Goal: Information Seeking & Learning: Learn about a topic

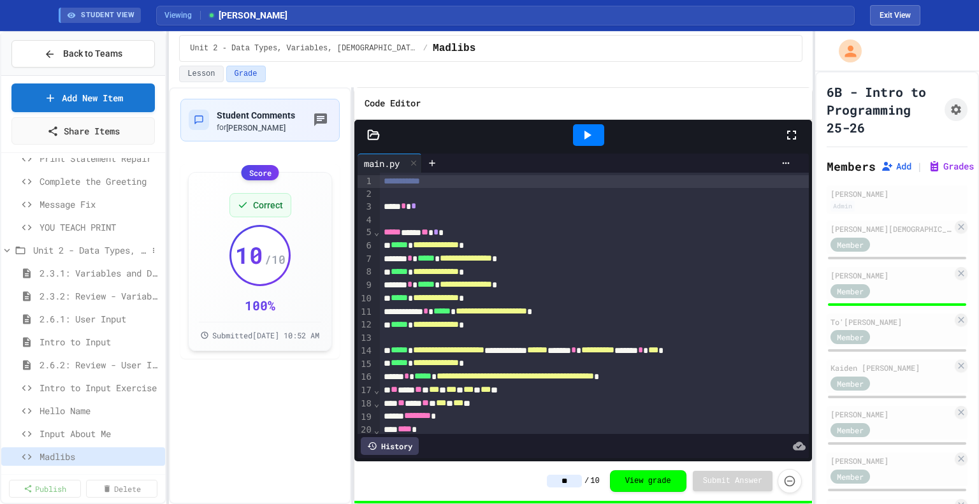
click at [89, 253] on span "Unit 2 - Data Types, Variables, [DEMOGRAPHIC_DATA]" at bounding box center [90, 250] width 114 height 13
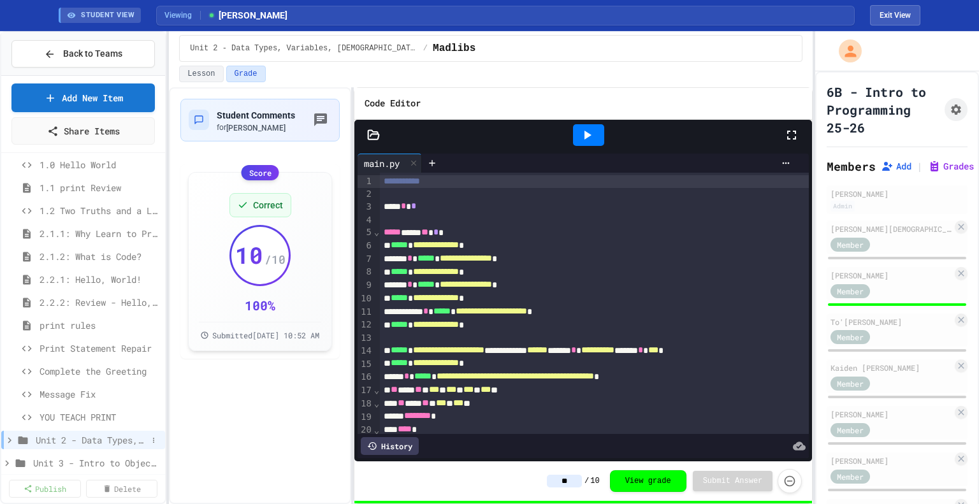
click at [92, 443] on span "Unit 2 - Data Types, Variables, [DEMOGRAPHIC_DATA]" at bounding box center [92, 440] width 112 height 13
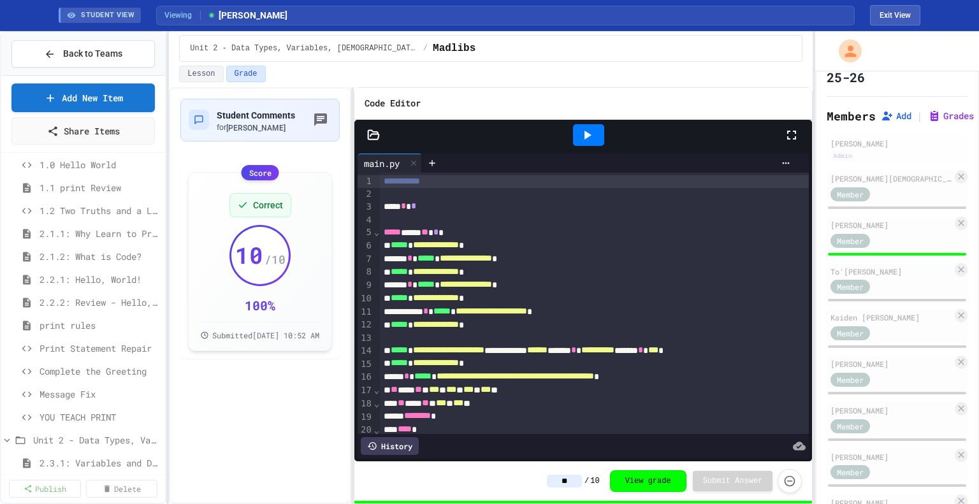
scroll to position [0, 0]
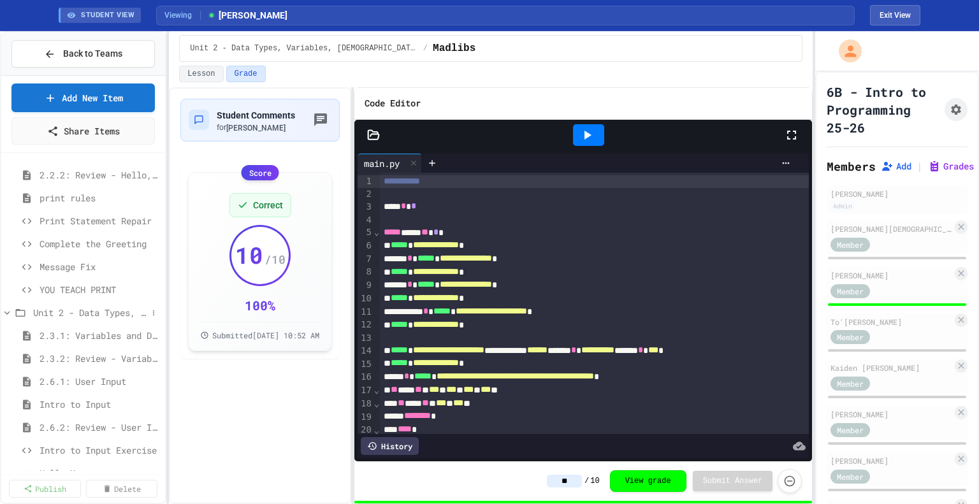
click at [41, 314] on span "Unit 2 - Data Types, Variables, [DEMOGRAPHIC_DATA]" at bounding box center [90, 312] width 114 height 13
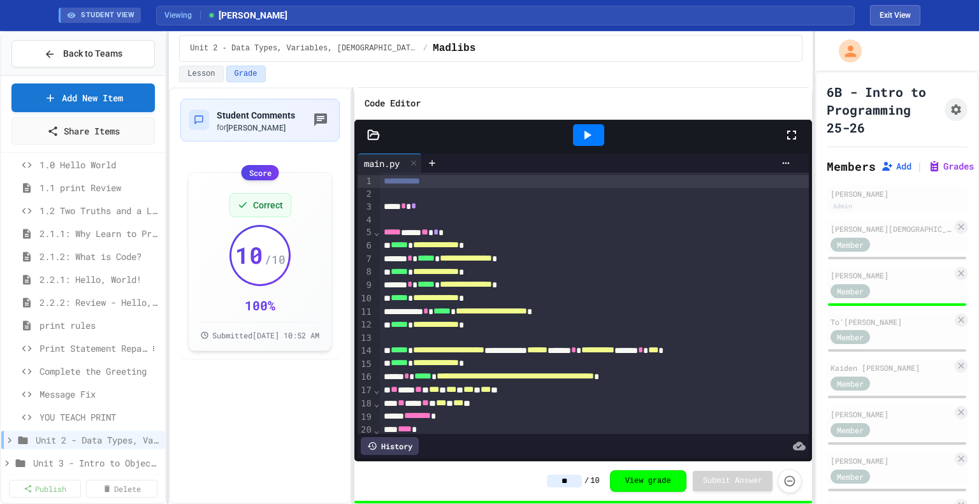
scroll to position [41, 0]
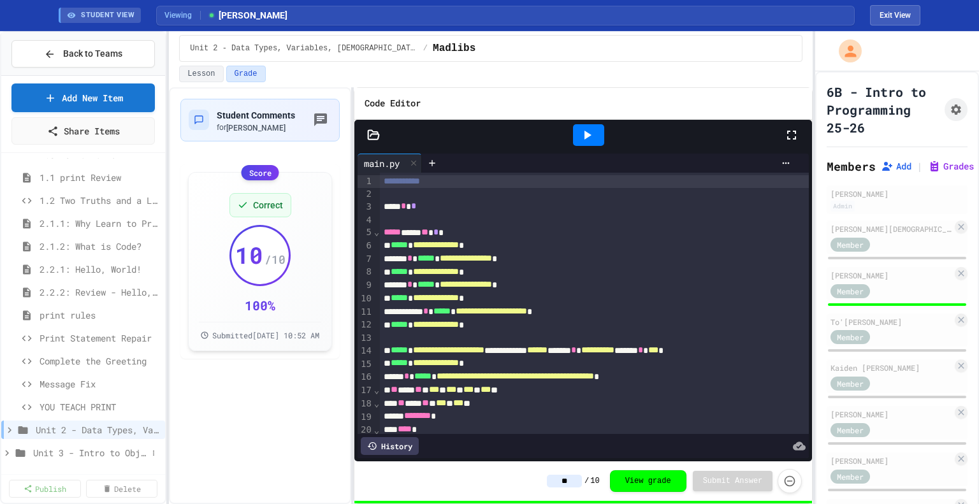
click at [61, 451] on span "Unit 3 - Intro to Objects" at bounding box center [90, 452] width 114 height 13
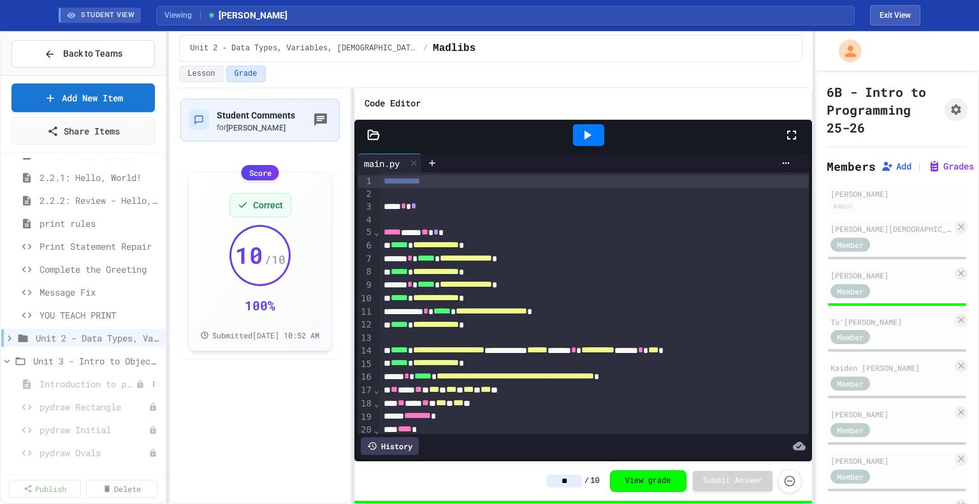
click at [82, 381] on span "Introduction to pydraw" at bounding box center [88, 384] width 96 height 13
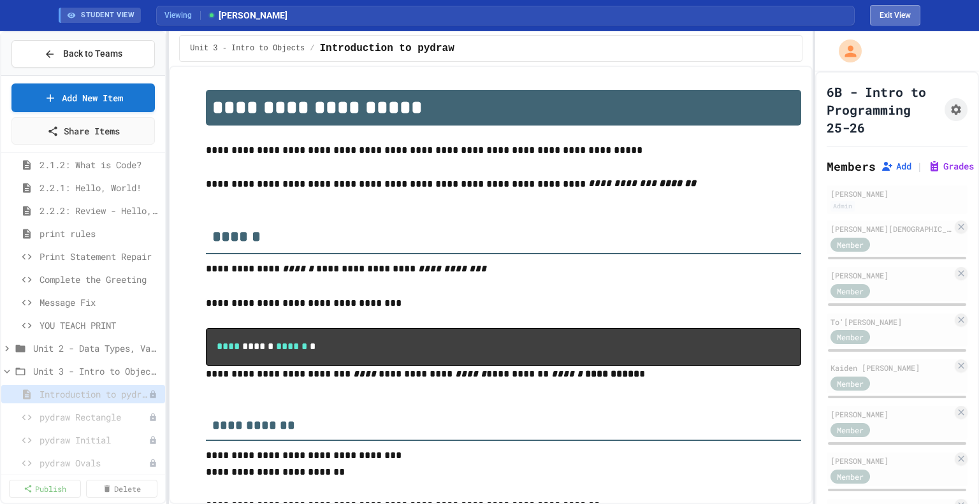
click at [911, 10] on button "Exit View" at bounding box center [895, 15] width 50 height 20
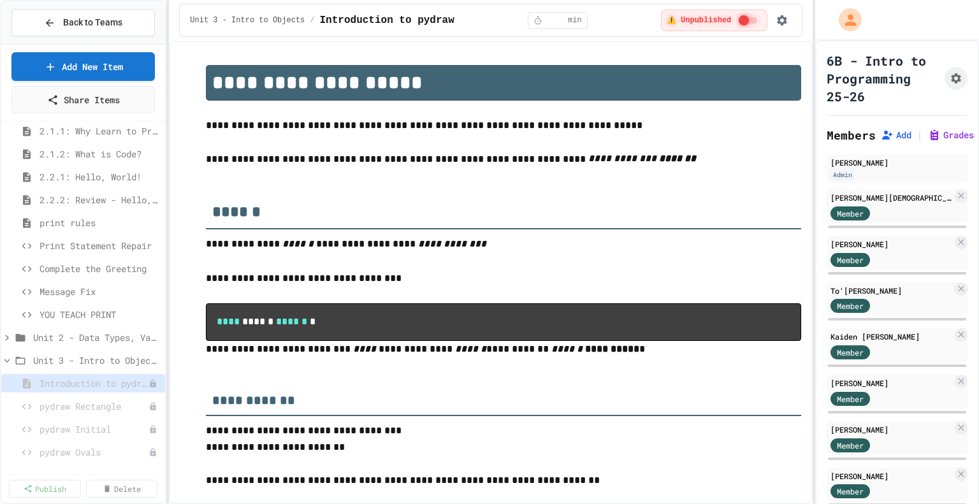
scroll to position [102, 0]
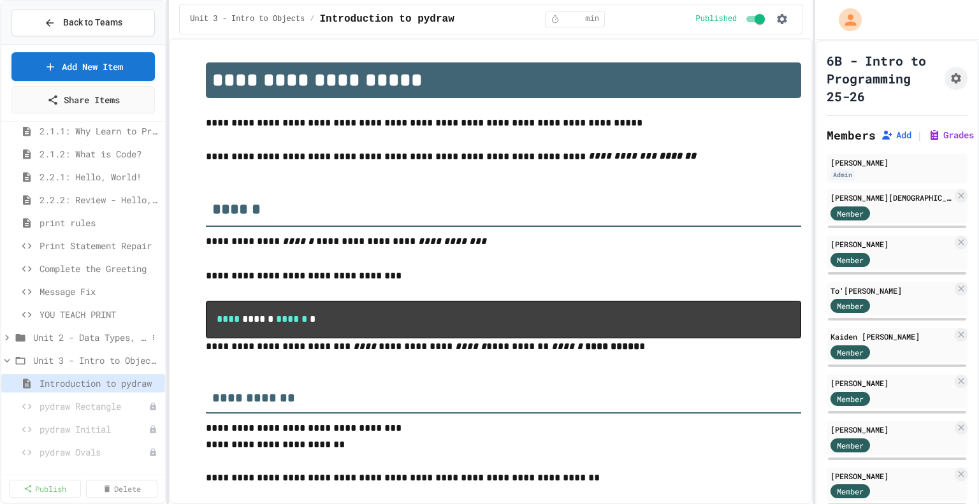
click at [55, 339] on span "Unit 2 - Data Types, Variables, [DEMOGRAPHIC_DATA]" at bounding box center [90, 337] width 114 height 13
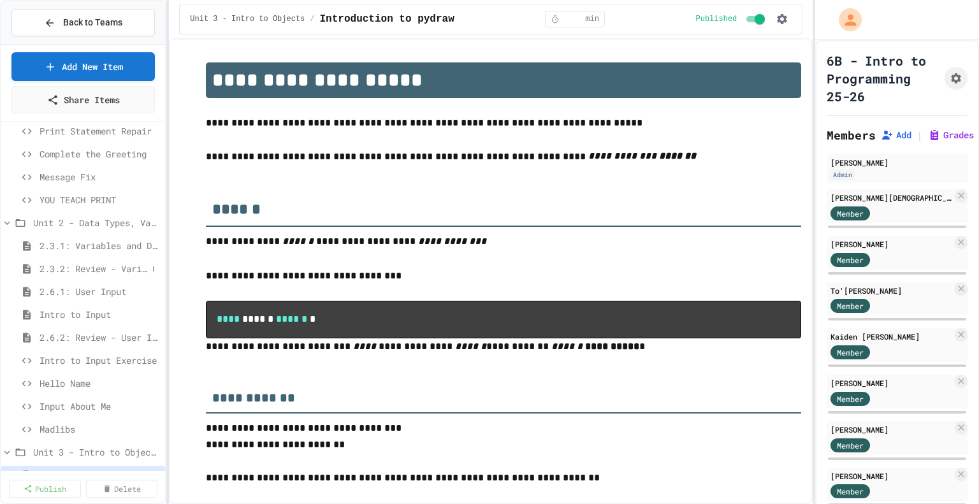
scroll to position [293, 0]
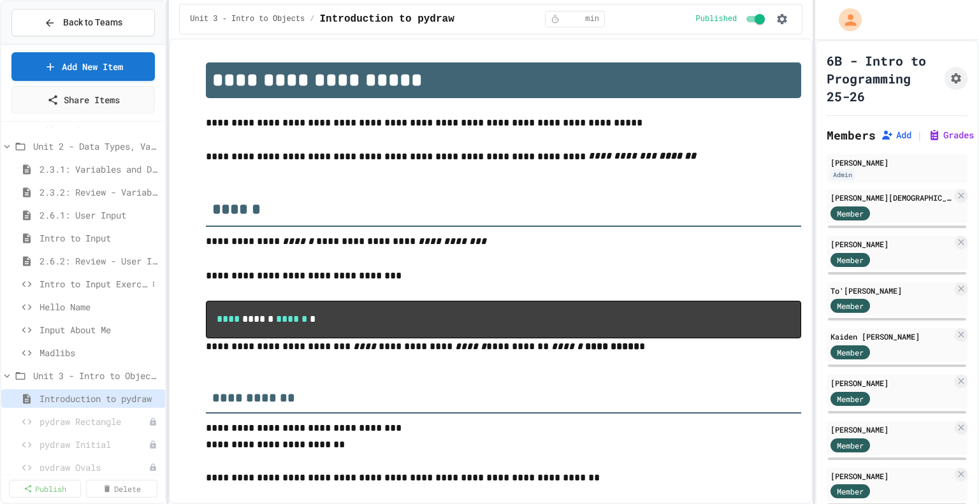
click at [103, 284] on span "Intro to Input Exercise" at bounding box center [94, 283] width 108 height 13
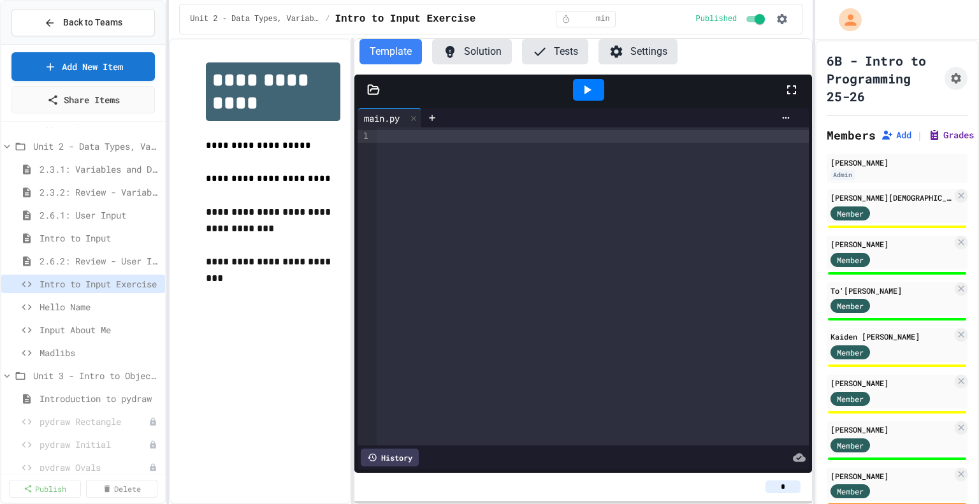
click at [944, 142] on button "Grades" at bounding box center [951, 135] width 46 height 13
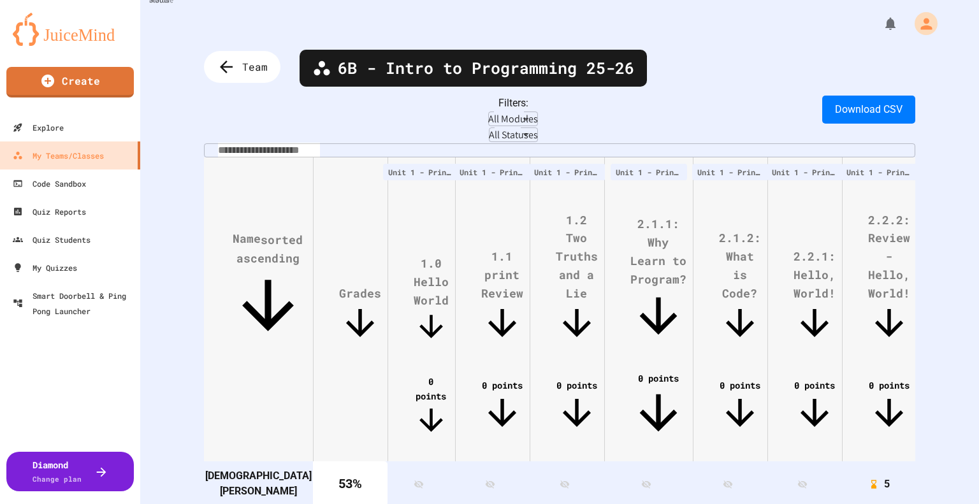
click at [344, 122] on body "**********" at bounding box center [489, 252] width 979 height 504
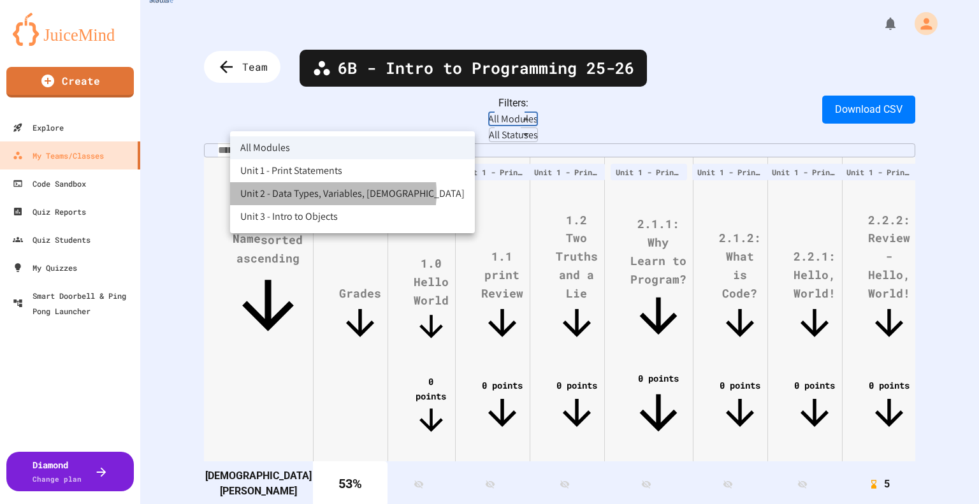
click at [333, 193] on li "Unit 2 - Data Types, Variables, [DEMOGRAPHIC_DATA]" at bounding box center [352, 193] width 245 height 23
type input "**********"
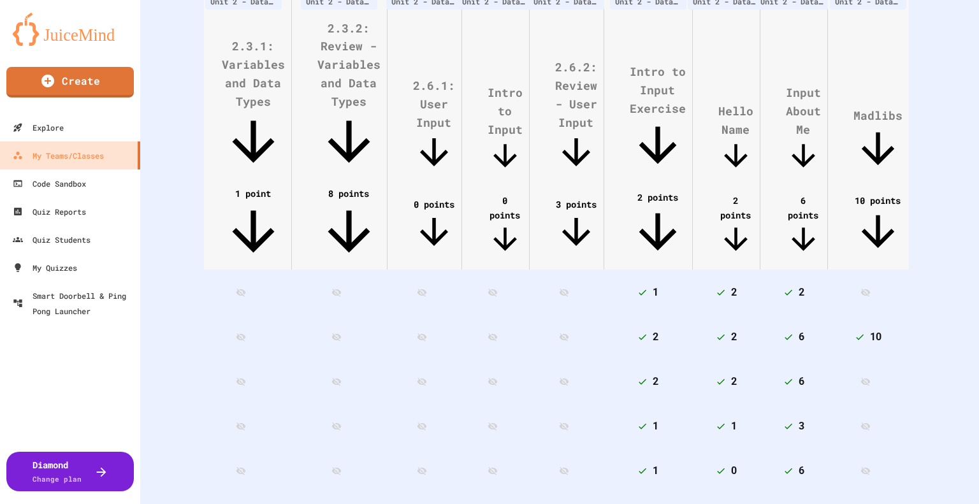
scroll to position [0, 431]
click at [555, 91] on span "2.6.2: Review - User Input" at bounding box center [576, 116] width 42 height 114
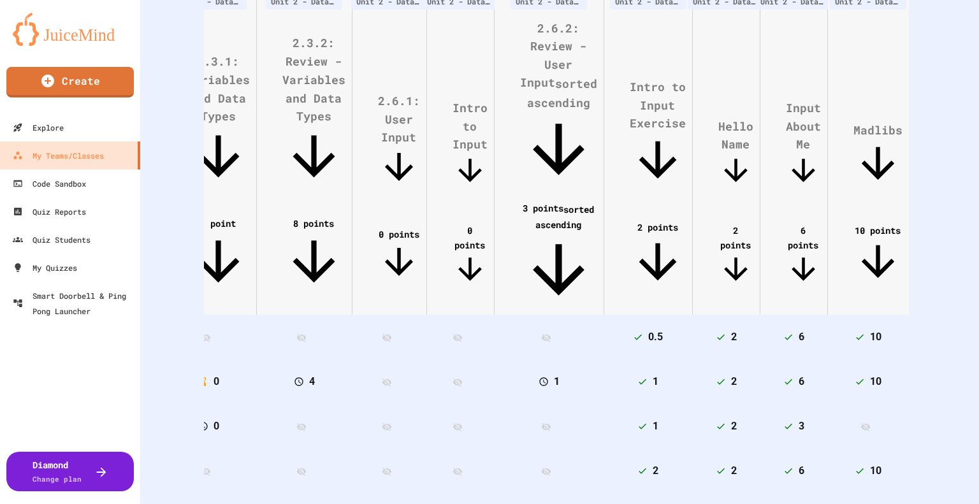
click at [520, 202] on span "3 points sorted ascending" at bounding box center [558, 255] width 77 height 106
click at [89, 152] on div "My Teams/Classes" at bounding box center [58, 156] width 94 height 16
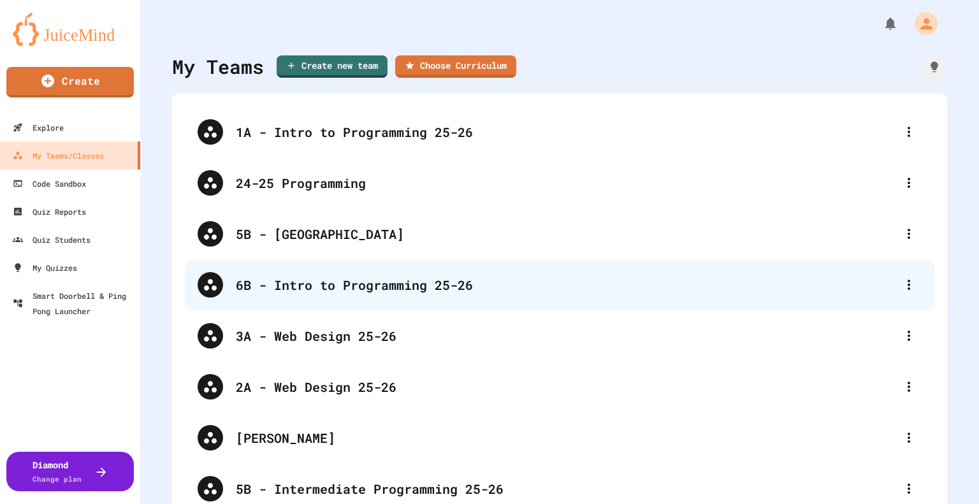
click at [330, 297] on div "6B - Intro to Programming 25-26" at bounding box center [560, 285] width 750 height 51
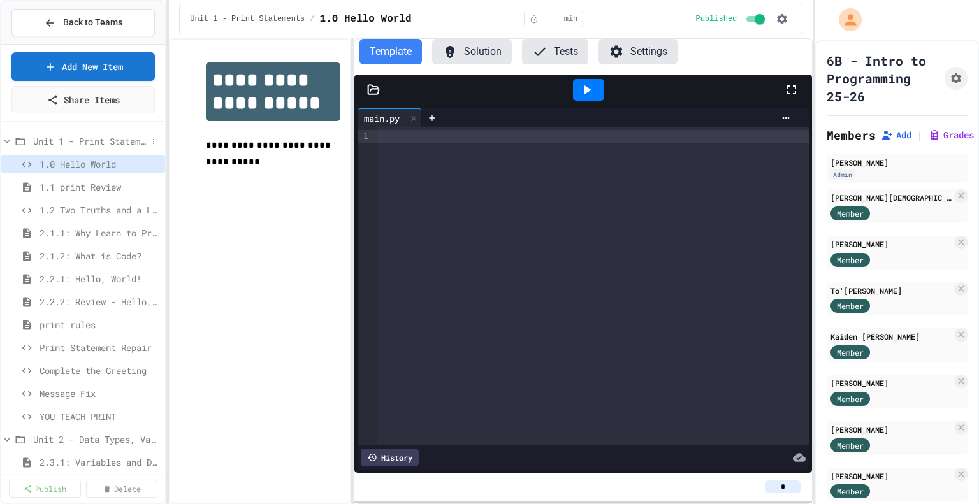
click at [61, 138] on span "Unit 1 - Print Statements" at bounding box center [90, 141] width 114 height 13
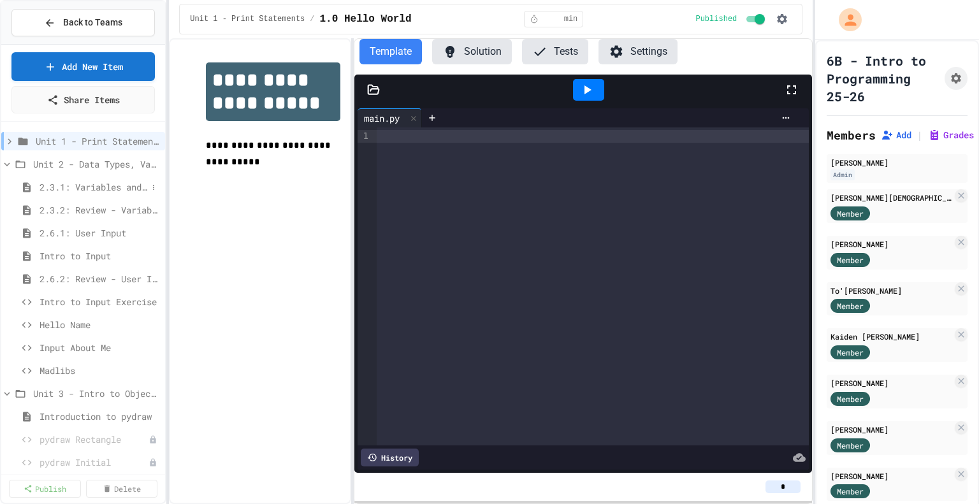
click at [82, 184] on span "2.3.1: Variables and Data Types" at bounding box center [94, 186] width 108 height 13
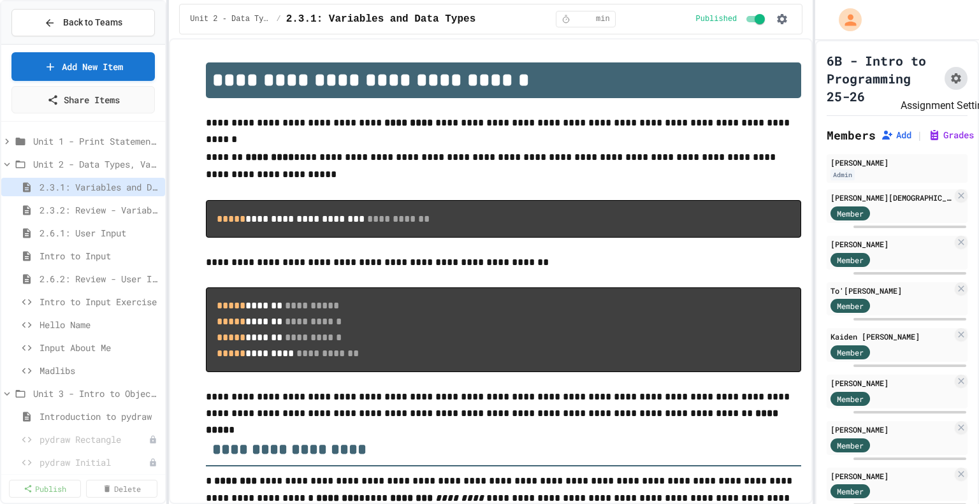
click at [951, 84] on icon "Assignment Settings" at bounding box center [956, 78] width 10 height 10
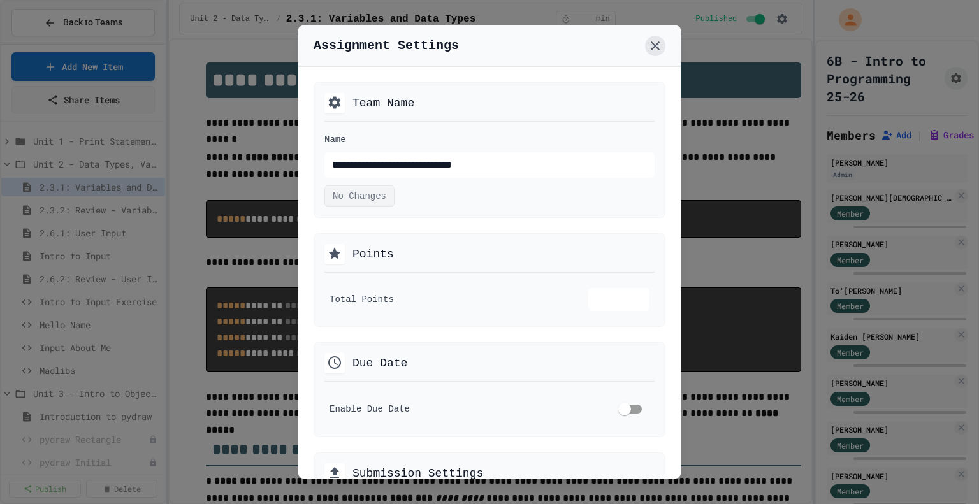
click at [657, 48] on icon at bounding box center [655, 45] width 9 height 9
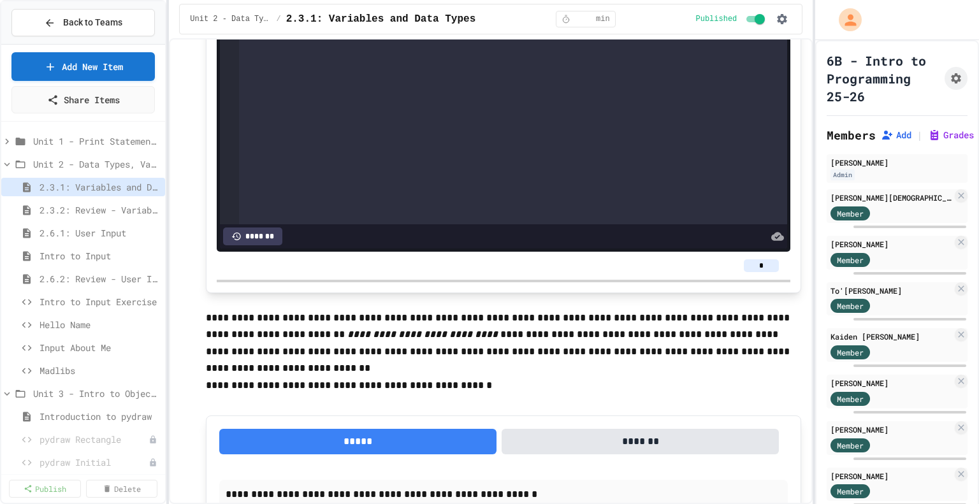
scroll to position [2537, 0]
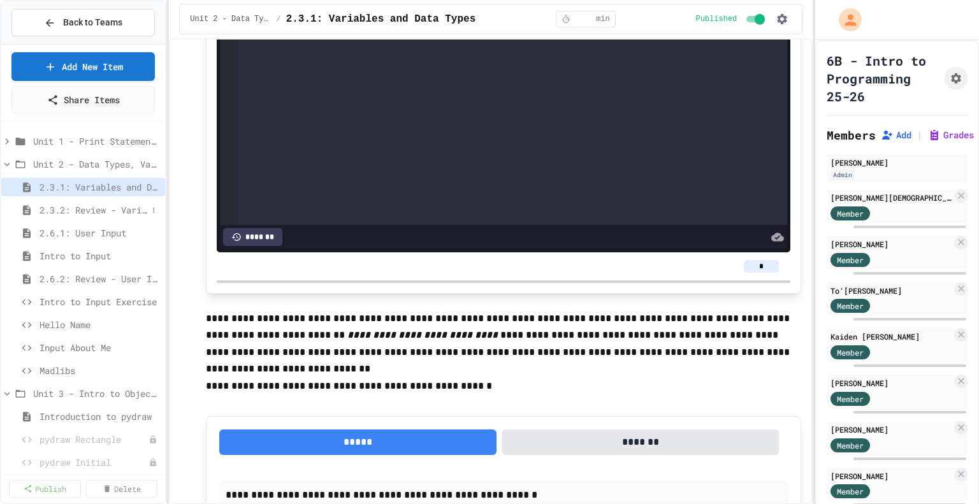
click at [48, 212] on span "2.3.2: Review - Variables and Data Types" at bounding box center [94, 209] width 108 height 13
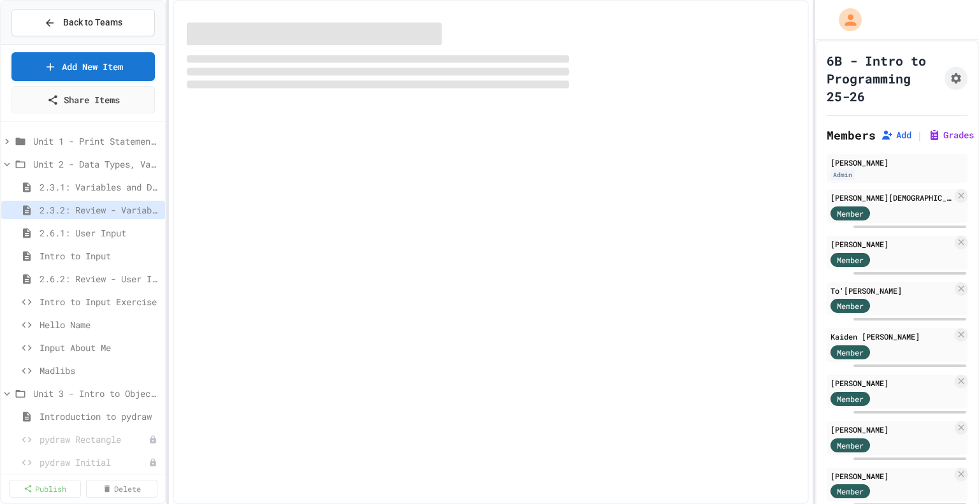
select select "***"
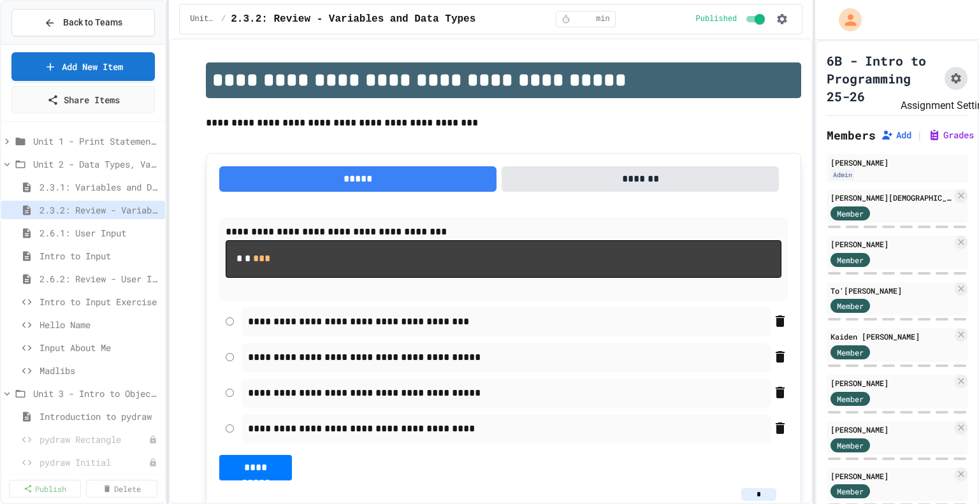
click at [945, 85] on button "Assignment Settings" at bounding box center [956, 78] width 23 height 23
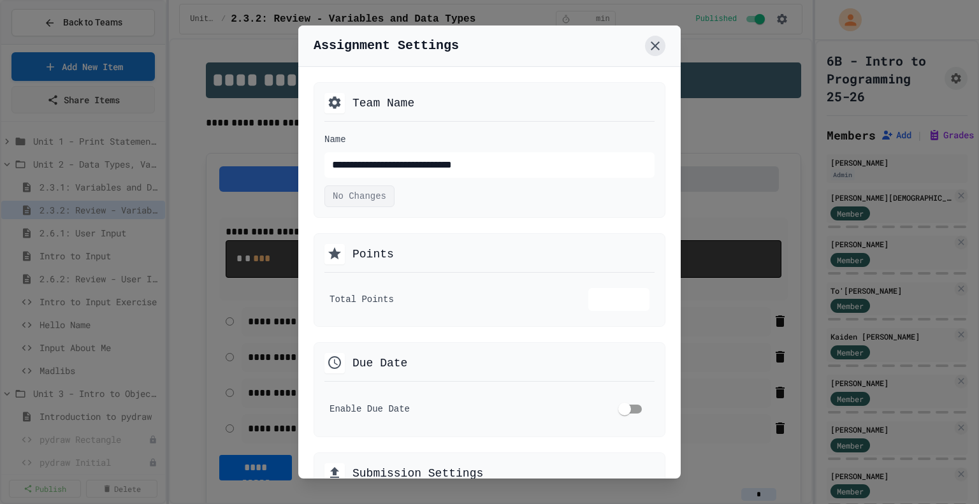
click at [651, 41] on icon at bounding box center [655, 45] width 9 height 9
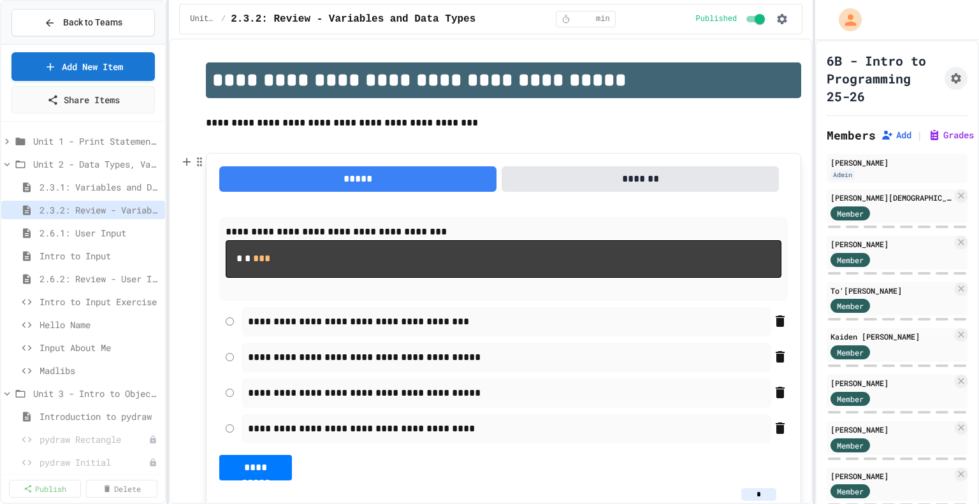
click at [752, 494] on input "*" at bounding box center [759, 494] width 35 height 13
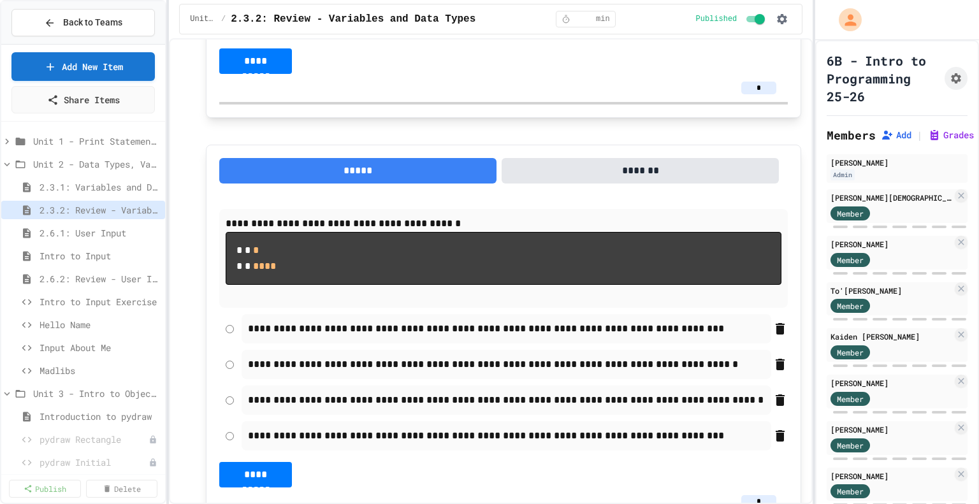
scroll to position [415, 0]
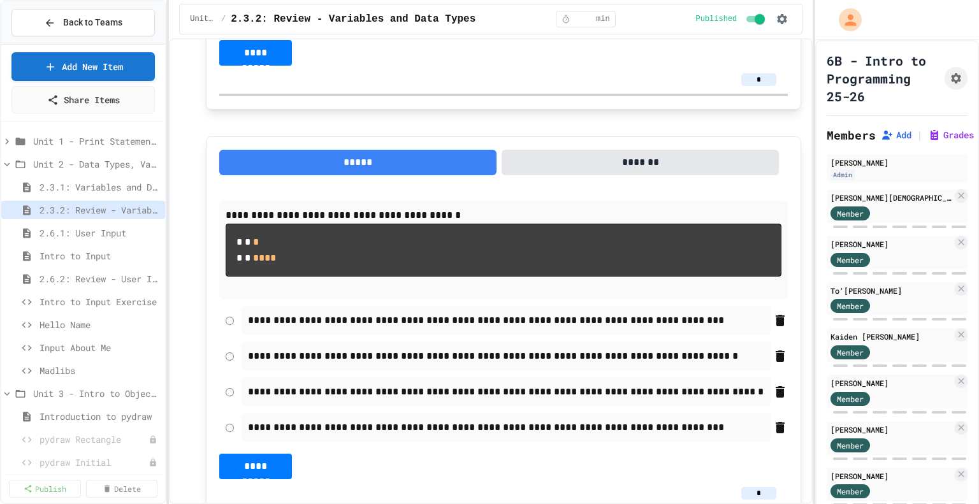
type input "*"
click at [752, 494] on input "*" at bounding box center [759, 493] width 35 height 13
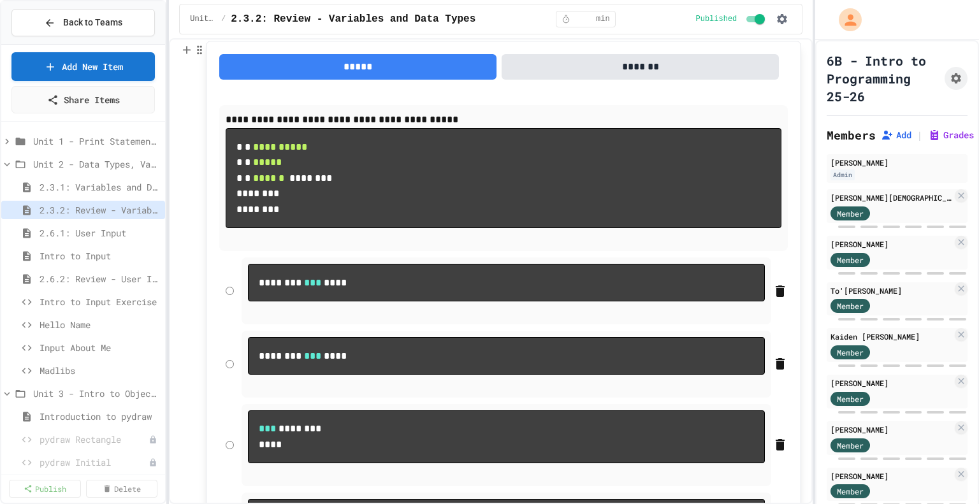
scroll to position [1159, 0]
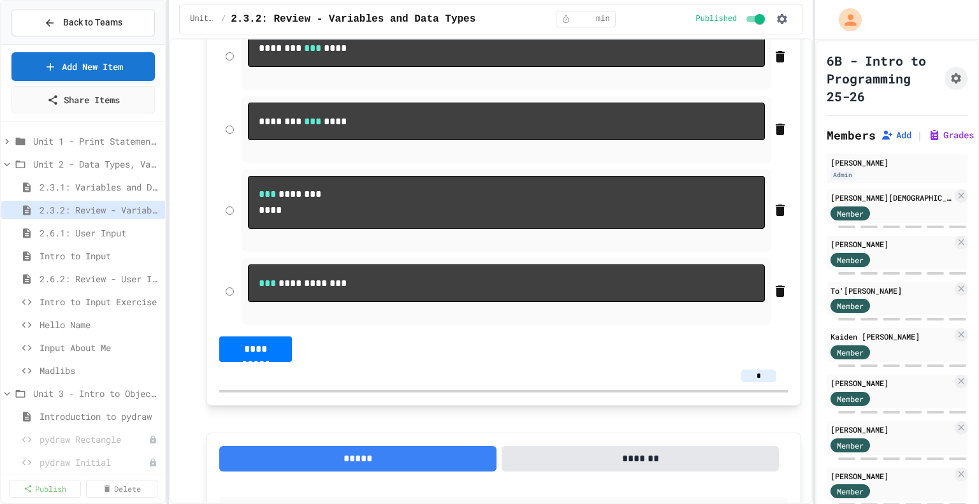
type input "*"
click at [755, 383] on input "*" at bounding box center [759, 376] width 35 height 13
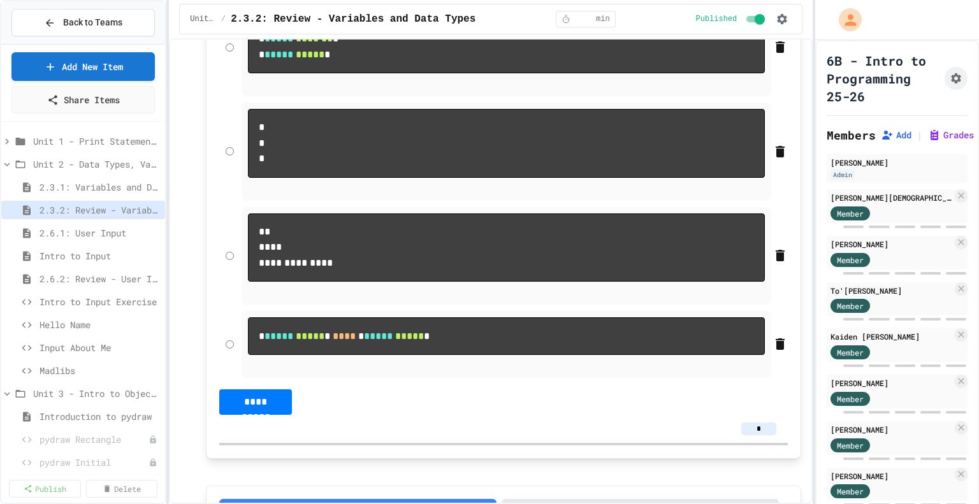
scroll to position [2020, 0]
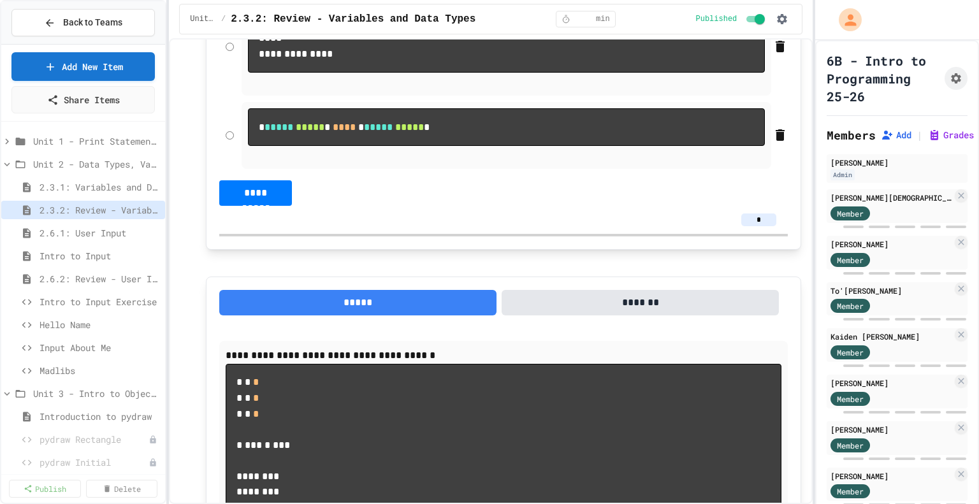
type input "*"
click at [758, 226] on input "*" at bounding box center [759, 220] width 35 height 13
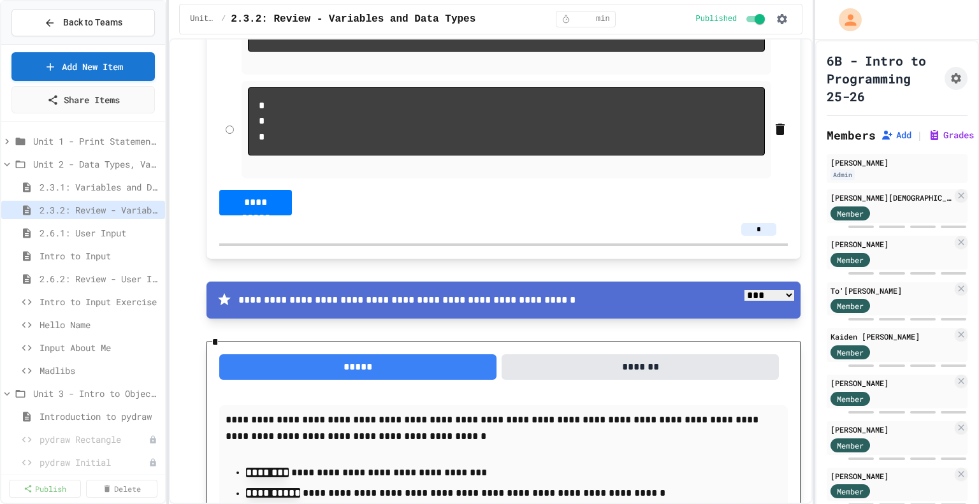
scroll to position [2808, 0]
type input "*"
click at [749, 236] on input "*" at bounding box center [759, 229] width 35 height 13
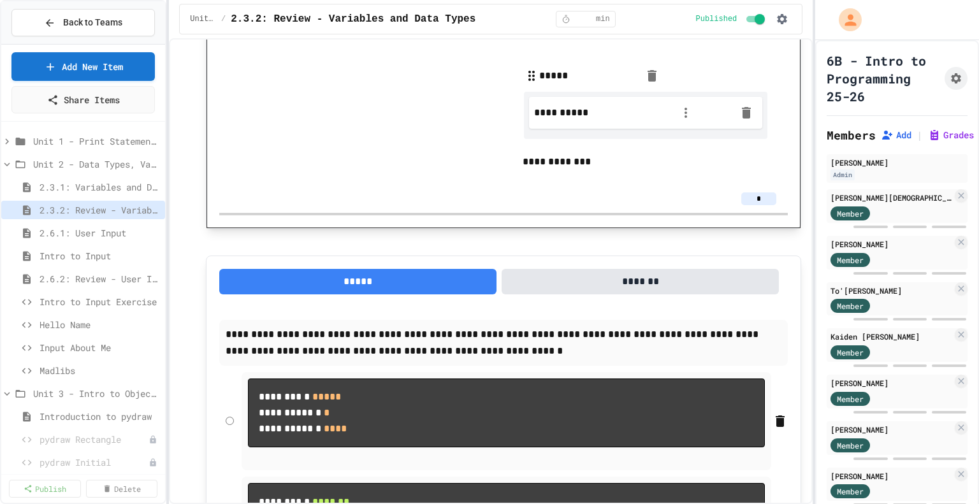
scroll to position [3566, 0]
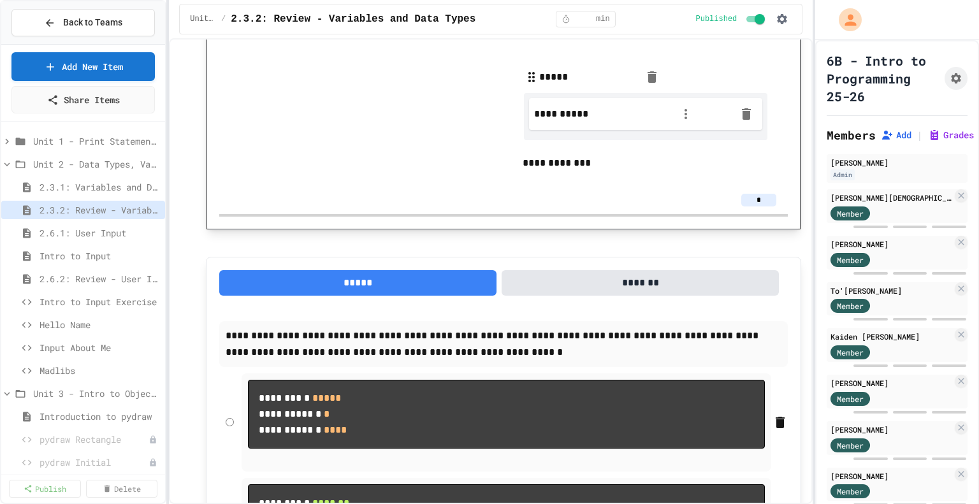
type input "*"
click at [750, 207] on input "*" at bounding box center [759, 200] width 35 height 13
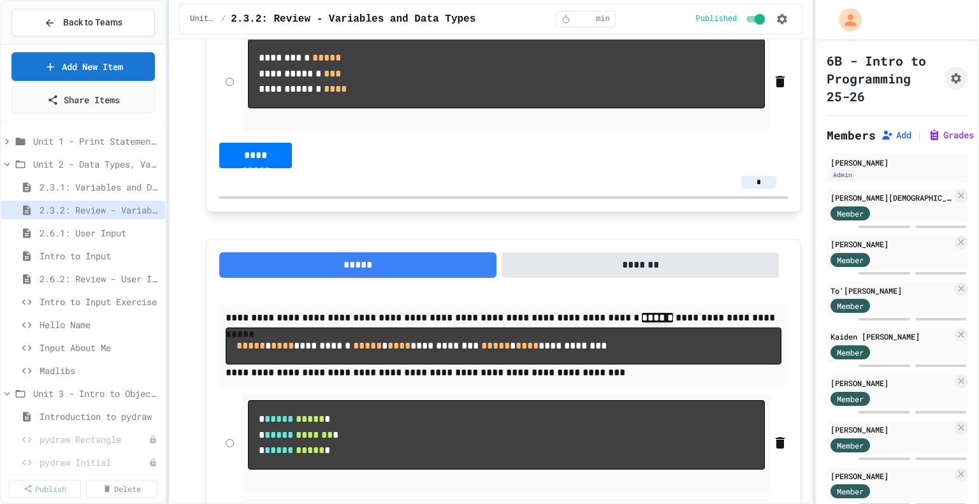
scroll to position [4220, 0]
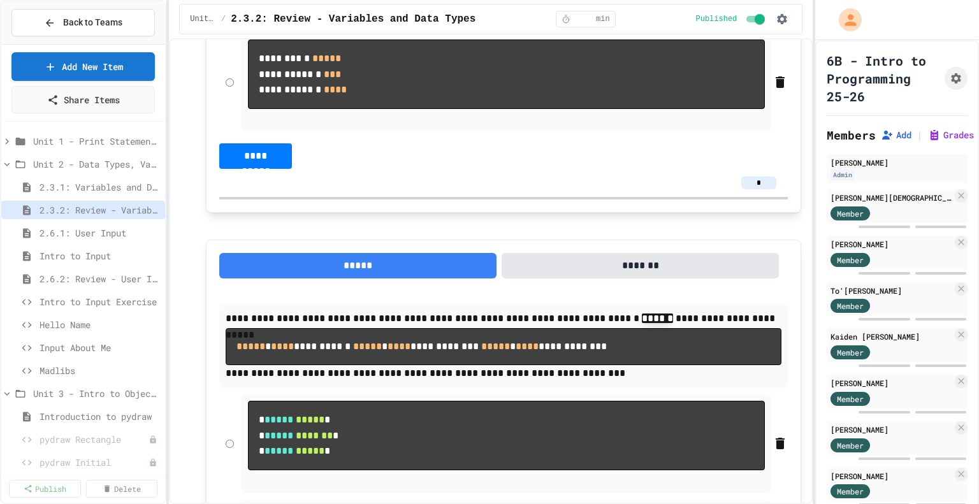
type input "*"
click at [752, 189] on input "*" at bounding box center [759, 183] width 35 height 13
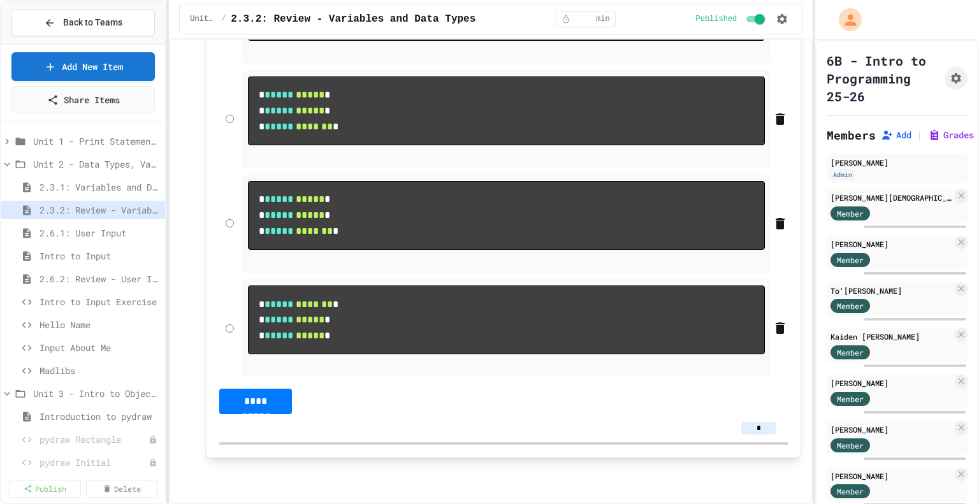
scroll to position [4890, 0]
type input "*"
click at [747, 428] on input "*" at bounding box center [759, 428] width 35 height 13
type input "*"
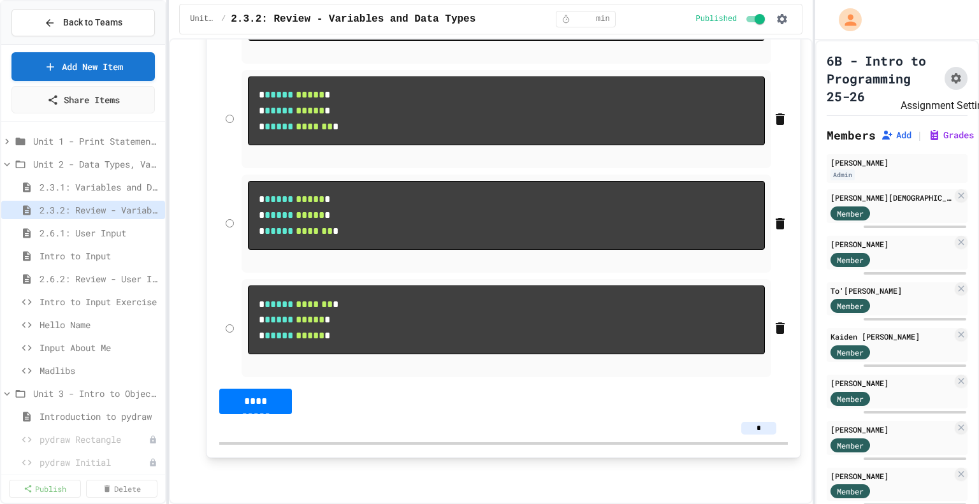
click at [951, 84] on icon "Assignment Settings" at bounding box center [956, 78] width 10 height 10
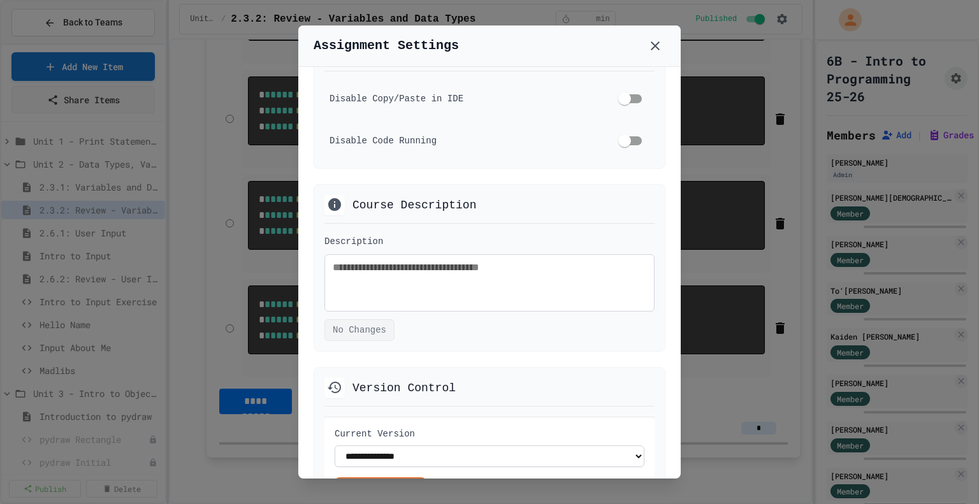
scroll to position [819, 0]
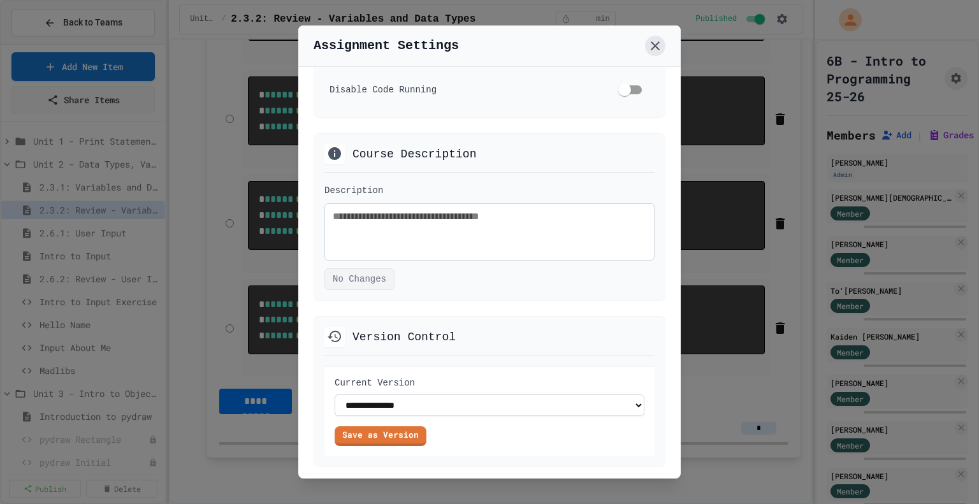
click at [653, 47] on icon at bounding box center [655, 45] width 9 height 9
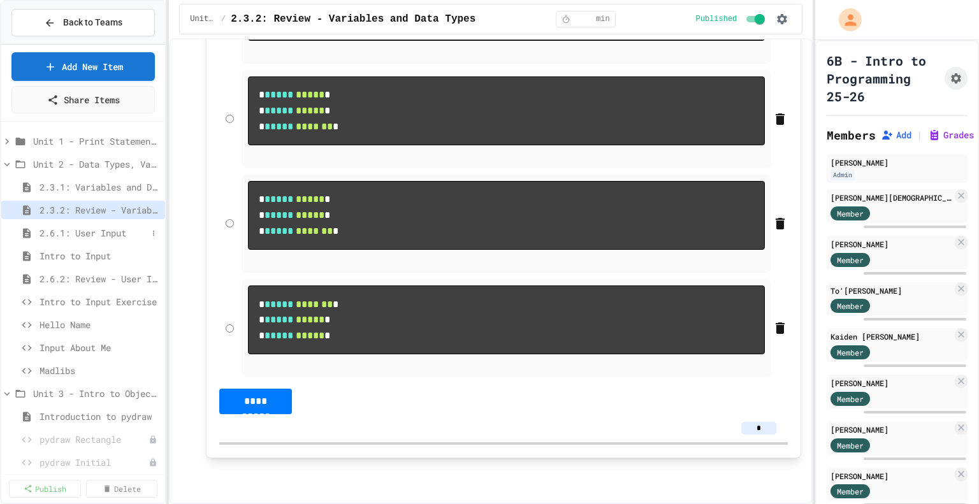
click at [70, 231] on span "2.6.1: User Input" at bounding box center [94, 232] width 108 height 13
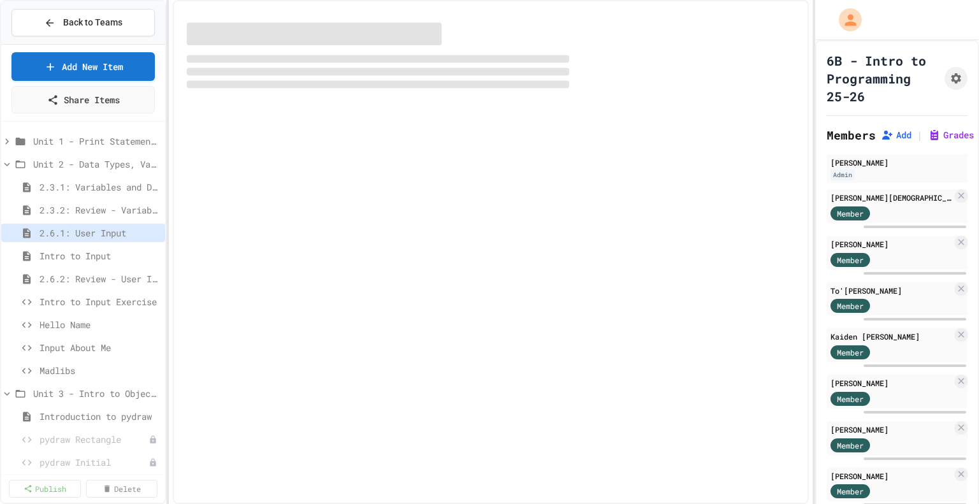
select select "***"
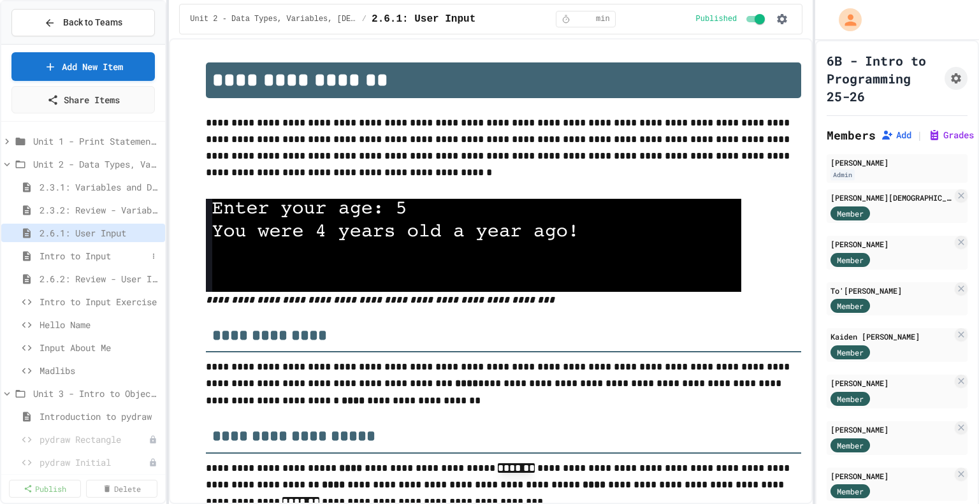
click at [46, 259] on span "Intro to Input" at bounding box center [94, 255] width 108 height 13
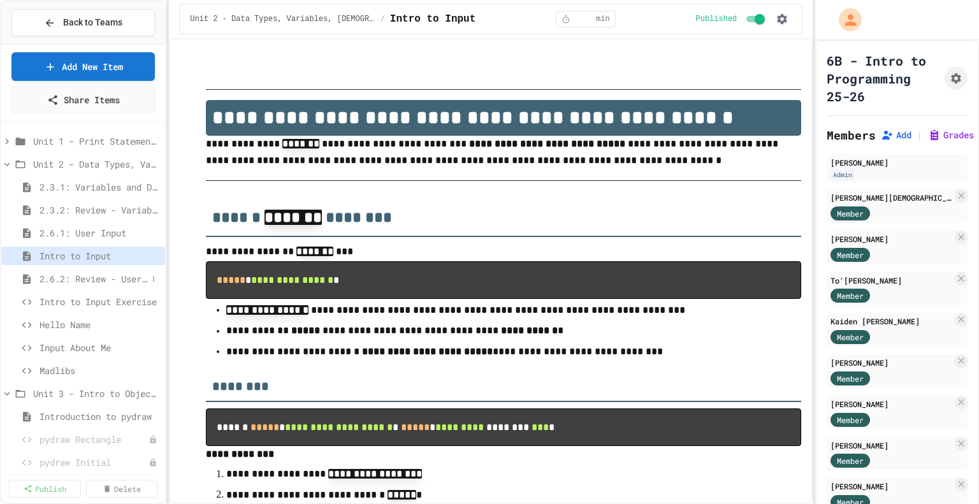
click at [84, 275] on span "2.6.2: Review - User Input" at bounding box center [94, 278] width 108 height 13
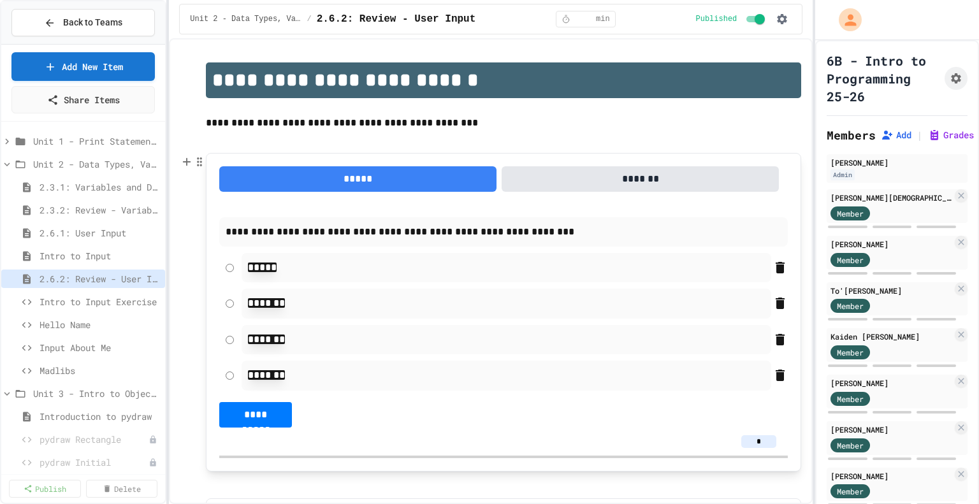
click at [752, 443] on input "*" at bounding box center [759, 442] width 35 height 13
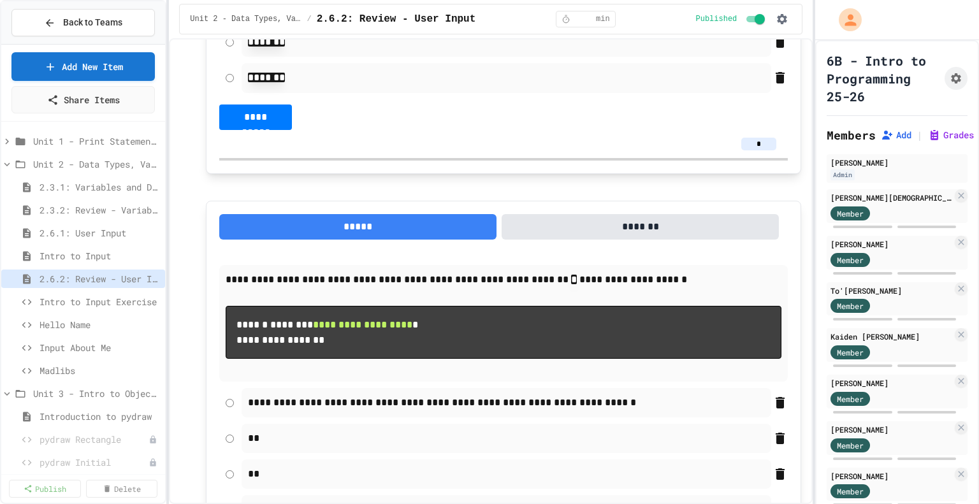
scroll to position [522, 0]
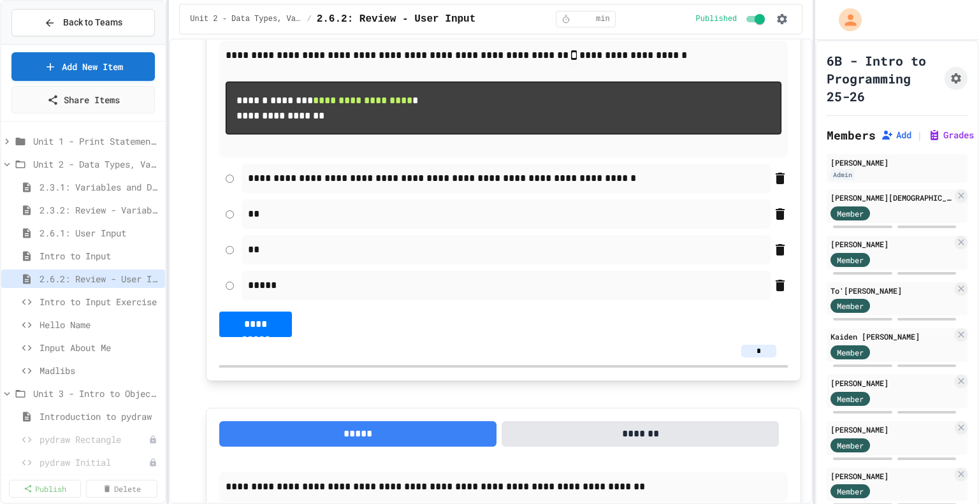
type input "*"
click at [757, 356] on input "*" at bounding box center [759, 351] width 35 height 13
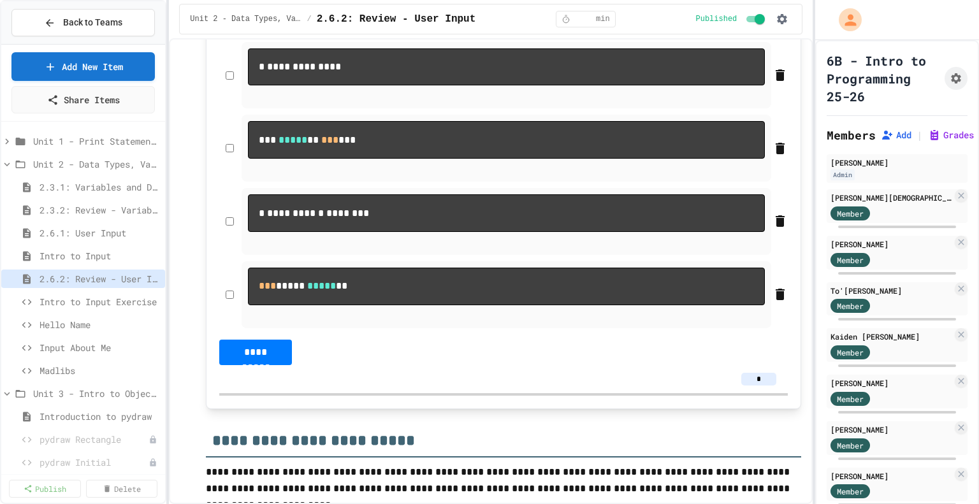
scroll to position [1135, 0]
type input "*"
click at [759, 386] on input "*" at bounding box center [759, 379] width 35 height 13
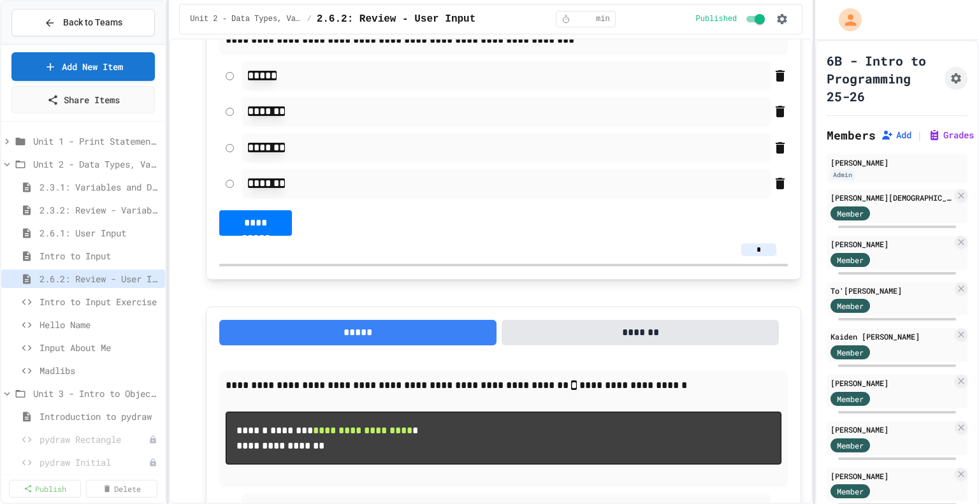
scroll to position [0, 0]
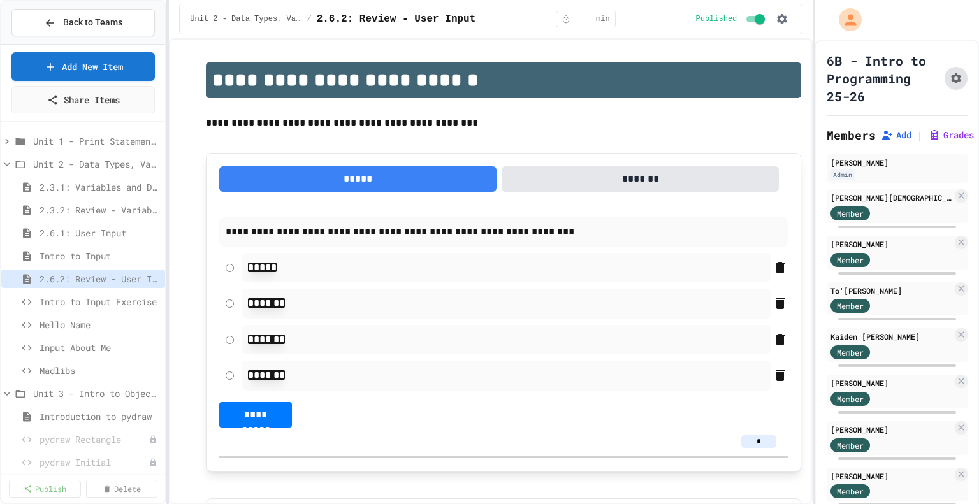
type input "*"
click at [951, 84] on icon "Assignment Settings" at bounding box center [956, 78] width 10 height 10
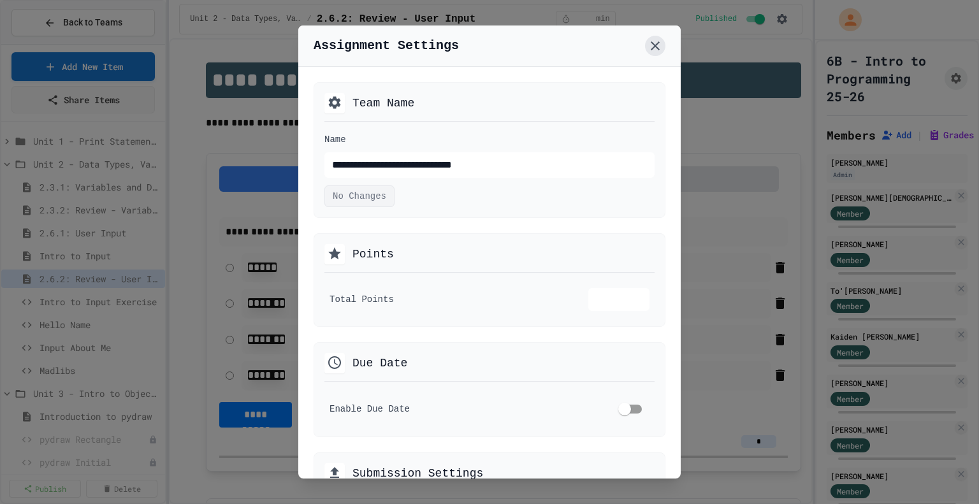
click at [656, 43] on icon at bounding box center [655, 45] width 15 height 15
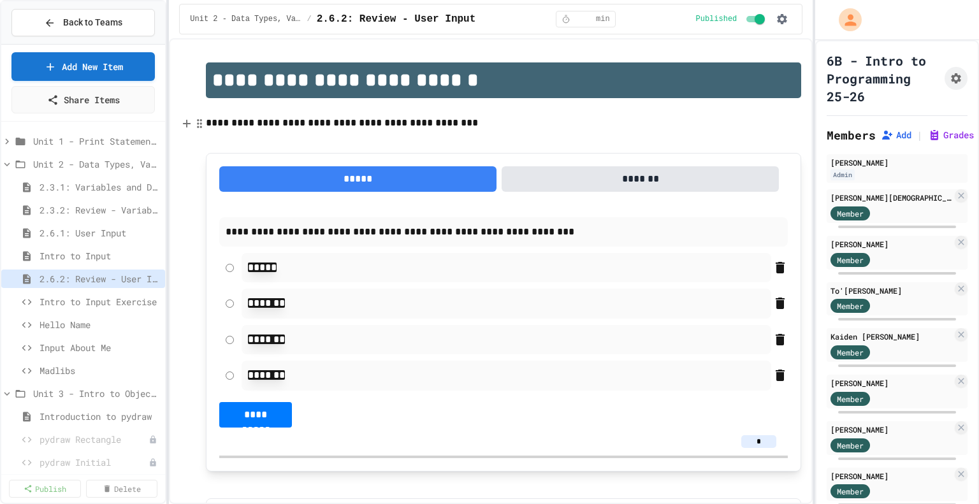
click at [572, 122] on p "**********" at bounding box center [504, 123] width 596 height 17
click at [945, 78] on button "Assignment Settings" at bounding box center [956, 78] width 23 height 23
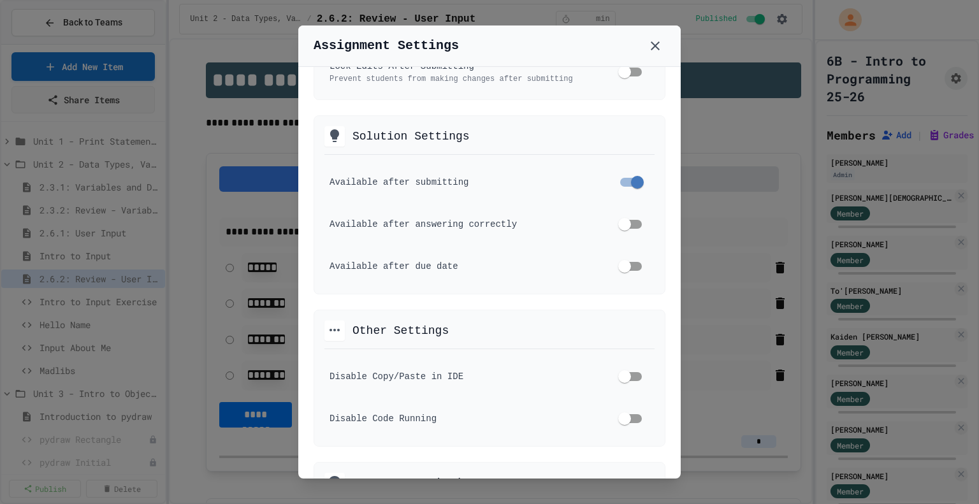
scroll to position [667, 0]
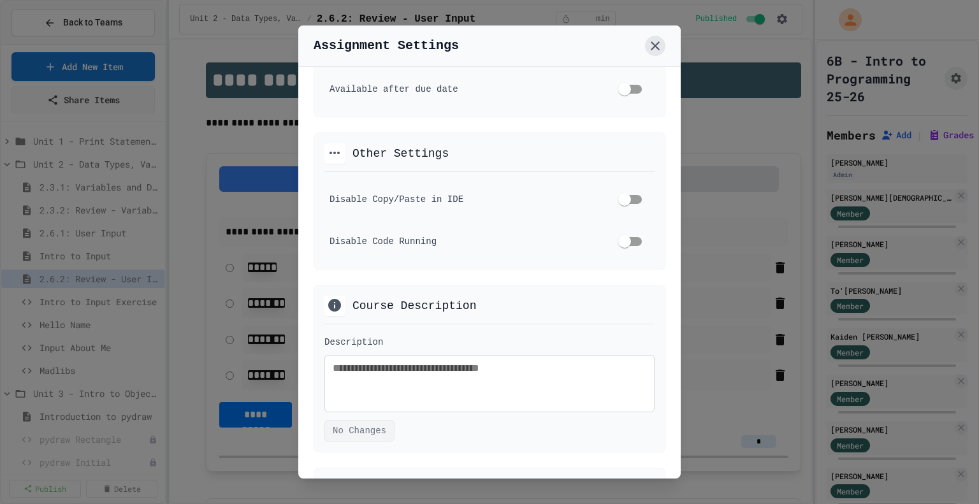
click at [652, 45] on icon at bounding box center [655, 45] width 15 height 15
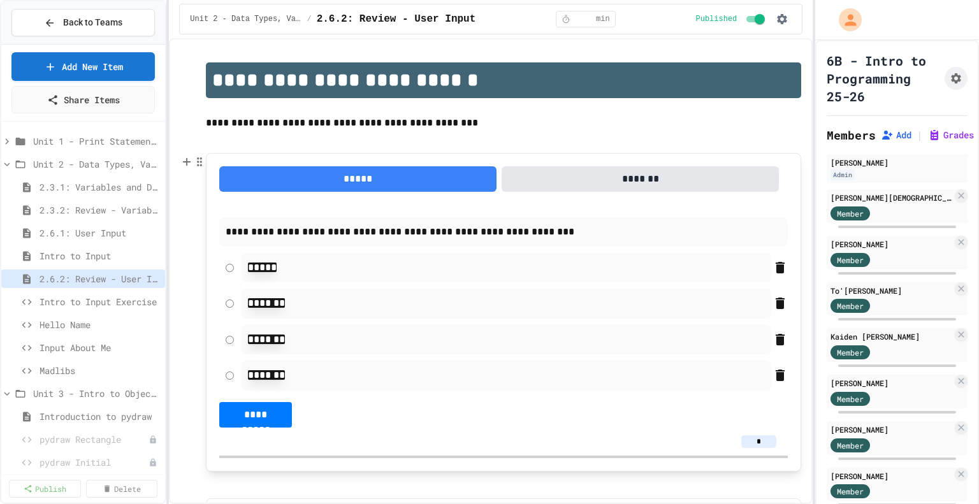
click at [635, 184] on button "*******" at bounding box center [640, 179] width 277 height 26
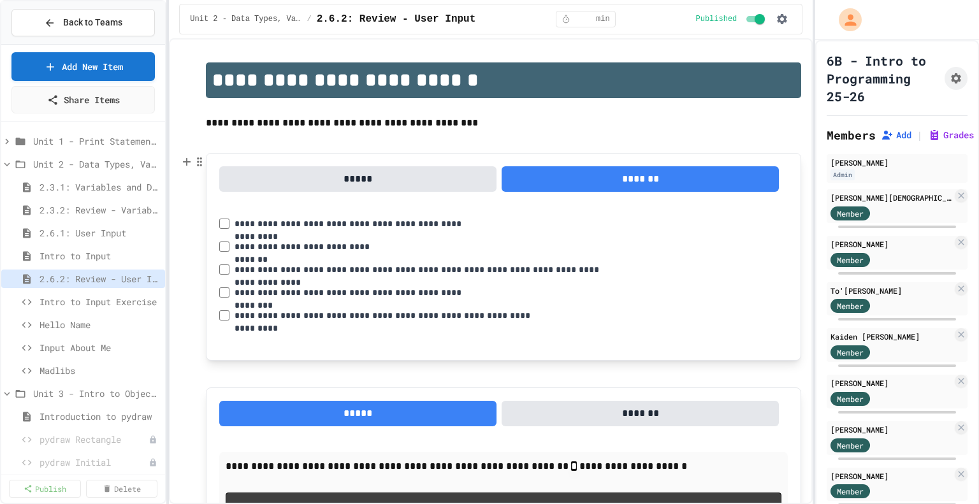
click at [411, 181] on button "*****" at bounding box center [357, 179] width 277 height 26
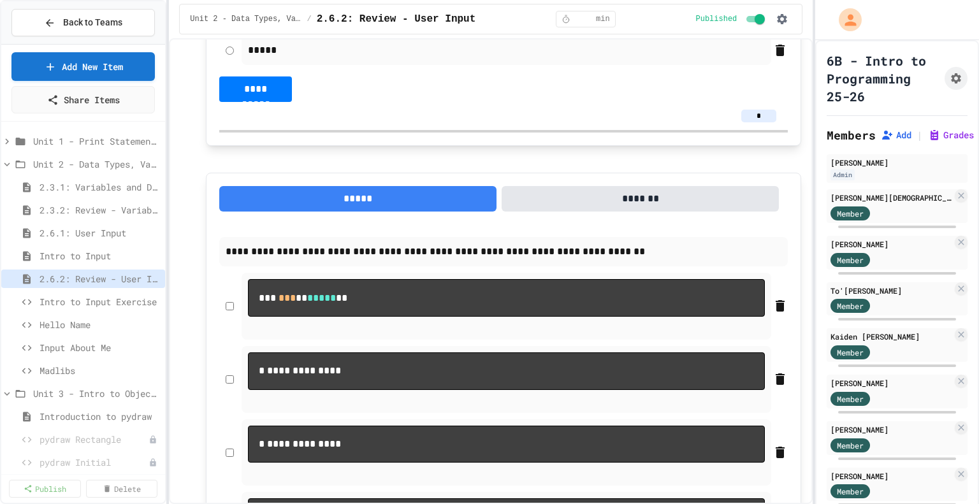
scroll to position [758, 0]
click at [640, 197] on button "*******" at bounding box center [640, 199] width 277 height 26
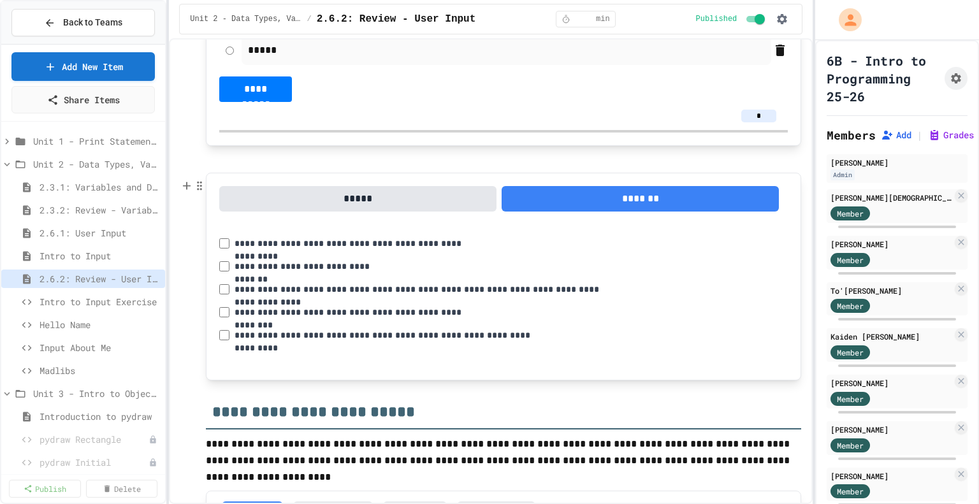
click at [380, 200] on button "*****" at bounding box center [357, 199] width 277 height 26
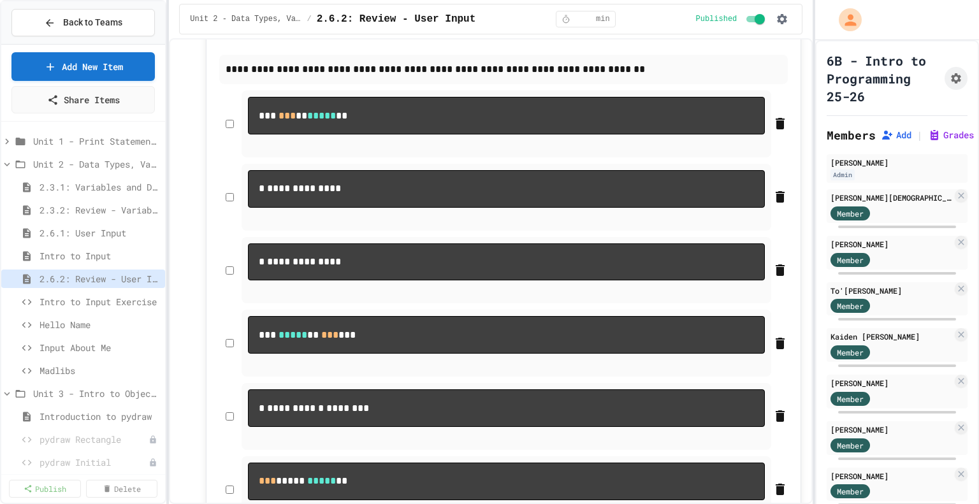
scroll to position [939, 0]
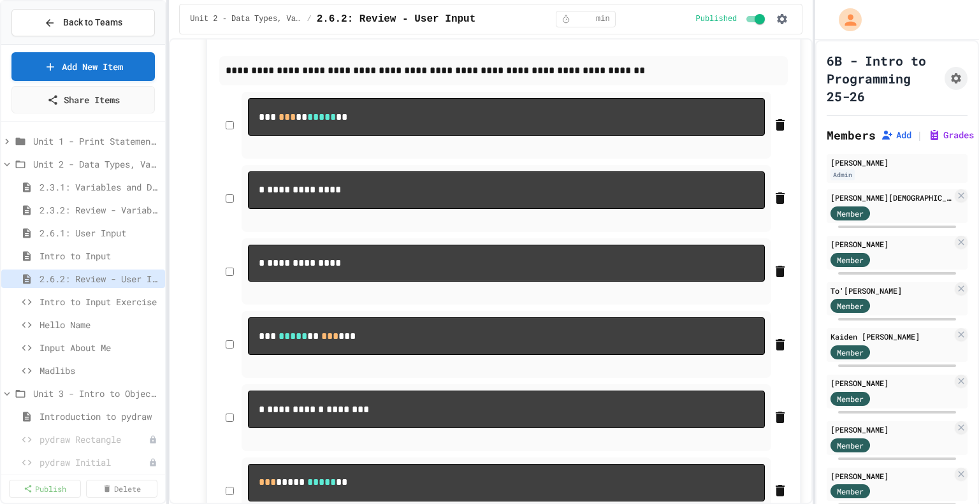
click at [776, 423] on icon at bounding box center [780, 417] width 9 height 11
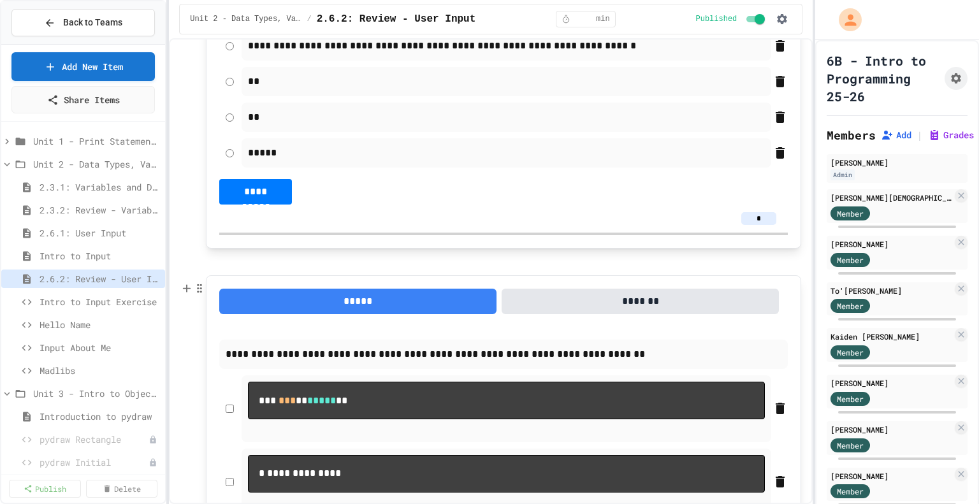
scroll to position [645, 0]
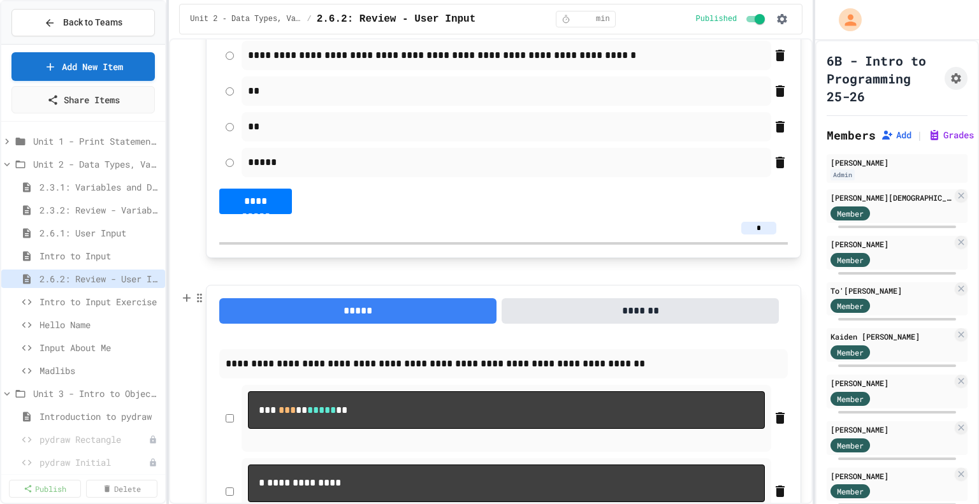
click at [656, 312] on button "*******" at bounding box center [640, 311] width 277 height 26
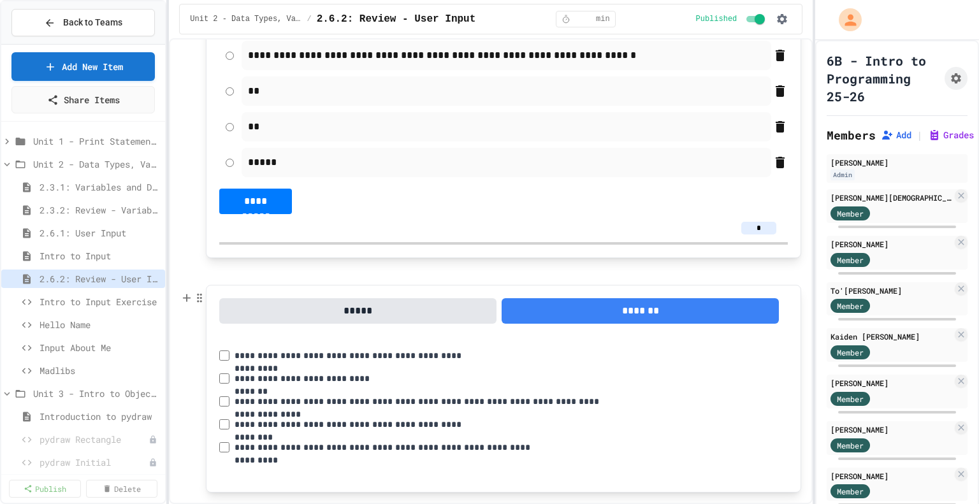
click at [263, 428] on label "**********" at bounding box center [355, 424] width 240 height 13
click at [438, 305] on button "*****" at bounding box center [357, 311] width 277 height 26
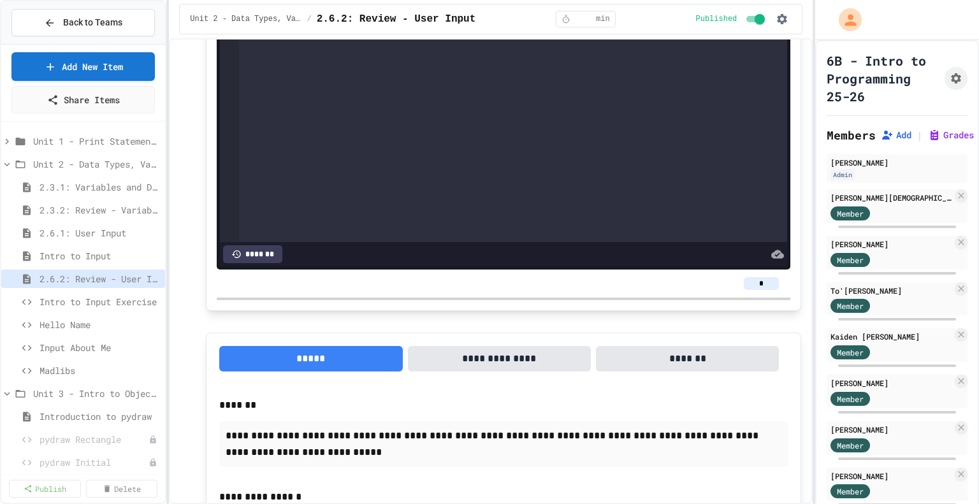
scroll to position [1984, 0]
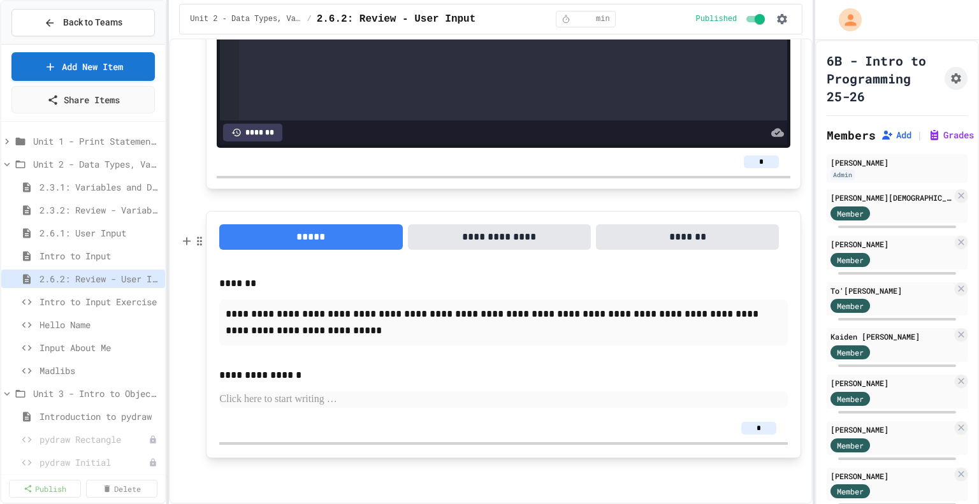
click at [751, 427] on input "*" at bounding box center [759, 428] width 35 height 13
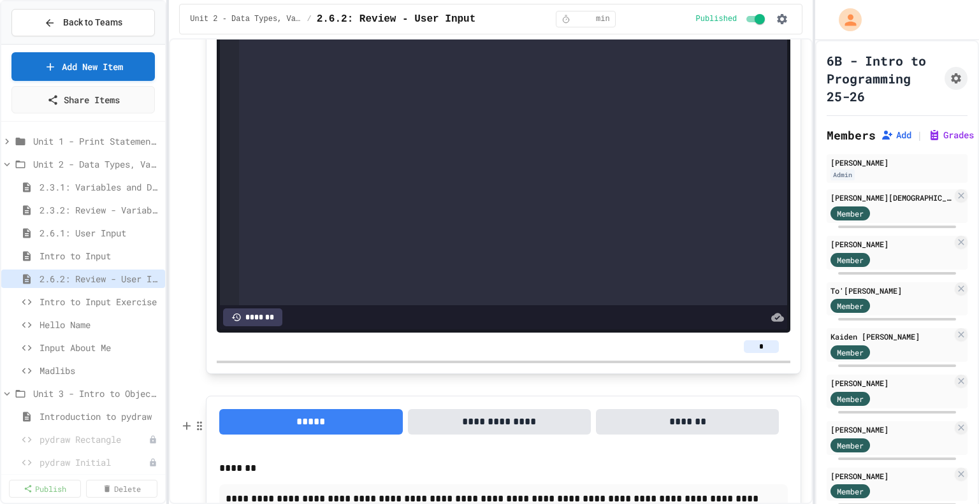
scroll to position [1764, 0]
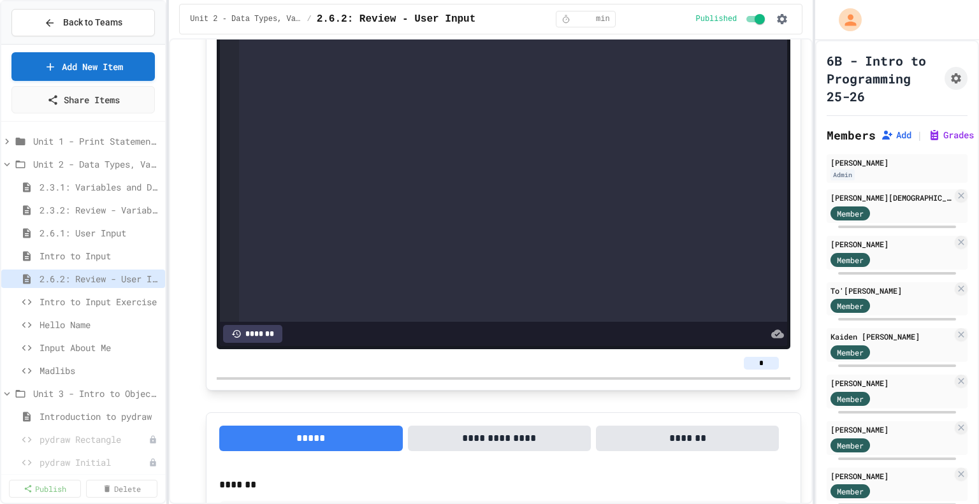
click at [746, 370] on input "*" at bounding box center [761, 363] width 35 height 13
click at [898, 221] on div "Member" at bounding box center [892, 213] width 122 height 16
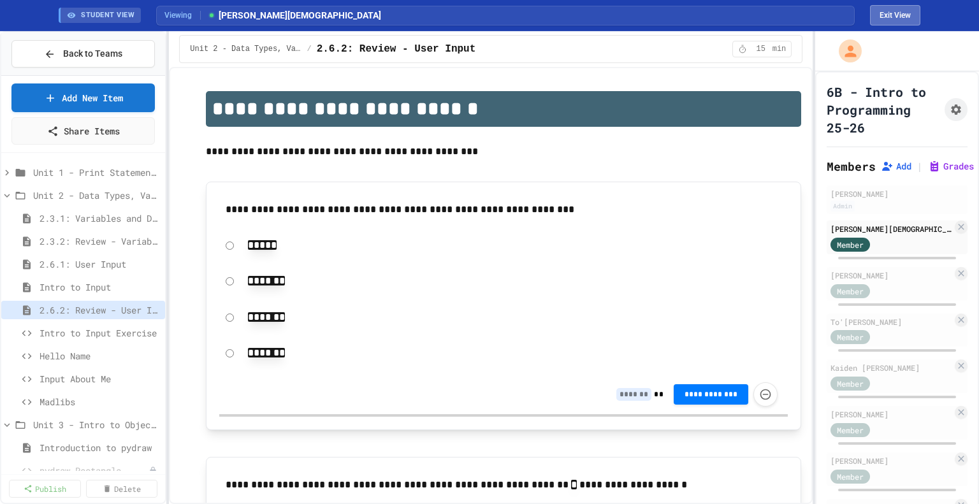
click at [883, 20] on button "Exit View" at bounding box center [895, 15] width 50 height 20
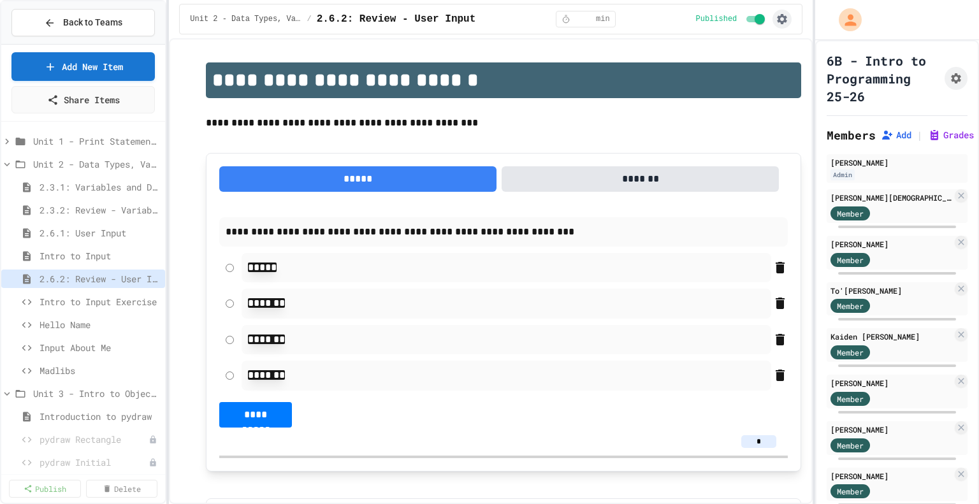
click at [782, 16] on icon "button" at bounding box center [783, 19] width 10 height 10
click at [782, 16] on div at bounding box center [489, 252] width 979 height 504
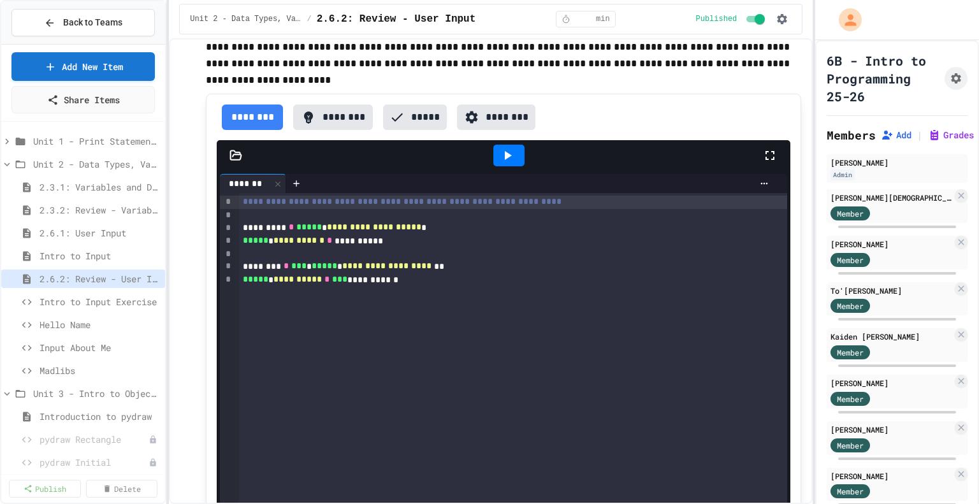
scroll to position [1477, 0]
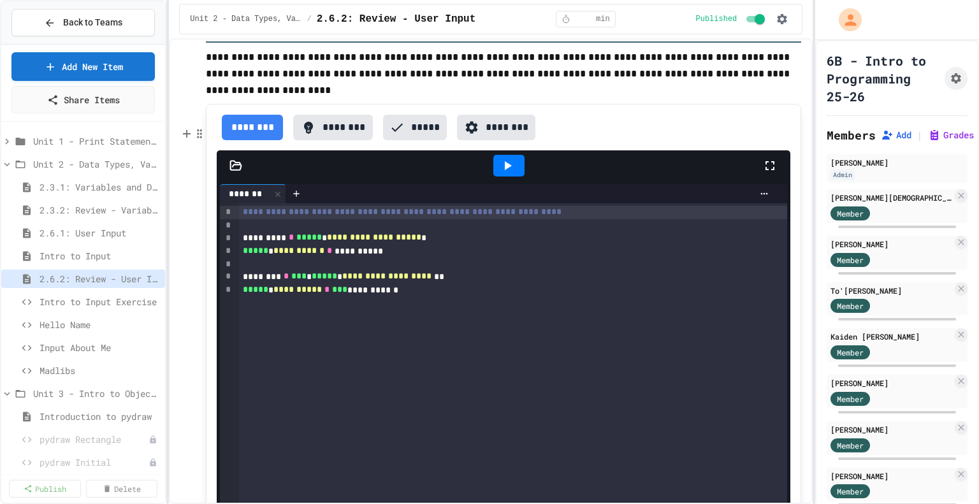
click at [490, 140] on button "********" at bounding box center [496, 128] width 78 height 26
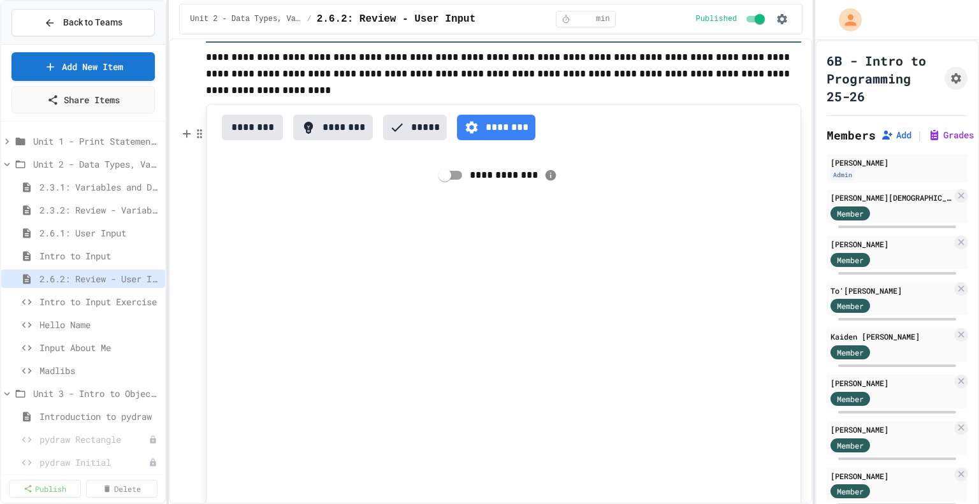
click at [260, 140] on button "********" at bounding box center [252, 128] width 61 height 26
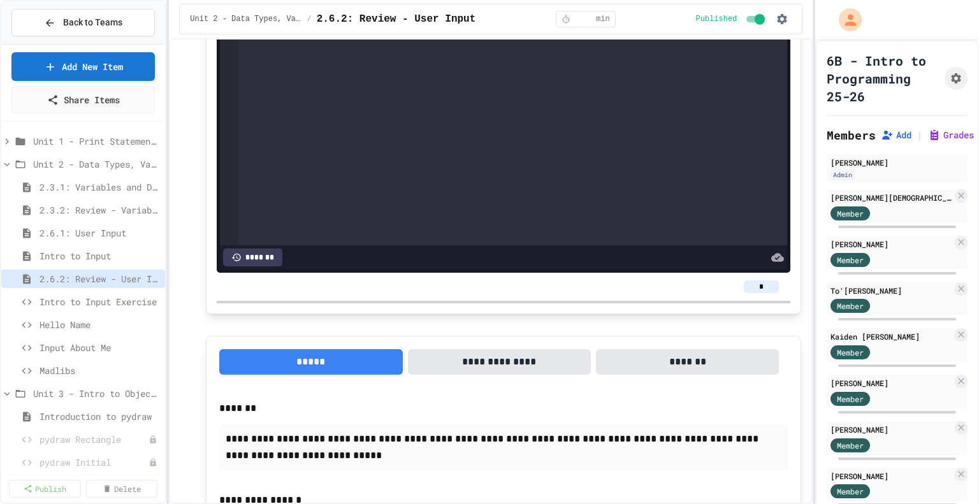
scroll to position [1984, 0]
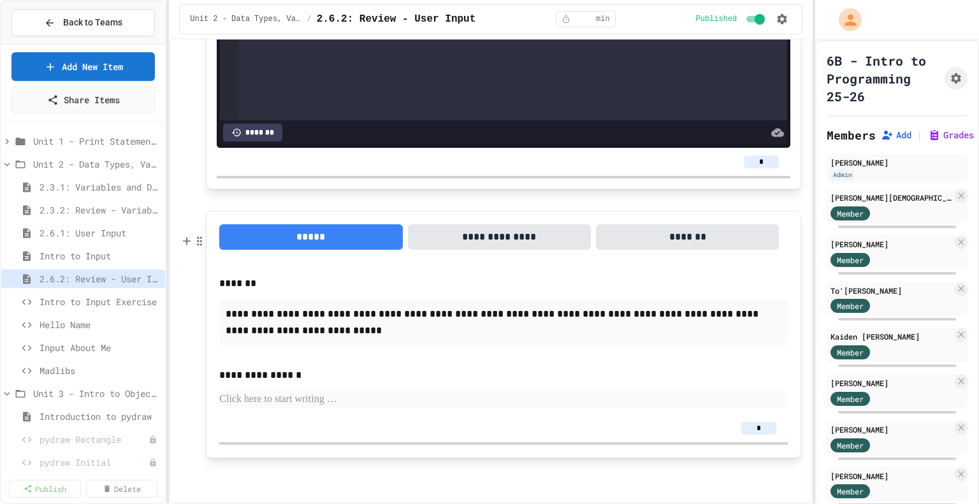
click at [704, 244] on button "*******" at bounding box center [687, 237] width 183 height 26
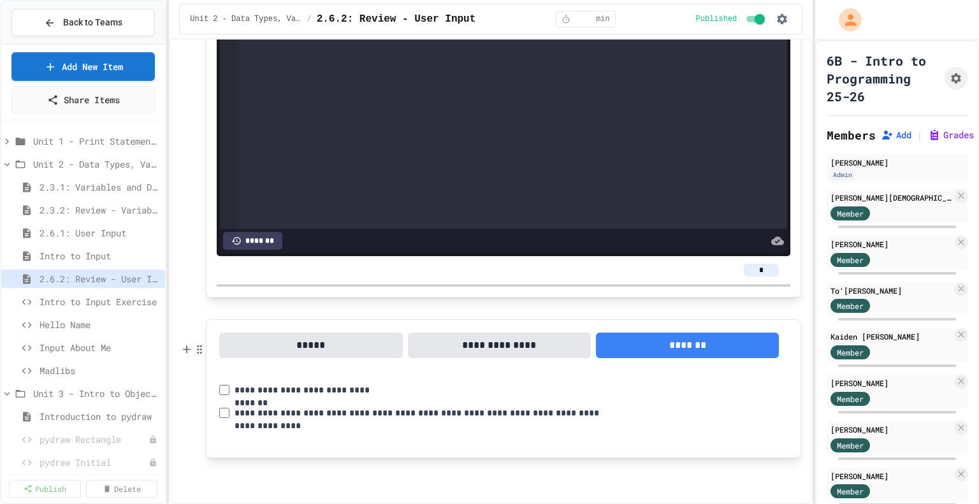
scroll to position [1877, 0]
click at [293, 343] on button "*****" at bounding box center [310, 346] width 183 height 26
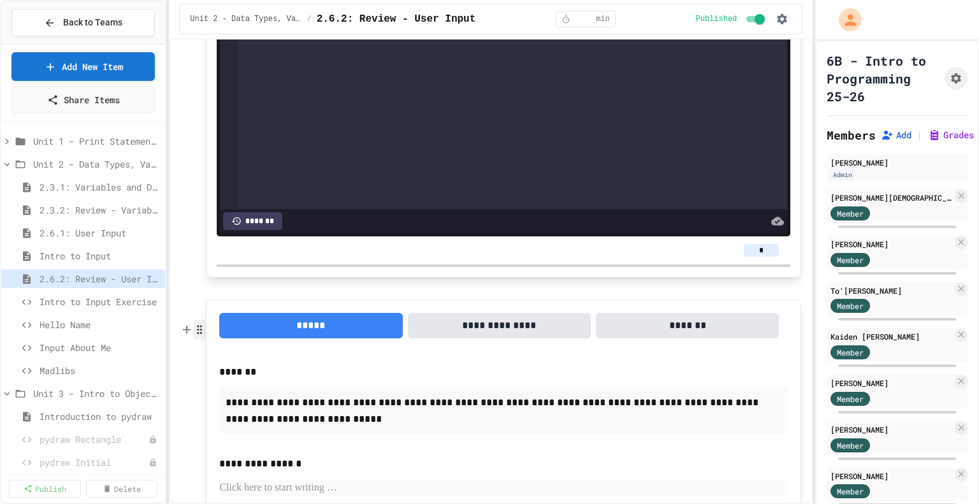
click at [200, 334] on icon "button" at bounding box center [199, 329] width 11 height 13
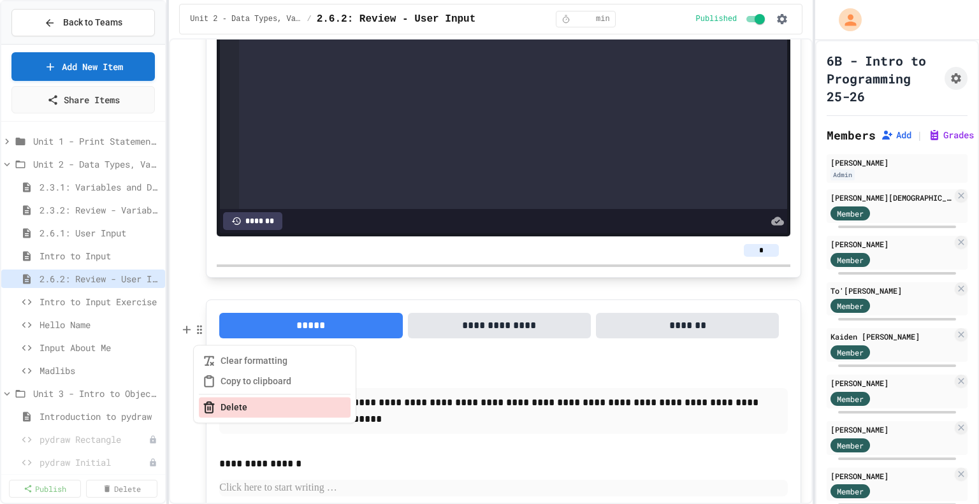
click at [234, 405] on button "Delete" at bounding box center [275, 407] width 152 height 20
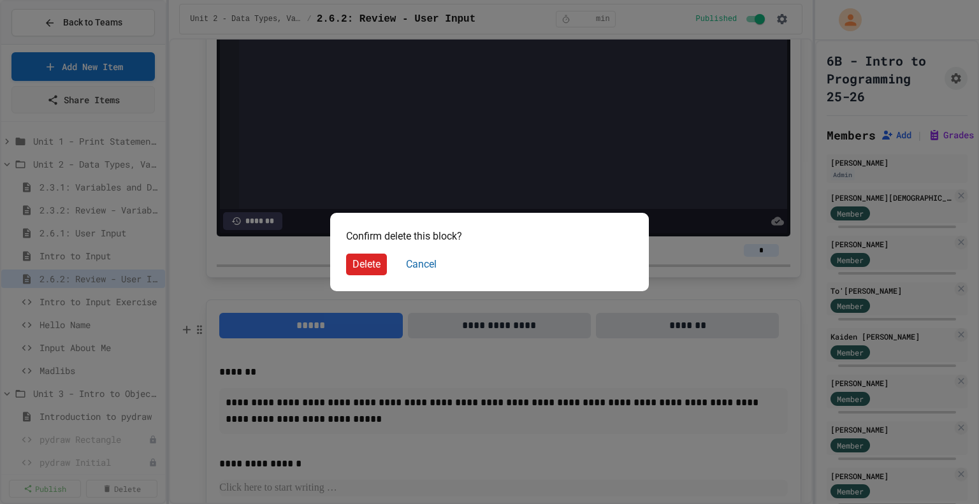
click at [362, 262] on button "Delete" at bounding box center [366, 265] width 41 height 22
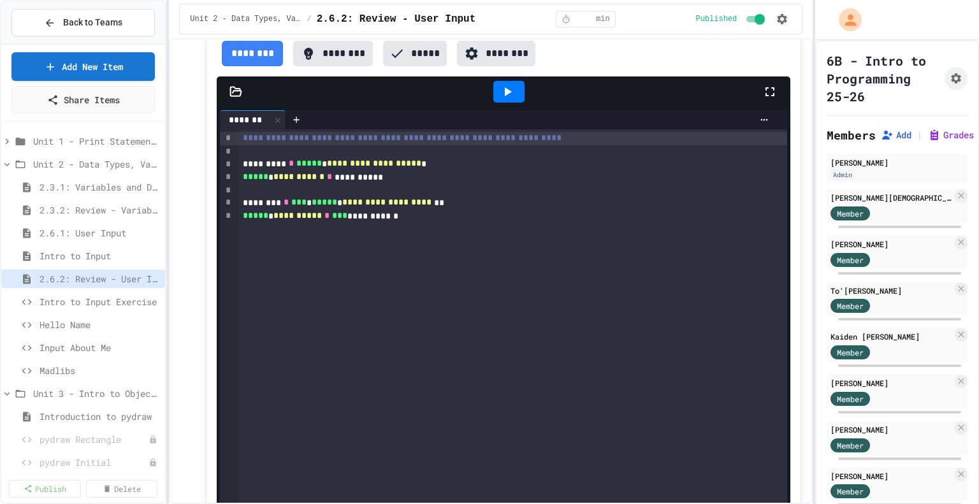
scroll to position [1727, 0]
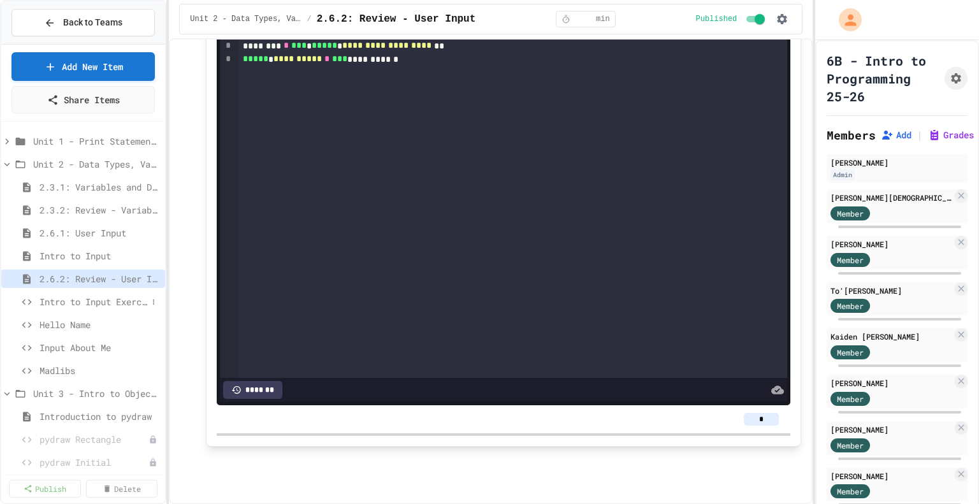
click at [99, 300] on span "Intro to Input Exercise" at bounding box center [94, 301] width 108 height 13
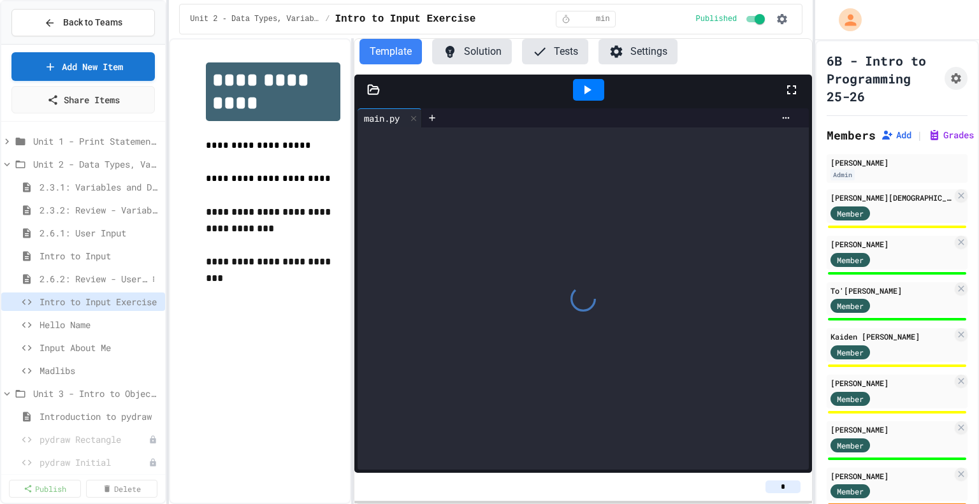
click at [97, 277] on span "2.6.2: Review - User Input" at bounding box center [94, 278] width 108 height 13
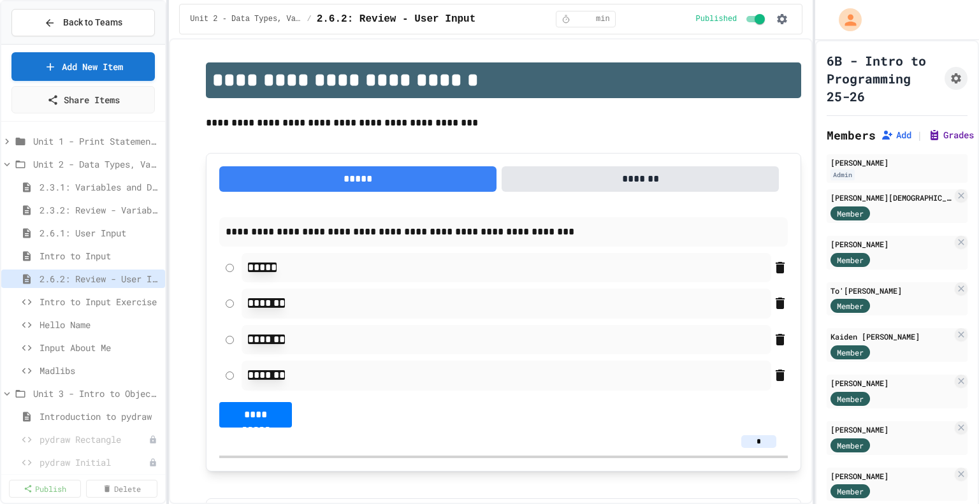
click at [938, 140] on icon at bounding box center [935, 136] width 8 height 10
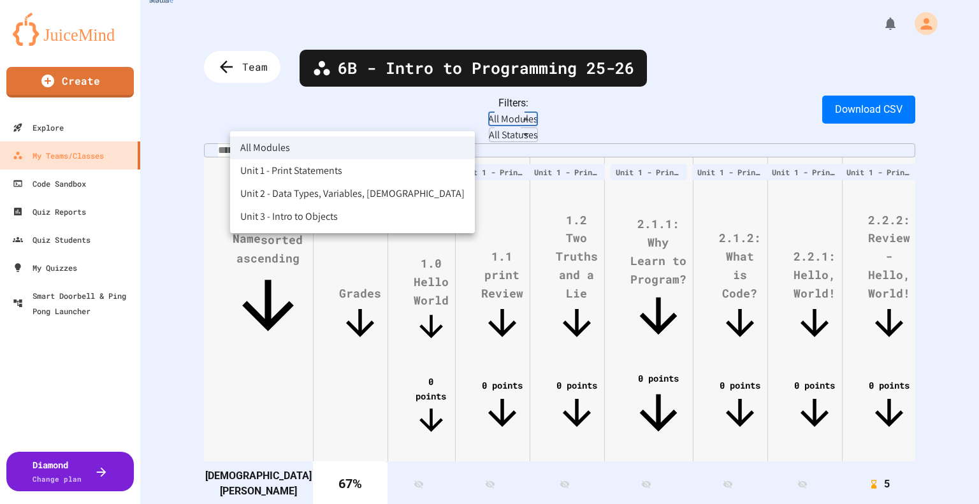
click at [343, 119] on body "**********" at bounding box center [489, 252] width 979 height 504
click at [316, 192] on li "Unit 2 - Data Types, Variables, [DEMOGRAPHIC_DATA]" at bounding box center [352, 193] width 245 height 23
type input "**********"
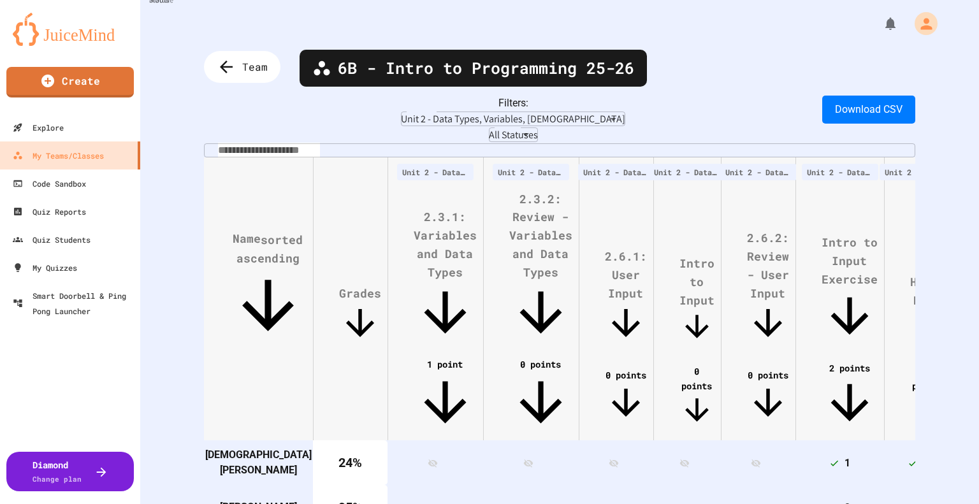
click at [247, 76] on div "Team" at bounding box center [242, 67] width 77 height 32
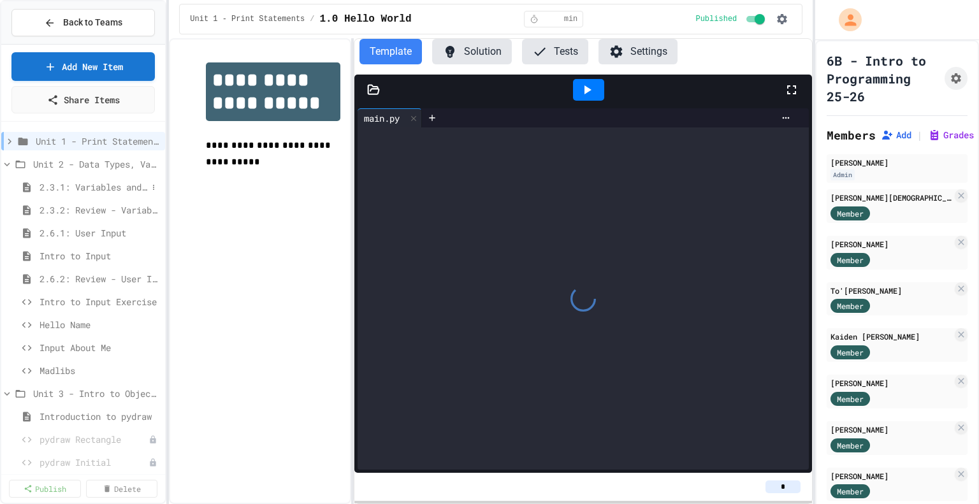
click at [79, 188] on span "2.3.1: Variables and Data Types" at bounding box center [94, 186] width 108 height 13
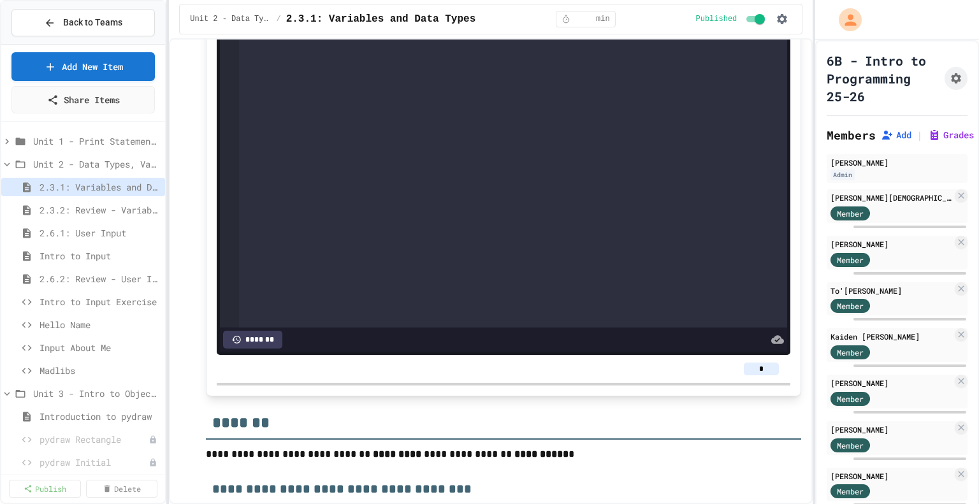
scroll to position [6076, 0]
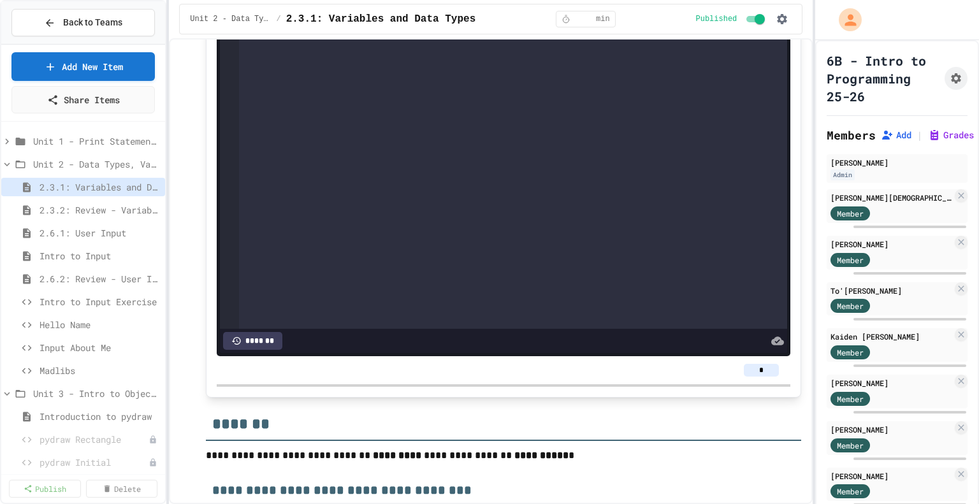
click at [759, 377] on input "*" at bounding box center [761, 370] width 35 height 13
type input "*"
click at [784, 63] on div "**********" at bounding box center [504, 111] width 596 height 574
click at [91, 203] on span "2.3.2: Review - Variables and Data Types" at bounding box center [94, 209] width 108 height 13
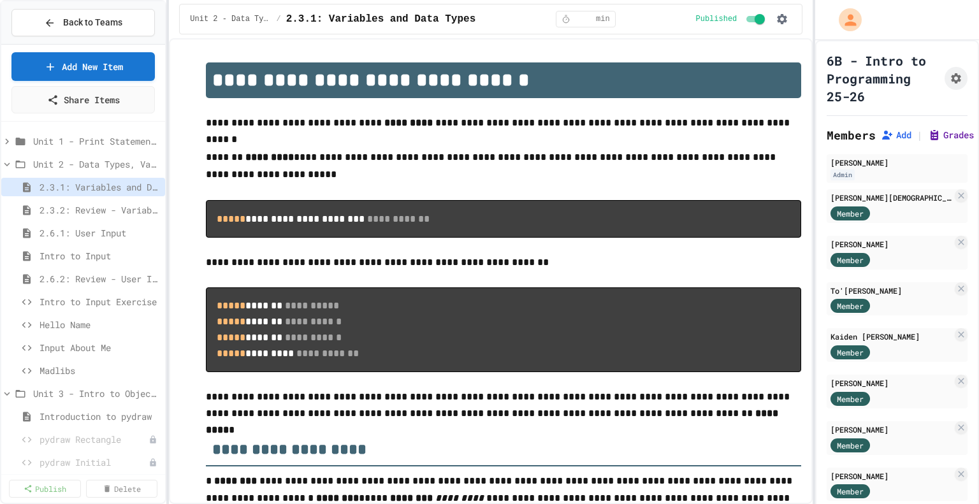
click at [939, 142] on icon at bounding box center [934, 135] width 13 height 13
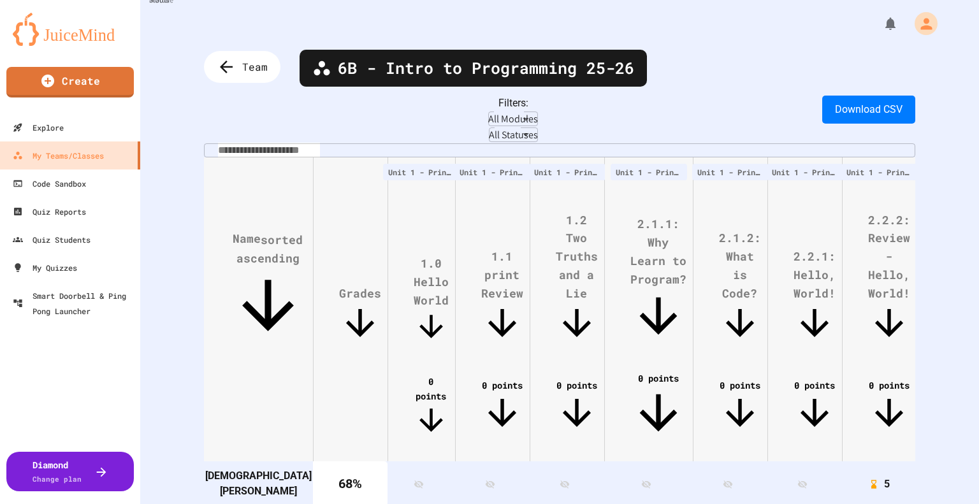
click at [290, 119] on body "**********" at bounding box center [489, 252] width 979 height 504
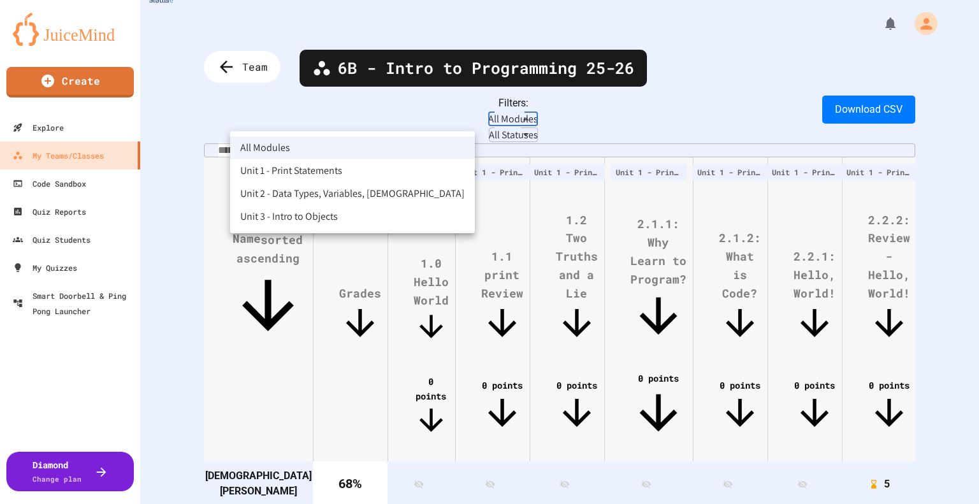
click at [301, 191] on li "Unit 2 - Data Types, Variables, [DEMOGRAPHIC_DATA]" at bounding box center [352, 193] width 245 height 23
type input "**********"
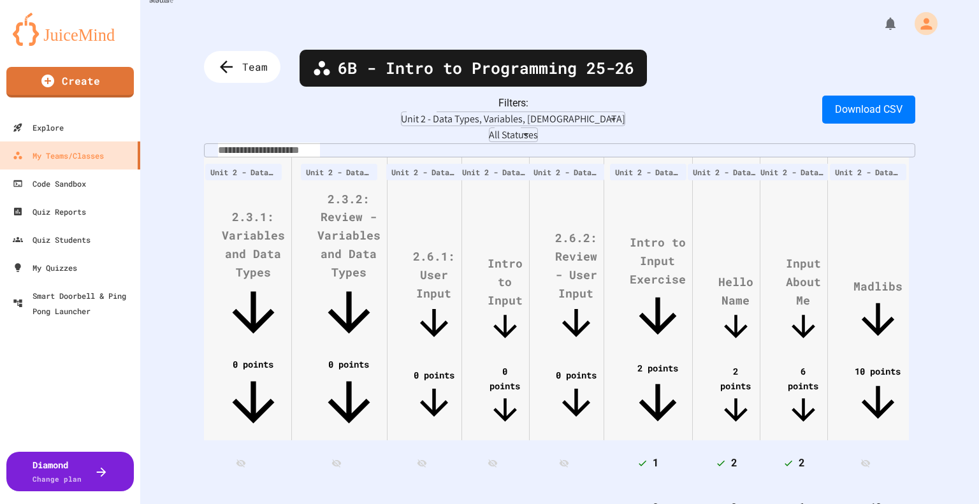
click at [274, 82] on div "**********" at bounding box center [559, 252] width 839 height 504
click at [240, 55] on div "Team" at bounding box center [242, 67] width 84 height 35
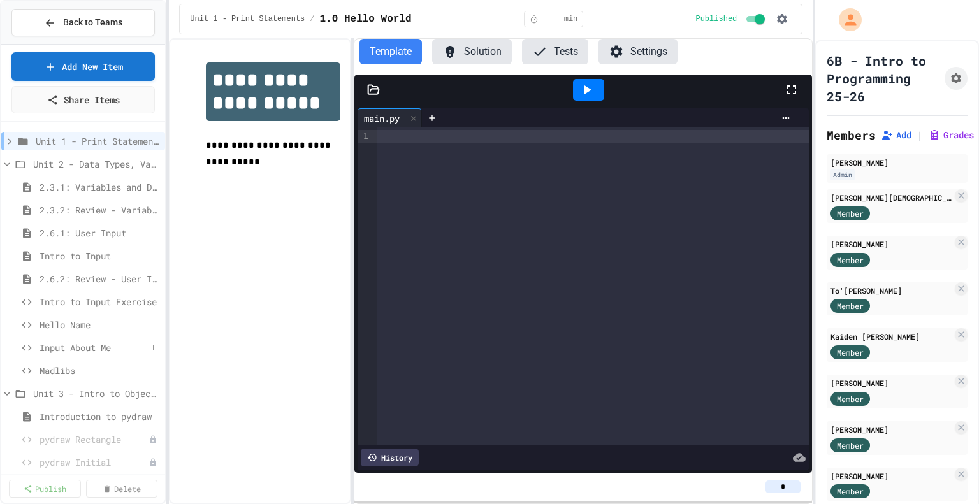
click at [78, 348] on span "Input About Me" at bounding box center [94, 347] width 108 height 13
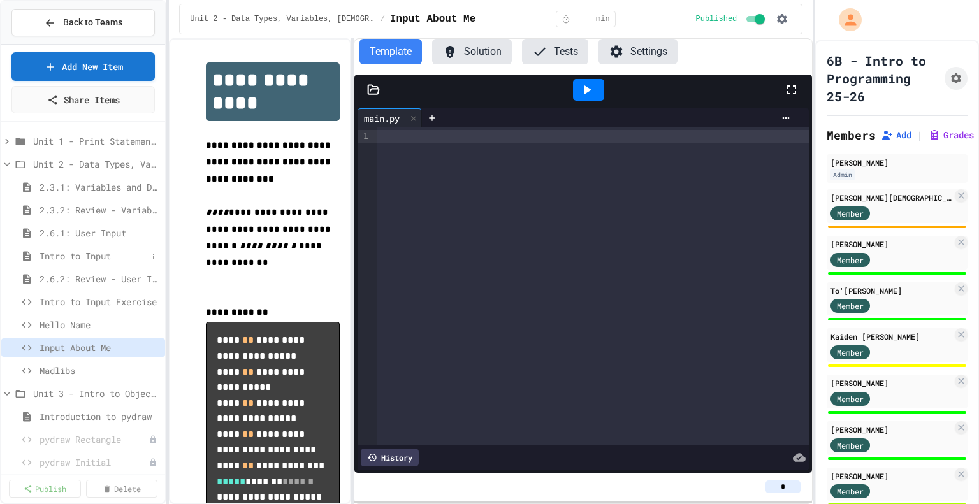
click at [56, 252] on span "Intro to Input" at bounding box center [94, 255] width 108 height 13
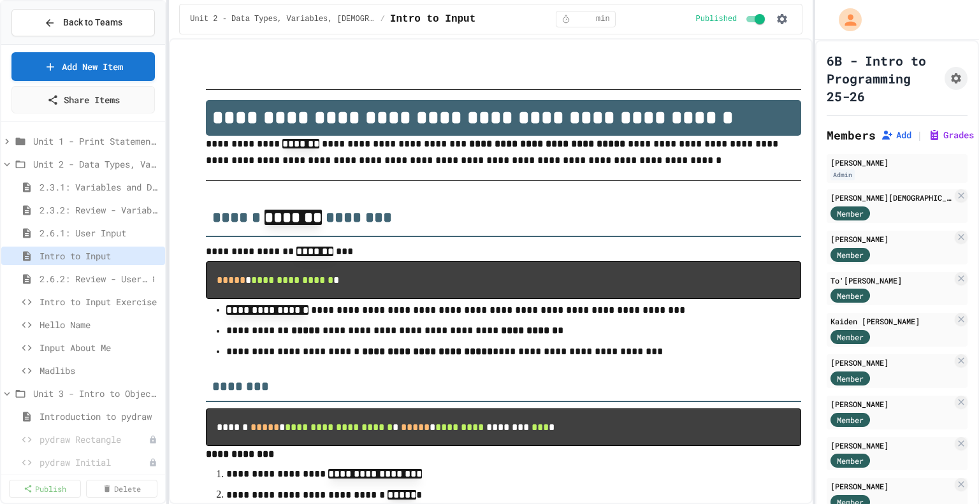
click at [110, 280] on span "2.6.2: Review - User Input" at bounding box center [94, 278] width 108 height 13
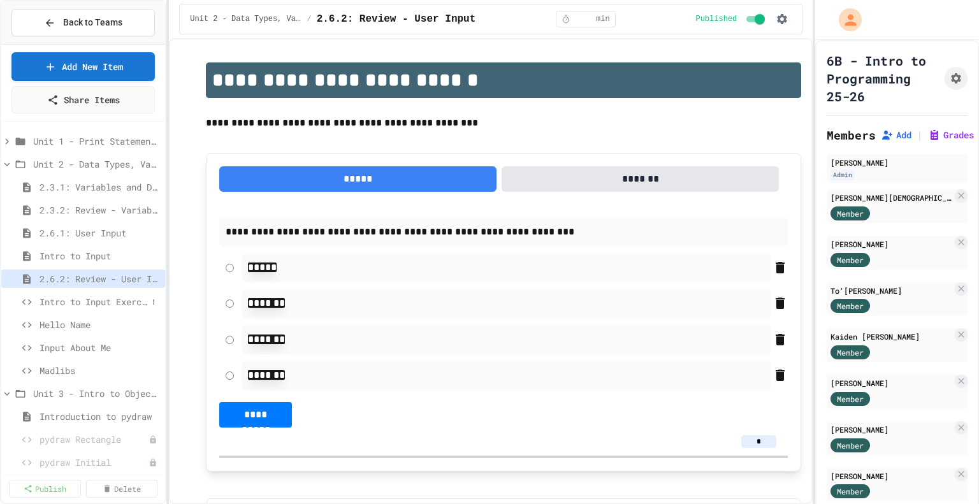
click at [102, 296] on span "Intro to Input Exercise" at bounding box center [94, 301] width 108 height 13
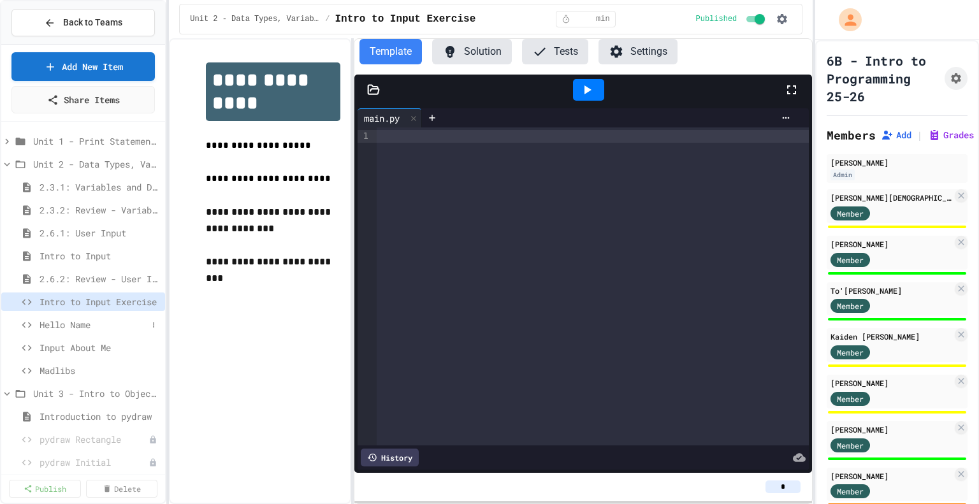
click at [87, 323] on span "Hello Name" at bounding box center [94, 324] width 108 height 13
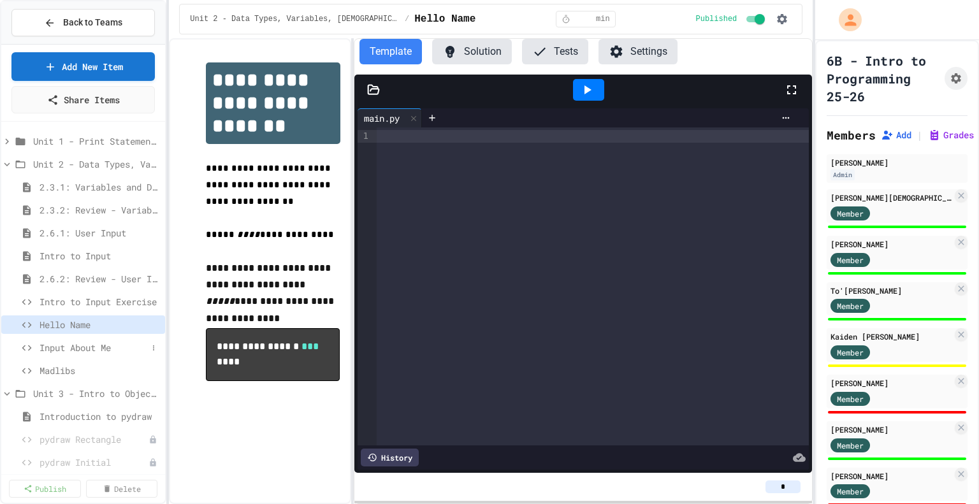
click at [99, 348] on span "Input About Me" at bounding box center [94, 347] width 108 height 13
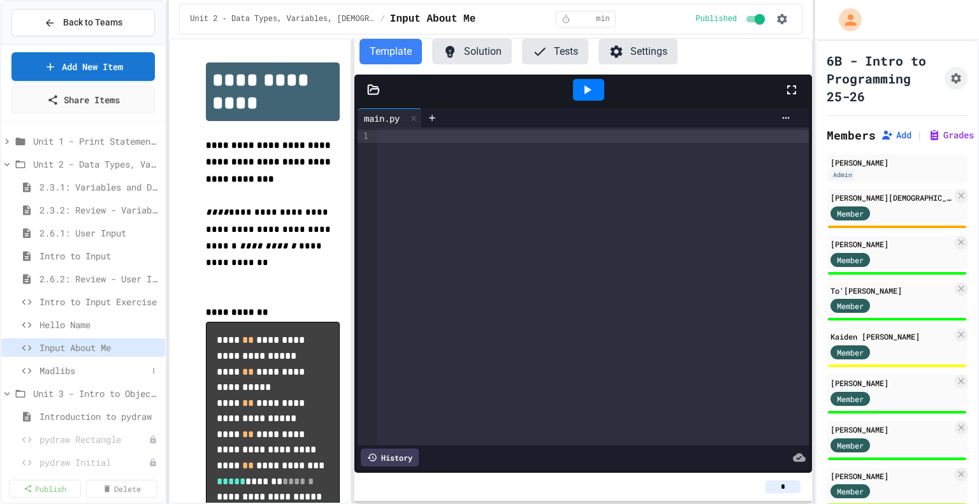
click at [71, 373] on span "Madlibs" at bounding box center [94, 370] width 108 height 13
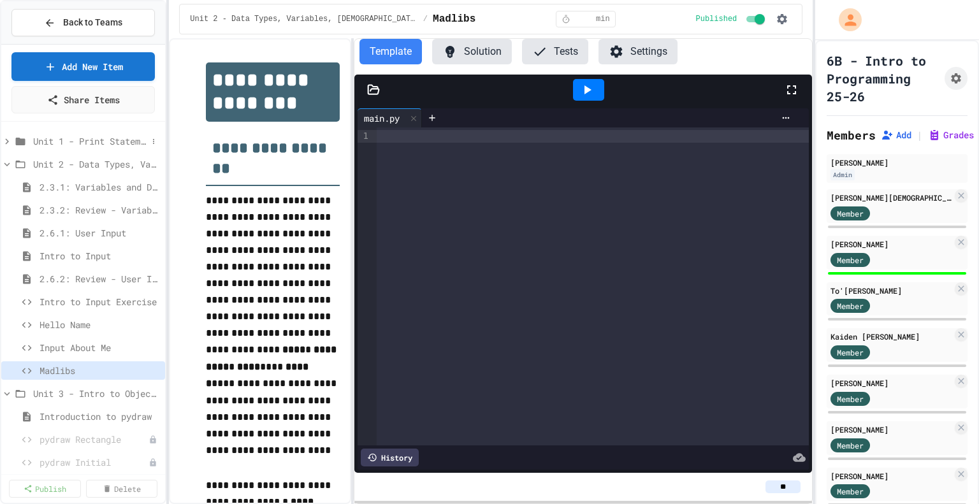
click at [58, 141] on span "Unit 1 - Print Statements" at bounding box center [90, 141] width 114 height 13
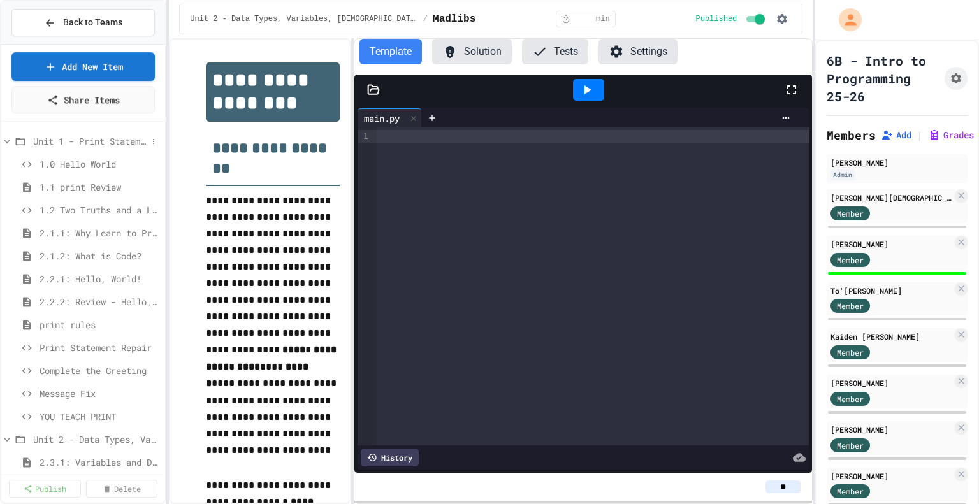
click at [48, 136] on span "Unit 1 - Print Statements" at bounding box center [90, 141] width 114 height 13
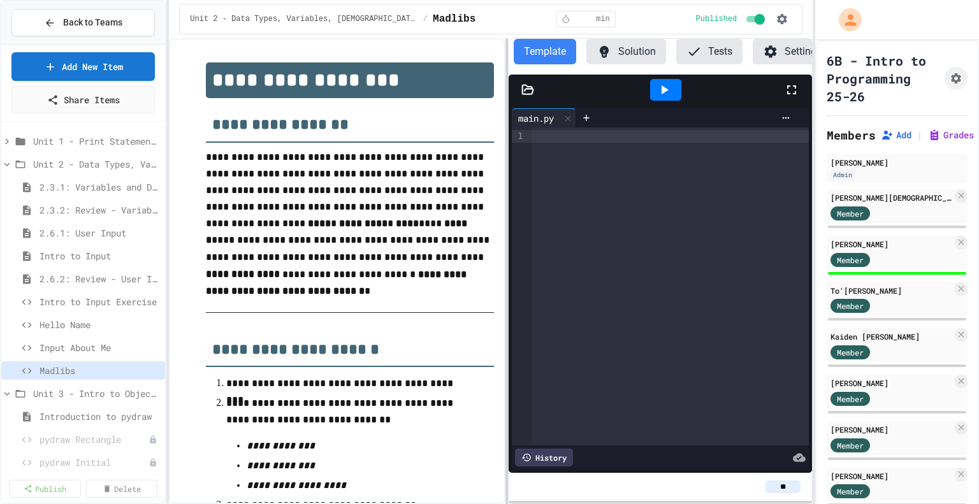
click at [506, 242] on div at bounding box center [507, 271] width 3 height 466
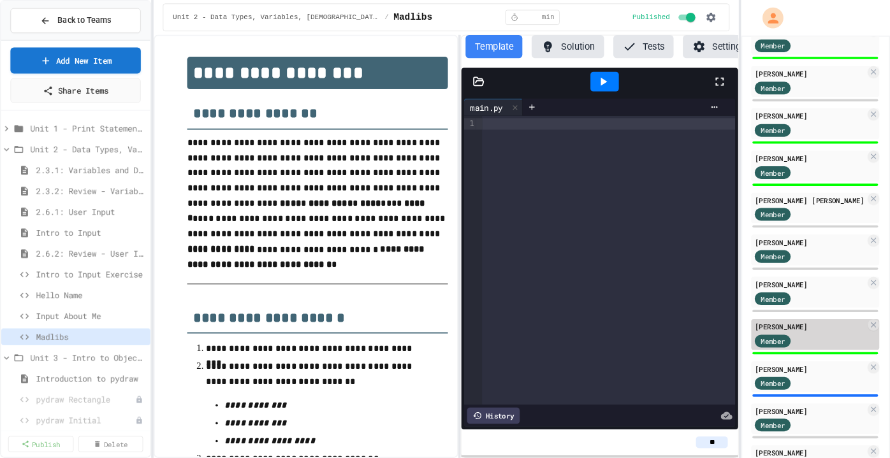
scroll to position [625, 0]
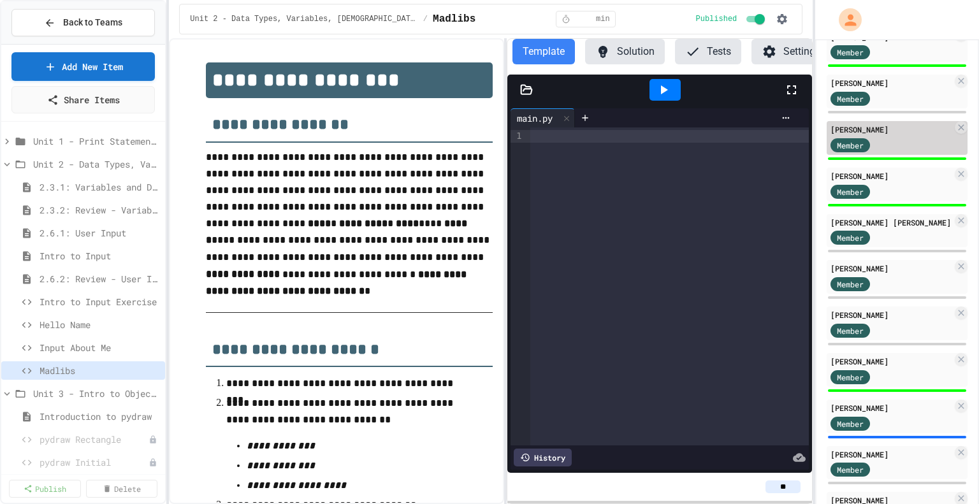
click at [896, 135] on div "[PERSON_NAME]" at bounding box center [892, 129] width 122 height 11
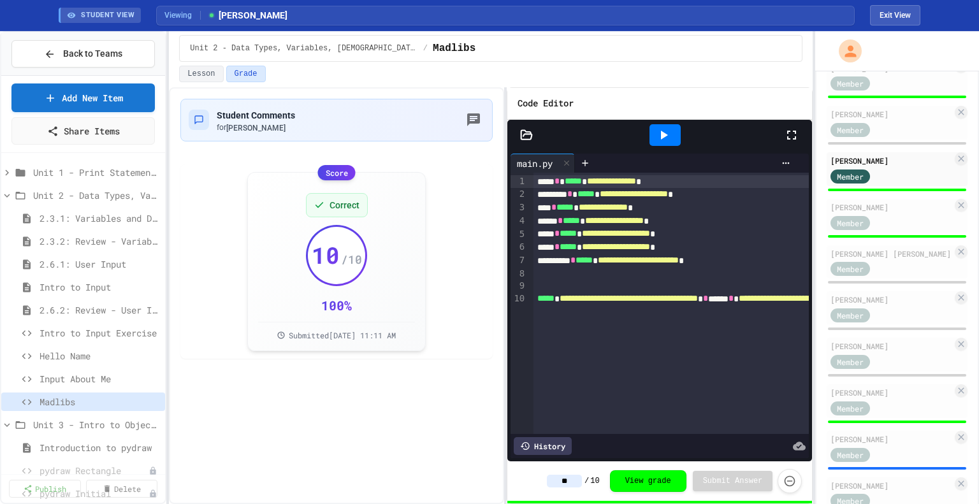
click at [653, 132] on div at bounding box center [665, 135] width 31 height 22
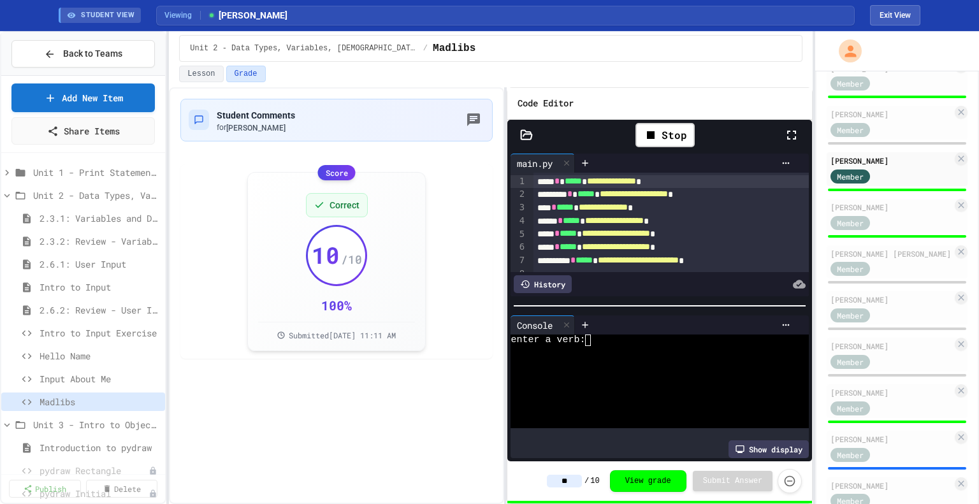
click at [636, 300] on div at bounding box center [660, 306] width 305 height 13
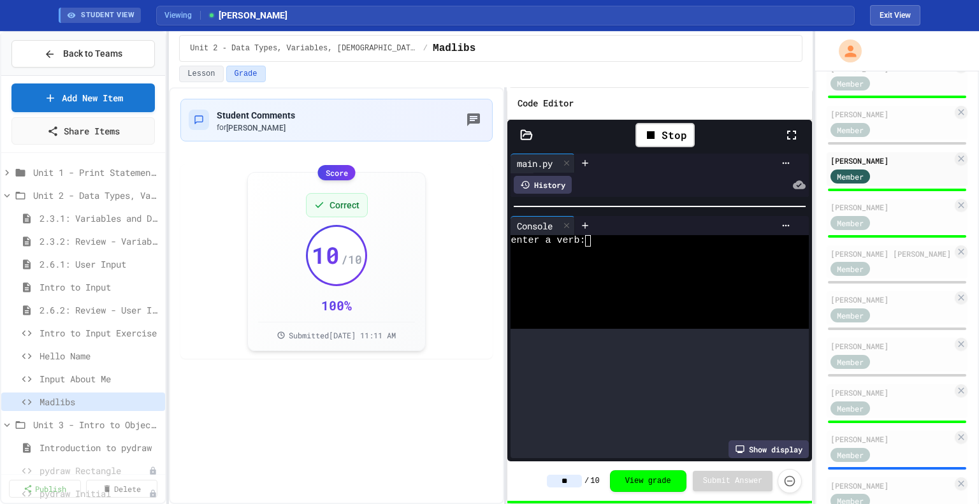
click at [611, 201] on div at bounding box center [660, 206] width 305 height 13
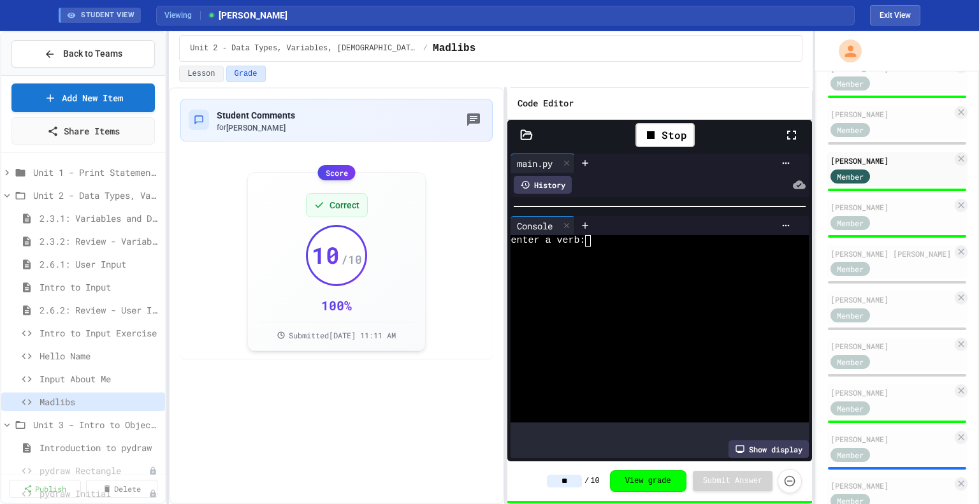
click at [609, 258] on div at bounding box center [648, 263] width 275 height 11
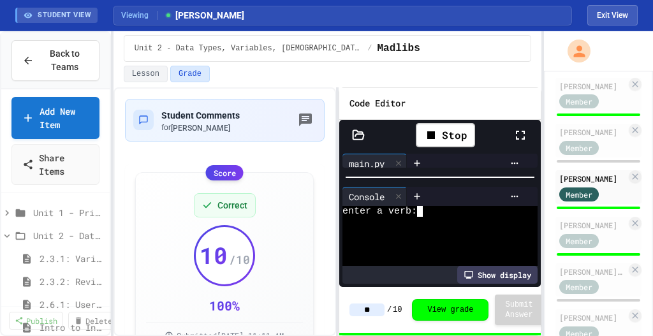
scroll to position [625, 0]
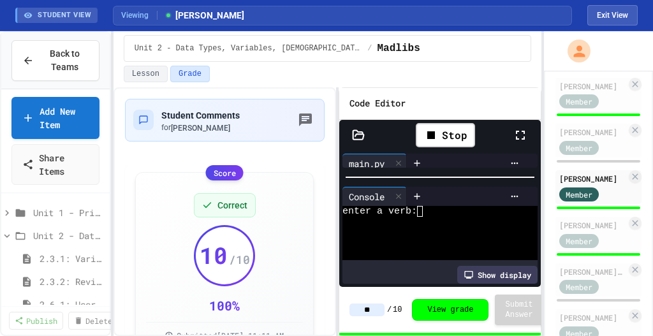
drag, startPoint x: 908, startPoint y: 2, endPoint x: 481, endPoint y: 161, distance: 456.0
click at [481, 161] on div at bounding box center [476, 163] width 98 height 10
click at [432, 217] on div at bounding box center [431, 222] width 178 height 11
type textarea "*"
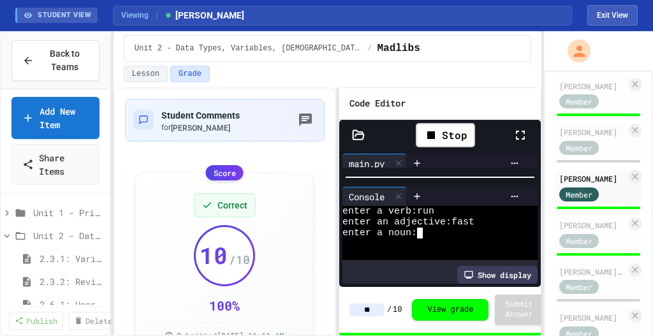
type textarea "*"
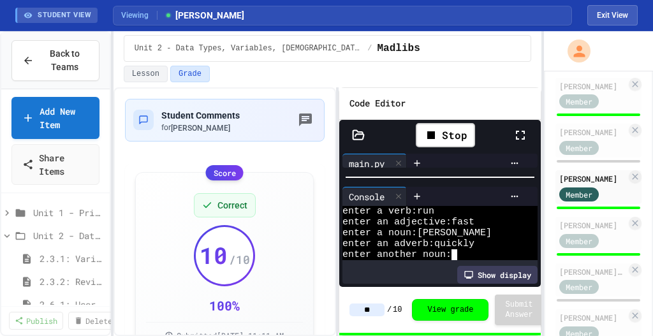
type textarea "*"
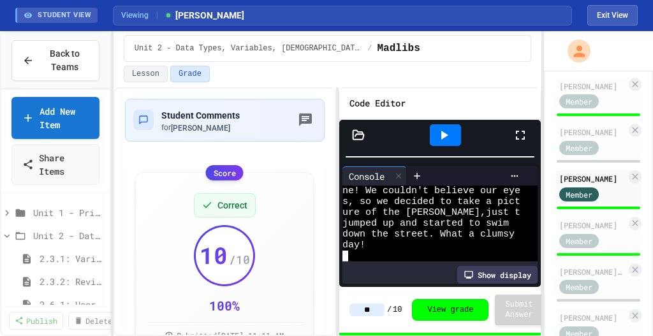
scroll to position [130, 0]
click at [425, 152] on div at bounding box center [440, 156] width 202 height 13
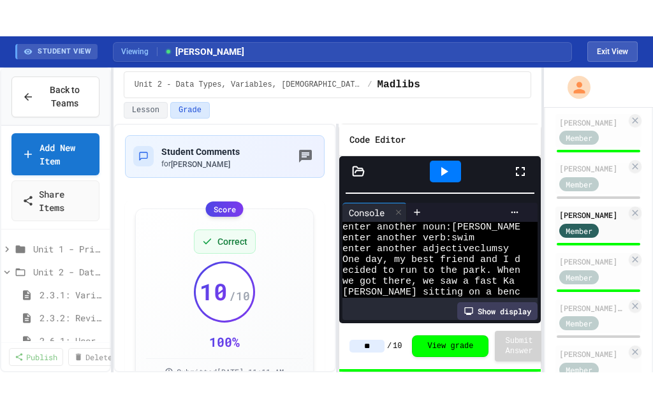
scroll to position [39, 0]
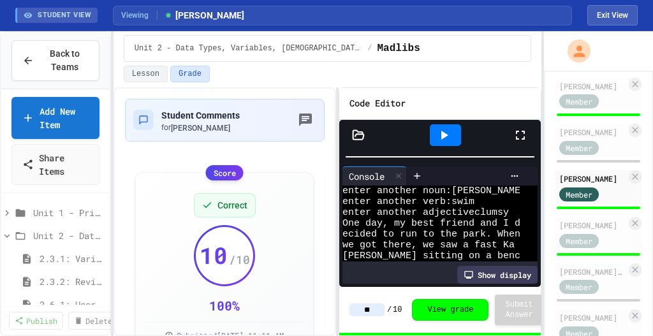
click at [517, 135] on icon at bounding box center [520, 135] width 9 height 9
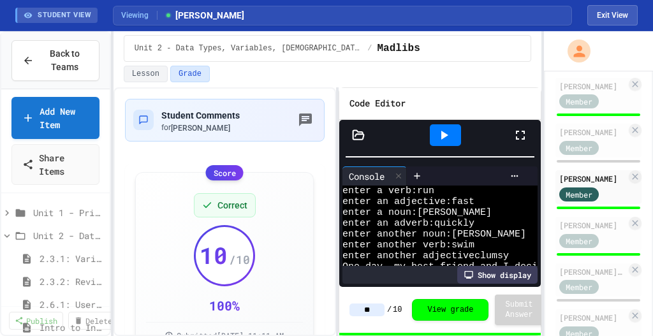
scroll to position [130, 0]
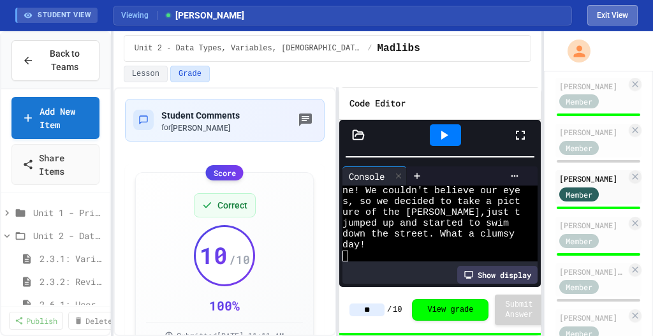
click at [607, 18] on button "Exit View" at bounding box center [612, 15] width 50 height 20
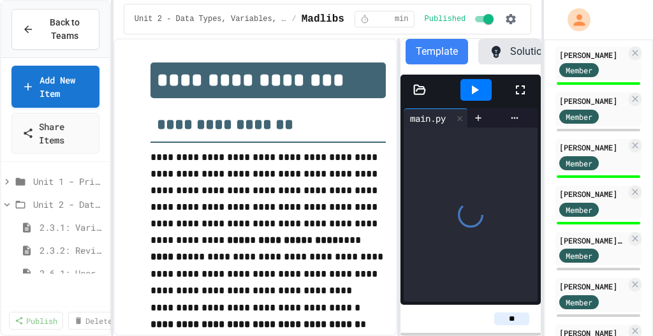
click at [400, 126] on div "**********" at bounding box center [328, 187] width 429 height 298
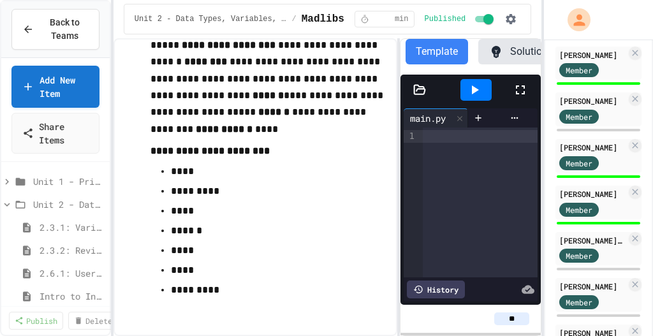
scroll to position [1245, 0]
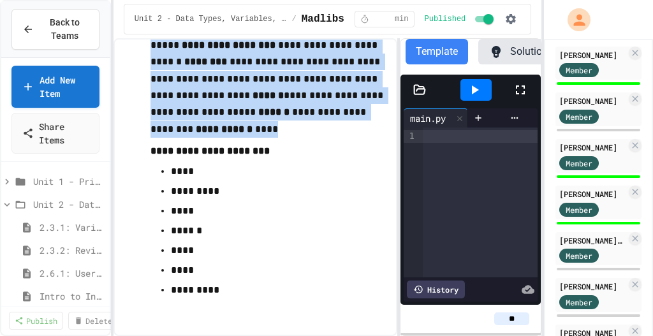
drag, startPoint x: 153, startPoint y: 107, endPoint x: 379, endPoint y: 214, distance: 249.6
click at [379, 126] on p "**********" at bounding box center [267, 64] width 235 height 123
click at [349, 126] on p "**********" at bounding box center [267, 64] width 235 height 123
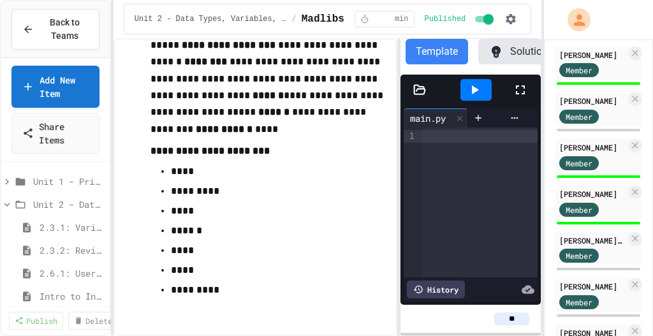
drag, startPoint x: 341, startPoint y: 110, endPoint x: 369, endPoint y: 109, distance: 28.1
click at [182, 33] on strong "******" at bounding box center [165, 28] width 31 height 10
click at [182, 50] on strong "**********" at bounding box center [229, 45] width 94 height 10
click at [214, 50] on strong "**********" at bounding box center [229, 45] width 94 height 10
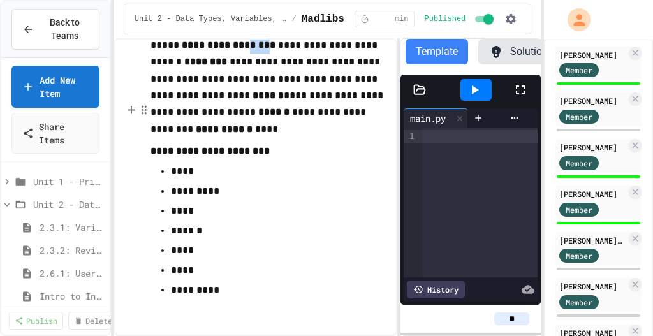
click at [214, 50] on strong "**********" at bounding box center [229, 45] width 94 height 10
click at [184, 66] on strong "********" at bounding box center [205, 62] width 43 height 10
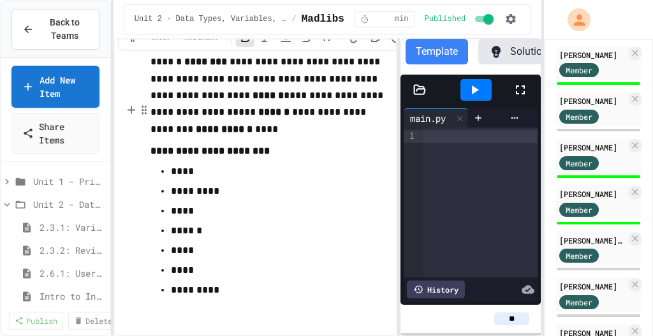
click at [253, 100] on strong "******" at bounding box center [268, 96] width 31 height 10
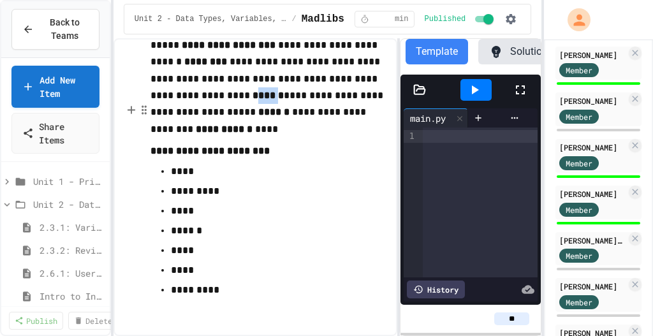
click at [253, 100] on strong "******" at bounding box center [268, 96] width 31 height 10
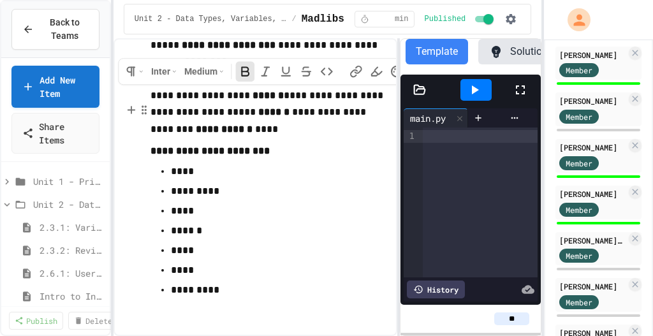
click at [258, 117] on strong "******" at bounding box center [273, 112] width 31 height 10
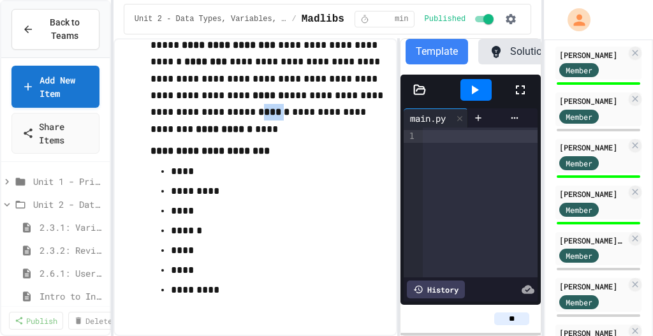
click at [258, 117] on strong "******" at bounding box center [273, 112] width 31 height 10
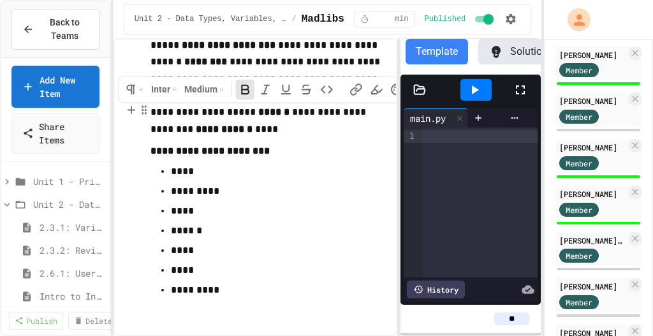
click at [253, 134] on strong "**********" at bounding box center [224, 129] width 57 height 10
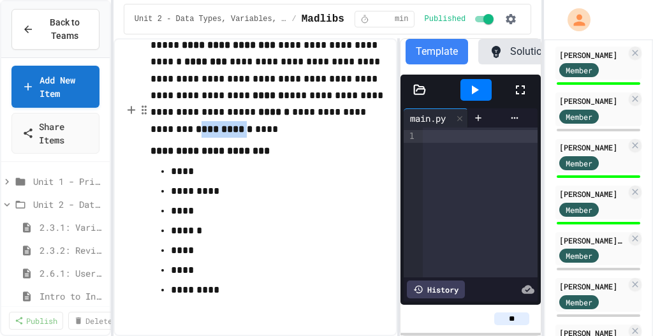
click at [253, 134] on strong "**********" at bounding box center [224, 129] width 57 height 10
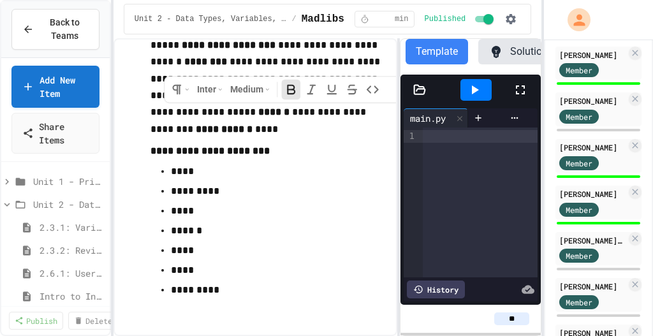
click at [449, 149] on div at bounding box center [480, 203] width 115 height 150
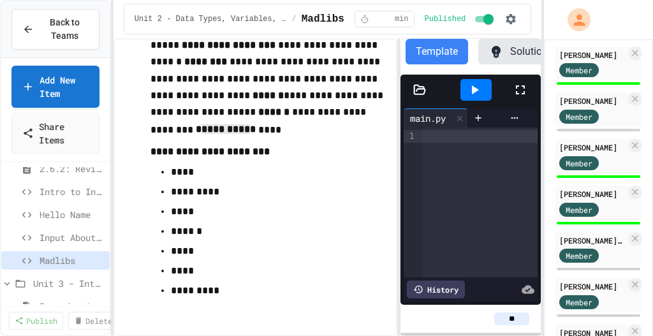
scroll to position [151, 0]
click at [70, 210] on span "Hello Name" at bounding box center [66, 213] width 52 height 13
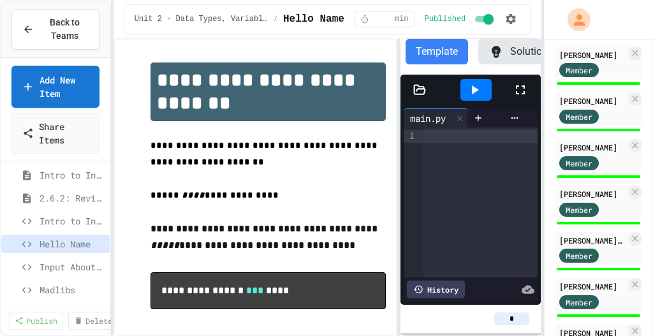
scroll to position [121, 0]
click at [54, 175] on span "Intro to Input" at bounding box center [66, 175] width 52 height 13
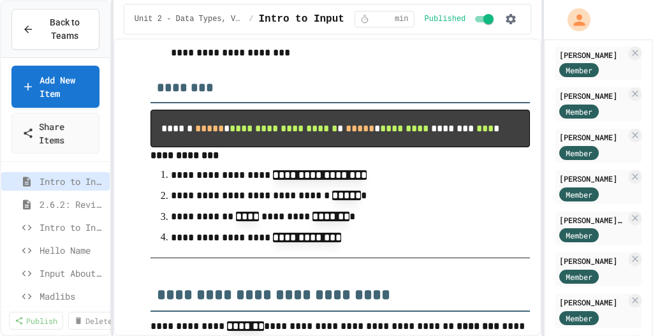
scroll to position [374, 0]
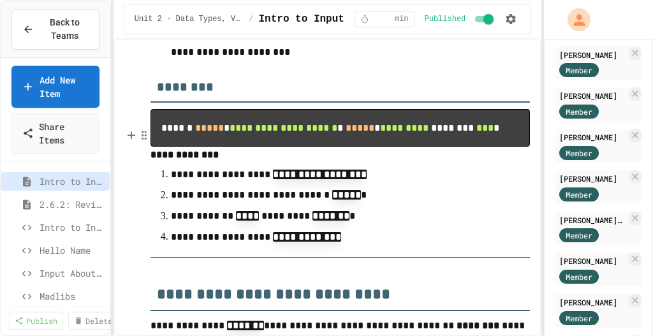
click at [346, 132] on span "*****" at bounding box center [360, 127] width 29 height 10
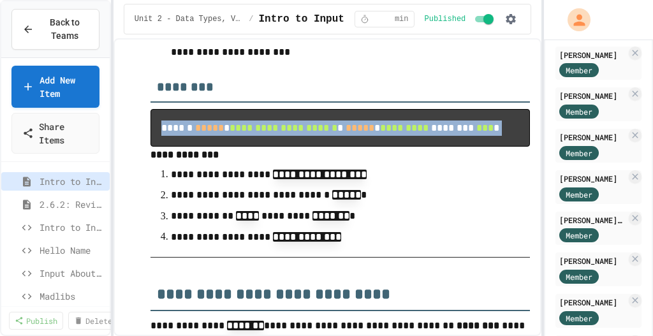
click at [346, 132] on span "*****" at bounding box center [360, 127] width 29 height 10
click at [82, 176] on span "Intro to Input" at bounding box center [66, 181] width 52 height 13
click at [68, 290] on span "Madlibs" at bounding box center [66, 296] width 52 height 13
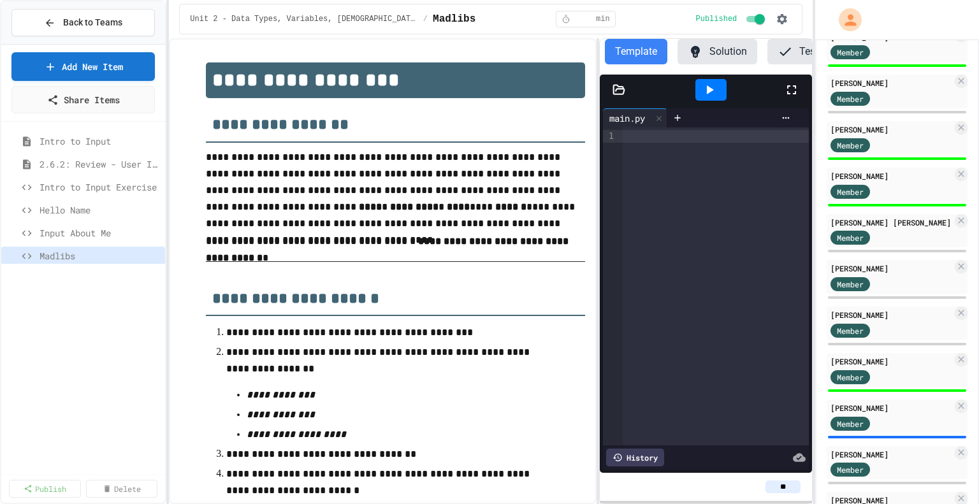
scroll to position [33, 0]
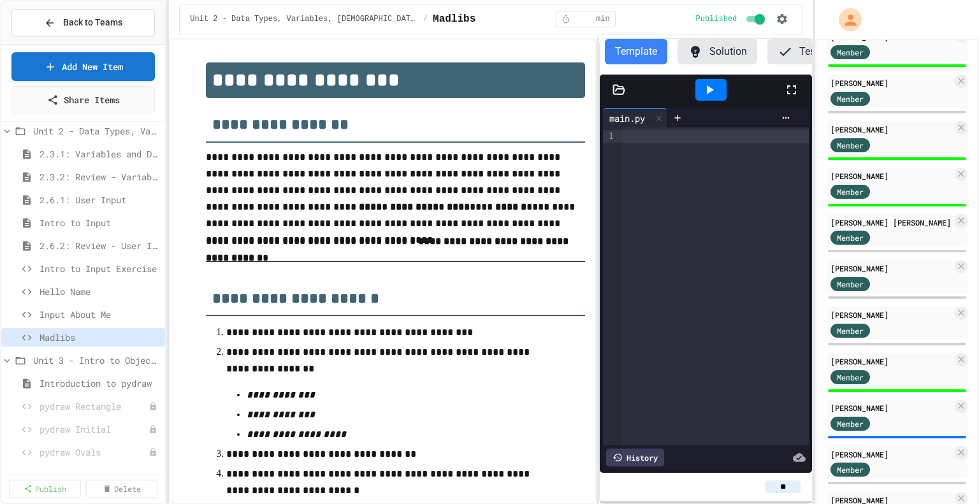
drag, startPoint x: 374, startPoint y: 6, endPoint x: 520, endPoint y: 111, distance: 180.1
click at [520, 111] on h2 "**********" at bounding box center [395, 120] width 379 height 44
click at [91, 311] on span "Input About Me" at bounding box center [94, 314] width 108 height 13
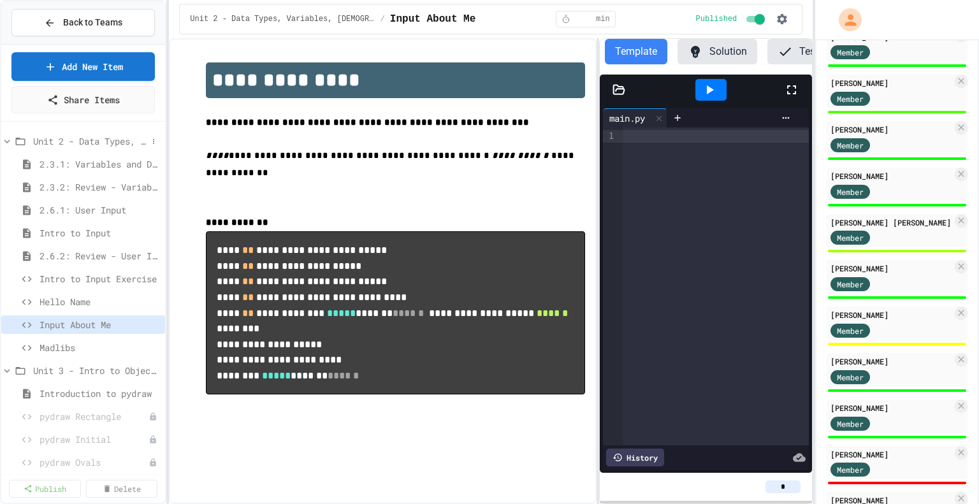
click at [78, 140] on span "Unit 2 - Data Types, Variables, [DEMOGRAPHIC_DATA]" at bounding box center [90, 141] width 114 height 13
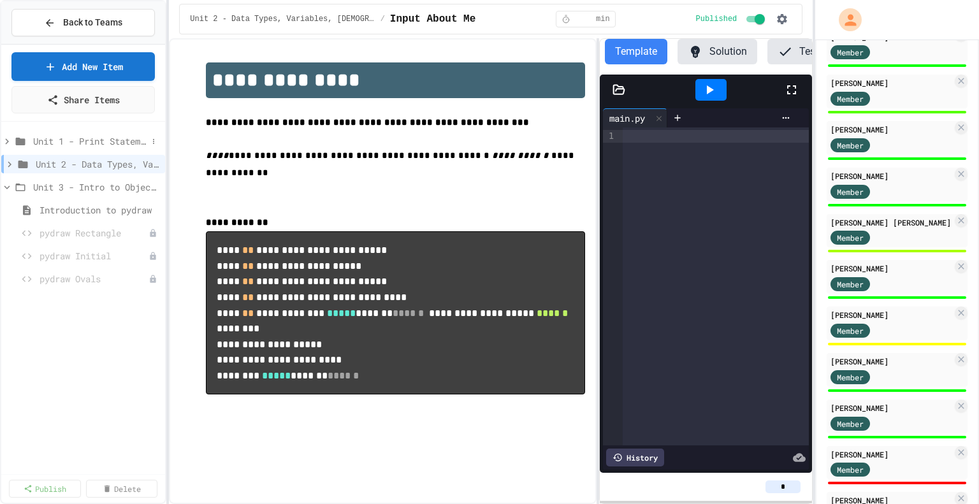
click at [91, 135] on span "Unit 1 - Print Statements" at bounding box center [90, 141] width 114 height 13
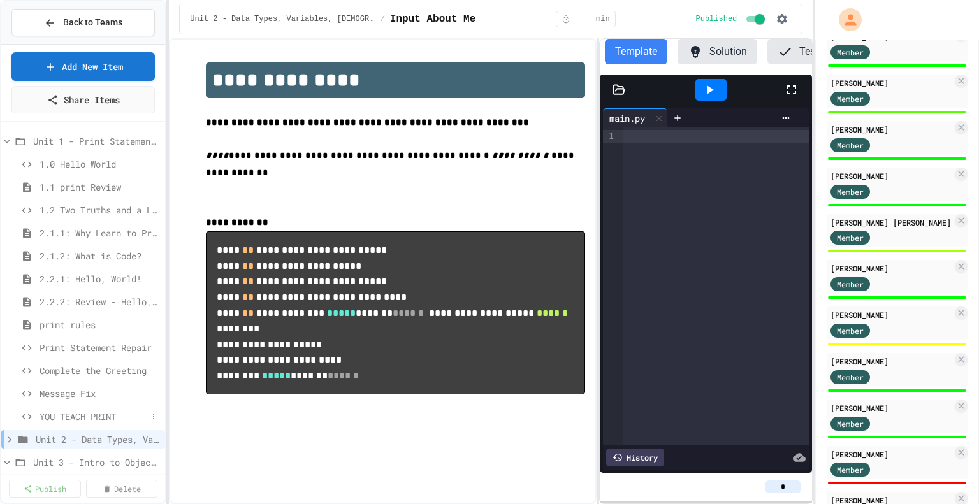
click at [75, 408] on div "YOU TEACH PRINT" at bounding box center [83, 416] width 164 height 18
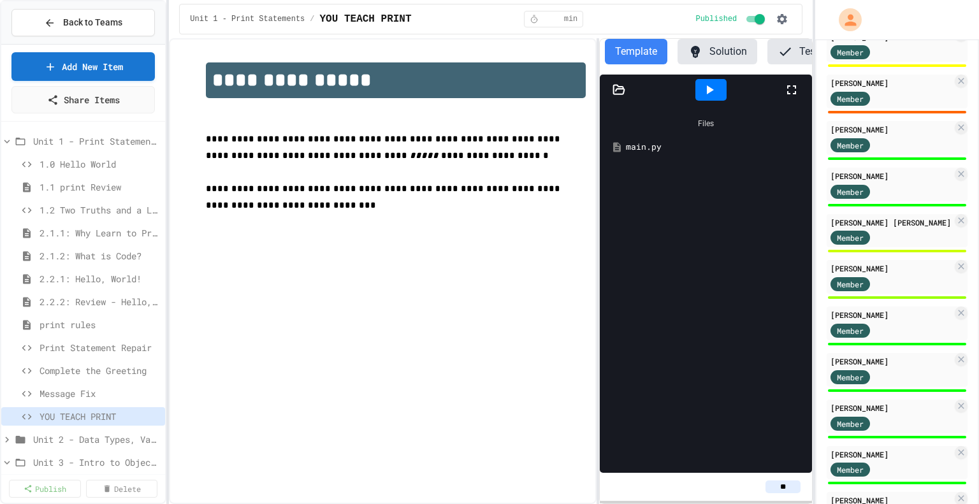
click at [662, 154] on div "main.py" at bounding box center [715, 147] width 179 height 13
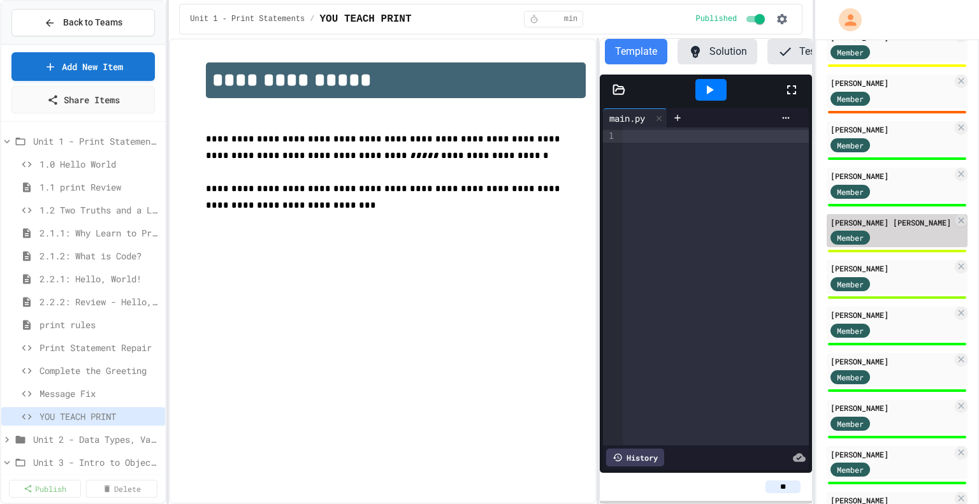
click at [897, 228] on div "[PERSON_NAME] [PERSON_NAME]" at bounding box center [892, 222] width 122 height 11
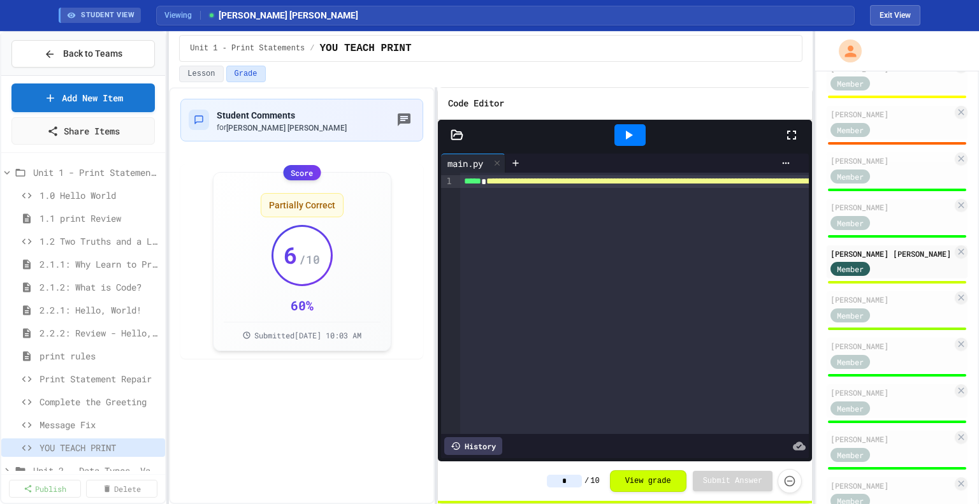
click at [436, 220] on div "**********" at bounding box center [491, 295] width 644 height 417
click at [275, 114] on span "Student Comments" at bounding box center [256, 115] width 78 height 10
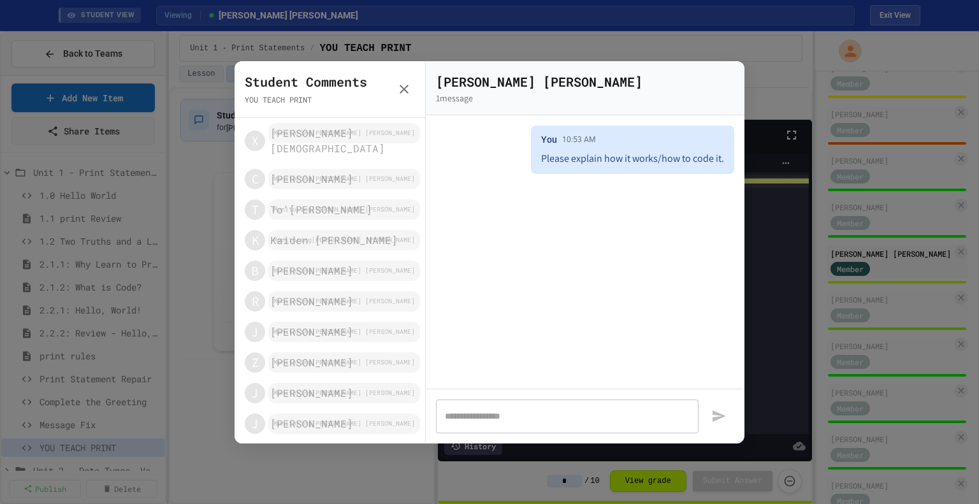
click at [312, 455] on div at bounding box center [489, 252] width 979 height 504
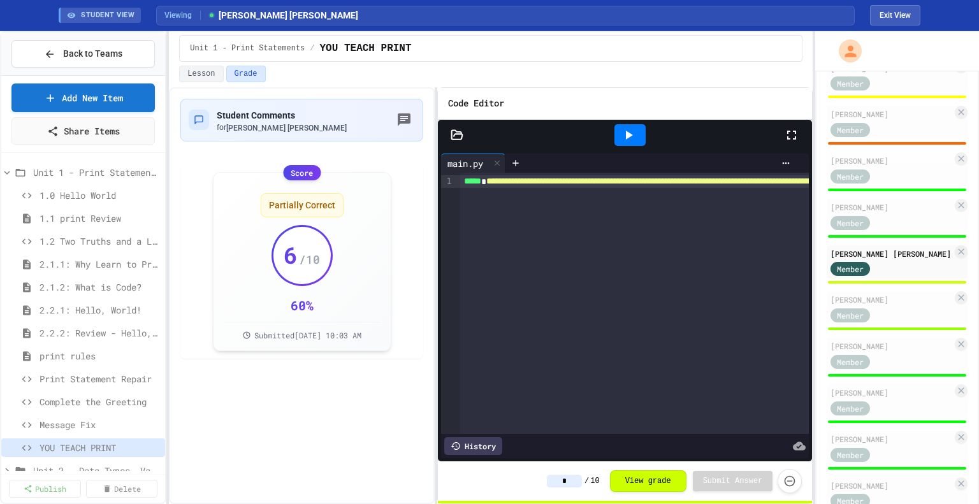
click at [581, 476] on input "*" at bounding box center [564, 481] width 35 height 13
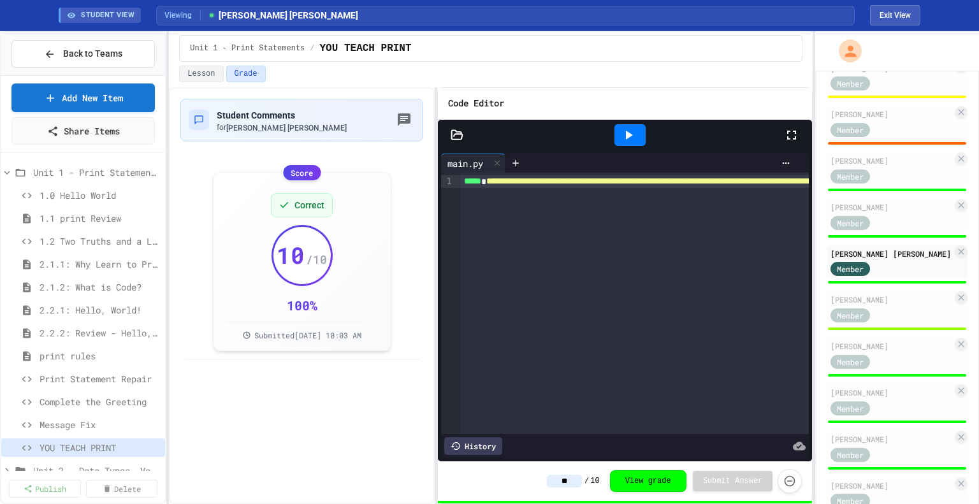
type input "**"
click at [54, 170] on span "Unit 1 - Print Statements" at bounding box center [90, 172] width 114 height 13
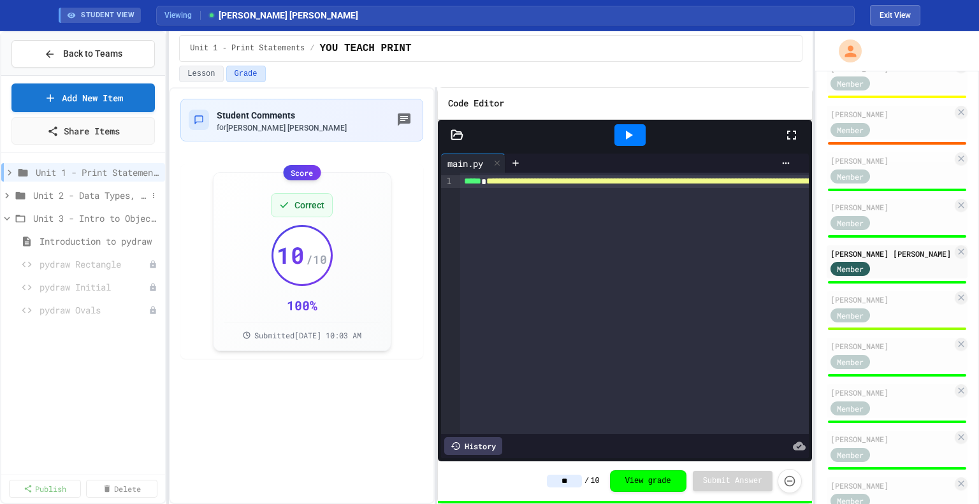
click at [99, 196] on span "Unit 2 - Data Types, Variables, [DEMOGRAPHIC_DATA]" at bounding box center [90, 195] width 114 height 13
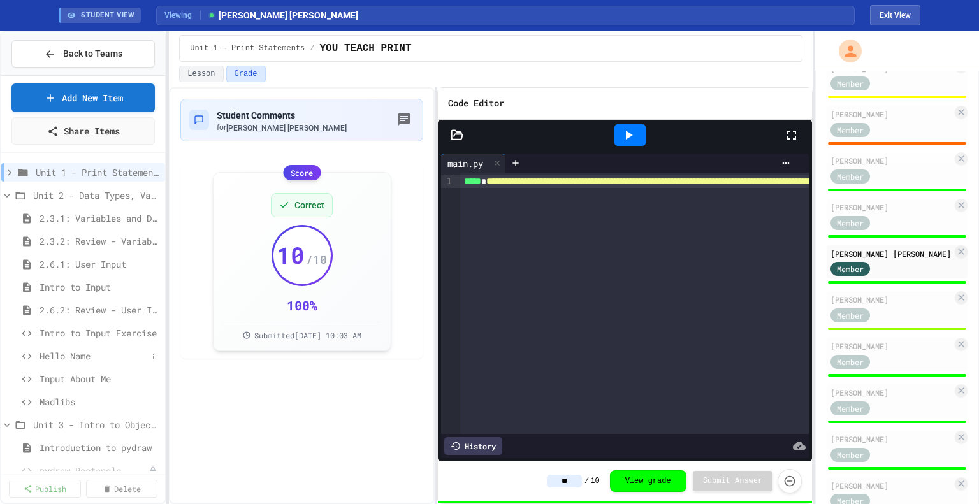
click at [87, 355] on span "Hello Name" at bounding box center [94, 355] width 108 height 13
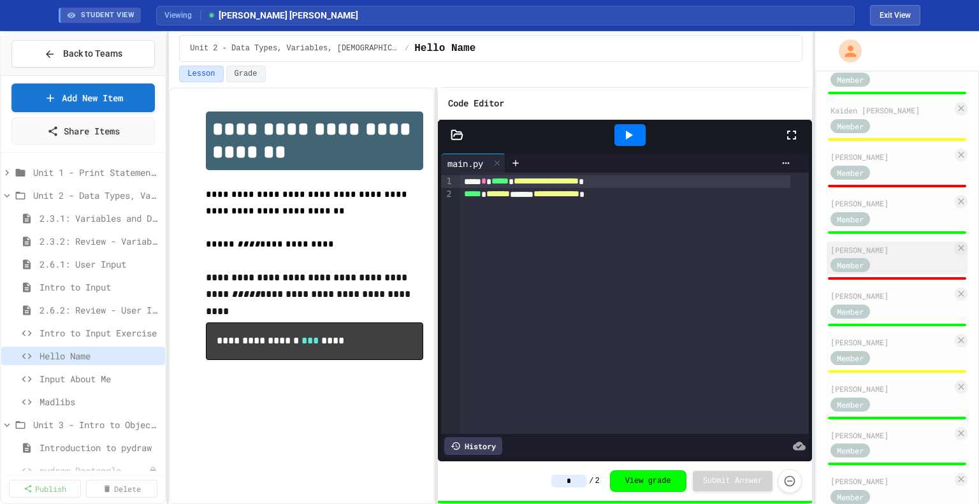
scroll to position [235, 0]
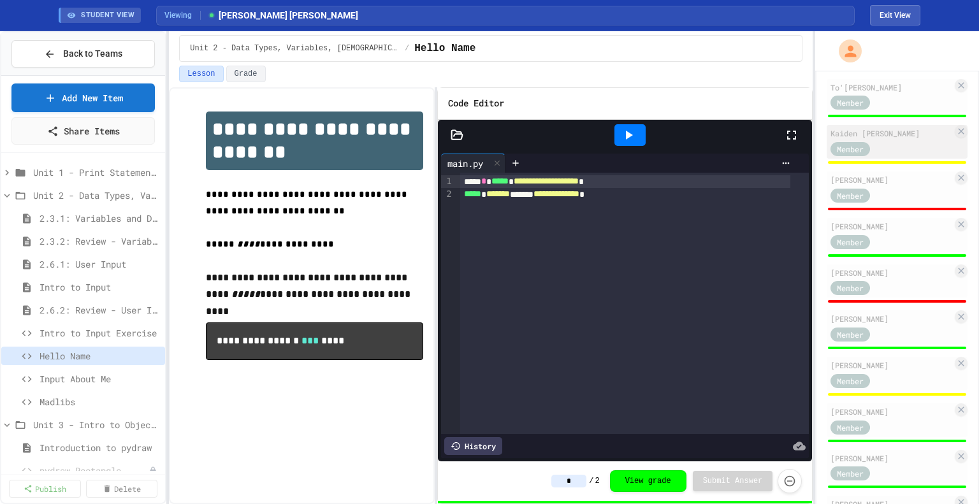
click at [886, 139] on div "Kaiden [PERSON_NAME]" at bounding box center [892, 133] width 122 height 11
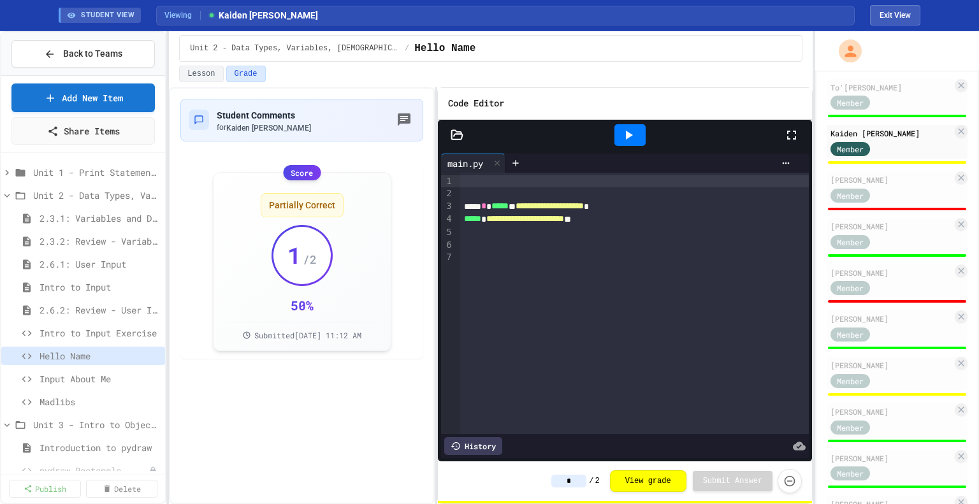
click at [578, 482] on input "*" at bounding box center [569, 481] width 35 height 13
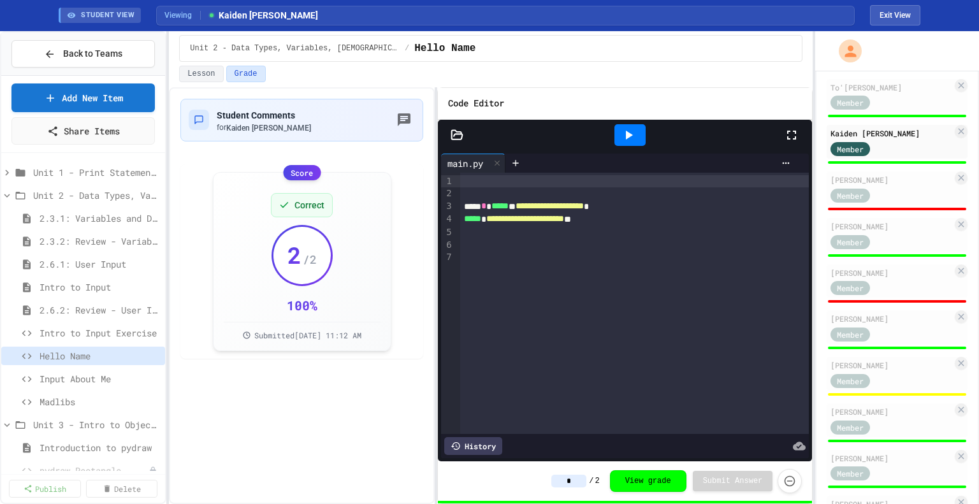
type input "*"
click at [87, 376] on span "Input About Me" at bounding box center [94, 378] width 108 height 13
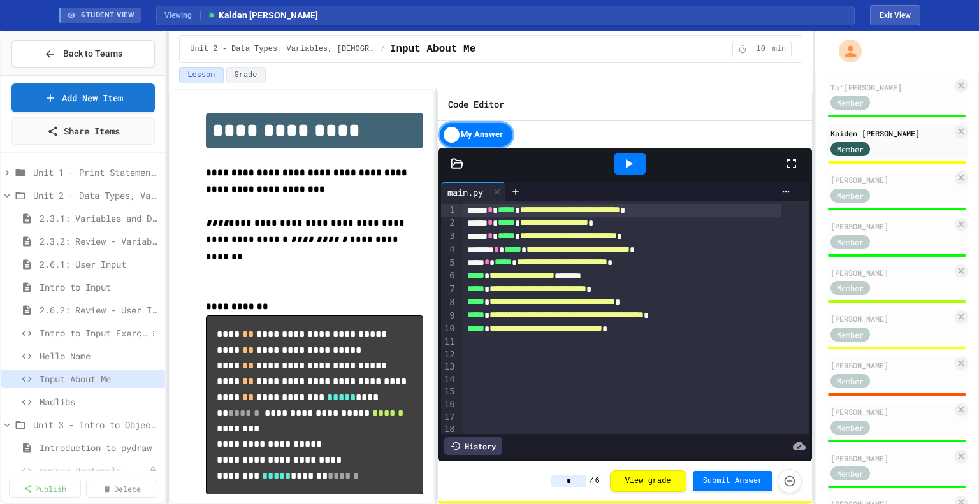
click at [76, 332] on span "Intro to Input Exercise" at bounding box center [94, 332] width 108 height 13
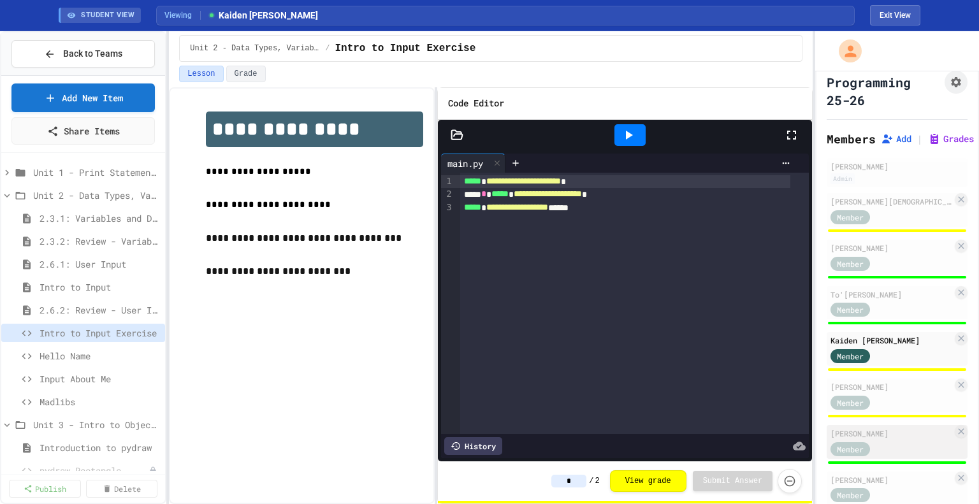
scroll to position [836, 0]
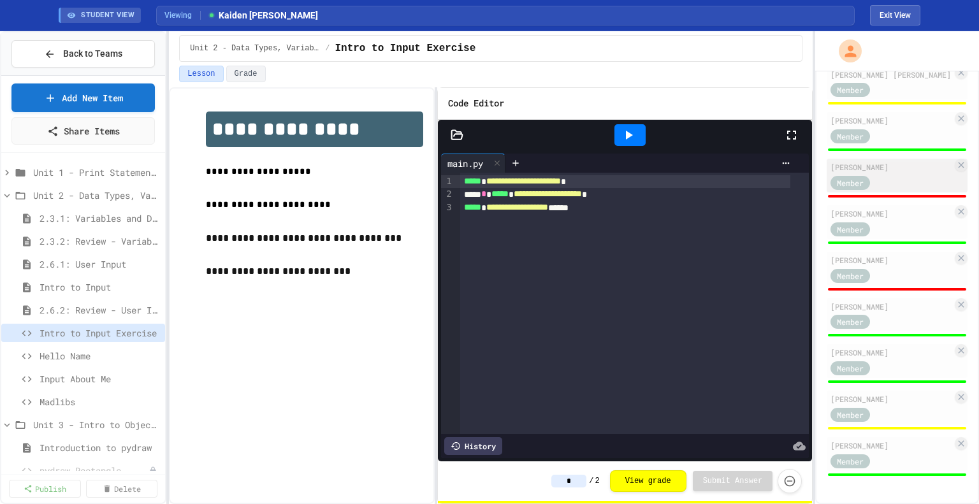
click at [898, 163] on div "Amari Sistrunk Member" at bounding box center [897, 176] width 141 height 34
type input "*"
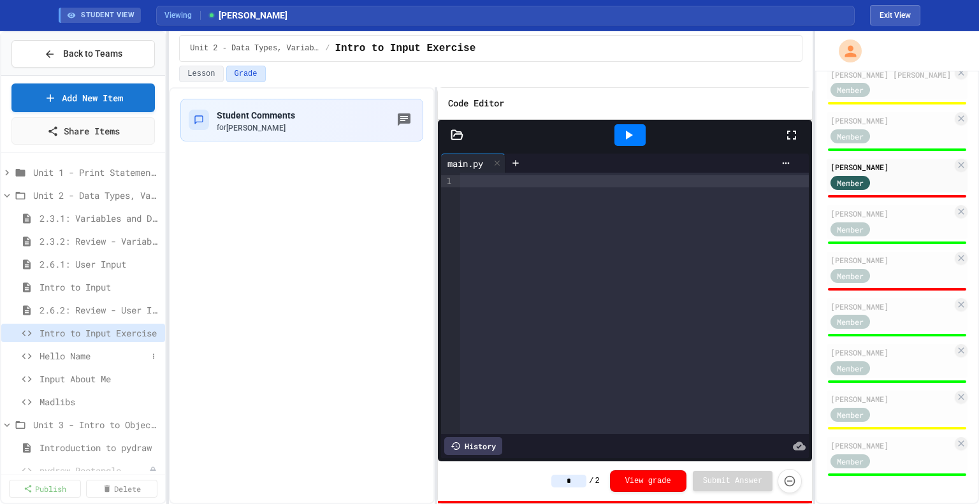
click at [89, 355] on span "Hello Name" at bounding box center [94, 355] width 108 height 13
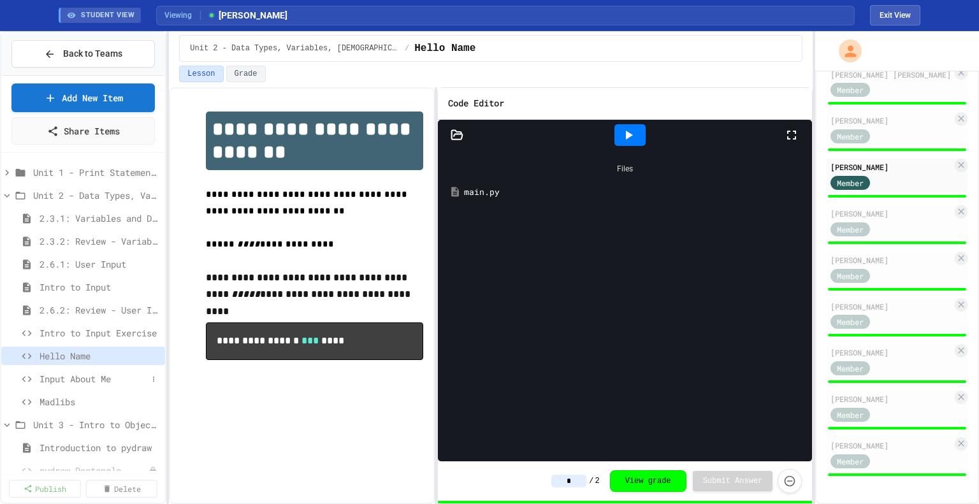
click at [87, 374] on span "Input About Me" at bounding box center [94, 378] width 108 height 13
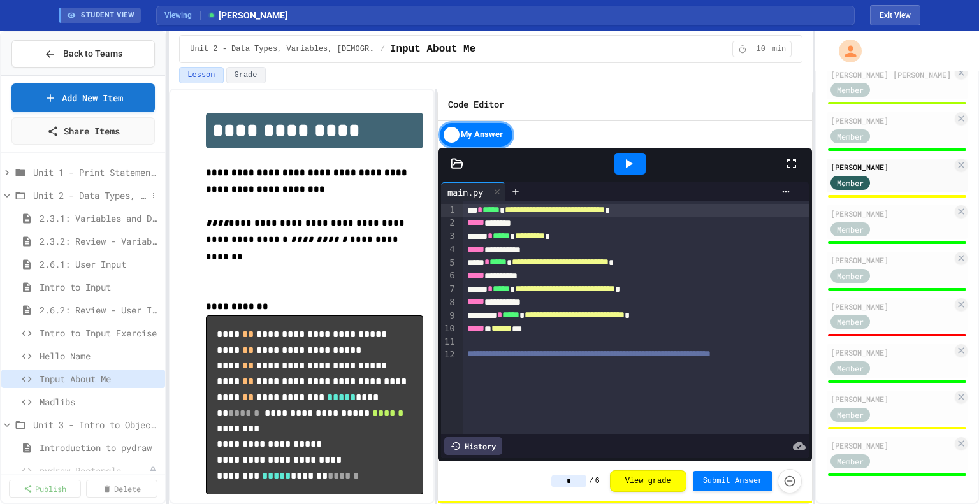
click at [32, 198] on div "Unit 2 - Data Types, Variables, [DEMOGRAPHIC_DATA]" at bounding box center [83, 195] width 164 height 18
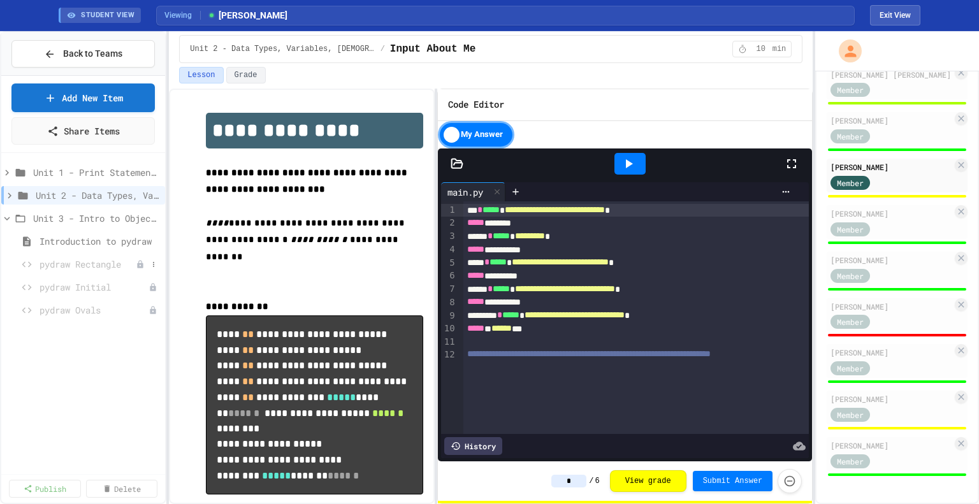
click at [51, 262] on span "pydraw Rectangle" at bounding box center [88, 264] width 96 height 13
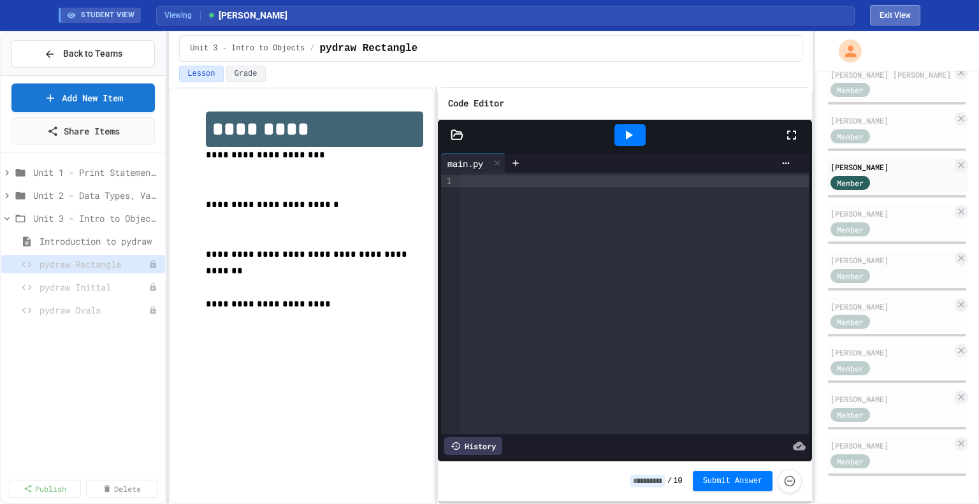
click at [903, 13] on button "Exit View" at bounding box center [895, 15] width 50 height 20
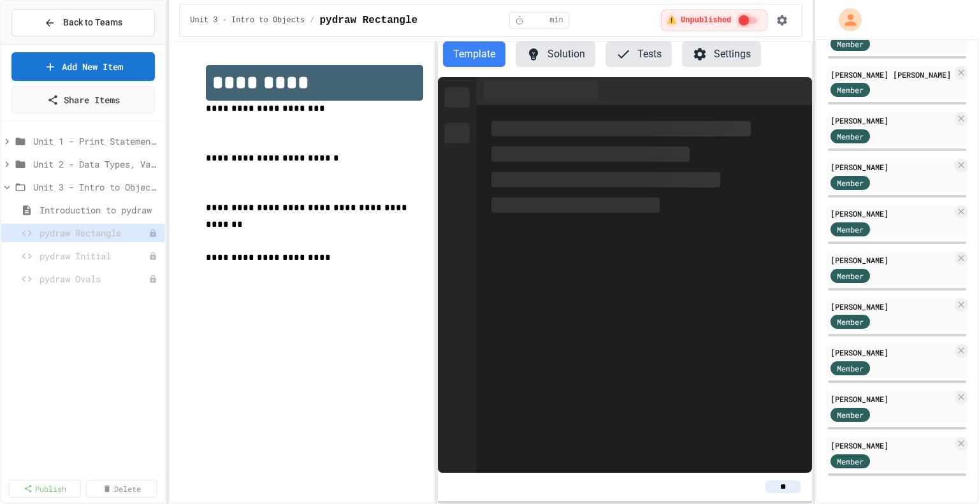
scroll to position [805, 0]
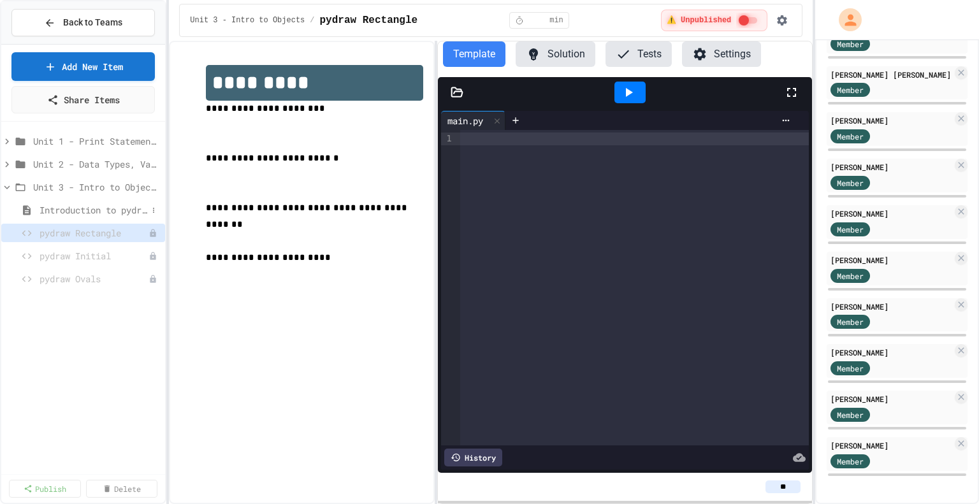
click at [91, 214] on span "Introduction to pydraw" at bounding box center [94, 209] width 108 height 13
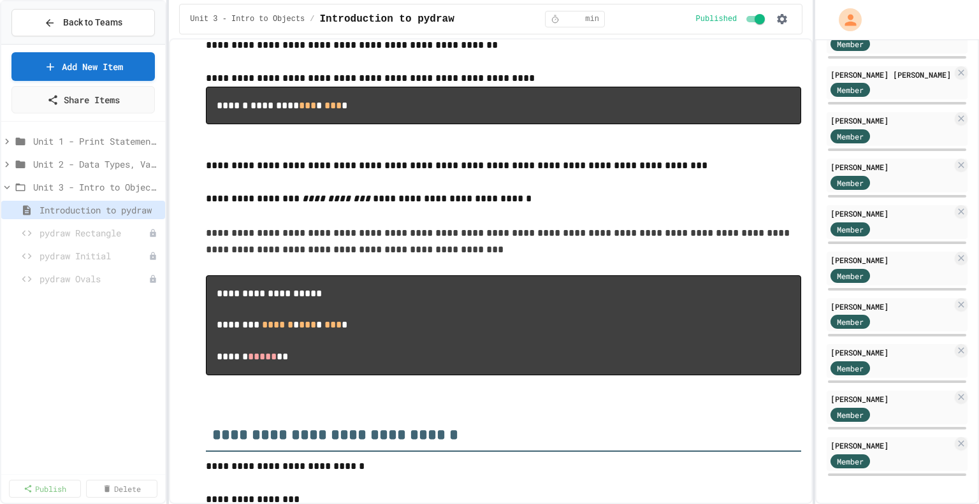
scroll to position [466, 0]
click at [85, 233] on span "pydraw Rectangle" at bounding box center [88, 232] width 96 height 13
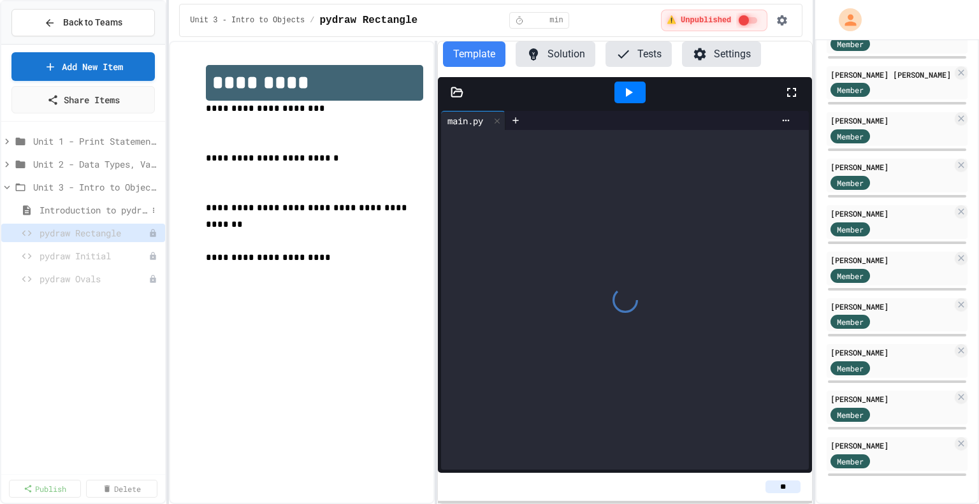
click at [113, 211] on span "Introduction to pydraw" at bounding box center [94, 209] width 108 height 13
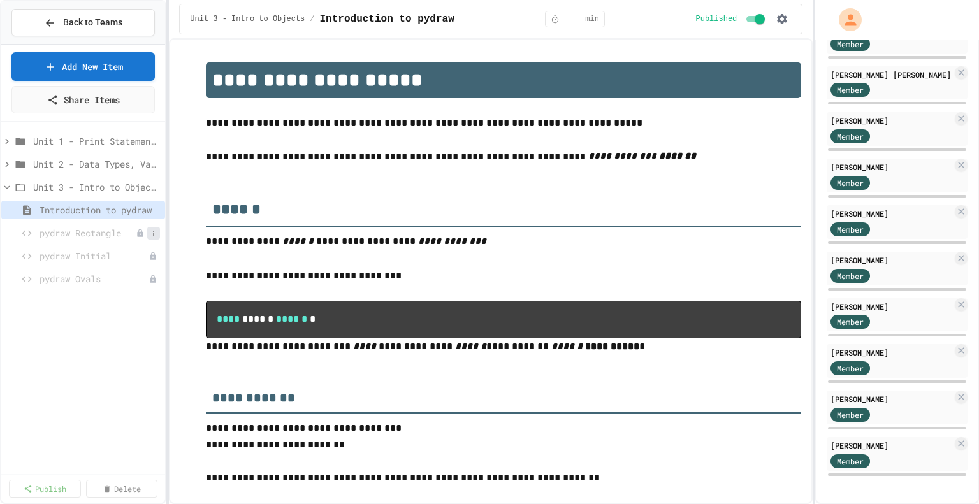
click at [155, 230] on icon at bounding box center [154, 234] width 8 height 8
click at [122, 278] on button "Publish" at bounding box center [120, 278] width 80 height 23
click at [112, 235] on span "pydraw Rectangle" at bounding box center [94, 232] width 108 height 13
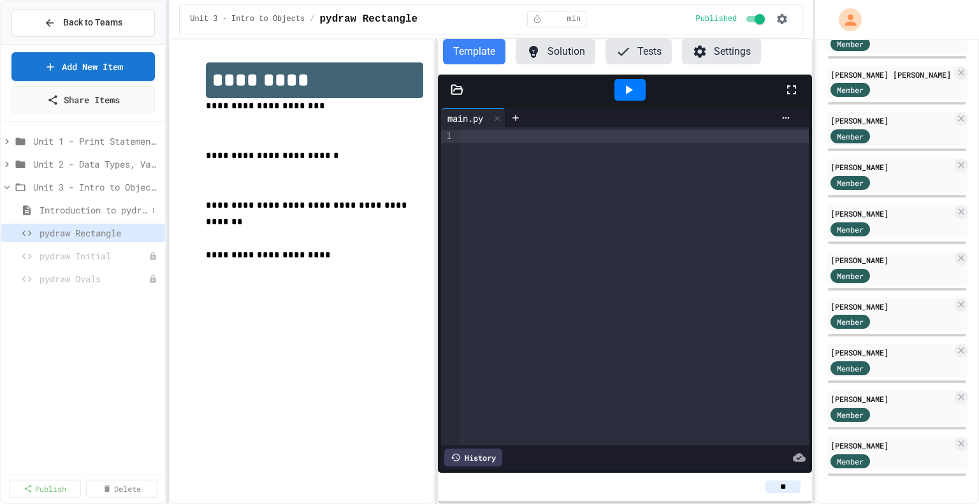
click at [94, 209] on span "Introduction to pydraw" at bounding box center [94, 209] width 108 height 13
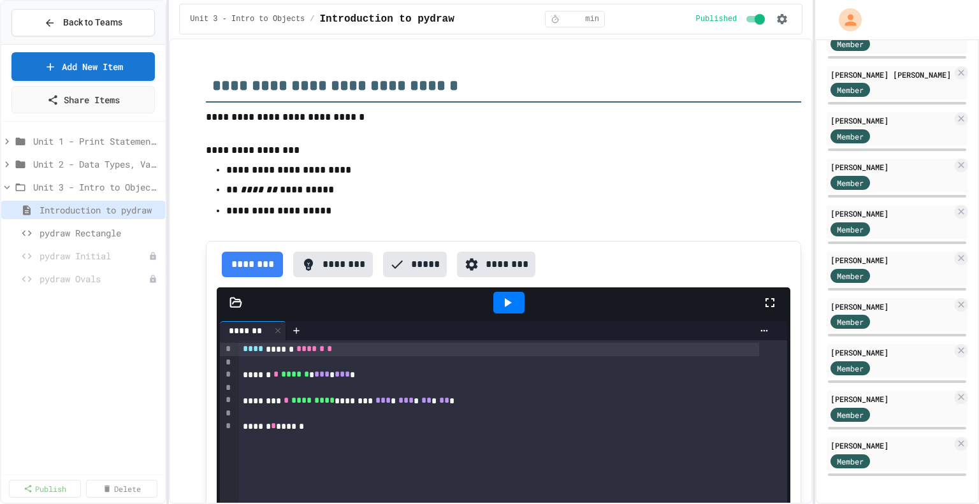
scroll to position [814, 0]
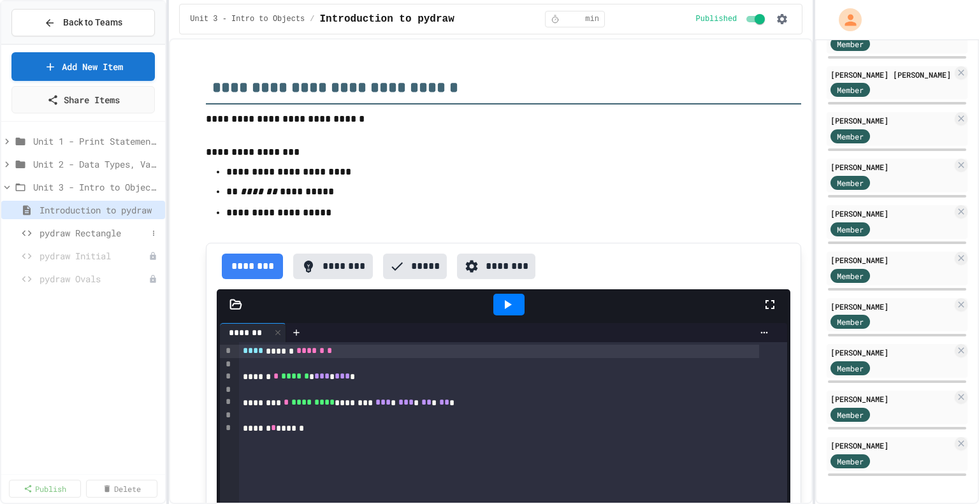
click at [64, 233] on span "pydraw Rectangle" at bounding box center [94, 232] width 108 height 13
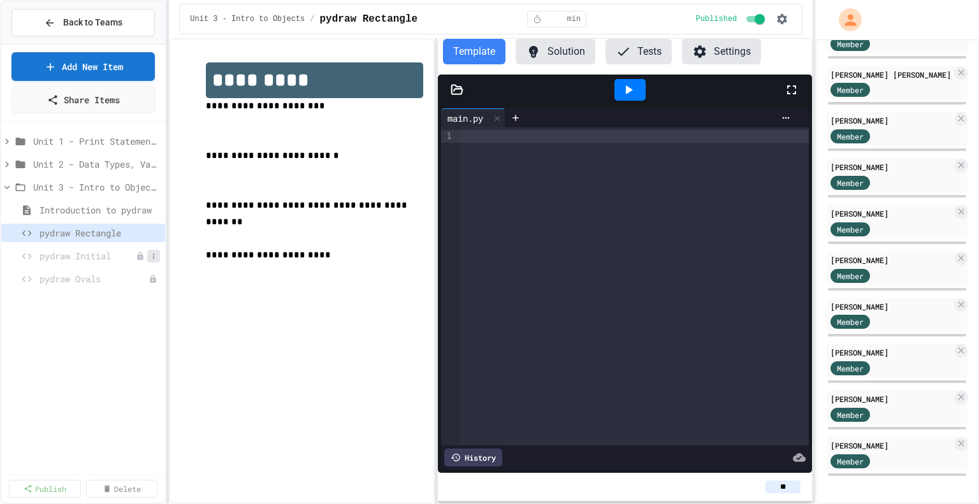
click at [157, 256] on icon at bounding box center [154, 257] width 8 height 8
click at [126, 303] on button "Publish" at bounding box center [120, 301] width 80 height 23
click at [57, 256] on span "pydraw Initial" at bounding box center [94, 255] width 108 height 13
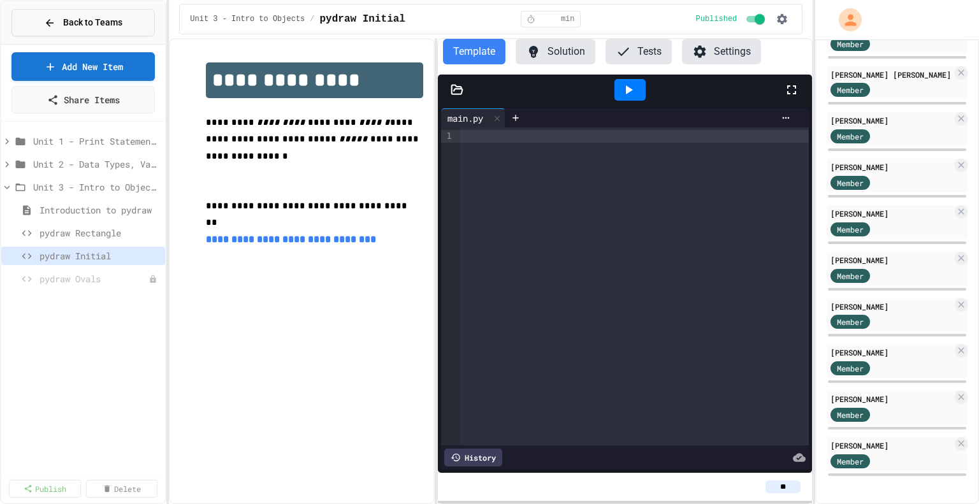
click at [72, 27] on span "Back to Teams" at bounding box center [92, 22] width 59 height 13
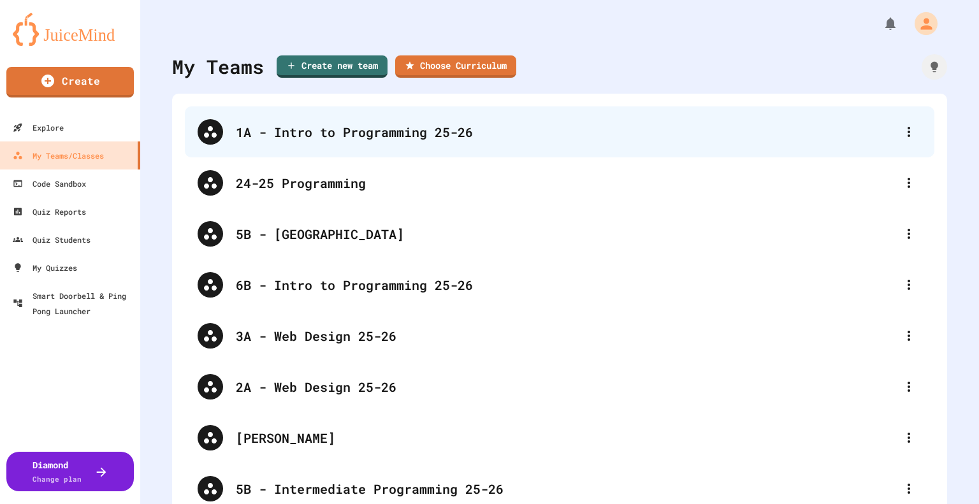
click at [324, 130] on div "1A - Intro to Programming 25-26" at bounding box center [566, 131] width 661 height 19
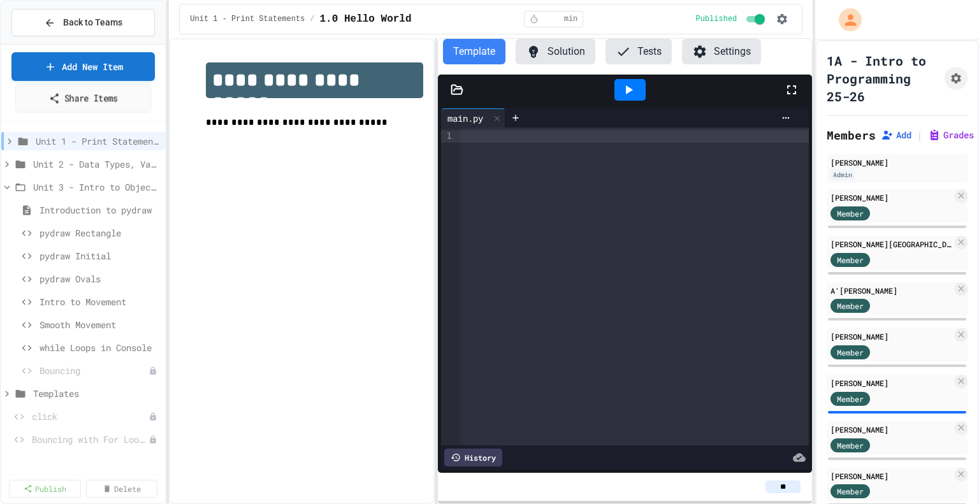
click at [71, 99] on link "Share Items" at bounding box center [83, 98] width 136 height 29
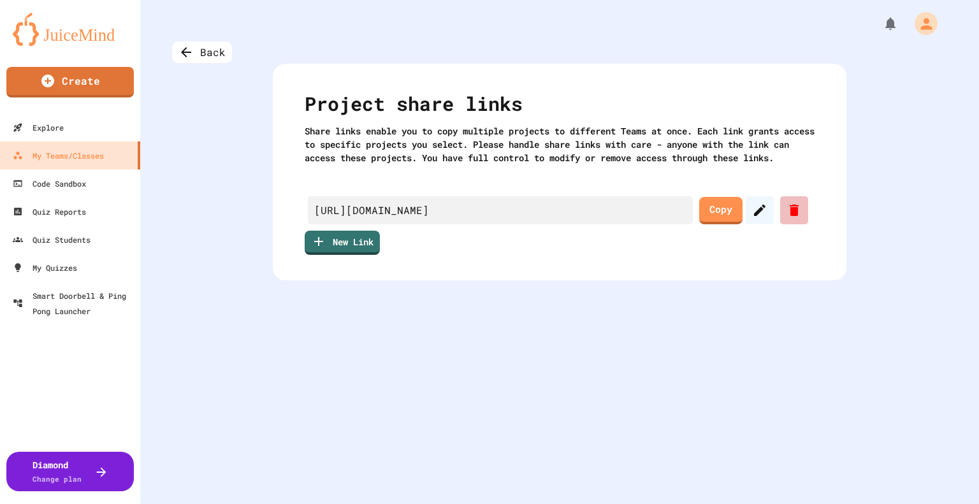
click at [798, 221] on div at bounding box center [795, 210] width 28 height 28
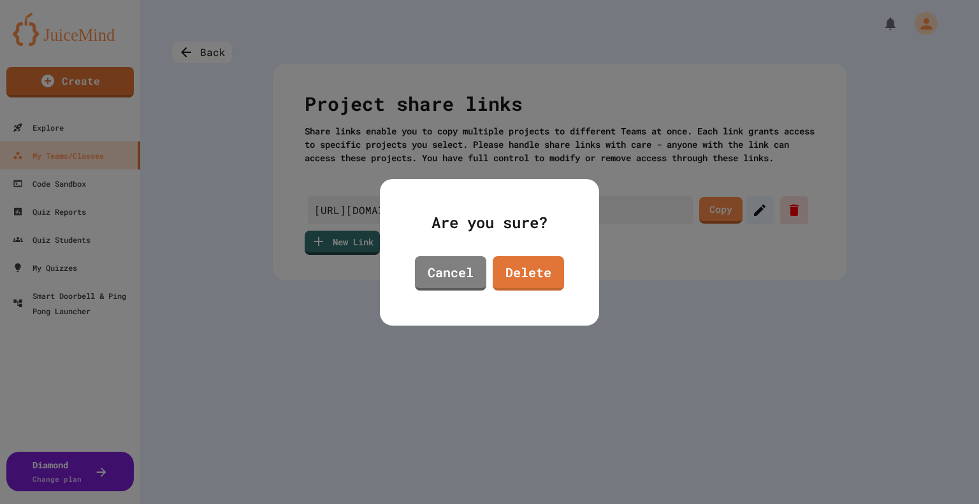
click at [529, 279] on link "Delete" at bounding box center [528, 273] width 71 height 34
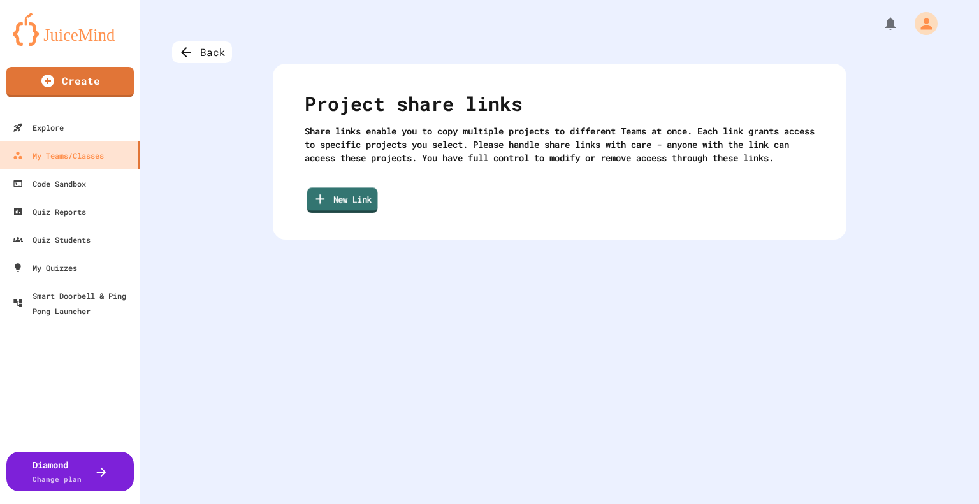
click at [332, 213] on link "New Link" at bounding box center [342, 200] width 71 height 26
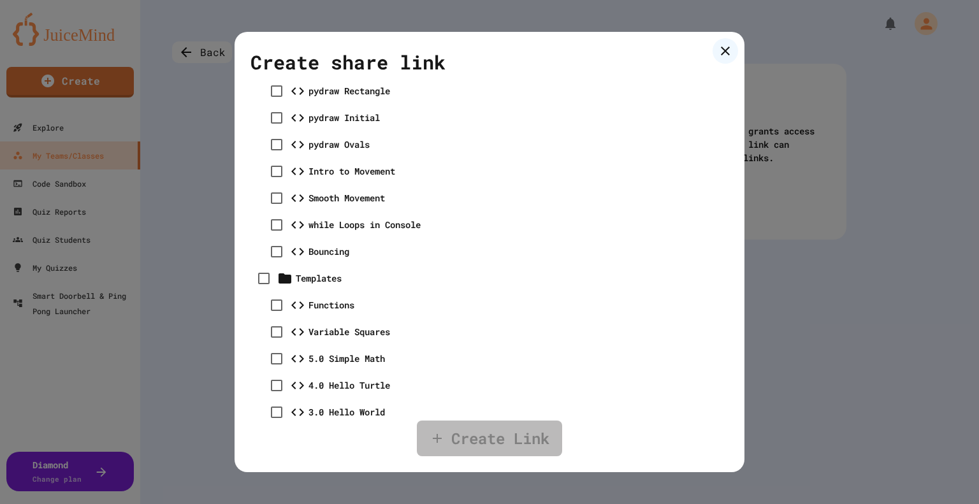
scroll to position [681, 0]
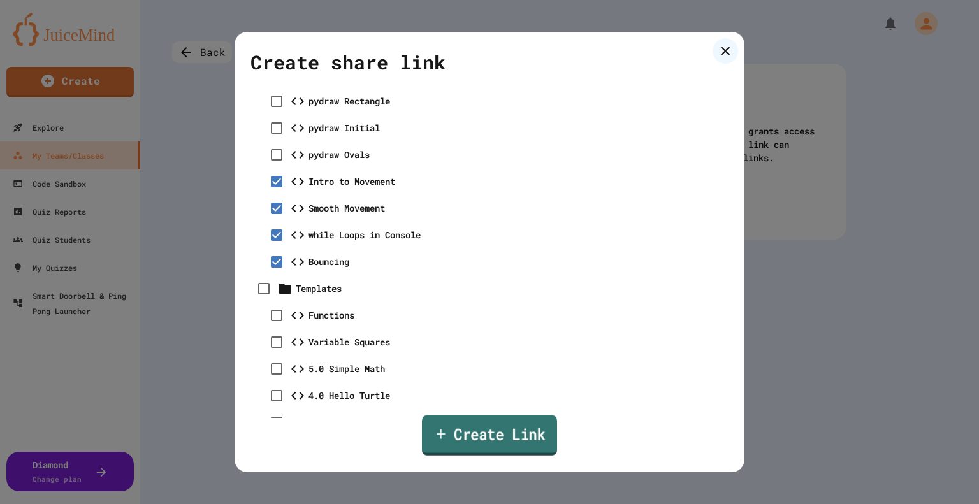
click at [505, 433] on link "Create Link" at bounding box center [489, 436] width 135 height 40
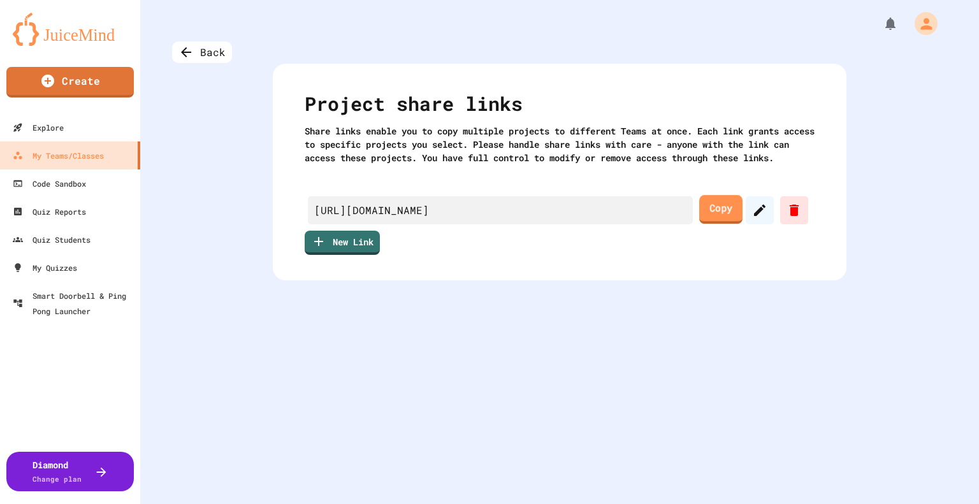
click at [701, 224] on link "Copy" at bounding box center [721, 209] width 43 height 29
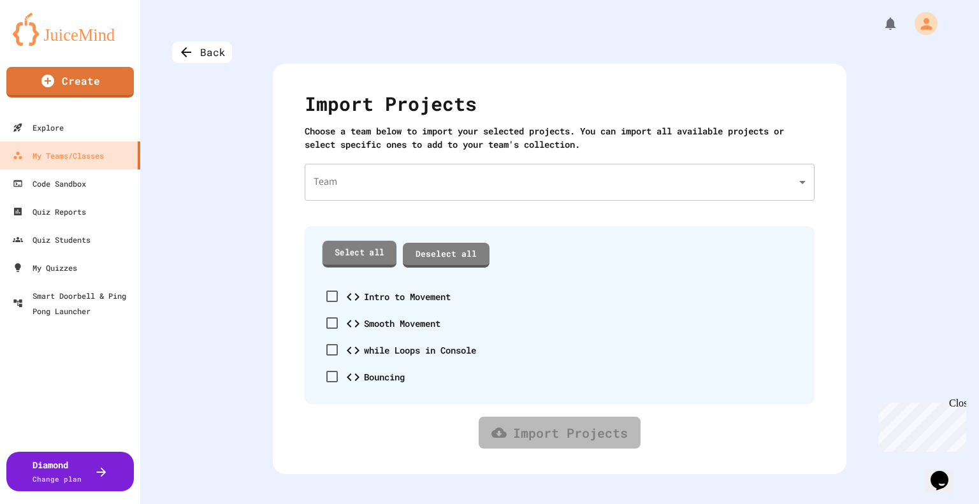
click at [362, 260] on link "Select all" at bounding box center [360, 253] width 74 height 26
click at [372, 196] on body "We are updating our servers at 7PM EST on 3/11/2025. JuiceMind should continue …" at bounding box center [489, 252] width 979 height 504
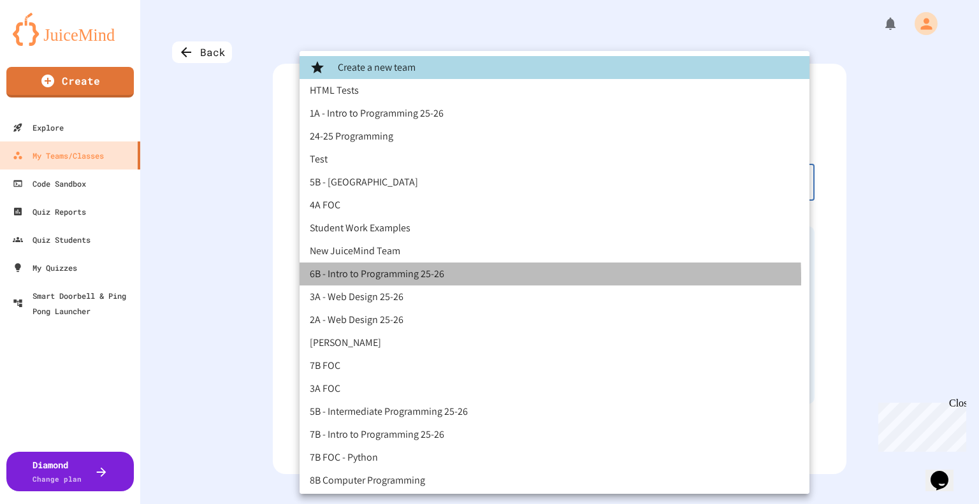
click at [360, 279] on li "6B - Intro to Programming 25-26" at bounding box center [555, 274] width 510 height 23
type input "**********"
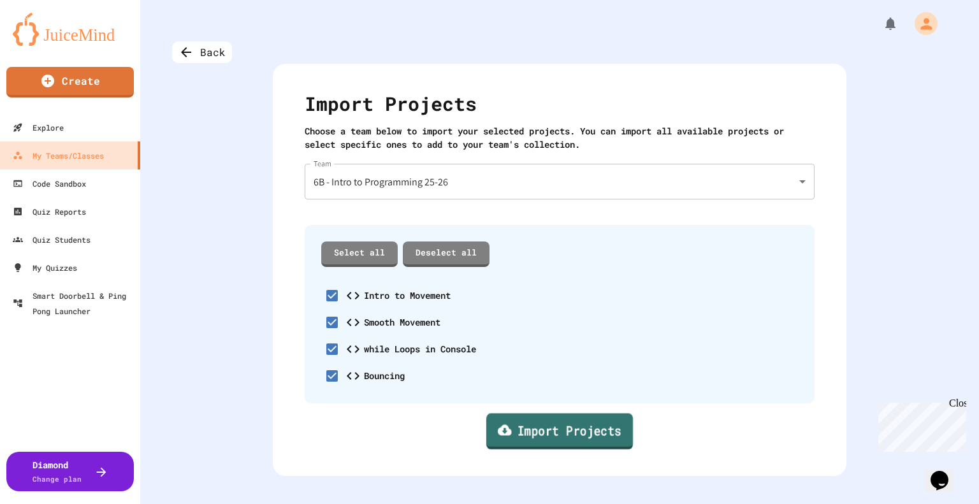
click at [538, 437] on link "Import Projects" at bounding box center [560, 431] width 147 height 36
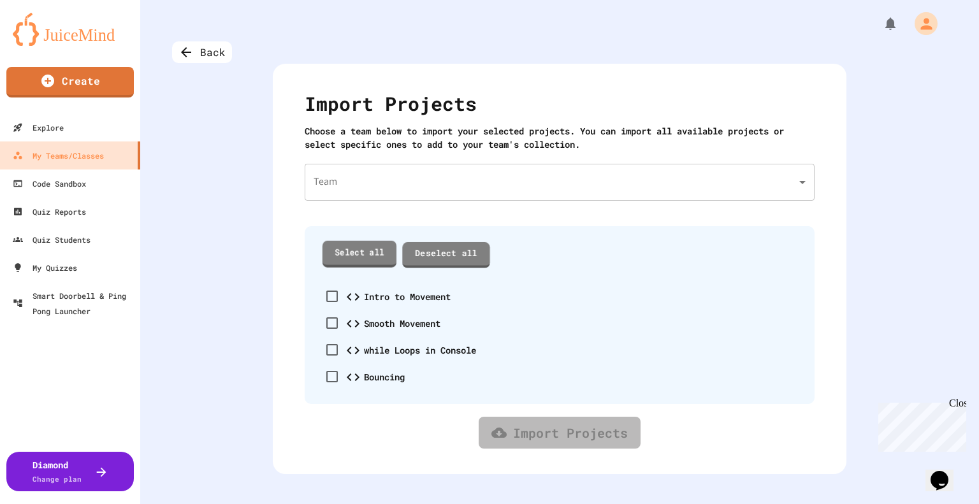
click at [357, 248] on link "Select all" at bounding box center [360, 253] width 74 height 26
click at [364, 182] on body "We are updating our servers at 7PM EST [DATE]. [PERSON_NAME] should continue to…" at bounding box center [489, 252] width 979 height 504
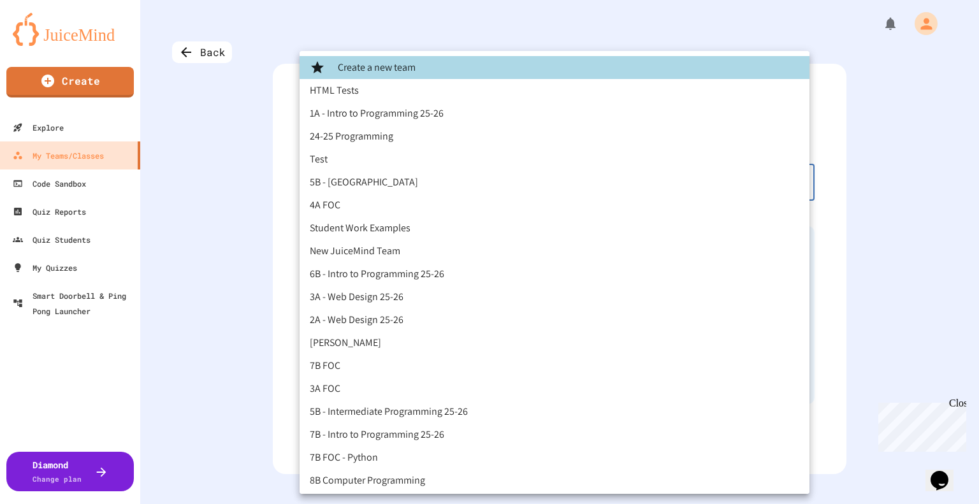
click at [383, 439] on li "7B - Intro to Programming 25-26" at bounding box center [555, 434] width 510 height 23
type input "**********"
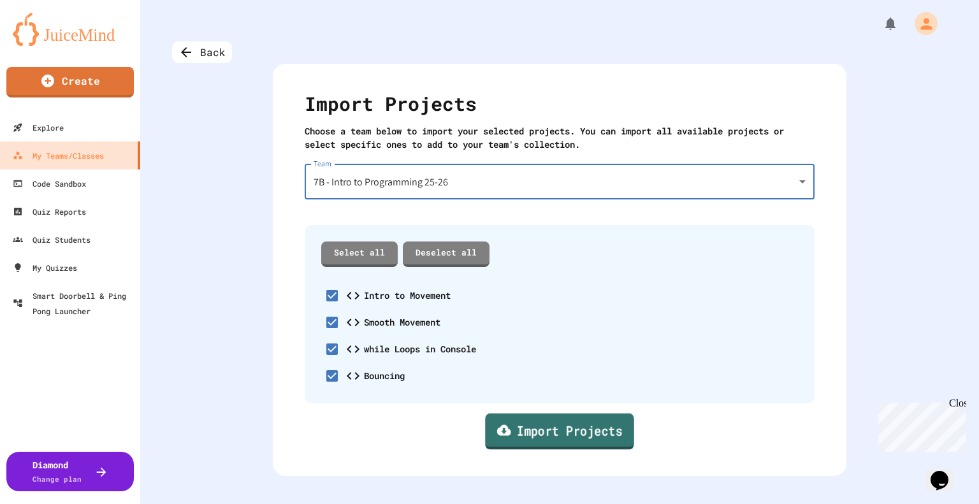
click at [597, 446] on link "Import Projects" at bounding box center [559, 431] width 149 height 36
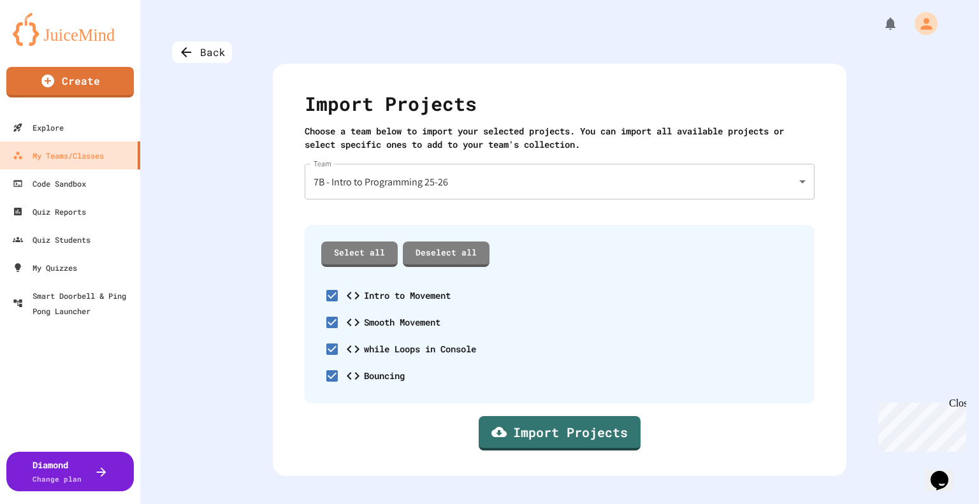
click at [962, 400] on div "Close" at bounding box center [957, 406] width 16 height 16
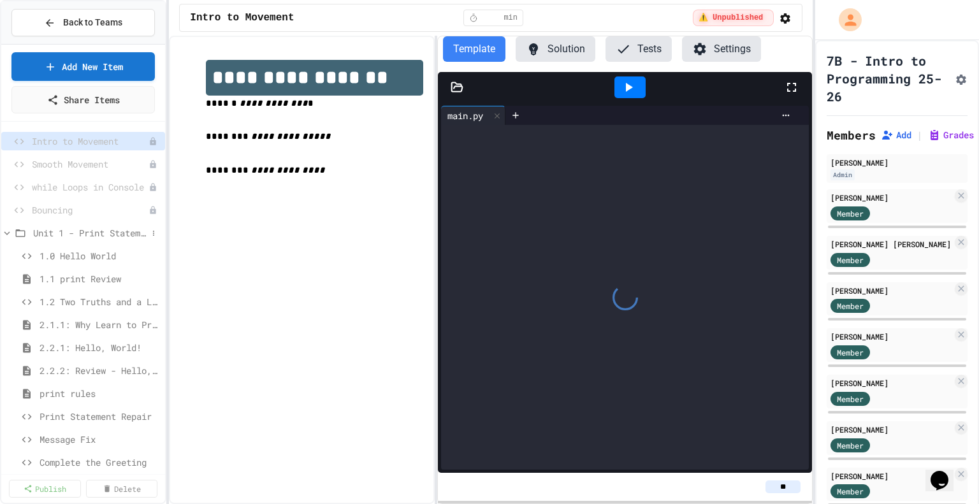
click at [52, 230] on span "Unit 1 - Print Statements" at bounding box center [90, 232] width 114 height 13
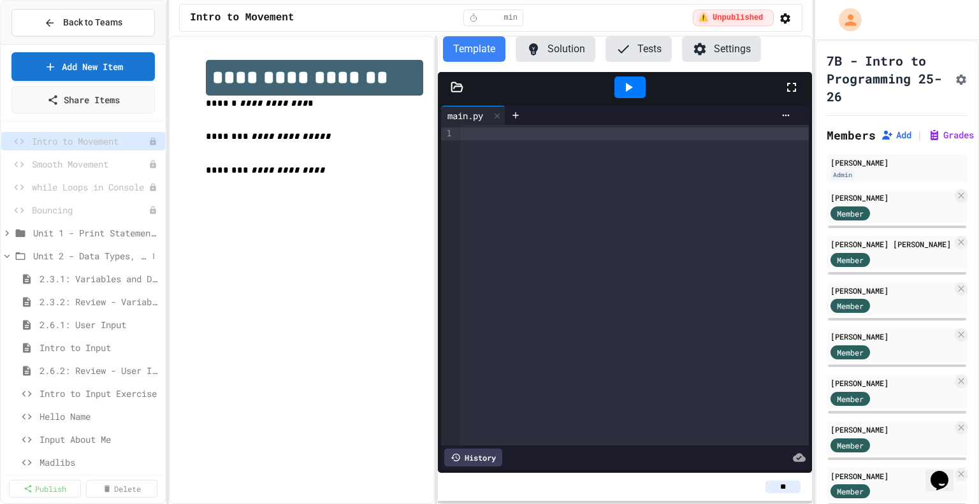
click at [52, 251] on span "Unit 2 - Data Types, Variables, [DEMOGRAPHIC_DATA]" at bounding box center [90, 255] width 114 height 13
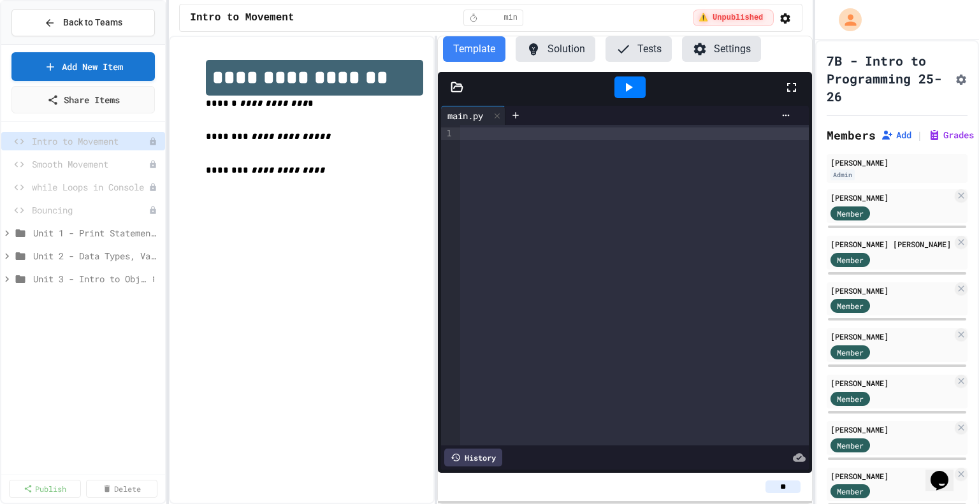
click at [52, 277] on span "Unit 3 - Intro to Objects" at bounding box center [90, 278] width 114 height 13
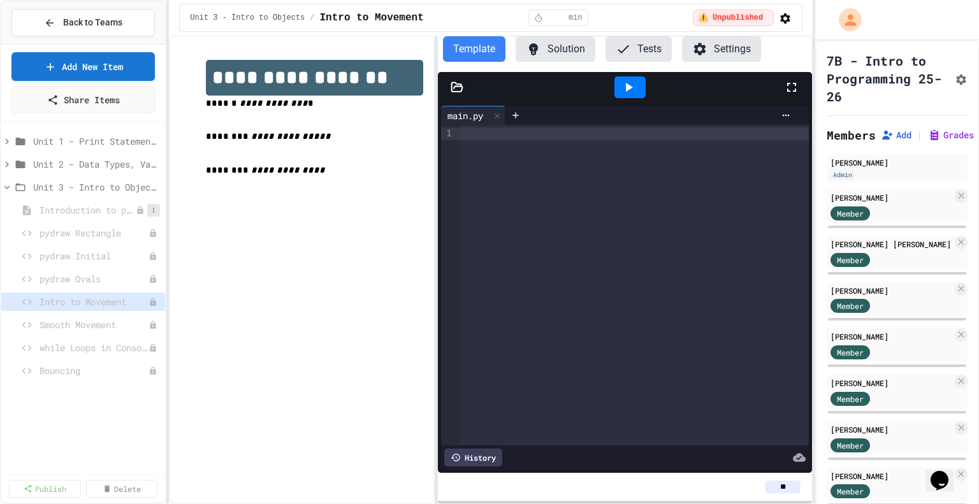
click at [156, 207] on icon at bounding box center [154, 211] width 8 height 8
click at [140, 254] on button "Publish" at bounding box center [120, 255] width 80 height 23
click at [151, 234] on icon at bounding box center [154, 234] width 8 height 8
click at [142, 282] on button "Publish" at bounding box center [120, 278] width 80 height 23
click at [8, 185] on icon at bounding box center [6, 187] width 11 height 11
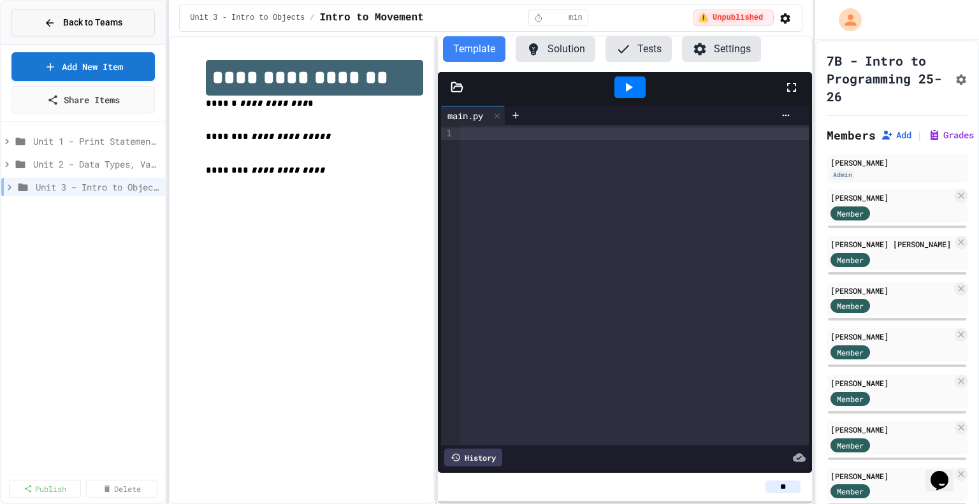
click at [67, 18] on span "Back to Teams" at bounding box center [92, 22] width 59 height 13
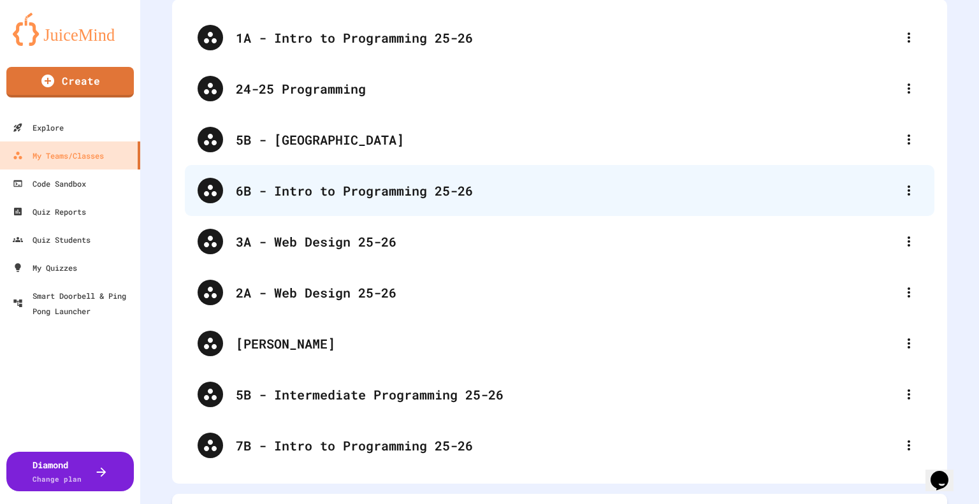
scroll to position [96, 0]
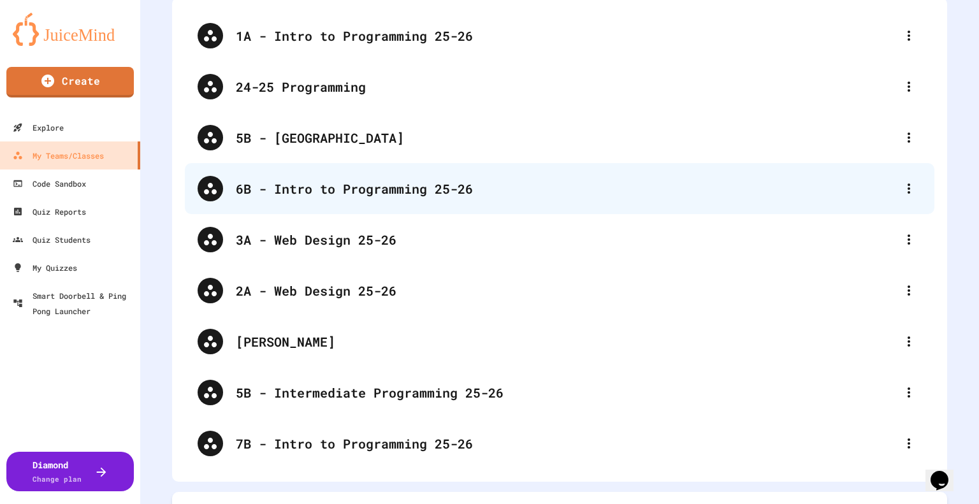
click at [345, 184] on div "6B - Intro to Programming 25-26" at bounding box center [566, 188] width 661 height 19
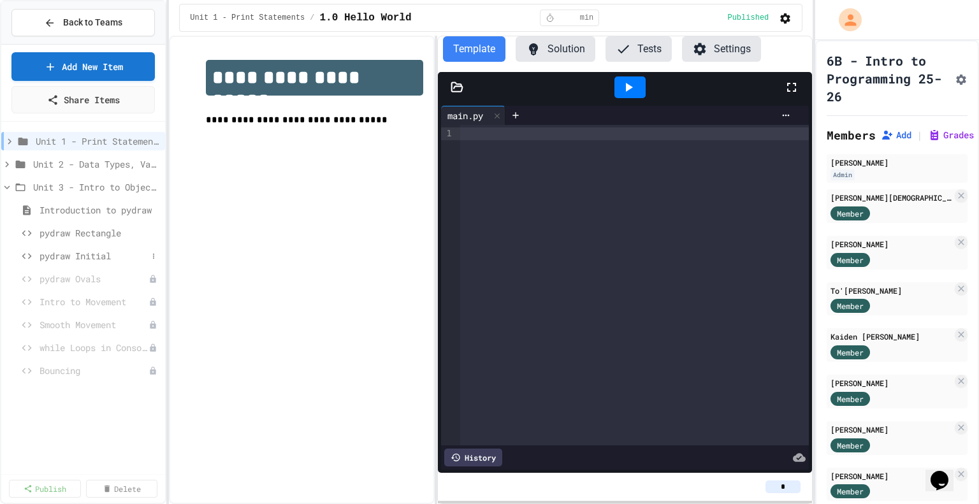
click at [75, 249] on span "pydraw Initial" at bounding box center [94, 255] width 108 height 13
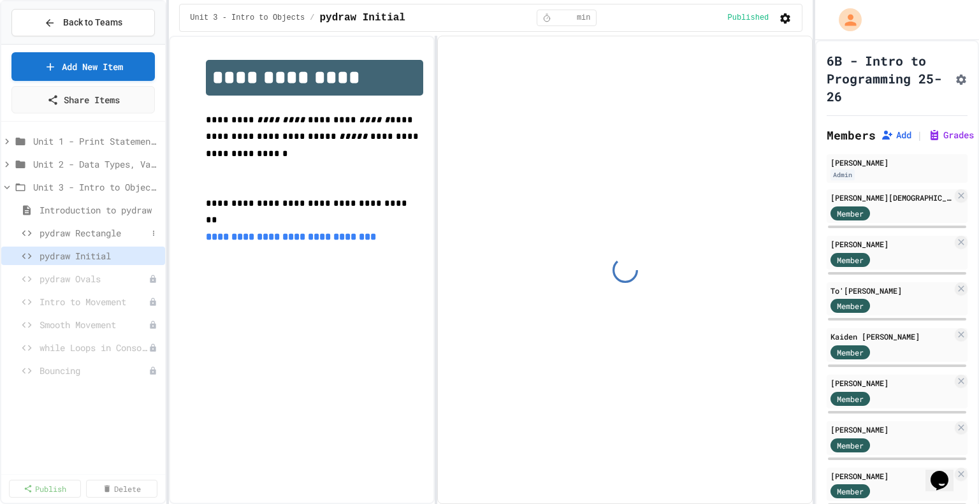
click at [89, 237] on span "pydraw Rectangle" at bounding box center [94, 232] width 108 height 13
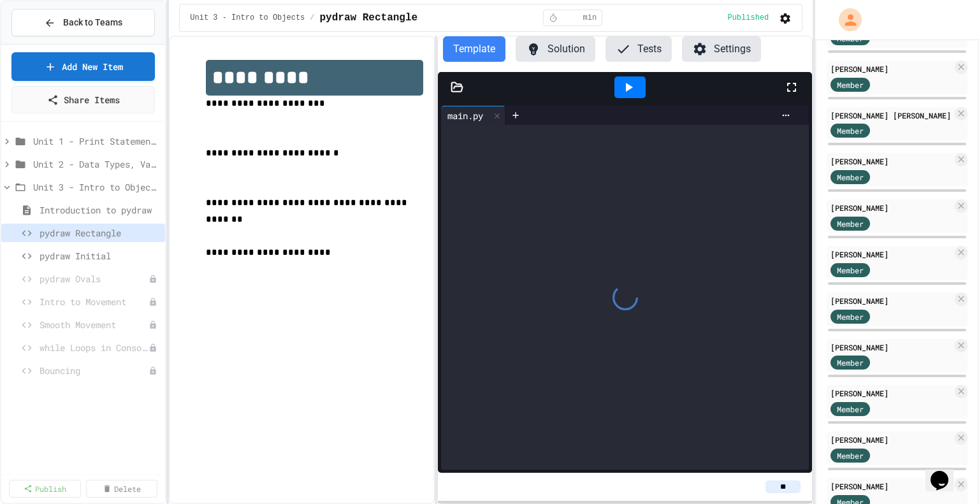
scroll to position [805, 0]
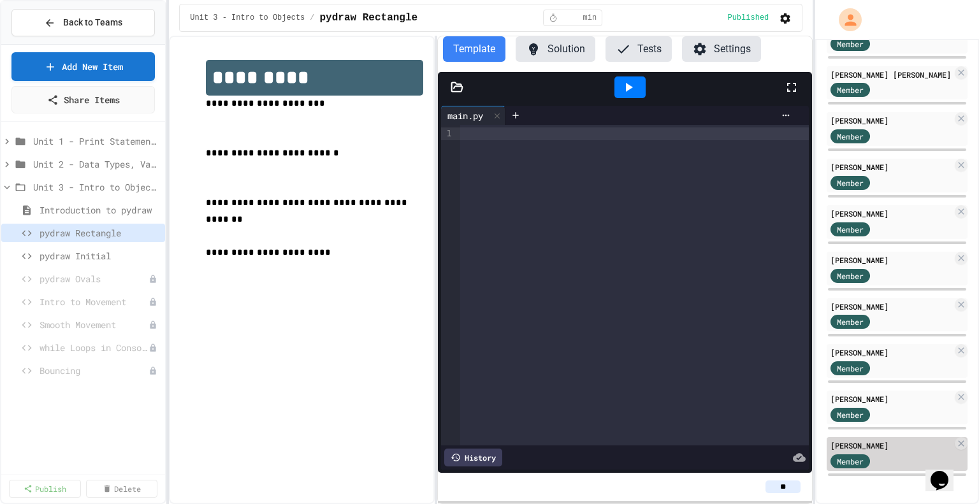
click at [894, 440] on div "[PERSON_NAME]" at bounding box center [892, 445] width 122 height 11
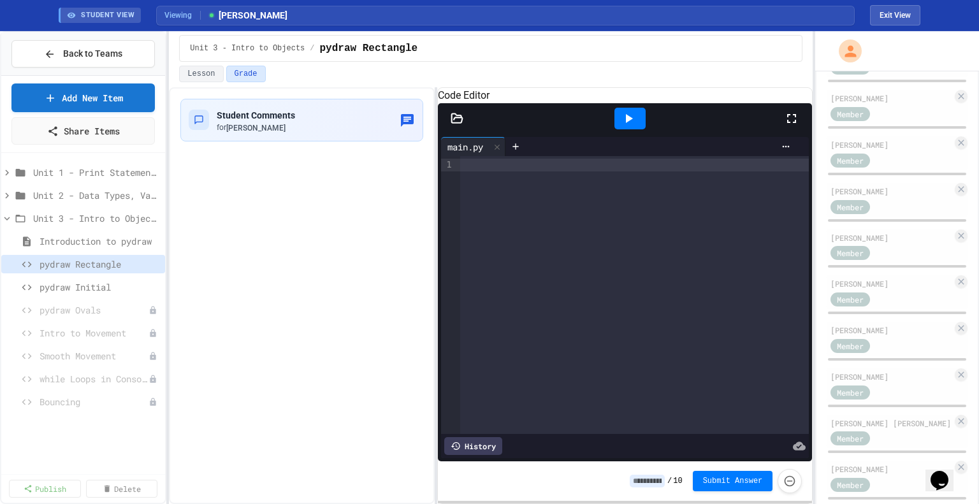
scroll to position [454, 0]
click at [888, 217] on div "Jackson Mitchell Member" at bounding box center [897, 201] width 141 height 34
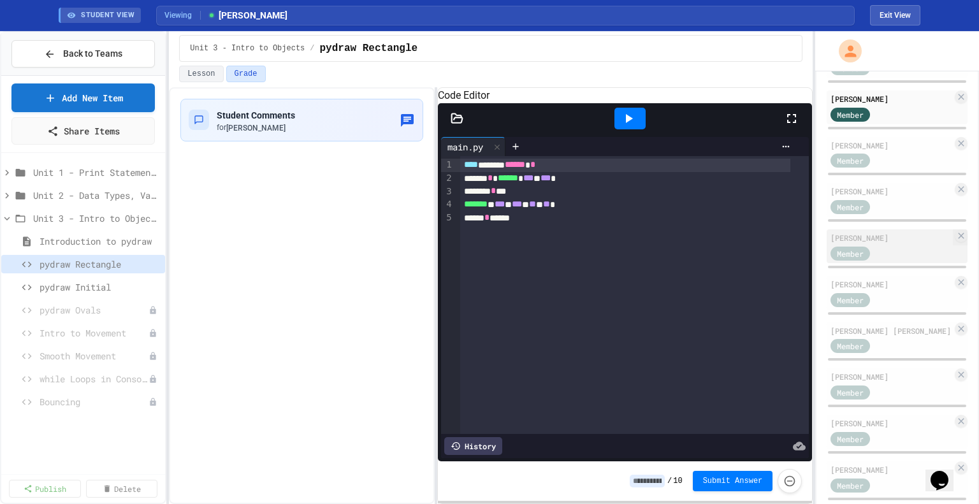
scroll to position [585, 0]
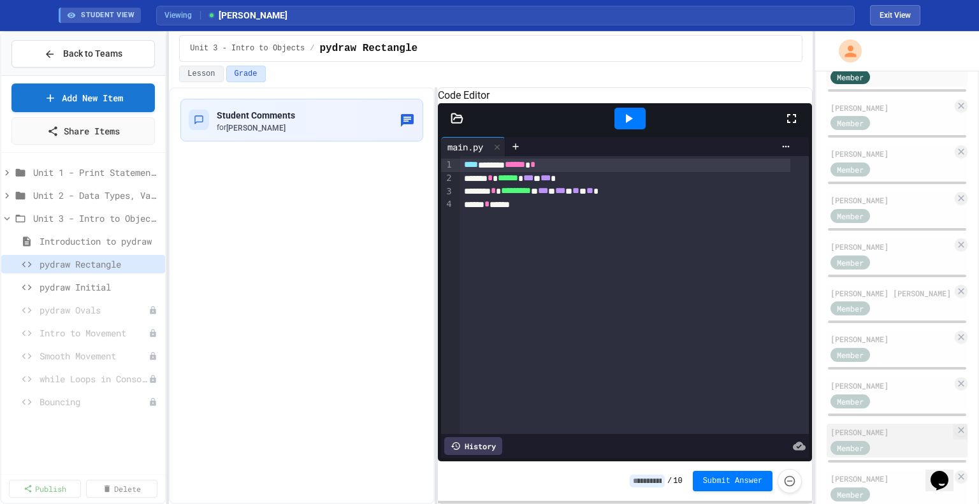
click at [881, 438] on div "[PERSON_NAME]" at bounding box center [892, 432] width 122 height 11
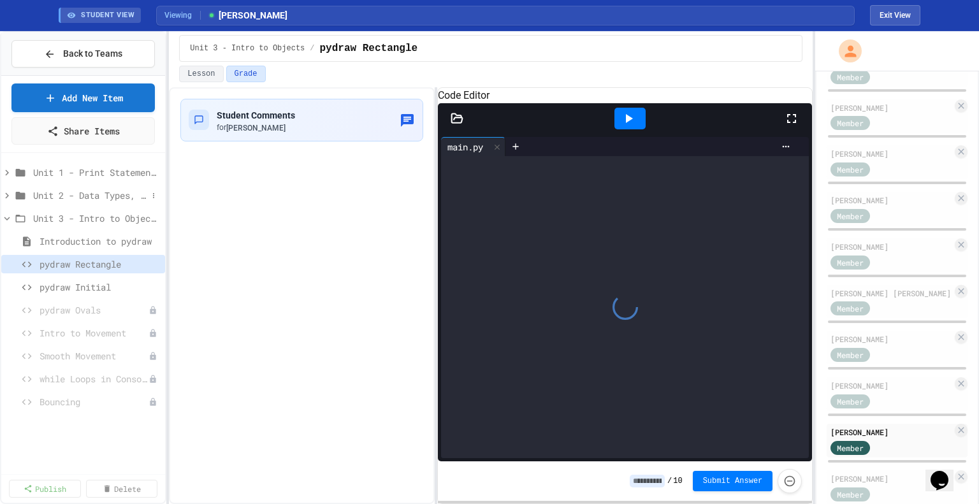
click at [81, 192] on span "Unit 2 - Data Types, Variables, [DEMOGRAPHIC_DATA]" at bounding box center [90, 195] width 114 height 13
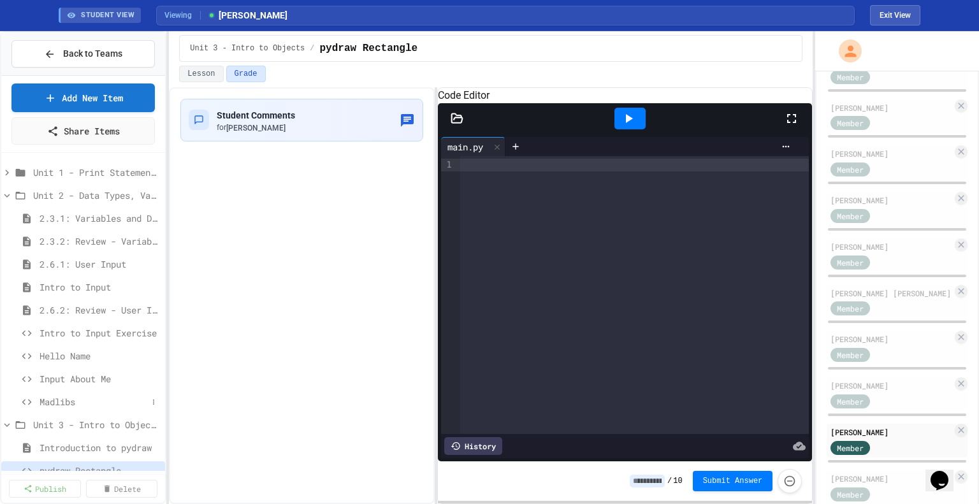
click at [80, 402] on span "Madlibs" at bounding box center [94, 401] width 108 height 13
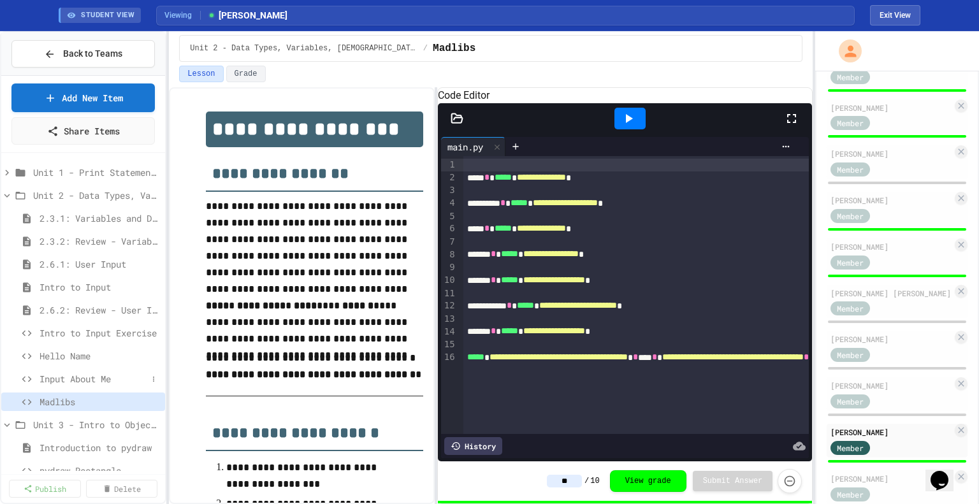
click at [84, 378] on span "Input About Me" at bounding box center [94, 378] width 108 height 13
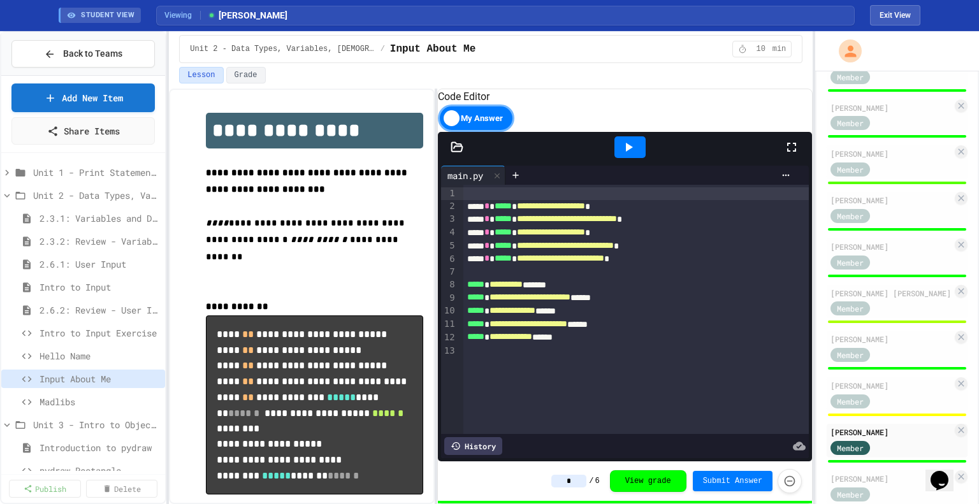
click at [84, 354] on span "Hello Name" at bounding box center [100, 355] width 121 height 13
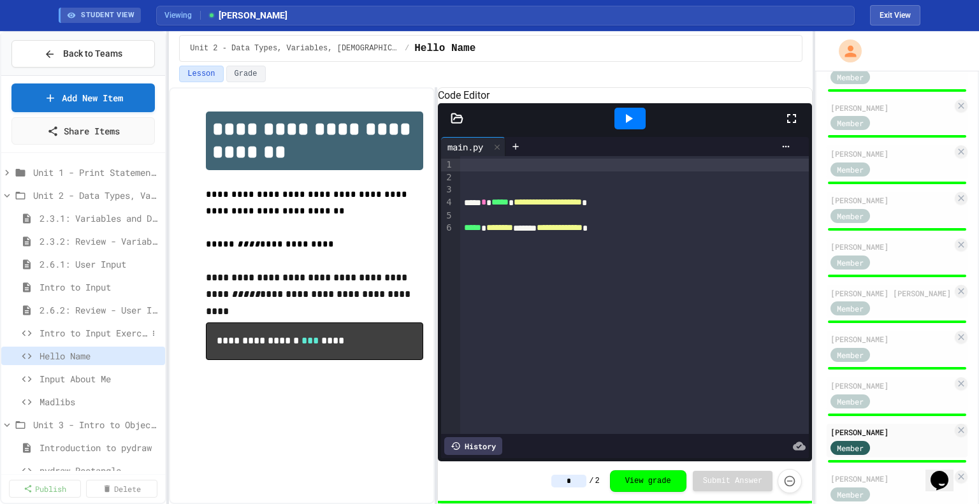
click at [83, 339] on div "Intro to Input Exercise" at bounding box center [83, 333] width 164 height 18
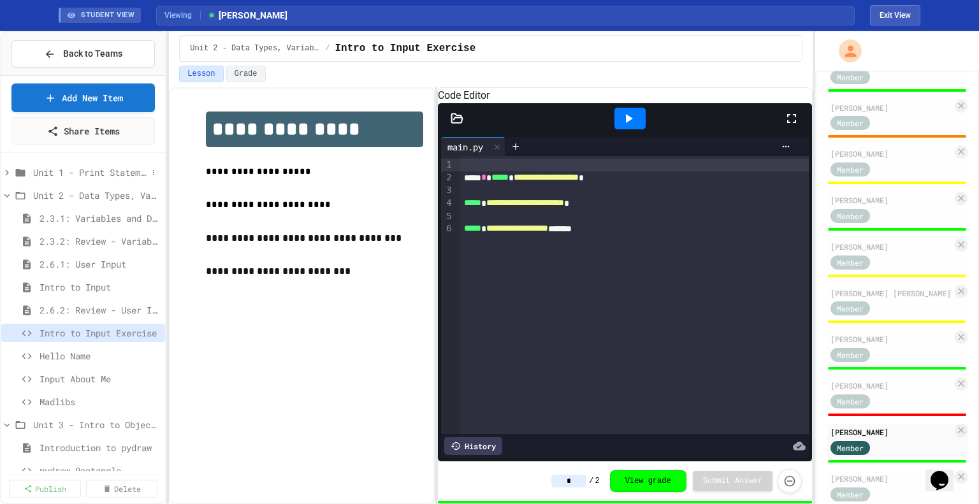
click at [63, 175] on span "Unit 1 - Print Statements" at bounding box center [90, 172] width 114 height 13
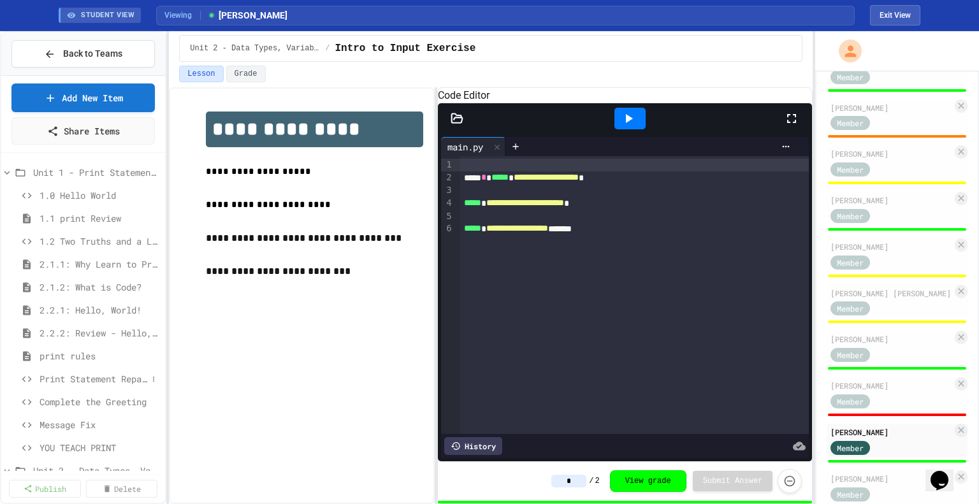
click at [80, 374] on span "Print Statement Repair" at bounding box center [94, 378] width 108 height 13
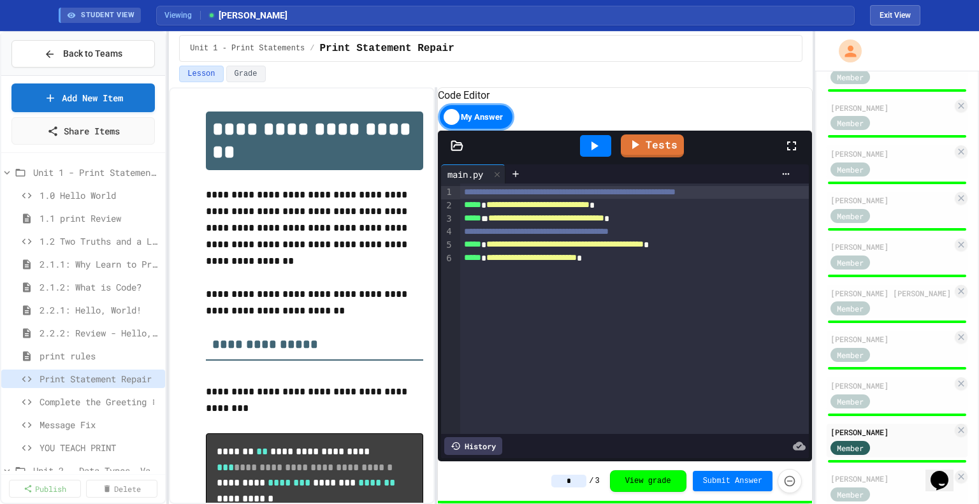
click at [83, 403] on span "Complete the Greeting" at bounding box center [94, 401] width 108 height 13
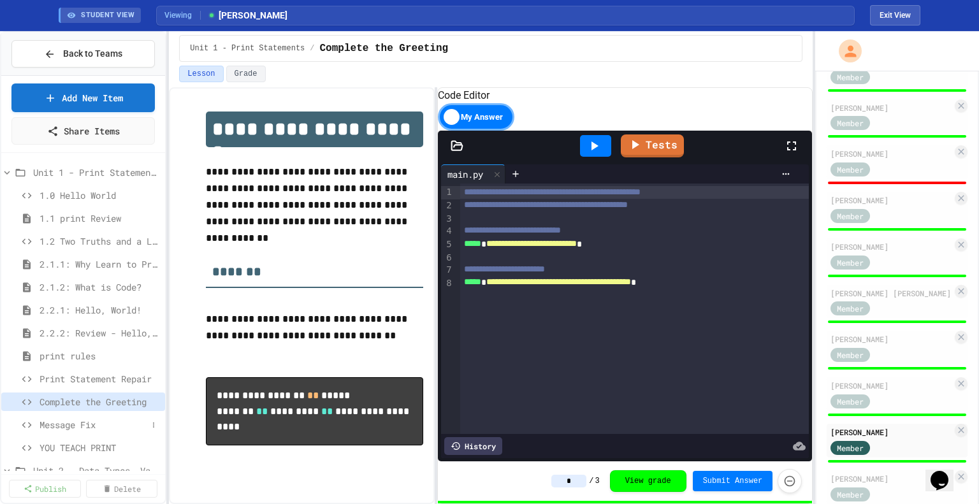
click at [83, 423] on span "Message Fix" at bounding box center [94, 424] width 108 height 13
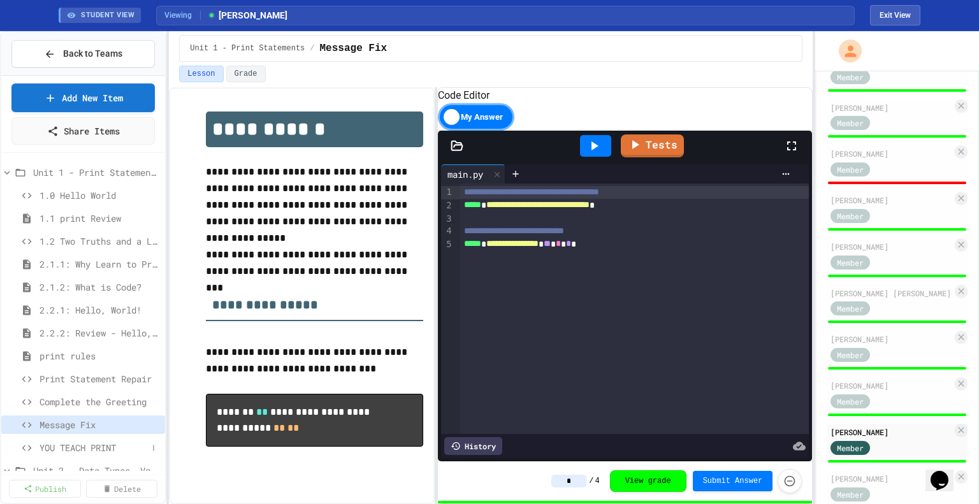
click at [84, 446] on span "YOU TEACH PRINT" at bounding box center [94, 447] width 108 height 13
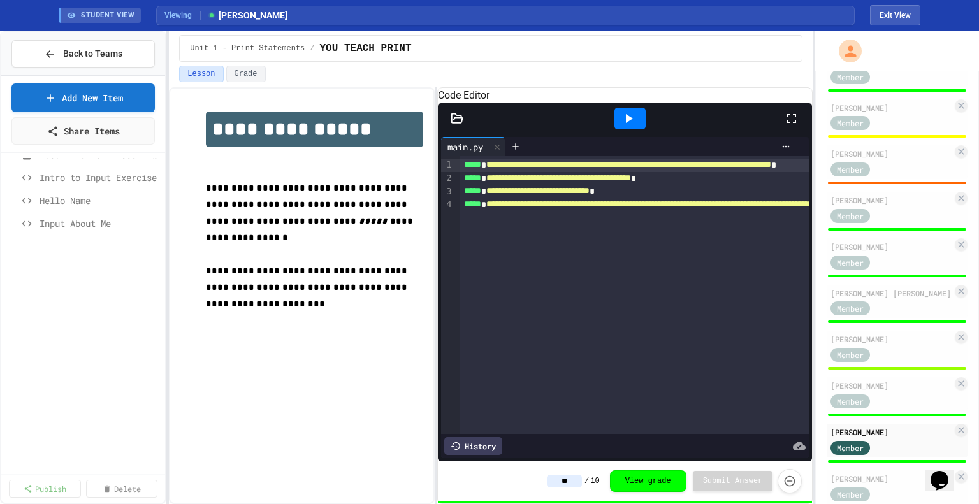
scroll to position [110, 0]
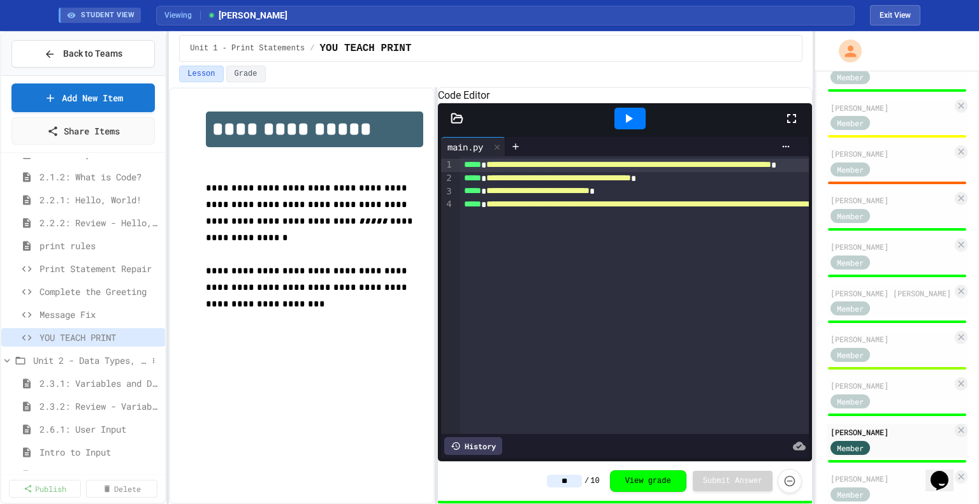
click at [34, 358] on span "Unit 2 - Data Types, Variables, [DEMOGRAPHIC_DATA]" at bounding box center [90, 360] width 114 height 13
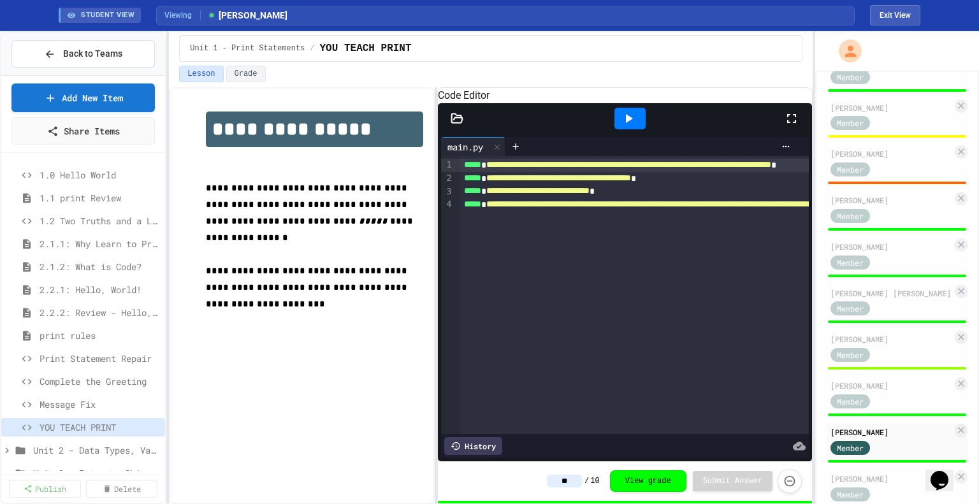
scroll to position [0, 0]
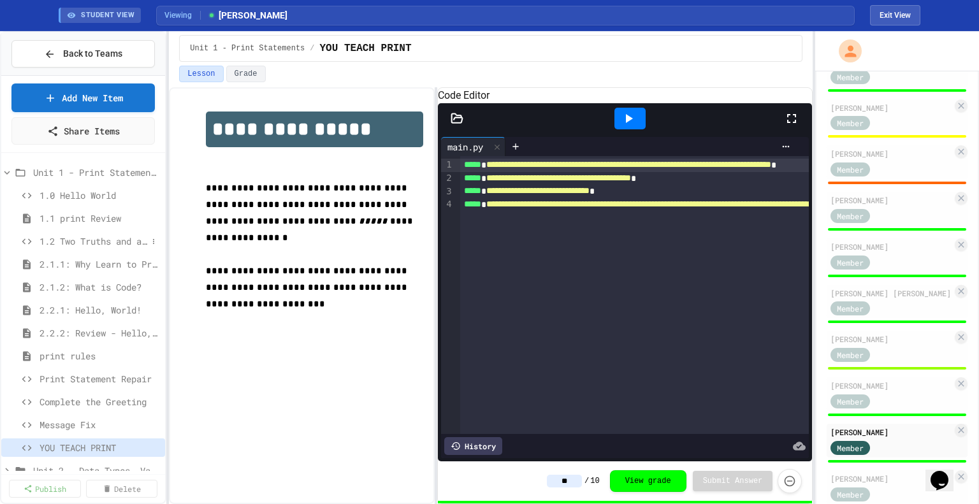
click at [57, 238] on span "1.2 Two Truths and a Lie" at bounding box center [94, 241] width 108 height 13
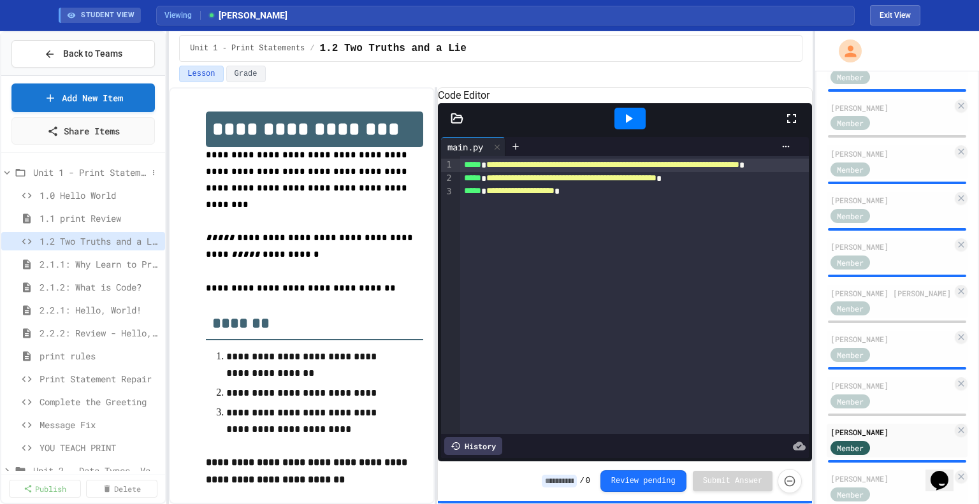
click at [58, 173] on span "Unit 1 - Print Statements" at bounding box center [90, 172] width 114 height 13
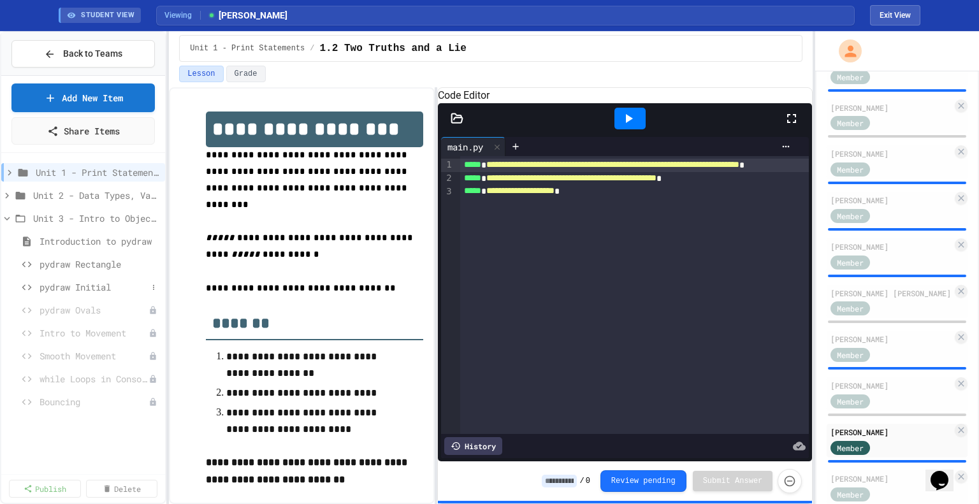
click at [73, 282] on span "pydraw Initial" at bounding box center [94, 287] width 108 height 13
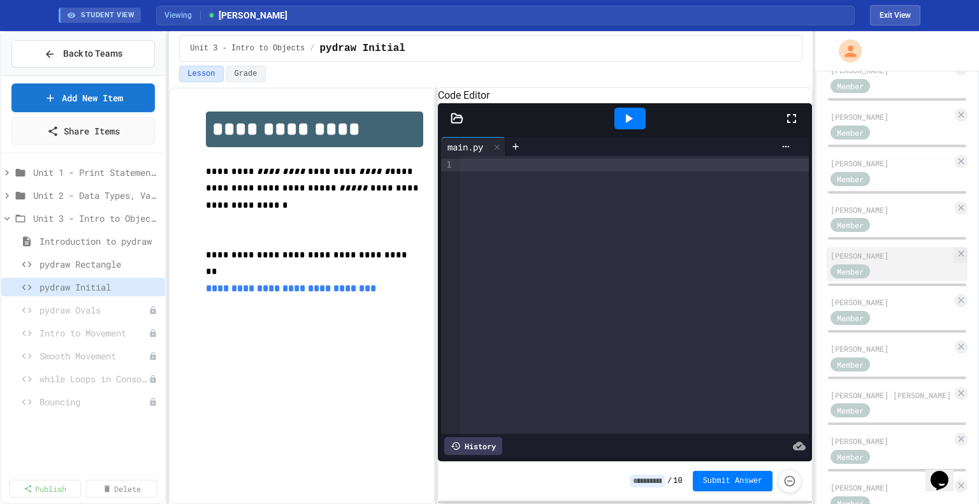
scroll to position [462, 0]
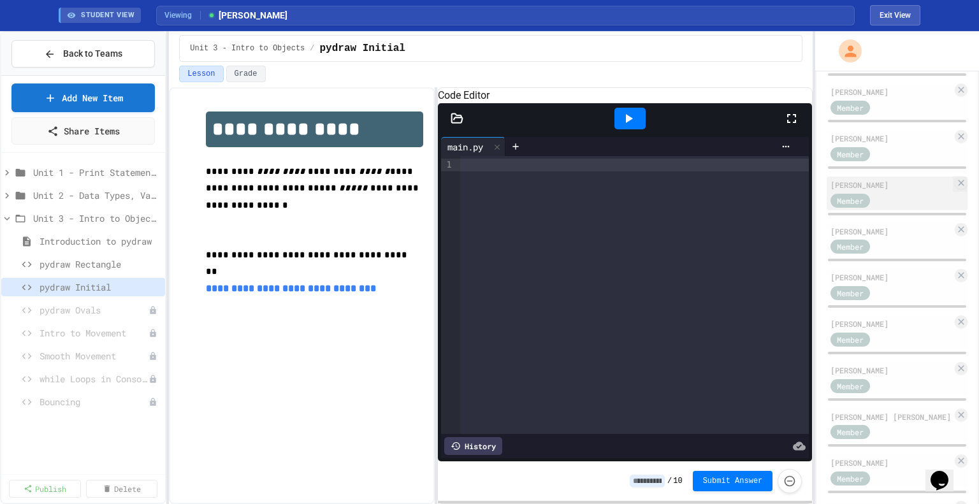
click at [888, 191] on div "[PERSON_NAME]" at bounding box center [892, 184] width 122 height 11
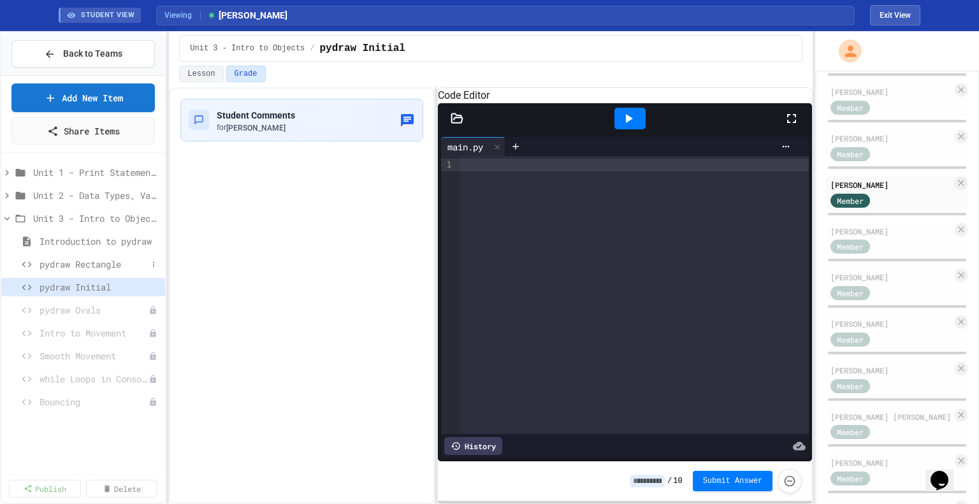
click at [98, 265] on span "pydraw Rectangle" at bounding box center [94, 264] width 108 height 13
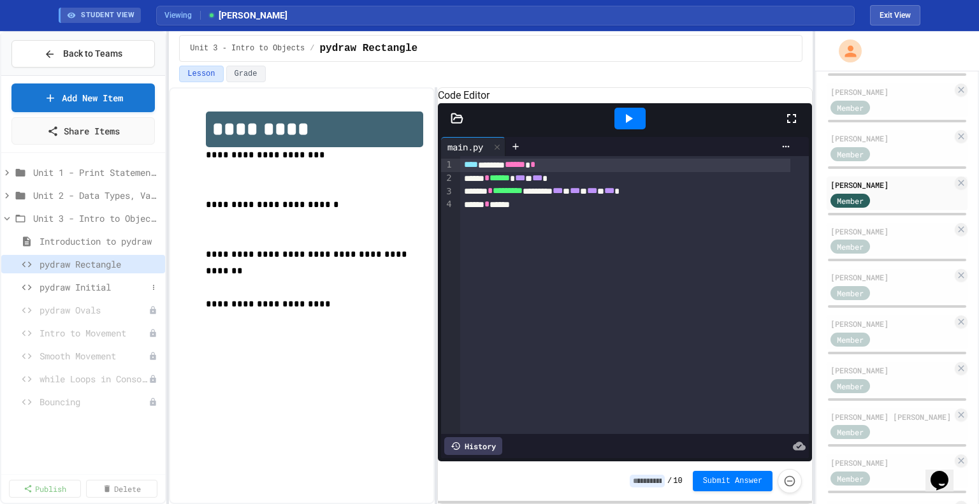
click at [71, 285] on span "pydraw Initial" at bounding box center [94, 287] width 108 height 13
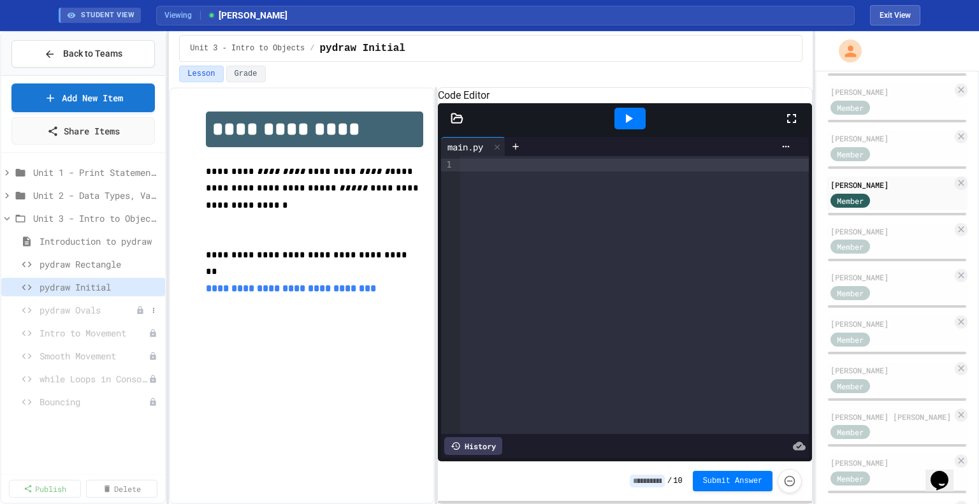
click at [77, 313] on span "pydraw Ovals" at bounding box center [88, 310] width 96 height 13
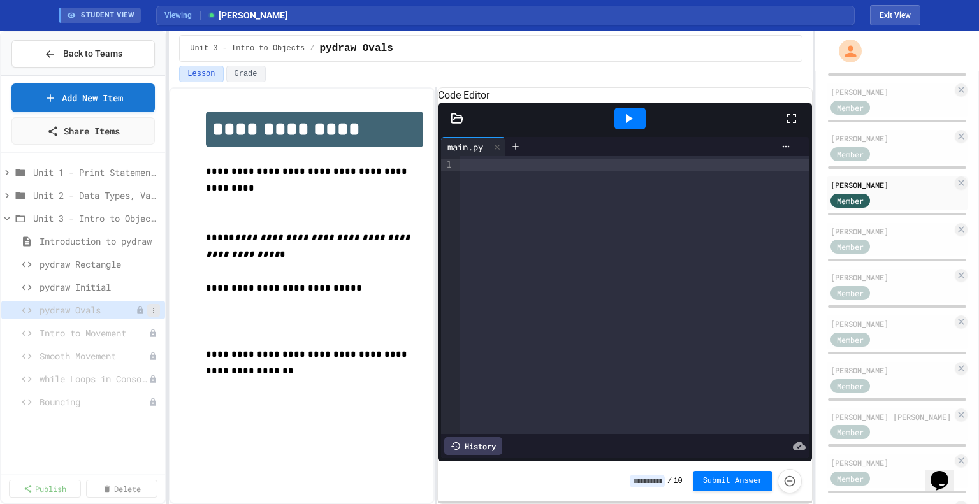
click at [155, 310] on icon at bounding box center [154, 311] width 8 height 8
click at [136, 354] on button "Publish" at bounding box center [120, 355] width 80 height 23
click at [91, 326] on span "Intro to Movement" at bounding box center [88, 332] width 96 height 13
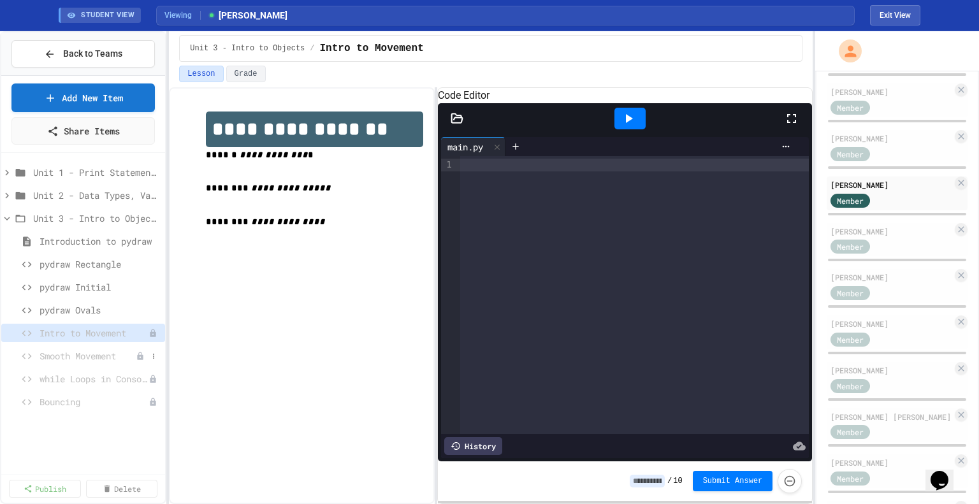
click at [92, 357] on span "Smooth Movement" at bounding box center [88, 355] width 96 height 13
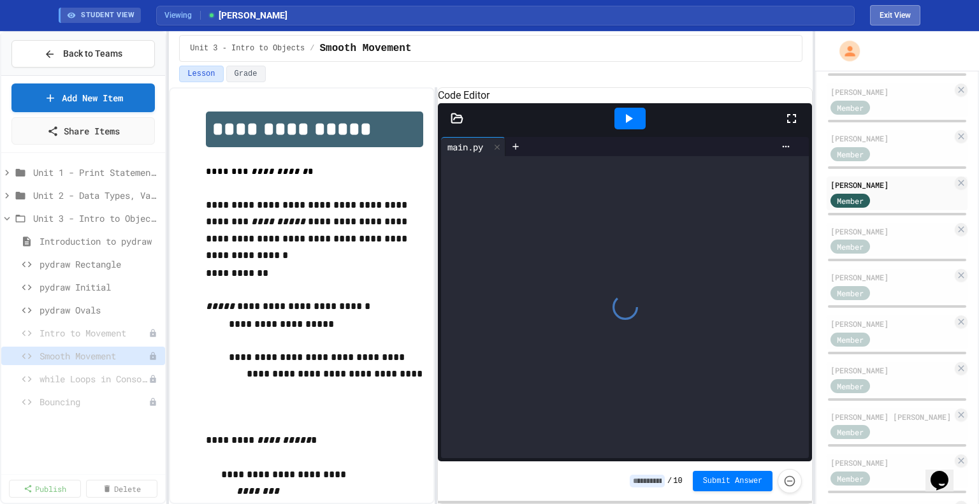
click at [886, 15] on button "Exit View" at bounding box center [895, 15] width 50 height 20
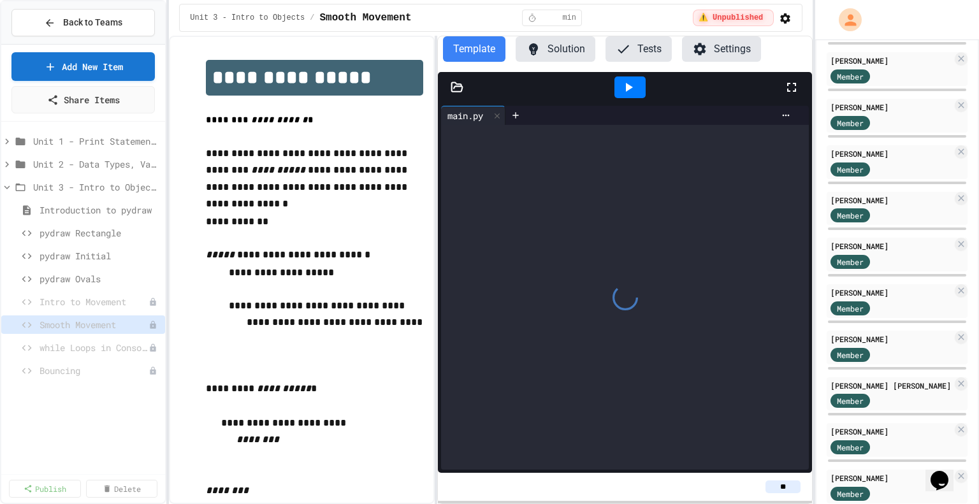
click at [562, 49] on button "Solution" at bounding box center [556, 49] width 80 height 26
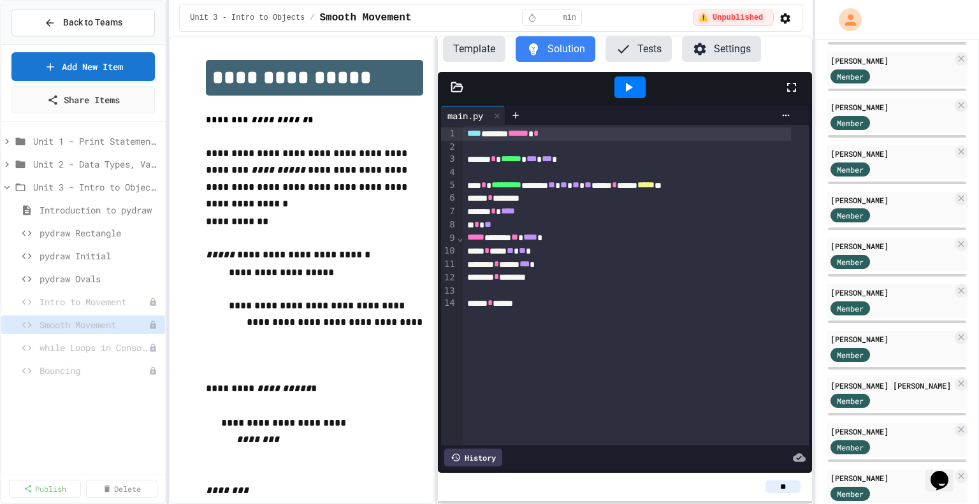
click at [630, 91] on icon at bounding box center [629, 87] width 7 height 9
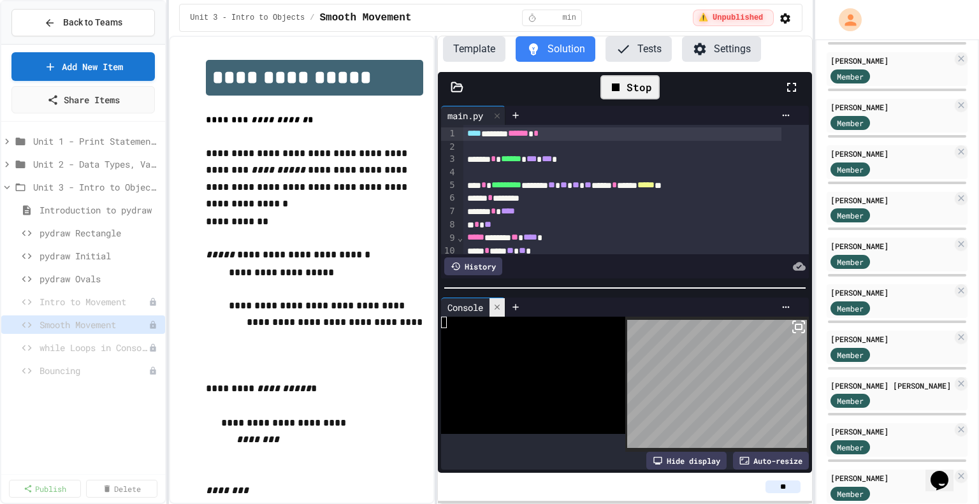
click at [502, 303] on icon at bounding box center [497, 307] width 9 height 9
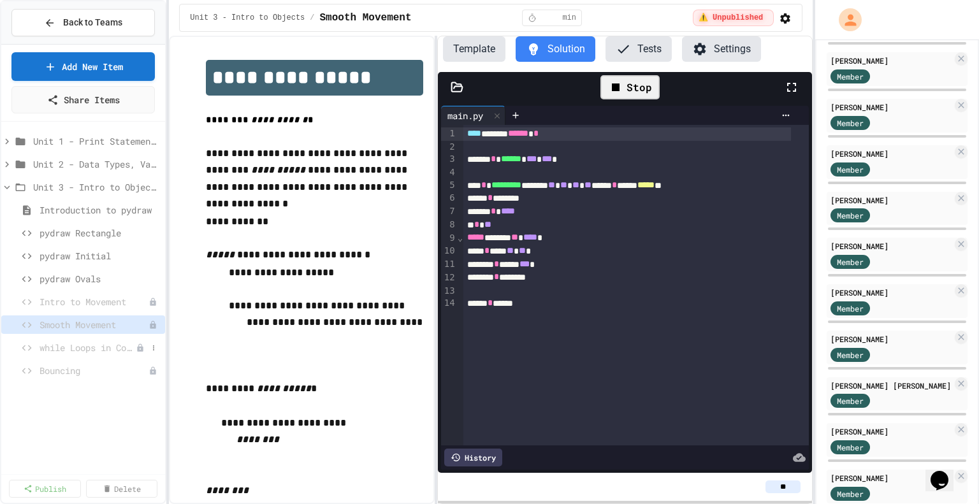
click at [70, 348] on span "while Loops in Console" at bounding box center [88, 347] width 96 height 13
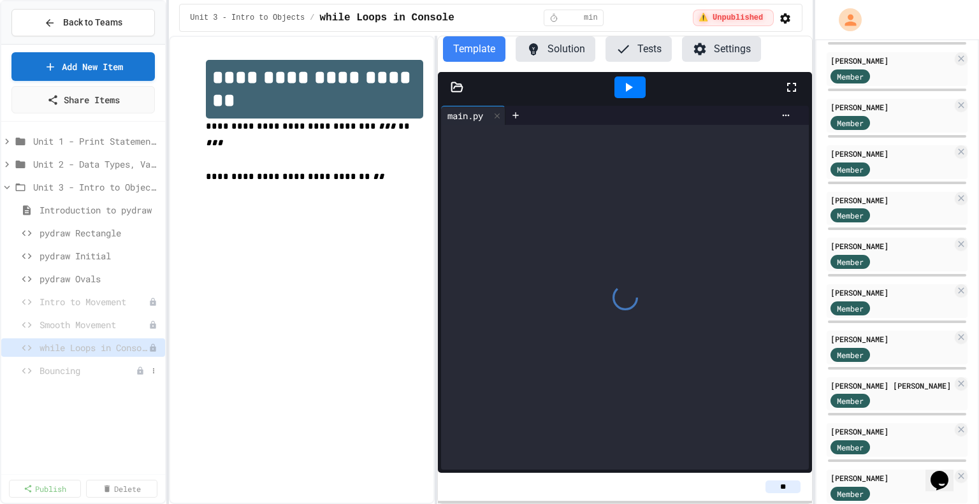
click at [85, 368] on span "Bouncing" at bounding box center [88, 370] width 96 height 13
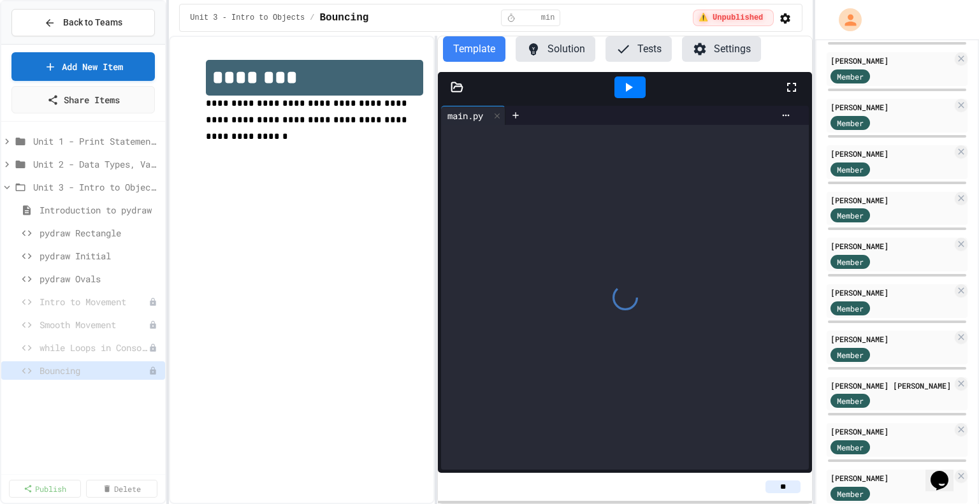
click at [541, 53] on button "Solution" at bounding box center [556, 49] width 80 height 26
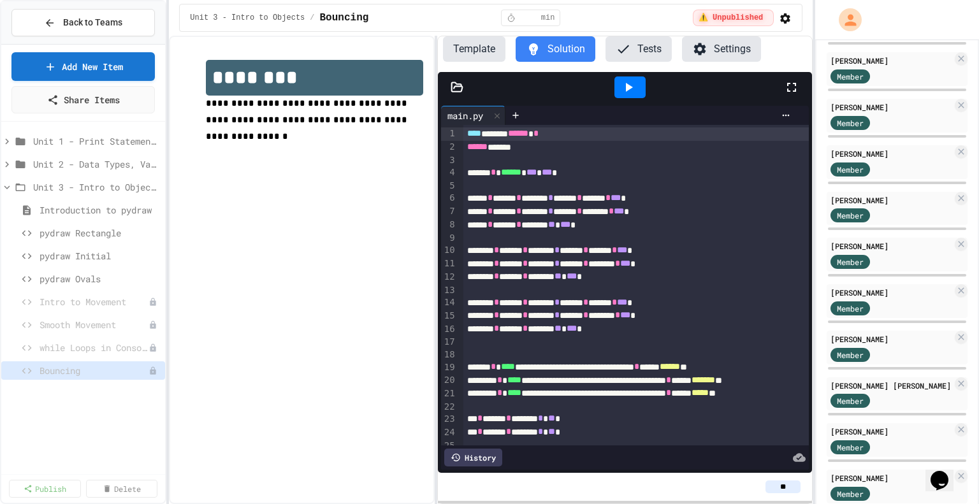
click at [627, 95] on icon at bounding box center [628, 87] width 15 height 15
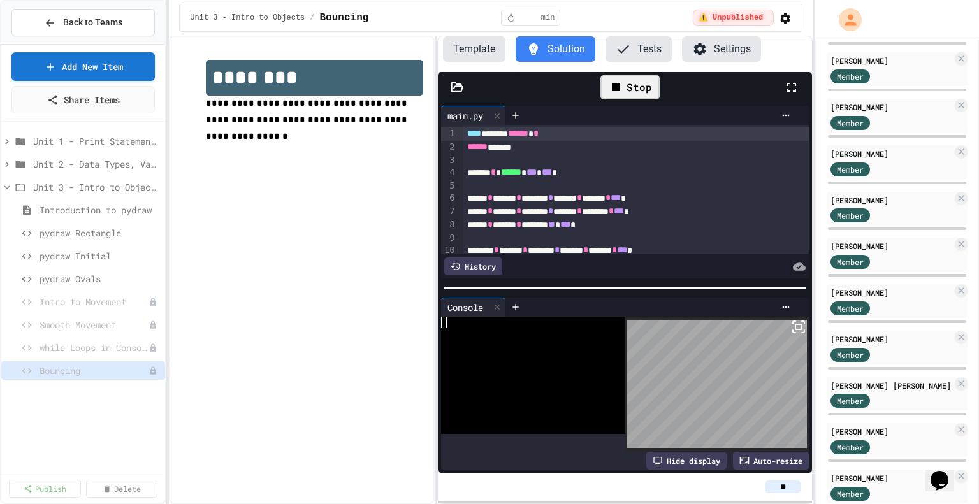
click at [791, 325] on icon at bounding box center [798, 326] width 15 height 15
click at [110, 20] on span "Back to Teams" at bounding box center [92, 22] width 59 height 13
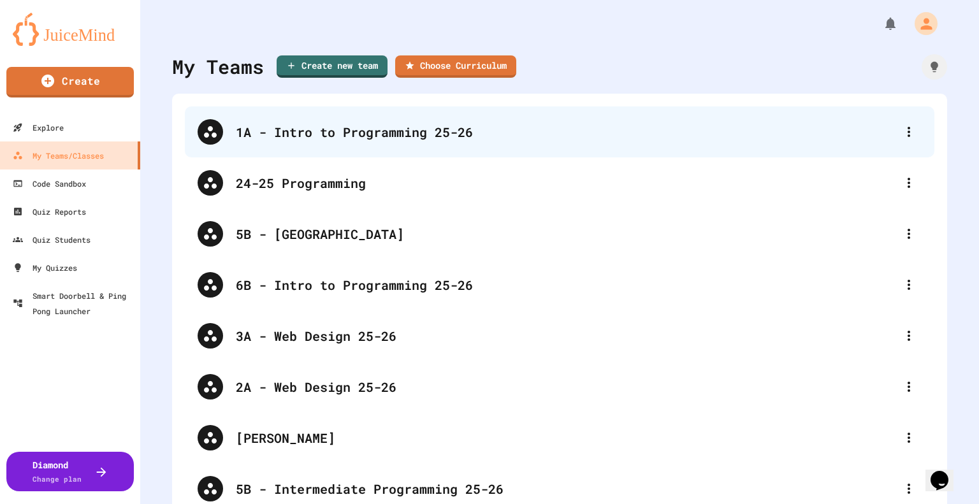
click at [319, 133] on div "1A - Intro to Programming 25-26" at bounding box center [566, 131] width 661 height 19
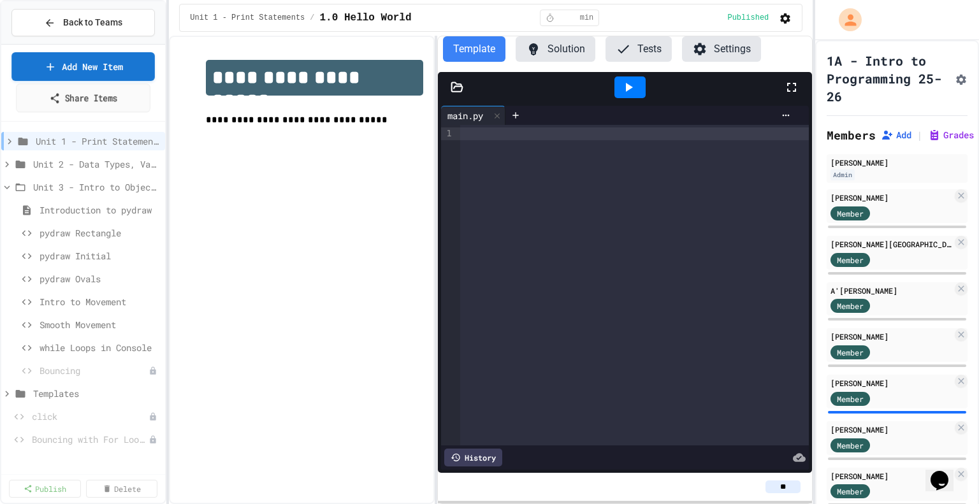
click at [110, 105] on link "Share Items" at bounding box center [83, 98] width 135 height 29
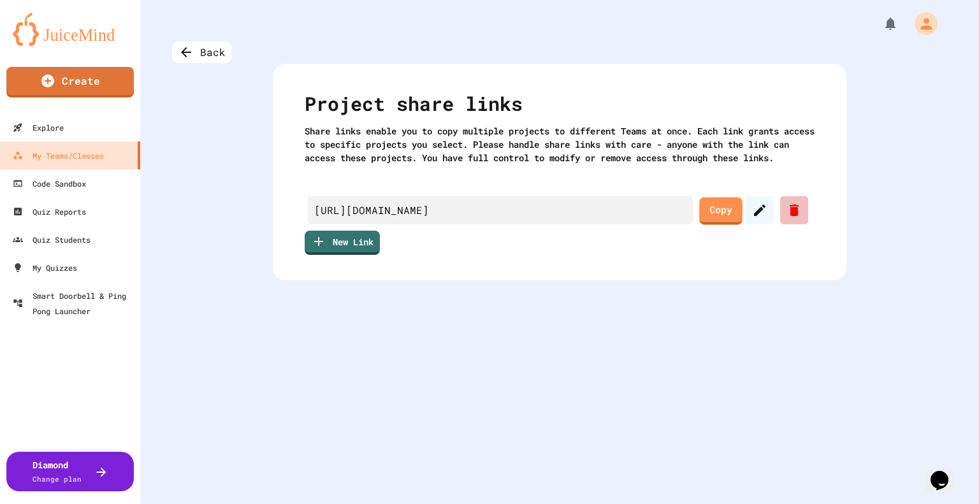
click at [796, 218] on icon at bounding box center [794, 210] width 15 height 15
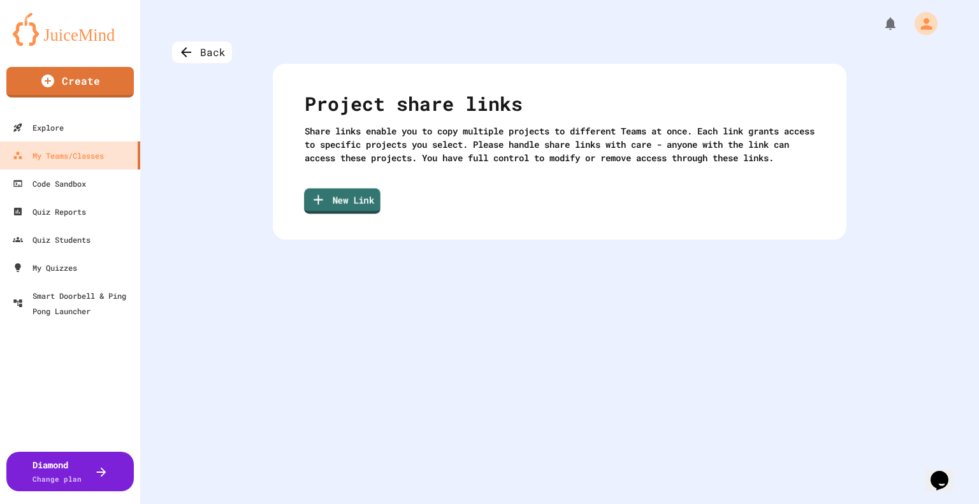
click at [311, 207] on icon at bounding box center [318, 200] width 15 height 16
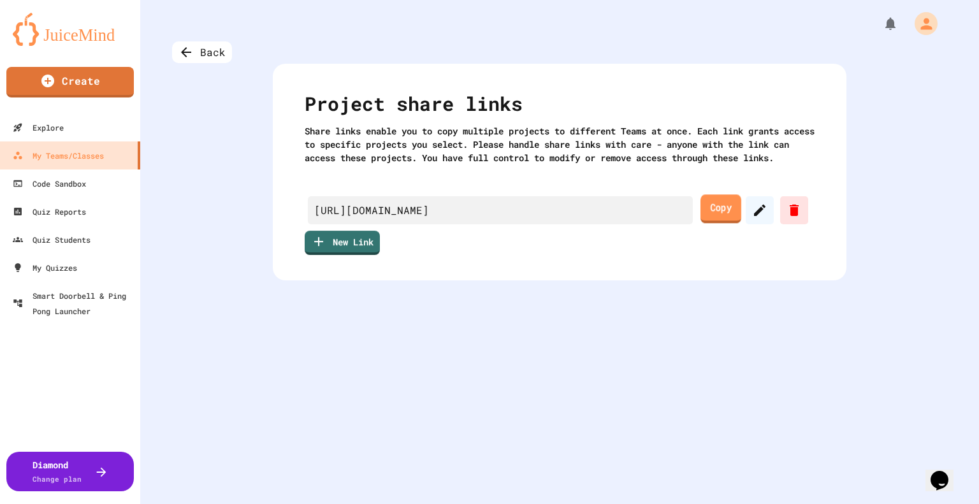
click at [704, 223] on link "Copy" at bounding box center [721, 208] width 41 height 29
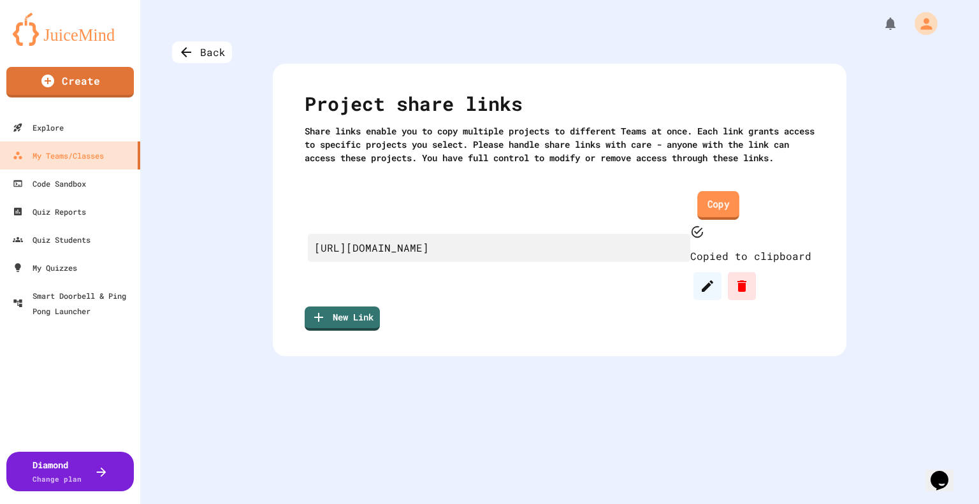
click at [701, 220] on link "Copy" at bounding box center [719, 205] width 42 height 29
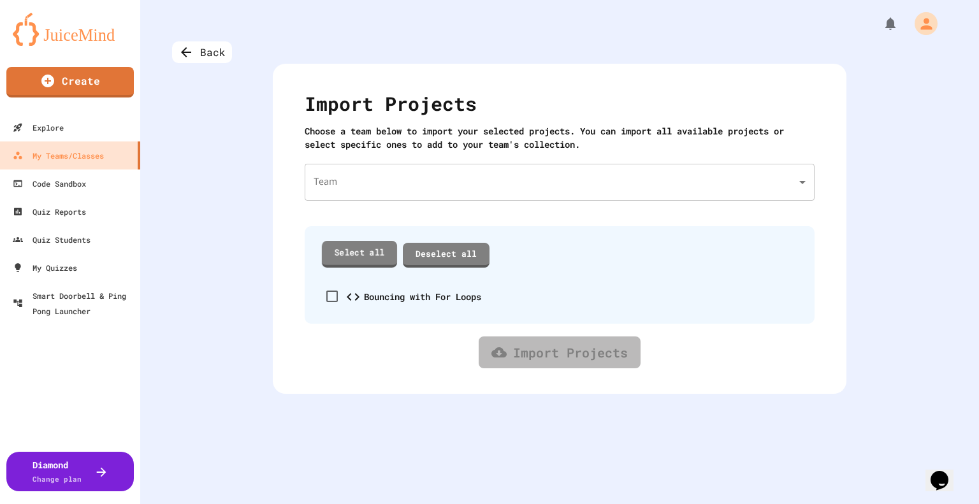
click at [363, 259] on link "Select all" at bounding box center [359, 254] width 75 height 26
click at [362, 186] on body "We are updating our servers at 7PM EST [DATE]. [PERSON_NAME] should continue to…" at bounding box center [489, 252] width 979 height 504
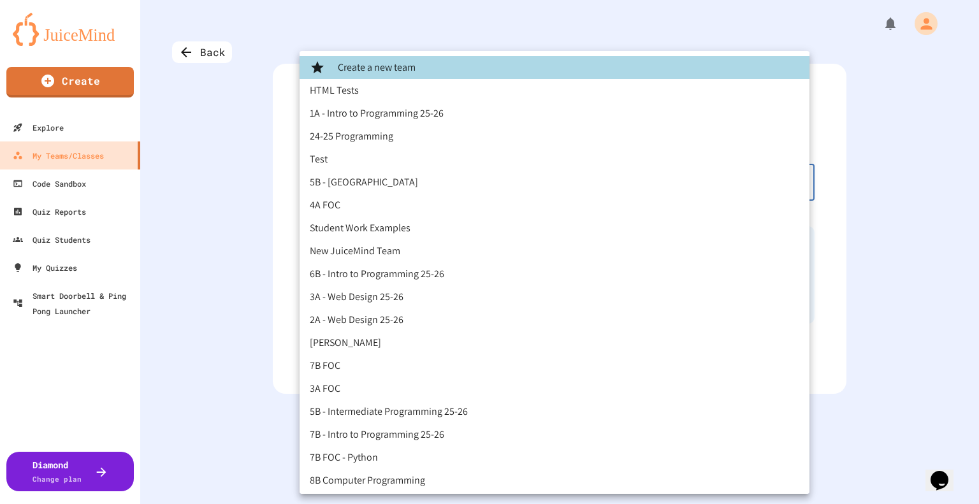
click at [381, 281] on li "6B - Intro to Programming 25-26" at bounding box center [555, 274] width 510 height 23
type input "**********"
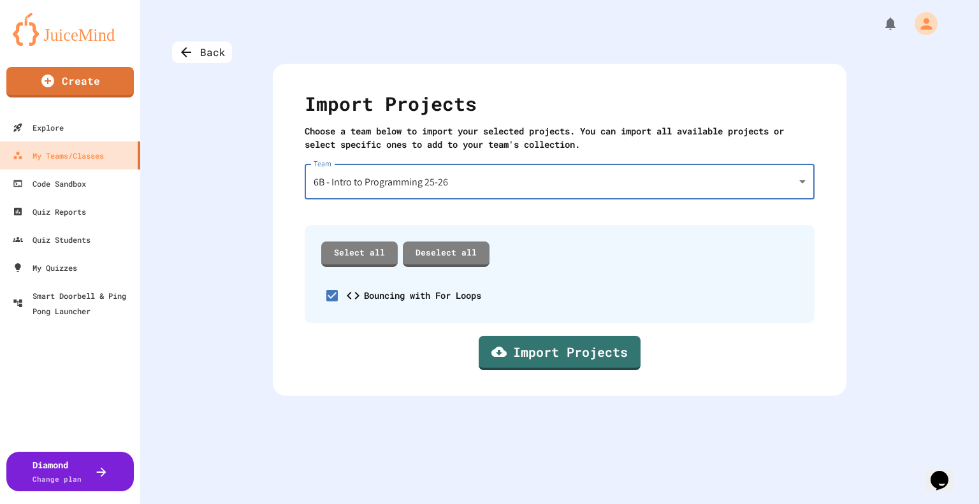
click at [546, 348] on link "Import Projects" at bounding box center [560, 353] width 162 height 34
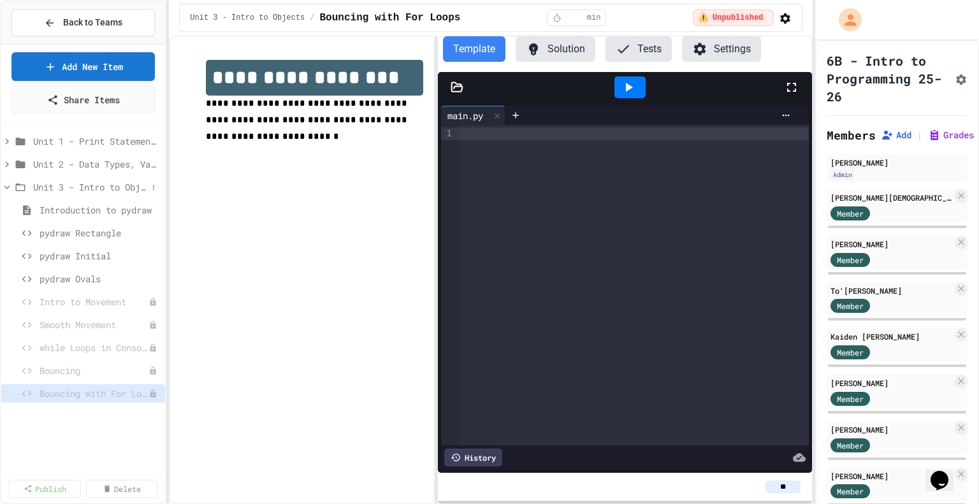
click at [41, 184] on span "Unit 3 - Intro to Objects" at bounding box center [90, 186] width 114 height 13
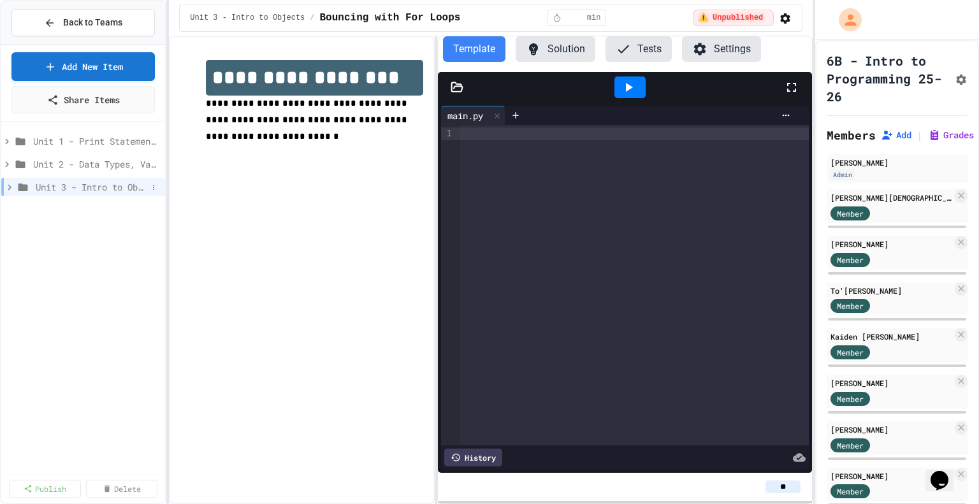
click at [43, 186] on span "Unit 3 - Intro to Objects" at bounding box center [92, 186] width 112 height 13
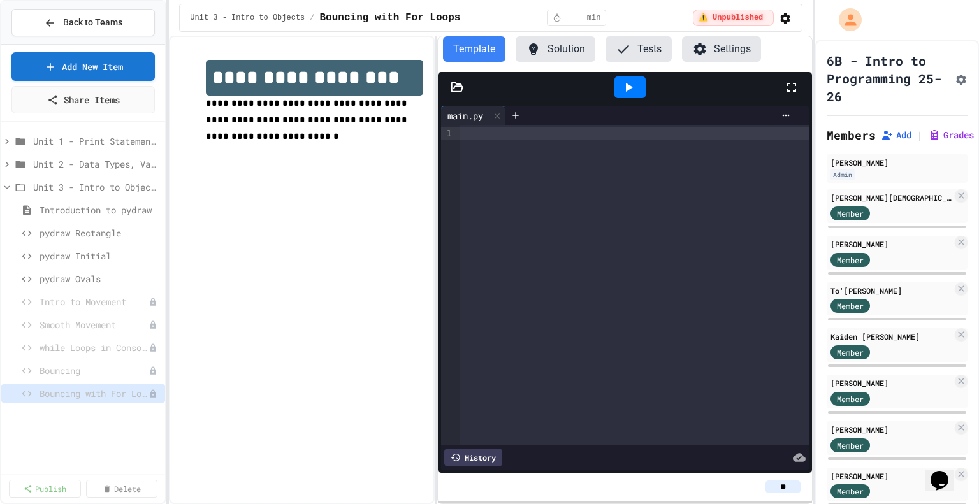
click at [539, 53] on icon at bounding box center [533, 48] width 15 height 15
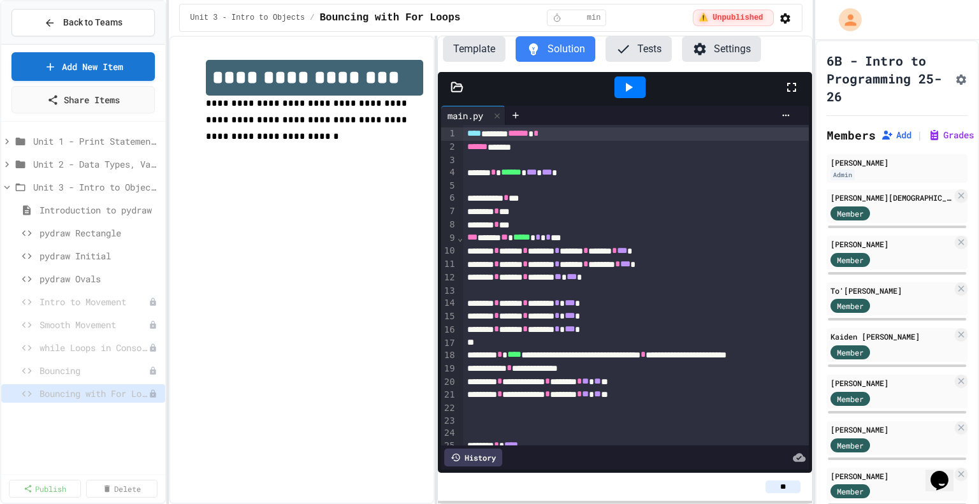
click at [631, 86] on icon at bounding box center [628, 87] width 15 height 15
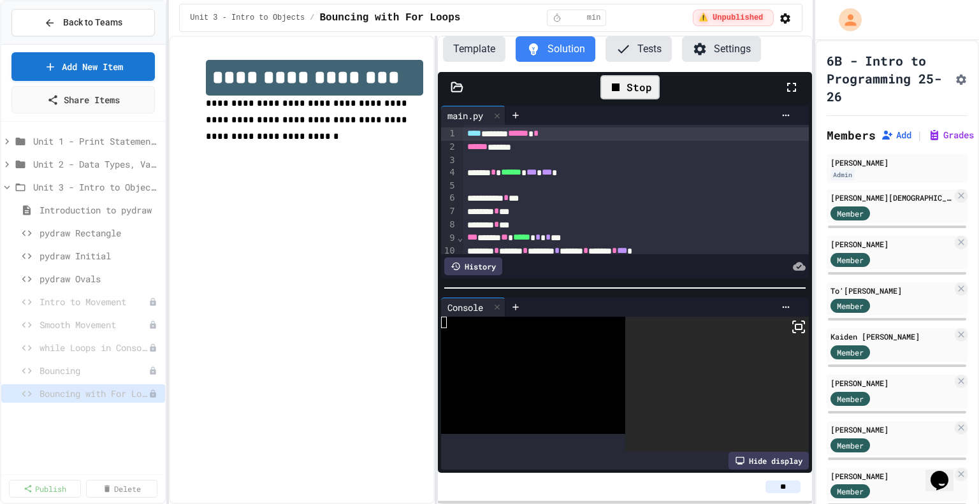
click at [791, 326] on icon at bounding box center [798, 326] width 15 height 15
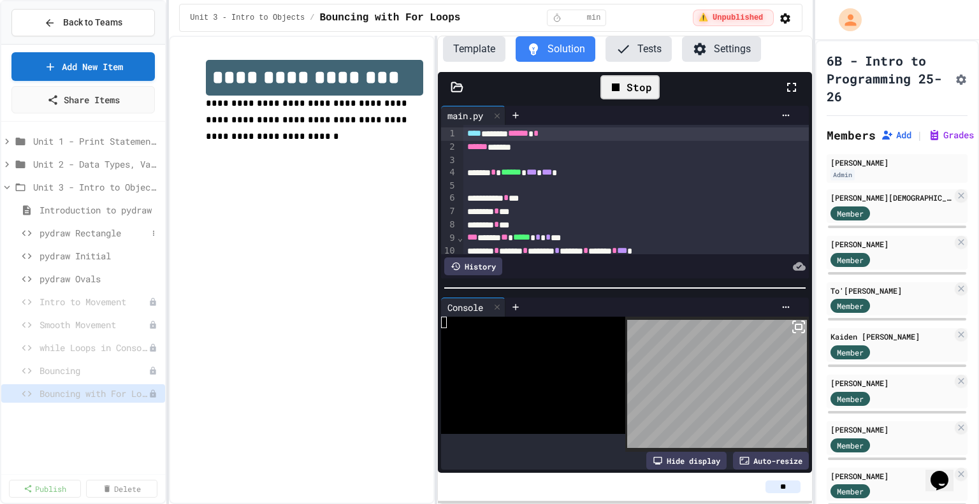
click at [83, 229] on span "pydraw Rectangle" at bounding box center [94, 232] width 108 height 13
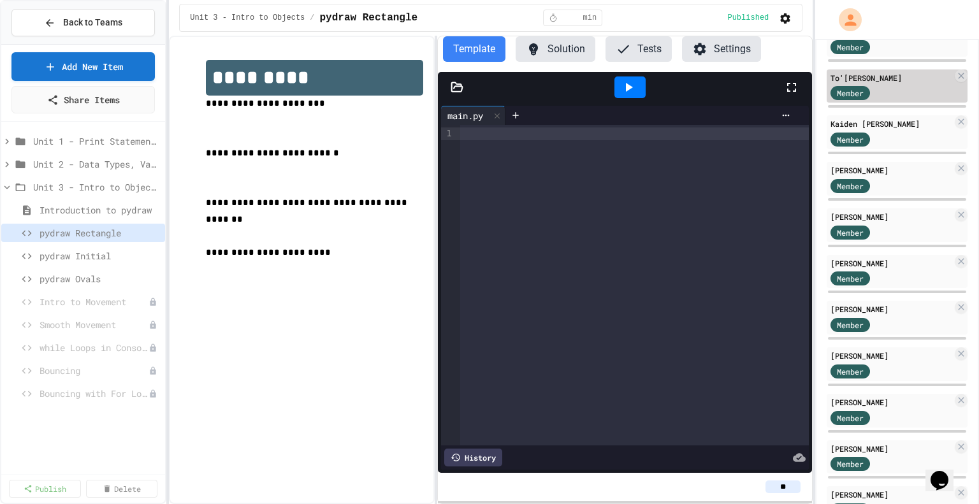
scroll to position [286, 0]
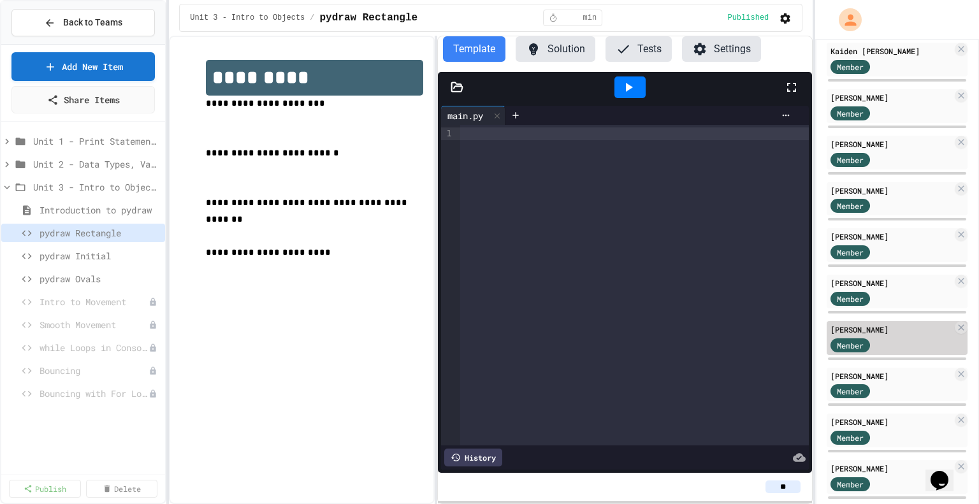
click at [902, 335] on div "[PERSON_NAME]" at bounding box center [892, 329] width 122 height 11
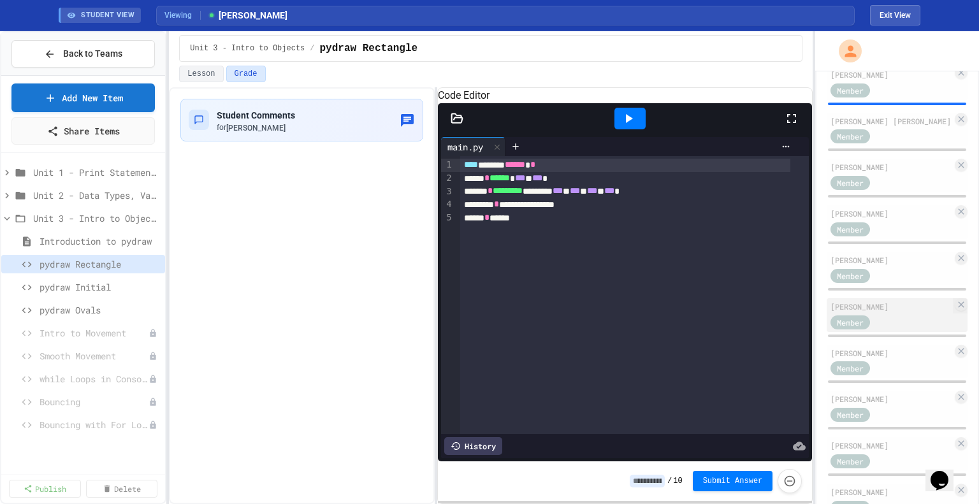
scroll to position [836, 0]
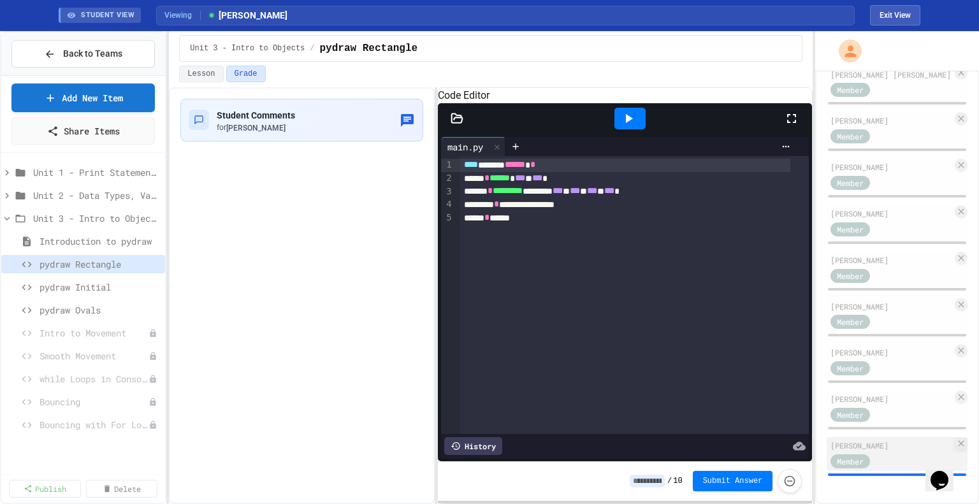
click at [877, 440] on div "[PERSON_NAME]" at bounding box center [892, 445] width 122 height 11
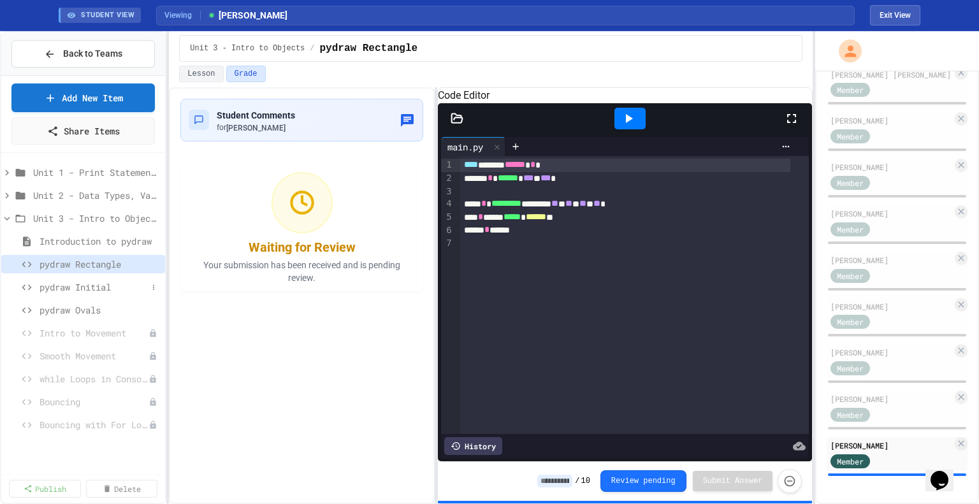
click at [105, 287] on span "pydraw Initial" at bounding box center [94, 287] width 108 height 13
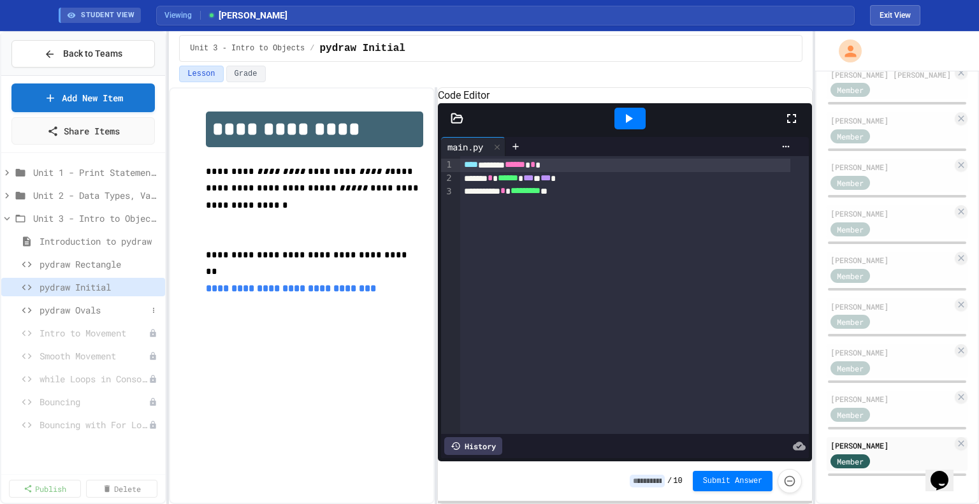
click at [94, 308] on span "pydraw Ovals" at bounding box center [94, 310] width 108 height 13
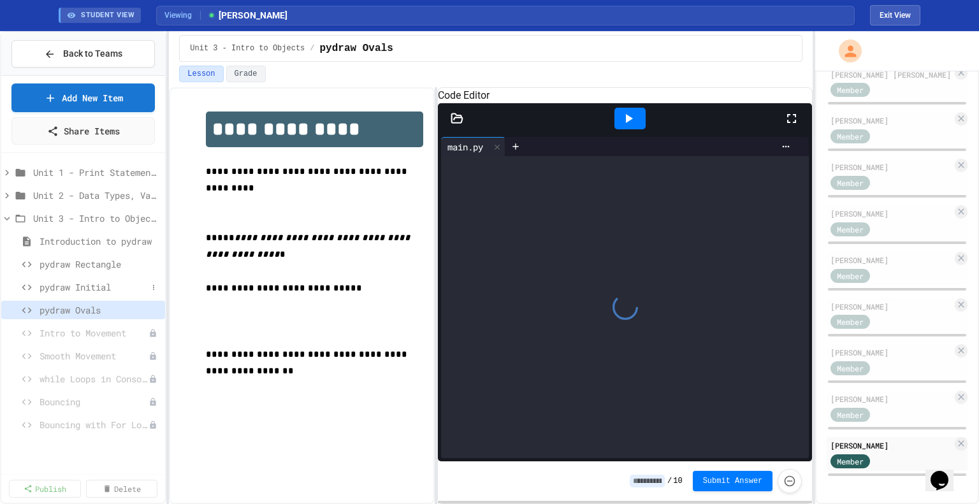
click at [93, 287] on span "pydraw Initial" at bounding box center [94, 287] width 108 height 13
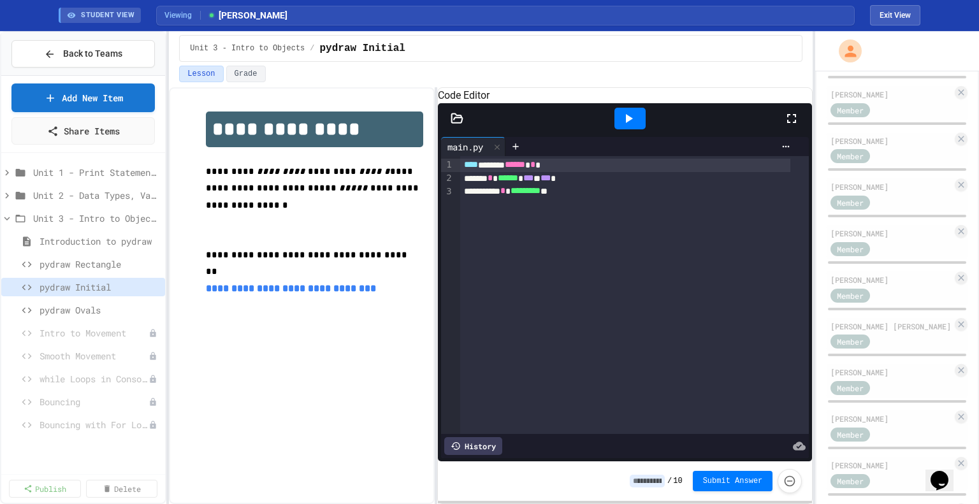
scroll to position [552, 0]
drag, startPoint x: 899, startPoint y: 126, endPoint x: 905, endPoint y: 115, distance: 12.6
click at [905, 101] on div "[PERSON_NAME]" at bounding box center [892, 94] width 122 height 11
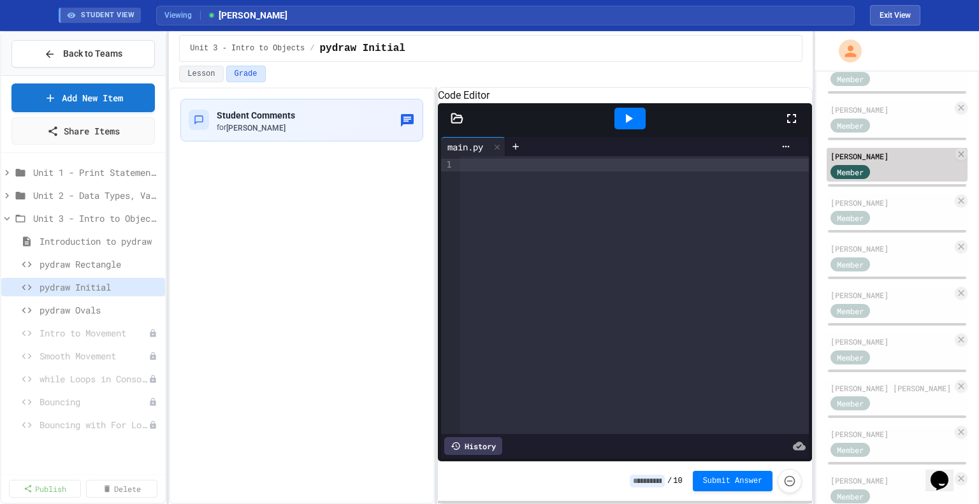
scroll to position [433, 0]
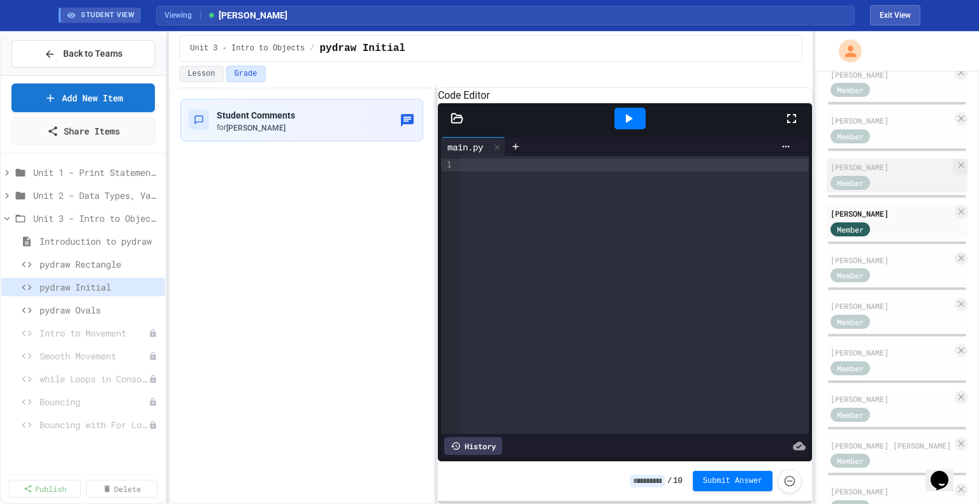
click at [895, 173] on div "[PERSON_NAME]" at bounding box center [892, 166] width 122 height 11
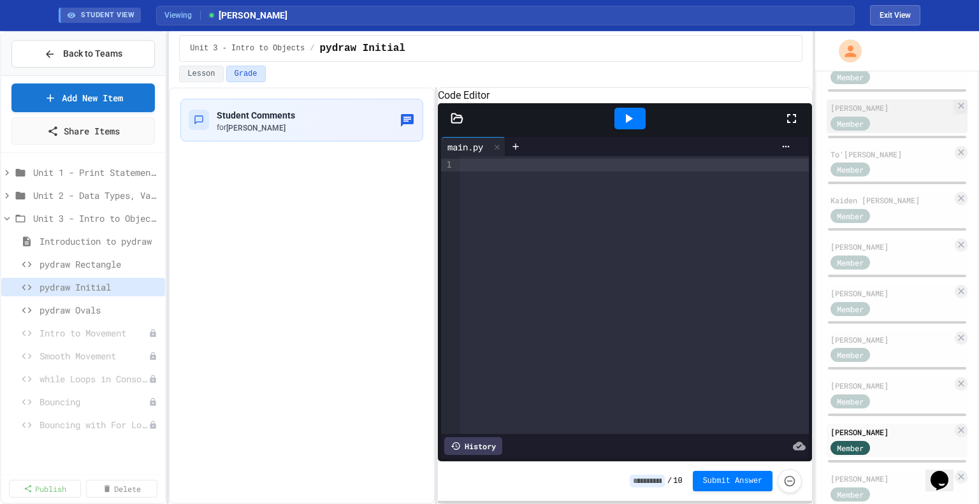
click at [898, 131] on div "Member" at bounding box center [892, 123] width 122 height 16
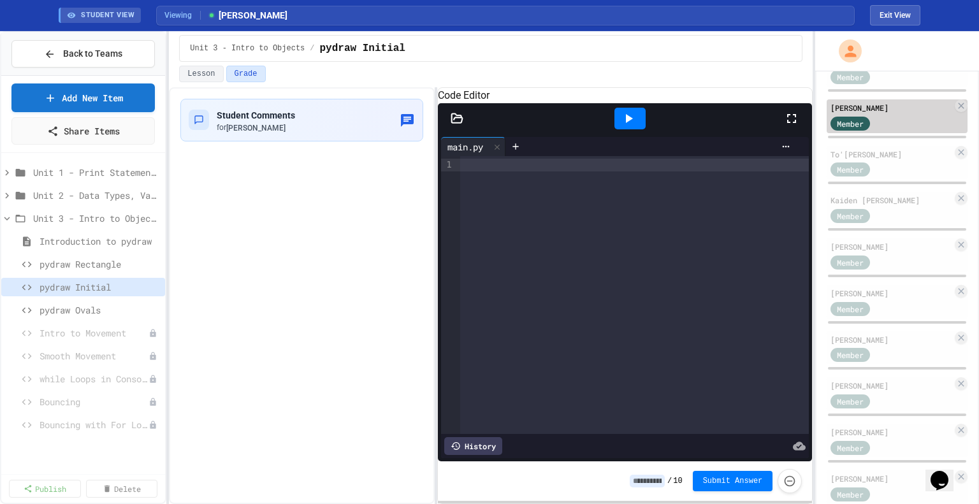
scroll to position [138, 0]
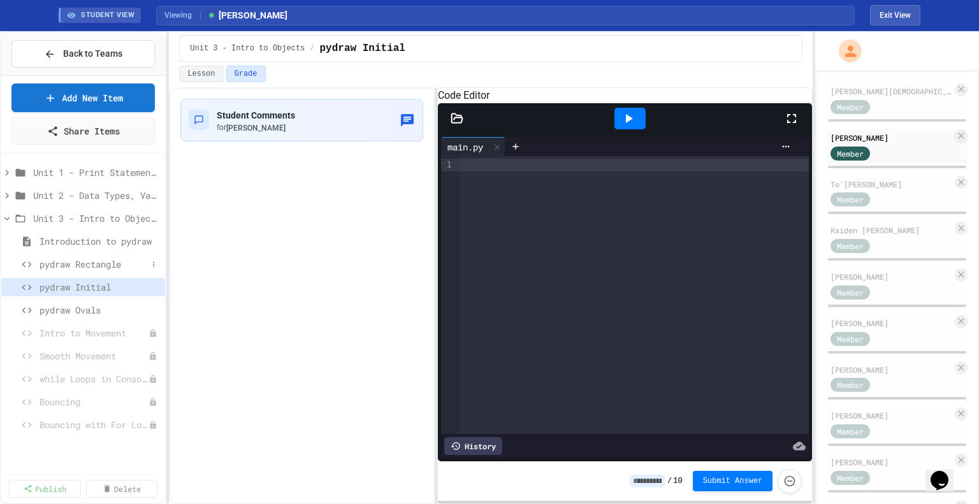
click at [110, 260] on span "pydraw Rectangle" at bounding box center [94, 264] width 108 height 13
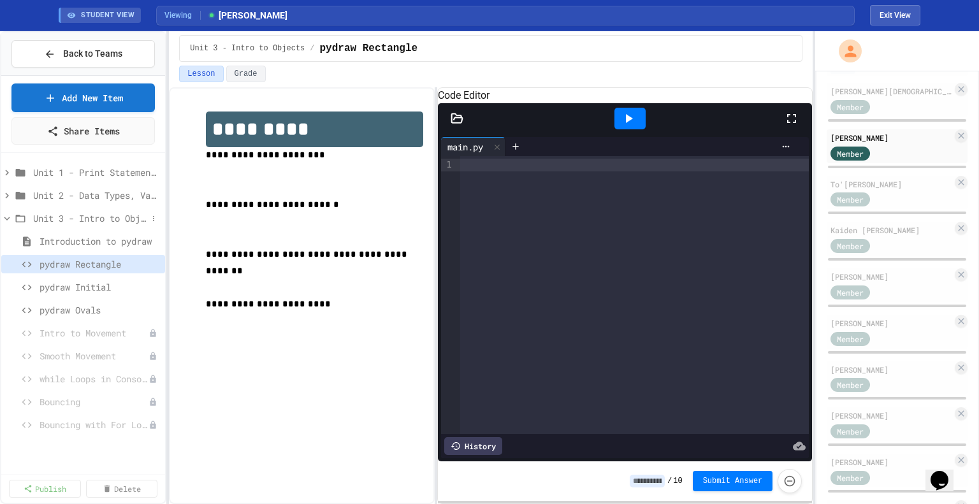
click at [44, 216] on span "Unit 3 - Intro to Objects" at bounding box center [90, 218] width 114 height 13
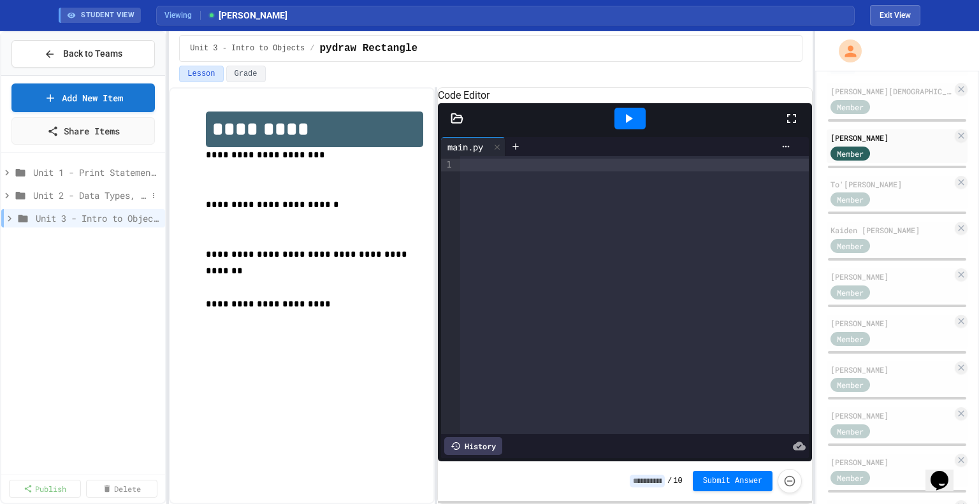
click at [52, 198] on span "Unit 2 - Data Types, Variables, [DEMOGRAPHIC_DATA]" at bounding box center [90, 195] width 114 height 13
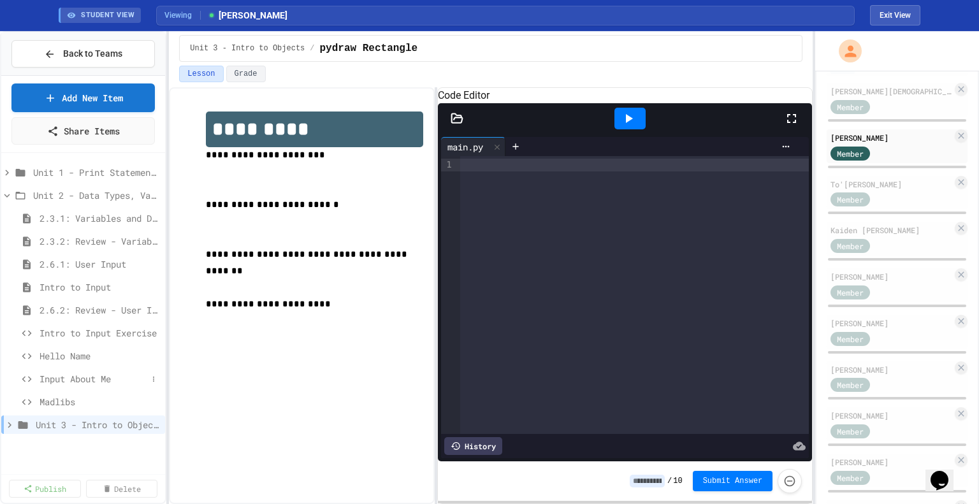
click at [93, 376] on span "Input About Me" at bounding box center [94, 378] width 108 height 13
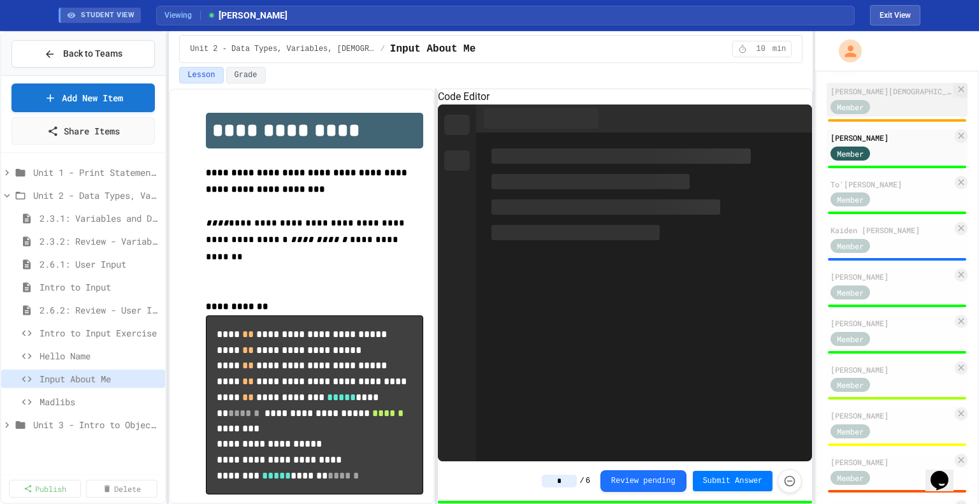
click at [895, 114] on div "Member" at bounding box center [892, 106] width 122 height 16
type input "*"
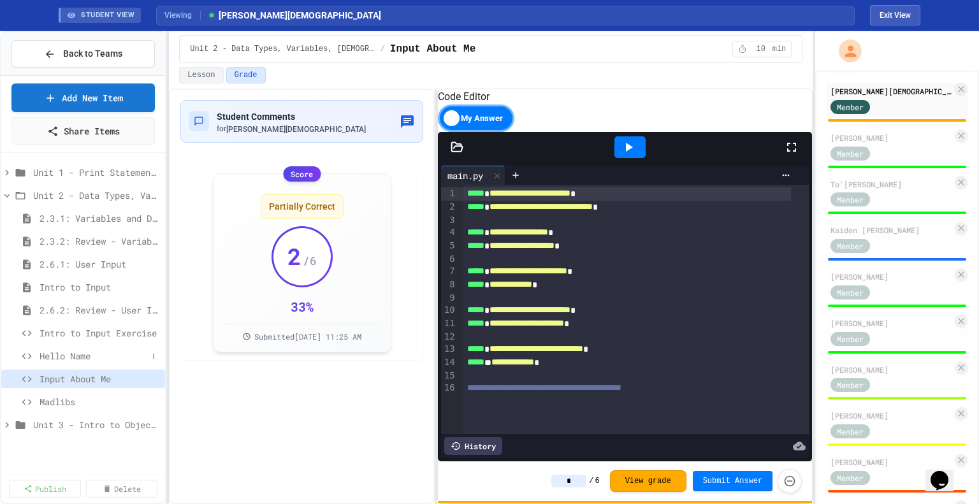
click at [57, 350] on span "Hello Name" at bounding box center [94, 355] width 108 height 13
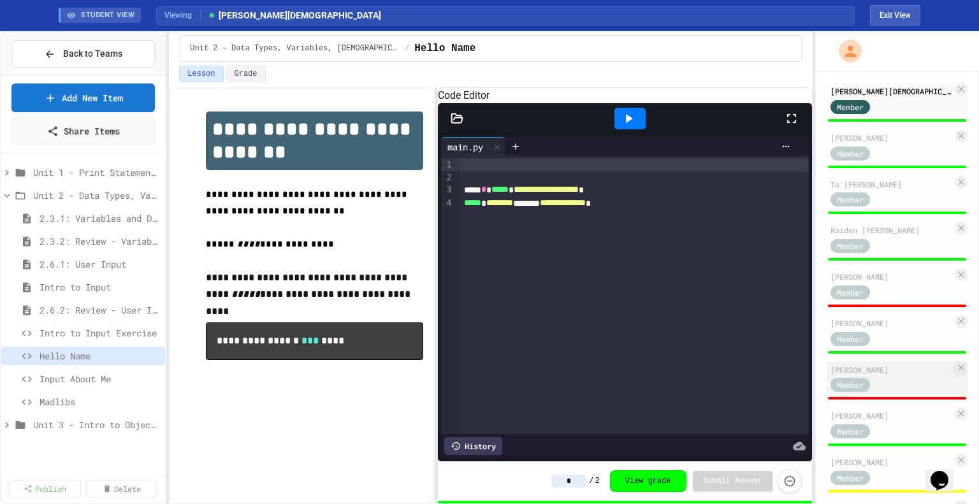
click at [882, 393] on div "Member" at bounding box center [863, 385] width 64 height 16
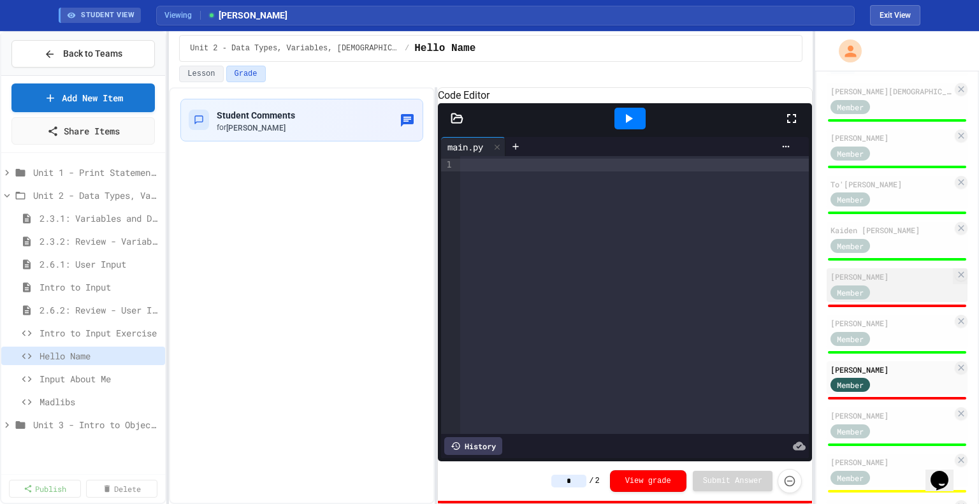
click at [893, 300] on div "Member" at bounding box center [863, 292] width 64 height 16
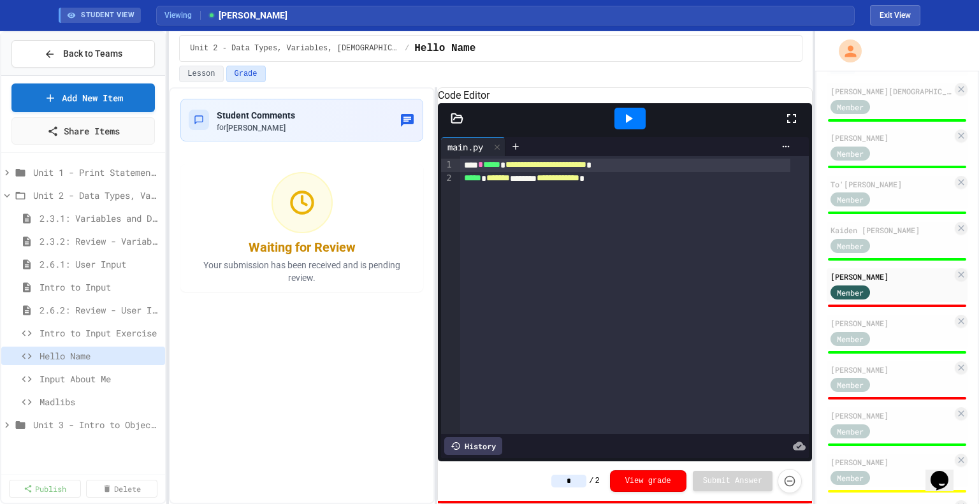
click at [575, 481] on input "*" at bounding box center [569, 481] width 35 height 13
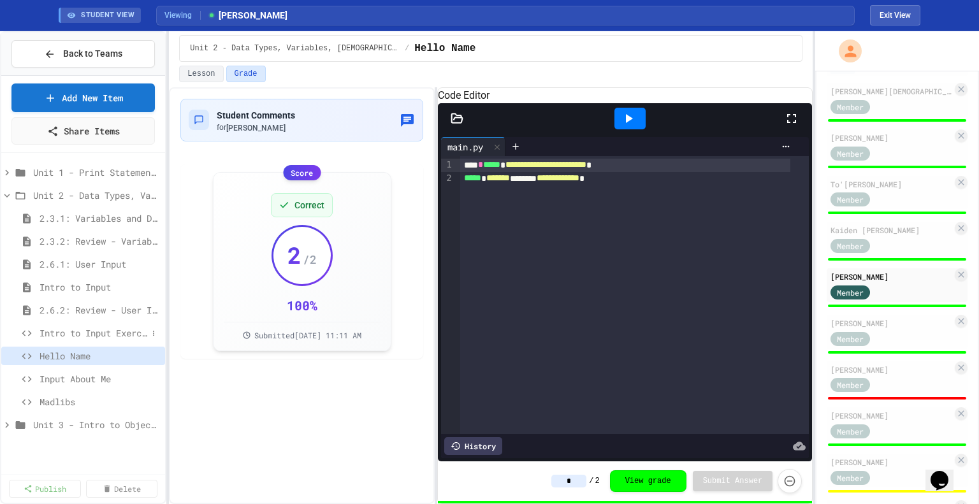
type input "*"
click at [109, 332] on span "Intro to Input Exercise" at bounding box center [94, 332] width 108 height 13
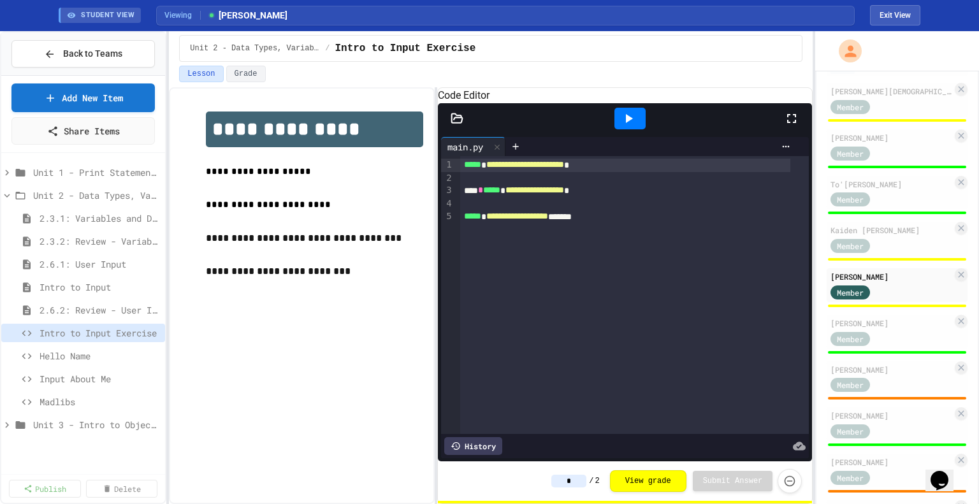
click at [576, 483] on input "*" at bounding box center [569, 481] width 35 height 13
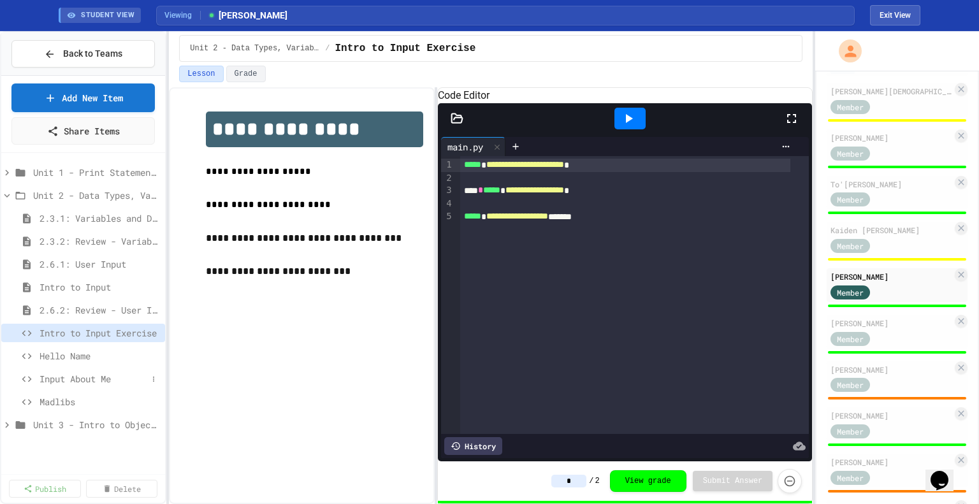
type input "*"
click at [77, 373] on span "Input About Me" at bounding box center [94, 378] width 108 height 13
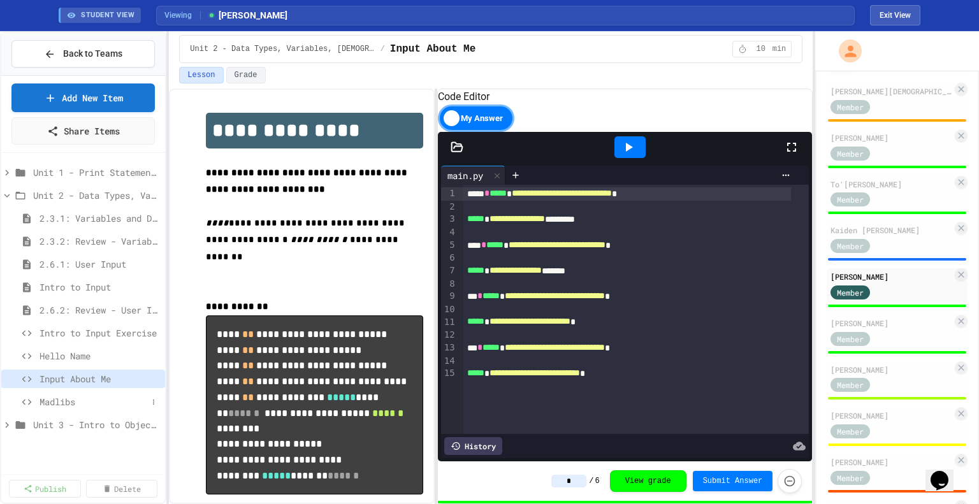
click at [92, 395] on span "Madlibs" at bounding box center [94, 401] width 108 height 13
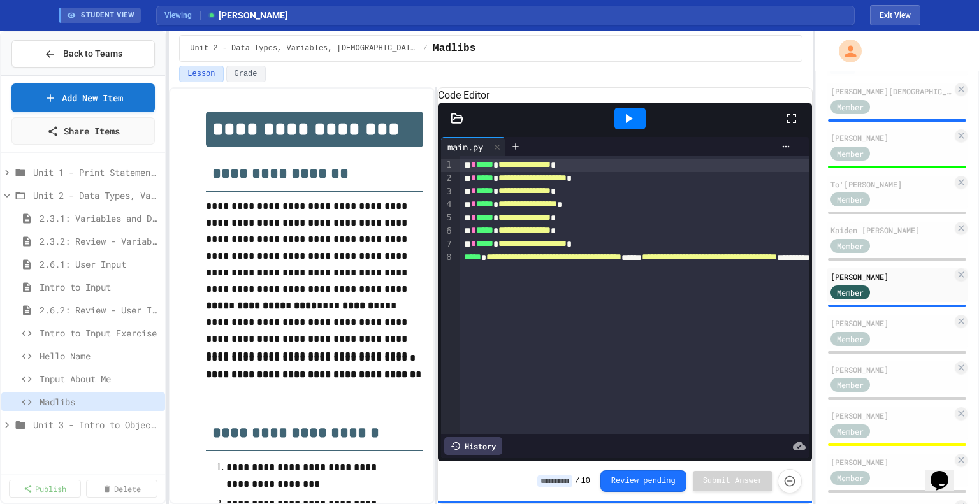
click at [556, 479] on input at bounding box center [555, 481] width 35 height 13
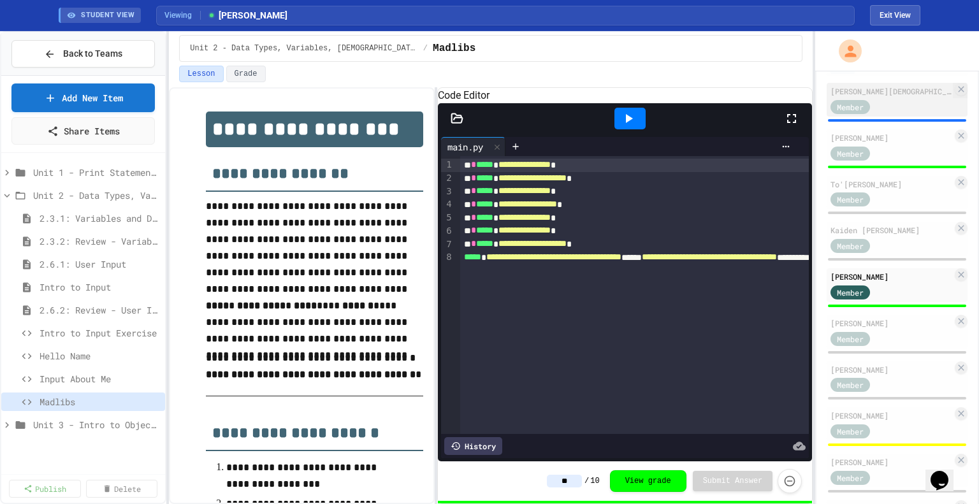
type input "**"
click at [888, 114] on div "Member" at bounding box center [863, 106] width 64 height 16
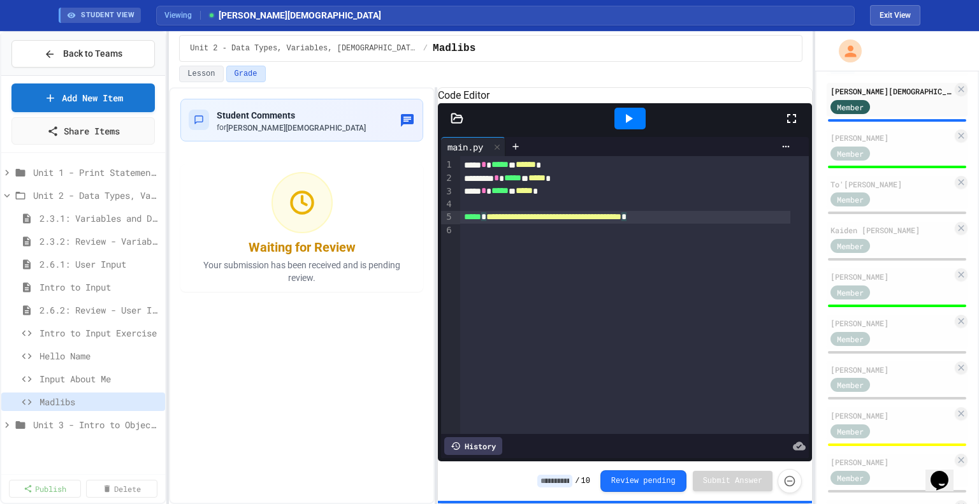
click at [714, 224] on div "**********" at bounding box center [625, 217] width 330 height 13
click at [575, 172] on div "**** * ***** * ****** *" at bounding box center [625, 165] width 330 height 13
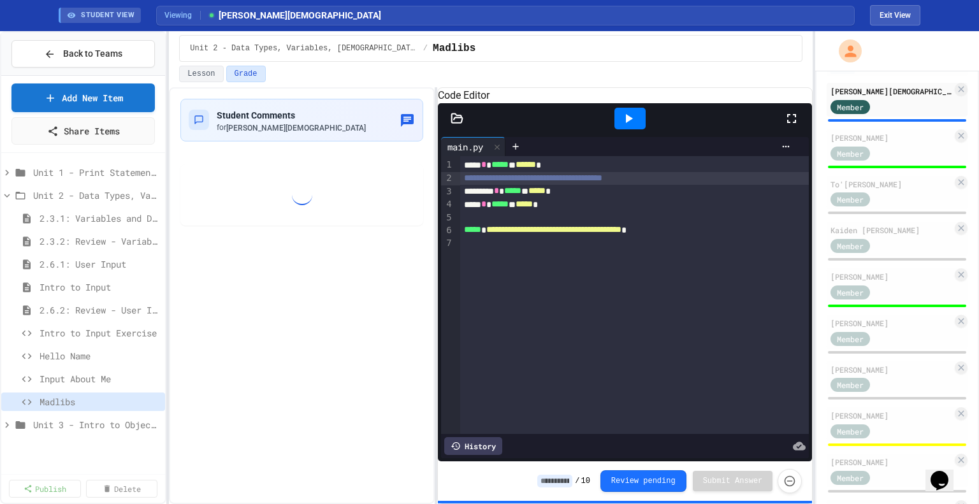
click at [702, 224] on div at bounding box center [634, 217] width 349 height 13
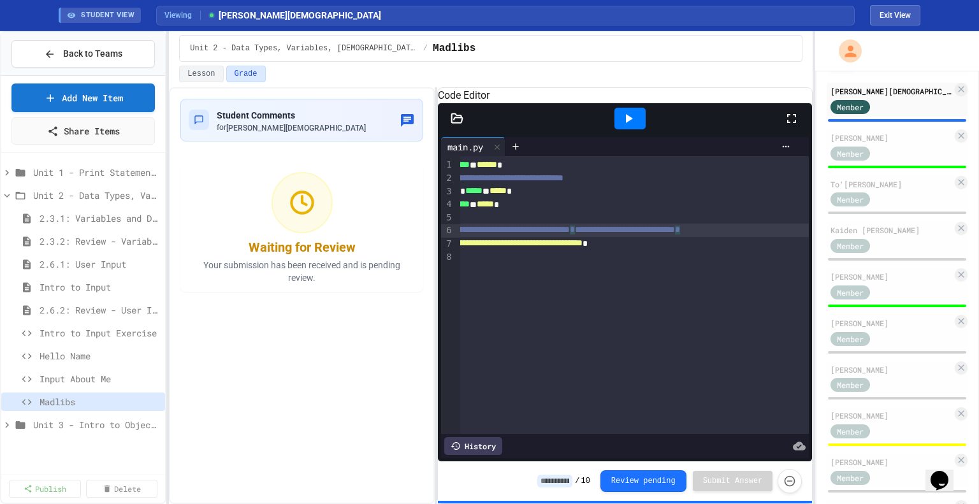
scroll to position [0, 45]
click at [702, 224] on div at bounding box center [616, 217] width 388 height 13
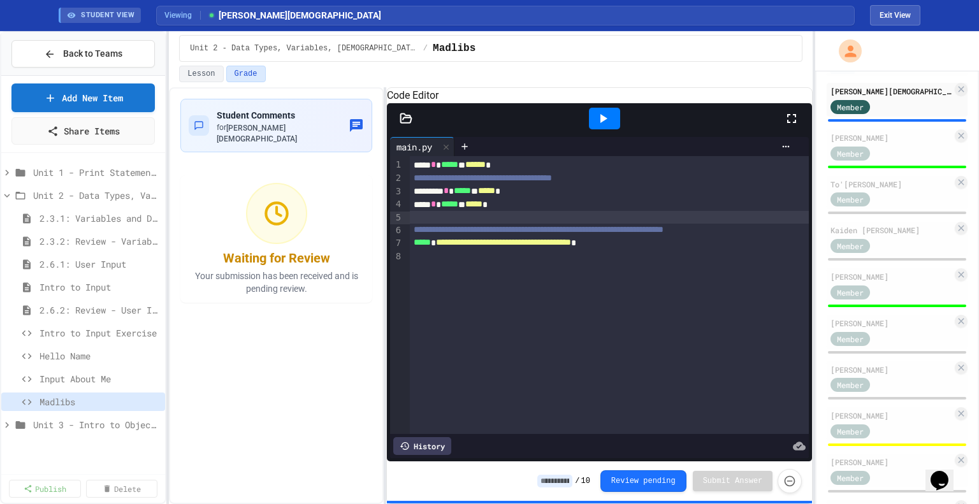
scroll to position [0, 0]
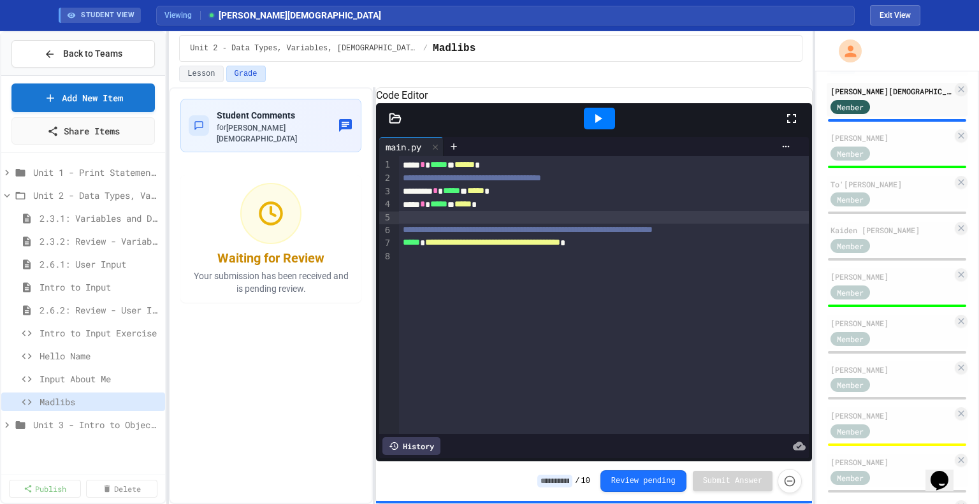
click at [372, 179] on div "**********" at bounding box center [491, 295] width 644 height 417
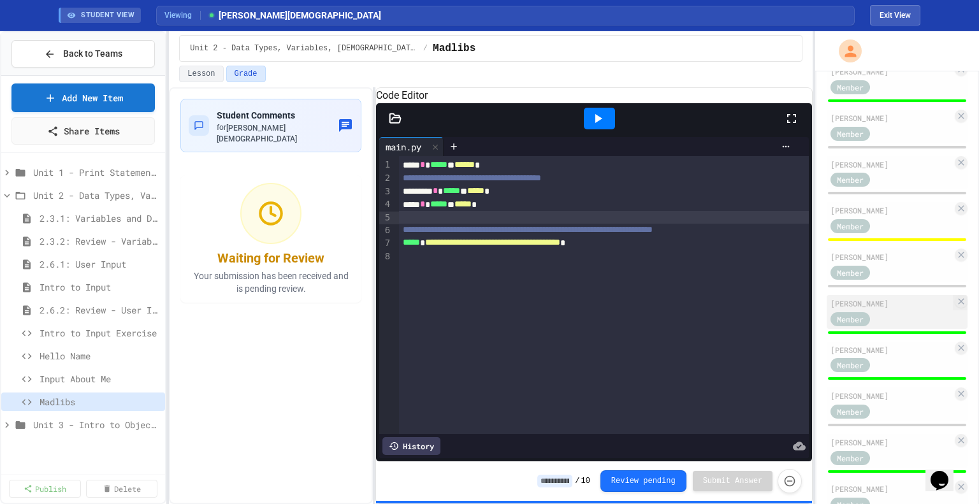
scroll to position [342, 0]
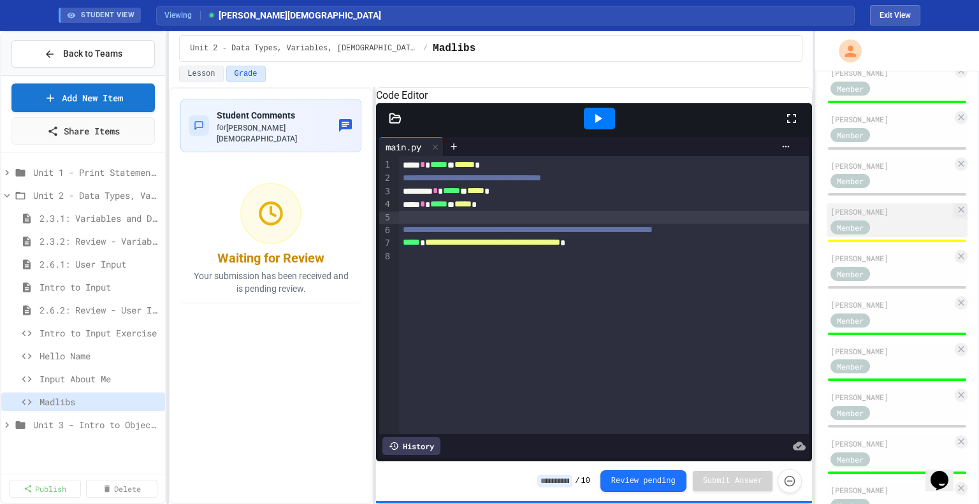
click at [891, 217] on div "[PERSON_NAME]" at bounding box center [892, 211] width 122 height 11
type input "*"
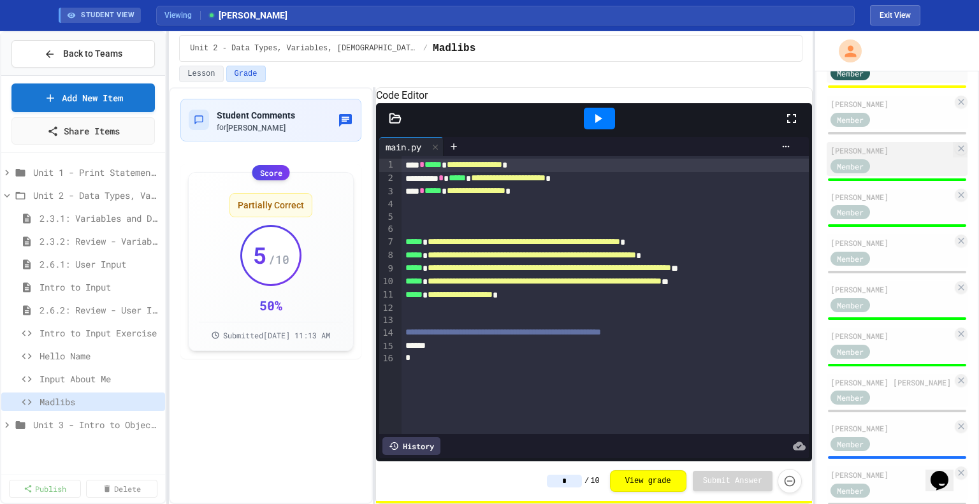
scroll to position [497, 0]
click at [881, 434] on div "[PERSON_NAME]" at bounding box center [892, 427] width 122 height 11
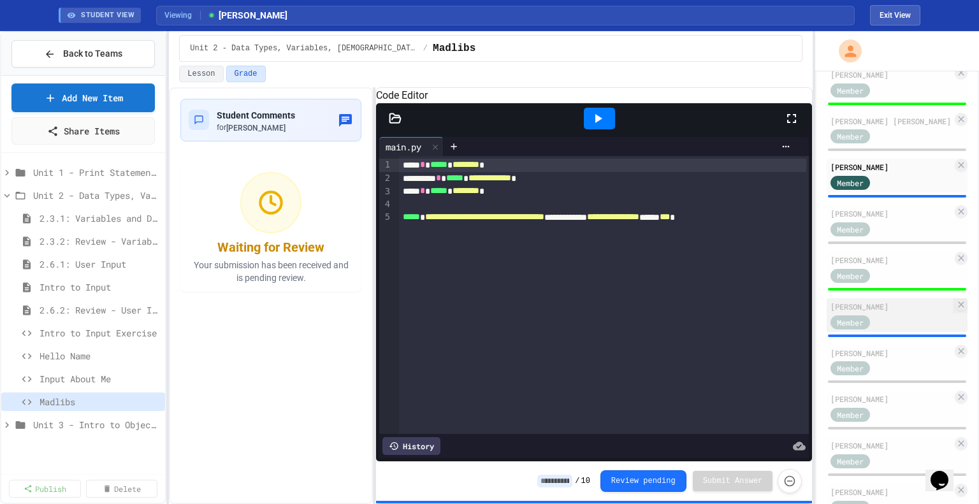
scroll to position [757, 0]
click at [883, 313] on div "[PERSON_NAME]" at bounding box center [892, 307] width 122 height 11
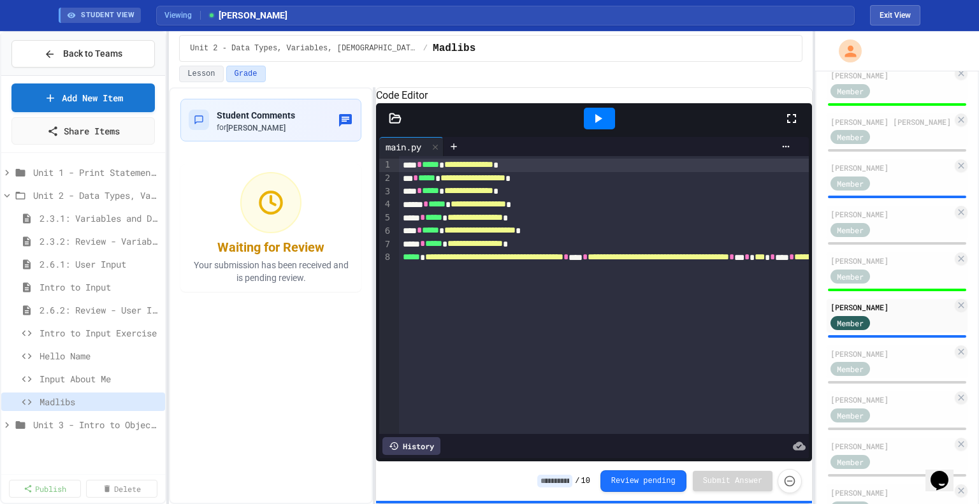
click at [570, 476] on input at bounding box center [555, 481] width 35 height 13
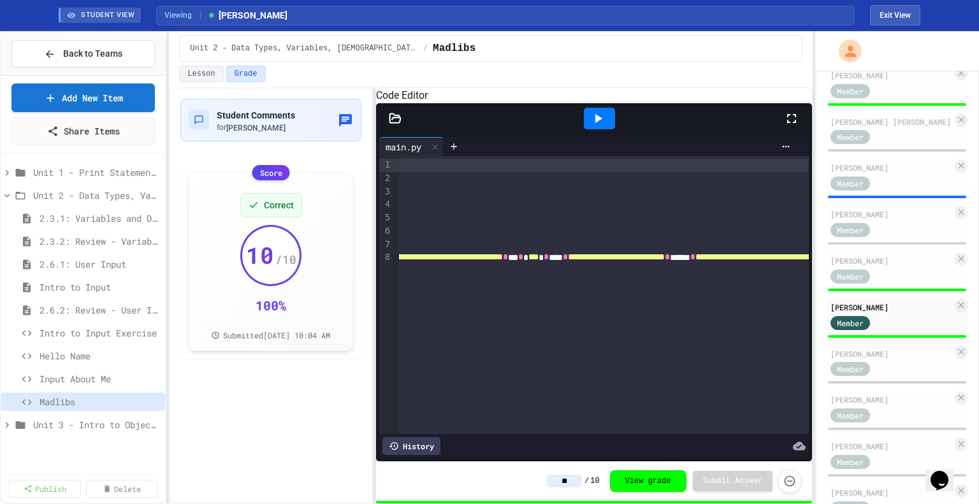
scroll to position [0, 227]
type input "**"
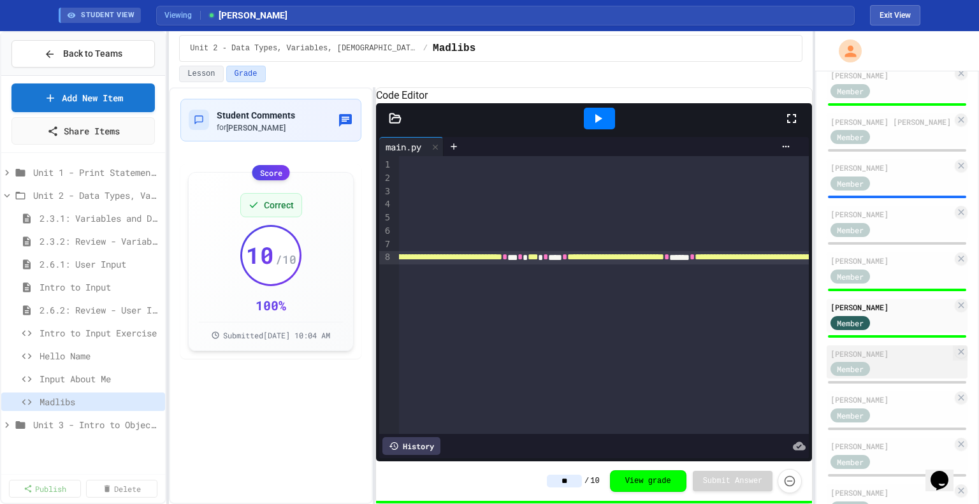
scroll to position [836, 0]
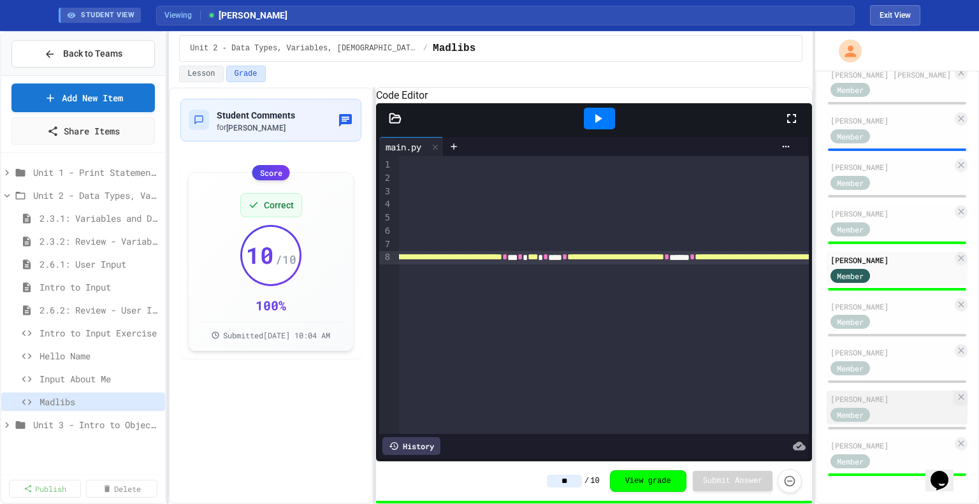
click at [889, 406] on div "Member" at bounding box center [863, 414] width 64 height 16
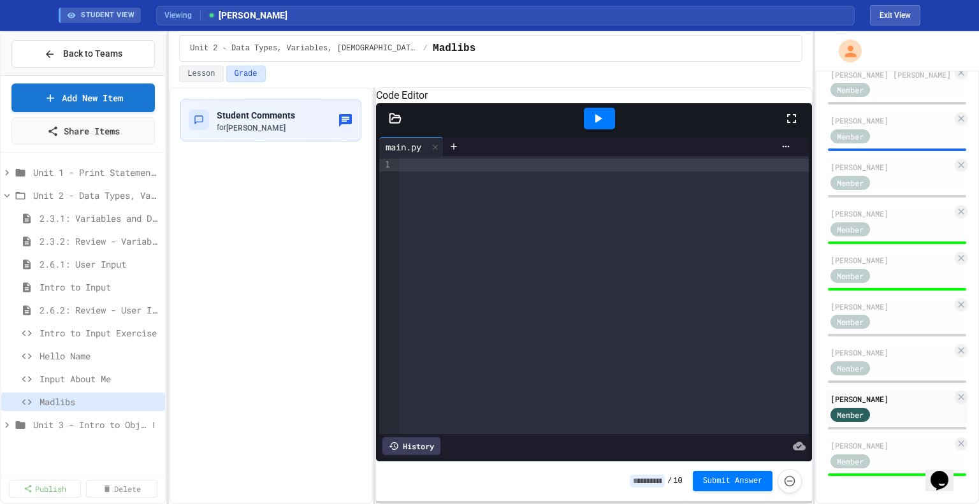
click at [56, 425] on span "Unit 3 - Intro to Objects" at bounding box center [90, 424] width 114 height 13
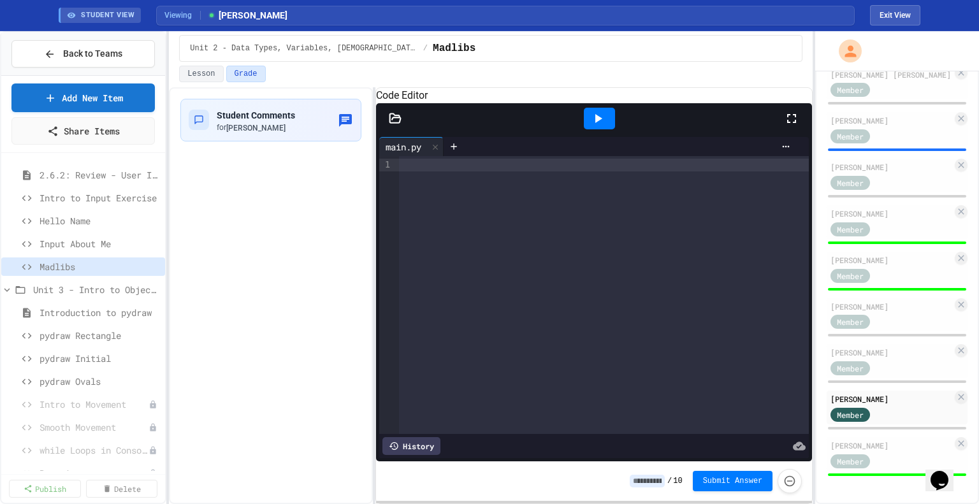
scroll to position [139, 0]
click at [91, 332] on span "pydraw Rectangle" at bounding box center [94, 331] width 108 height 13
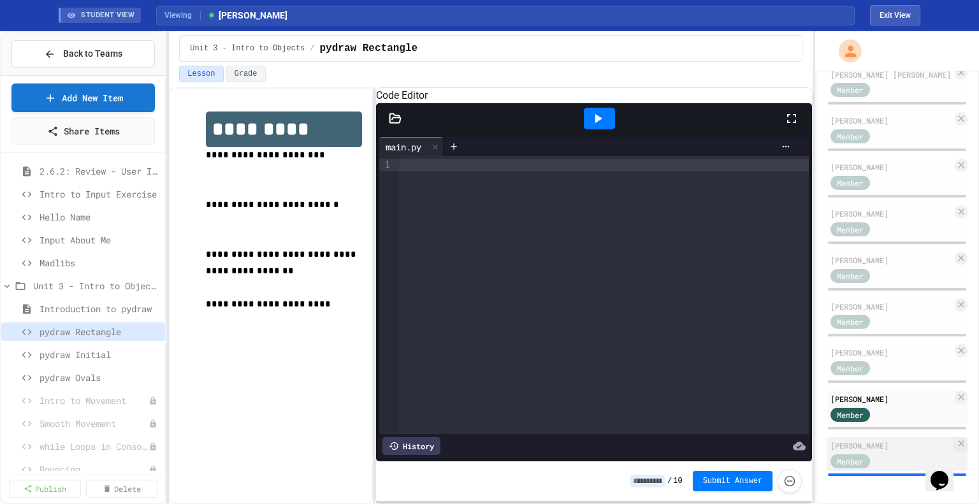
click at [885, 440] on div "[PERSON_NAME]" at bounding box center [892, 445] width 122 height 11
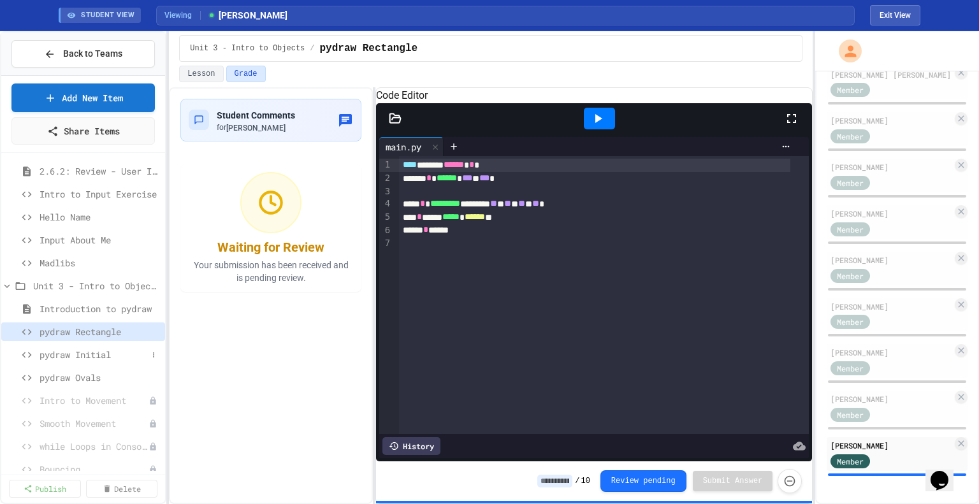
click at [78, 354] on span "pydraw Initial" at bounding box center [94, 354] width 108 height 13
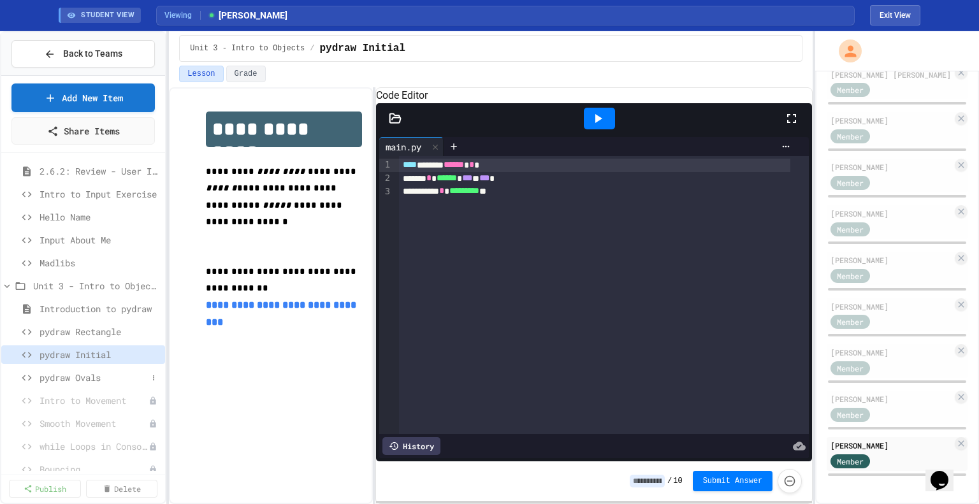
click at [79, 377] on span "pydraw Ovals" at bounding box center [94, 377] width 108 height 13
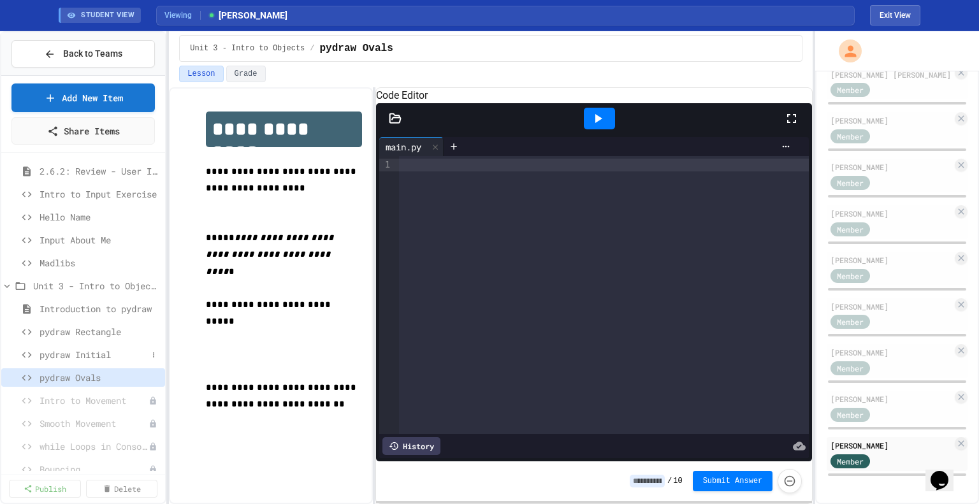
click at [82, 355] on span "pydraw Initial" at bounding box center [94, 354] width 108 height 13
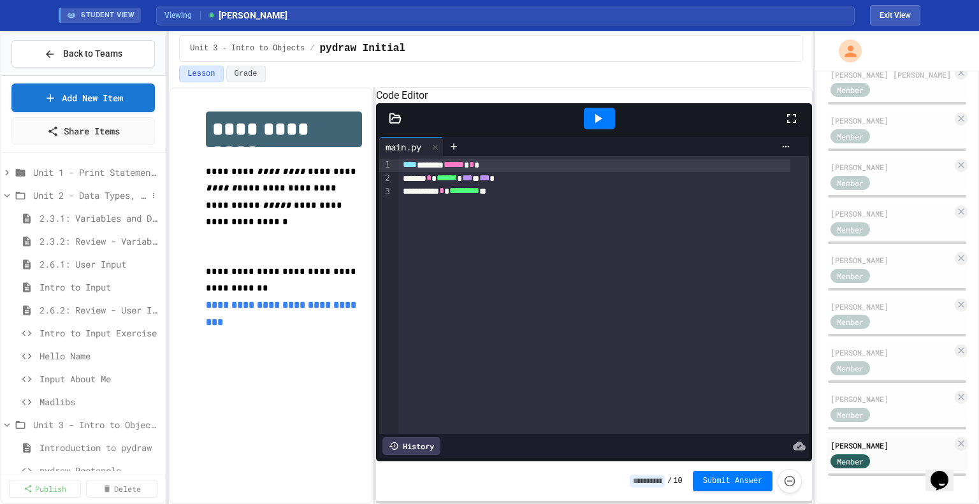
click at [59, 194] on span "Unit 2 - Data Types, Variables, [DEMOGRAPHIC_DATA]" at bounding box center [90, 195] width 114 height 13
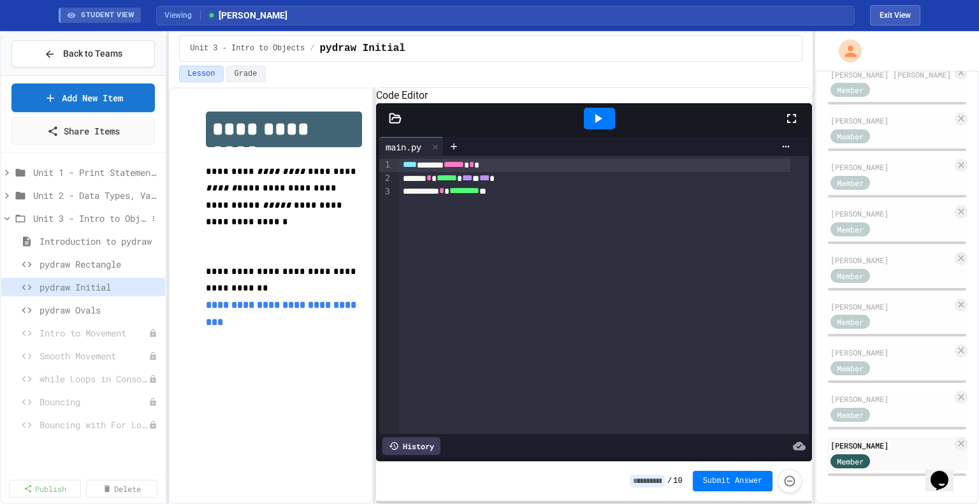
click at [67, 216] on span "Unit 3 - Intro to Objects" at bounding box center [90, 218] width 114 height 13
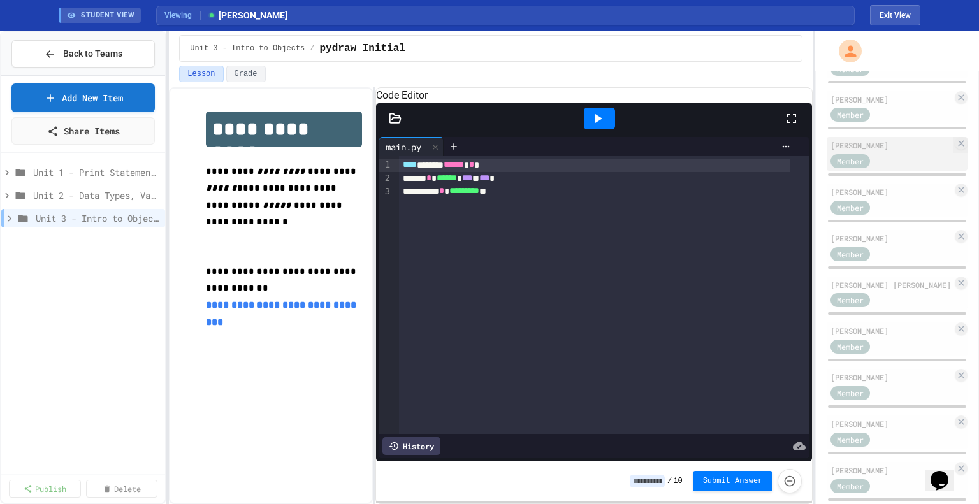
scroll to position [545, 0]
click at [891, 125] on div "Member" at bounding box center [863, 117] width 64 height 16
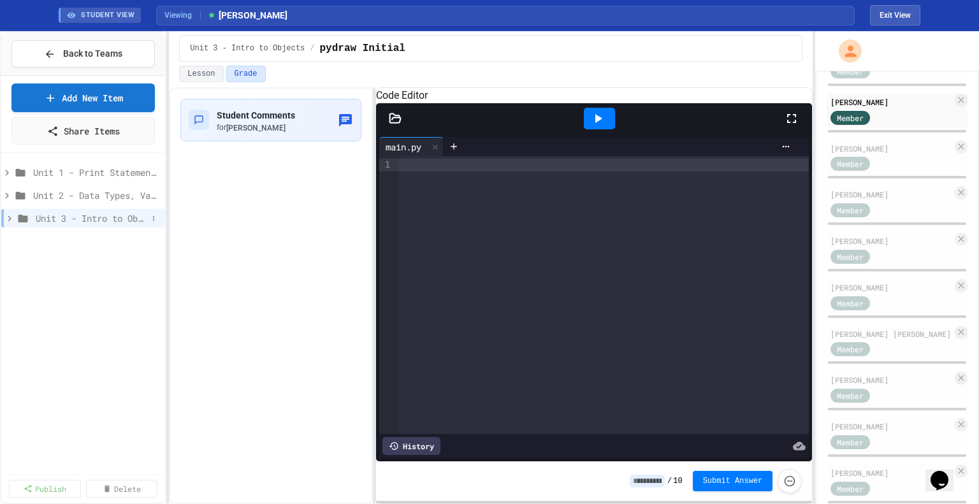
click at [70, 219] on span "Unit 3 - Intro to Objects" at bounding box center [92, 218] width 112 height 13
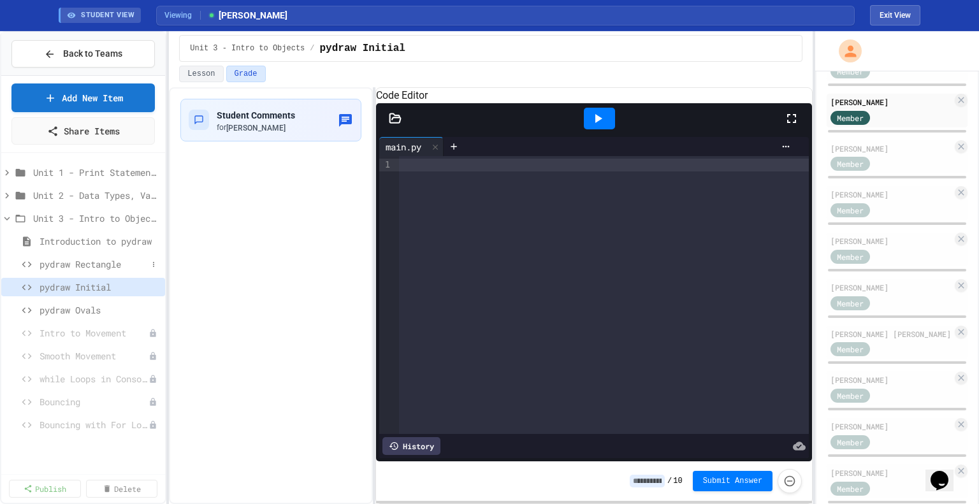
click at [97, 266] on span "pydraw Rectangle" at bounding box center [94, 264] width 108 height 13
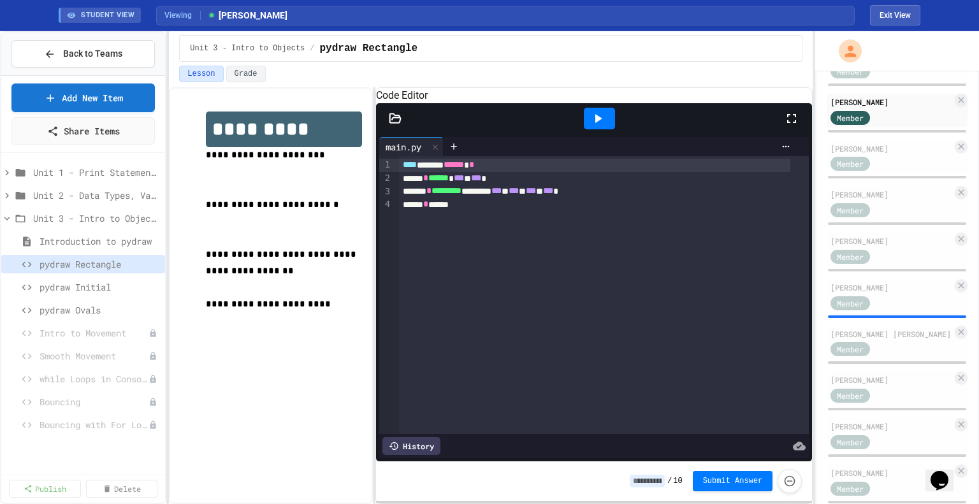
click at [607, 129] on div at bounding box center [599, 119] width 31 height 22
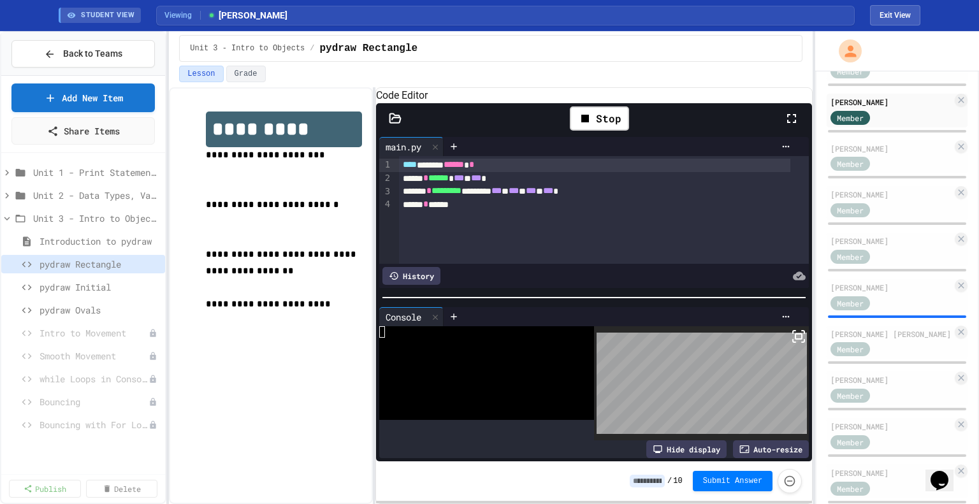
click at [791, 340] on icon at bounding box center [798, 336] width 15 height 15
click at [440, 318] on icon at bounding box center [435, 317] width 9 height 9
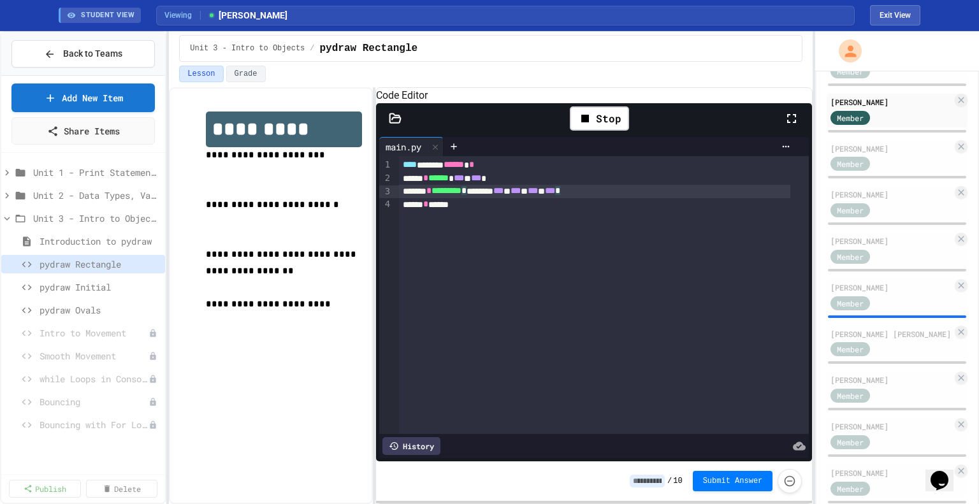
click at [555, 195] on span "***" at bounding box center [550, 190] width 10 height 9
click at [607, 128] on div "Stop" at bounding box center [599, 118] width 59 height 24
click at [606, 129] on div at bounding box center [599, 119] width 31 height 22
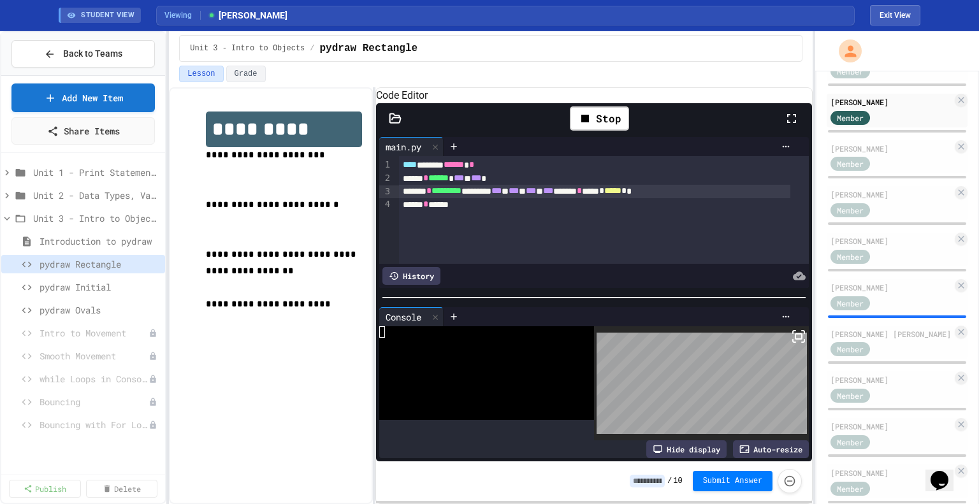
click at [746, 441] on div "Auto-resize" at bounding box center [771, 450] width 76 height 18
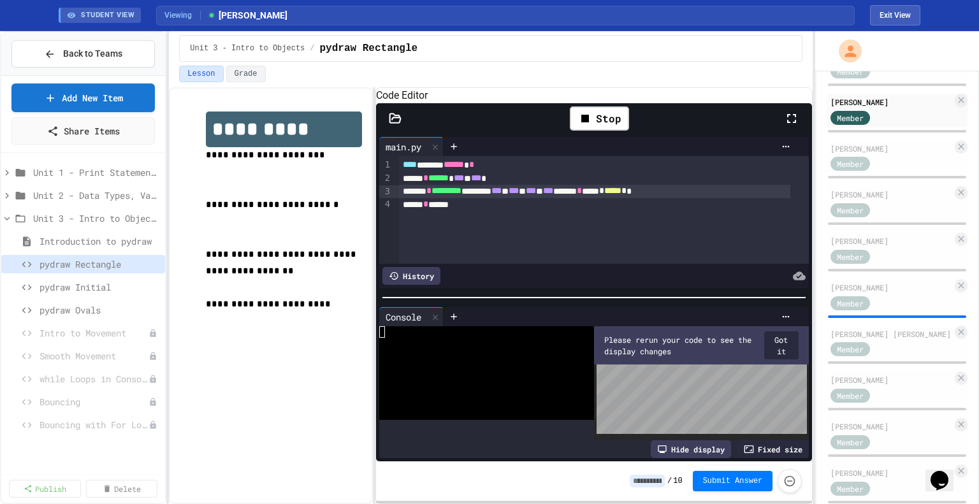
click at [768, 345] on button "Got it" at bounding box center [782, 346] width 35 height 28
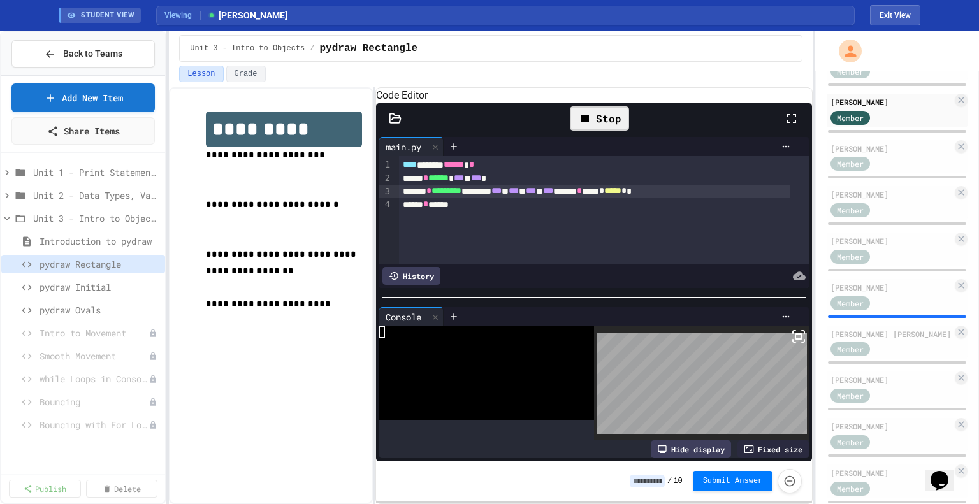
click at [617, 131] on div "Stop" at bounding box center [599, 118] width 59 height 24
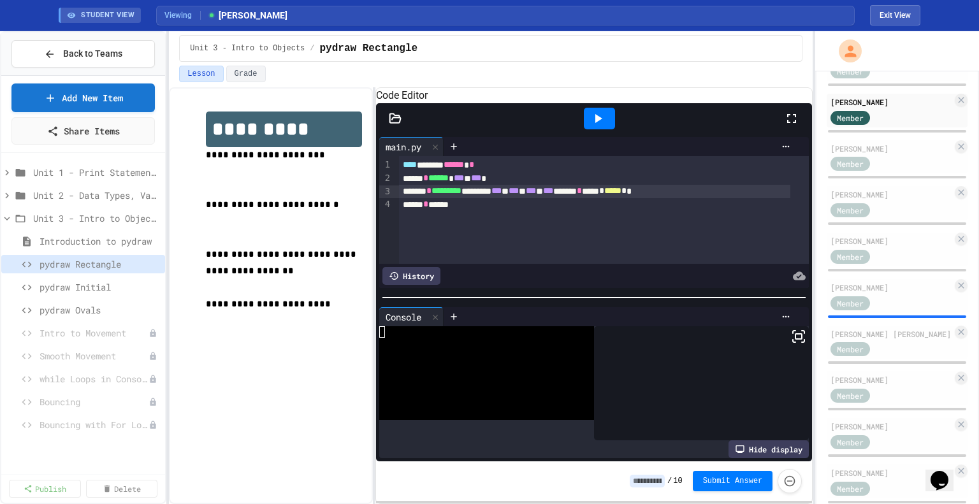
click at [595, 126] on icon at bounding box center [597, 118] width 15 height 15
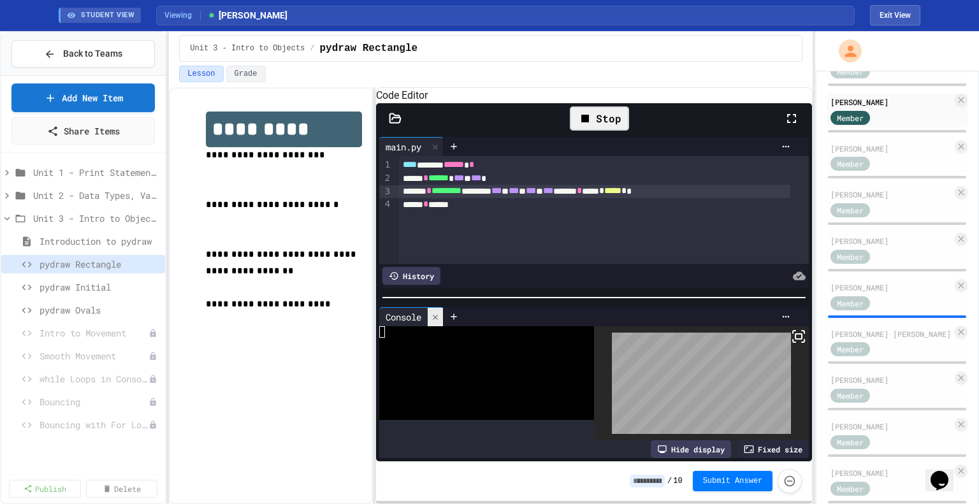
click at [436, 320] on icon at bounding box center [435, 317] width 9 height 9
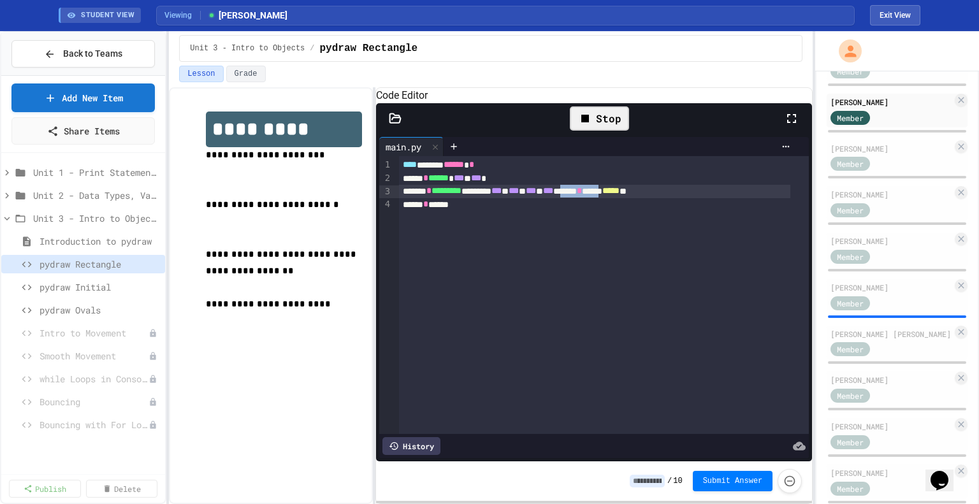
drag, startPoint x: 627, startPoint y: 205, endPoint x: 681, endPoint y: 206, distance: 54.2
click at [681, 198] on div "******* * ********* ******** *** * *** * *** * *** ******* * ****** ***** **" at bounding box center [595, 191] width 392 height 13
click at [743, 198] on div "******* * ********* ******** *** * *** * *** * *** ******* * ****** ***** **" at bounding box center [595, 191] width 392 height 13
drag, startPoint x: 710, startPoint y: 206, endPoint x: 686, endPoint y: 208, distance: 23.7
click at [686, 198] on div "******* * ********* ******** *** * *** * *** * *** ******* * ****** ***** **" at bounding box center [595, 191] width 392 height 13
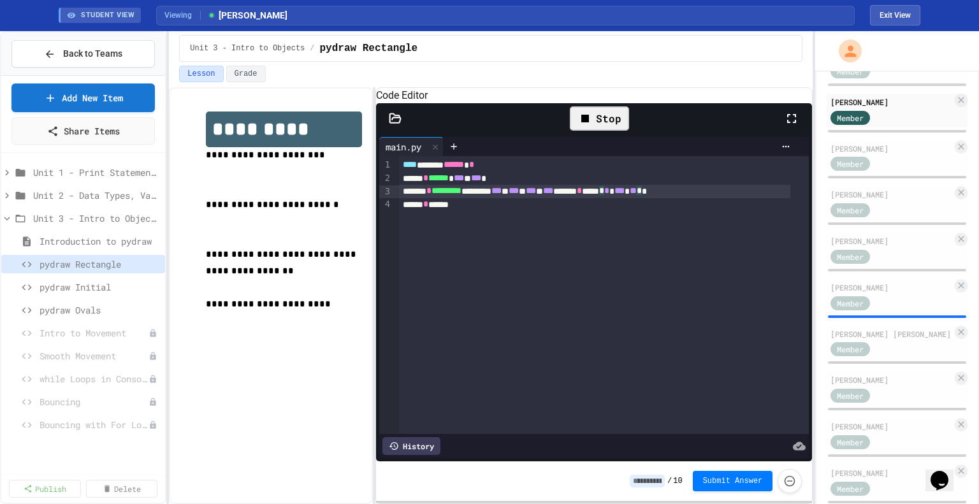
click at [615, 131] on div "Stop" at bounding box center [599, 118] width 59 height 24
click at [601, 126] on icon at bounding box center [597, 118] width 15 height 15
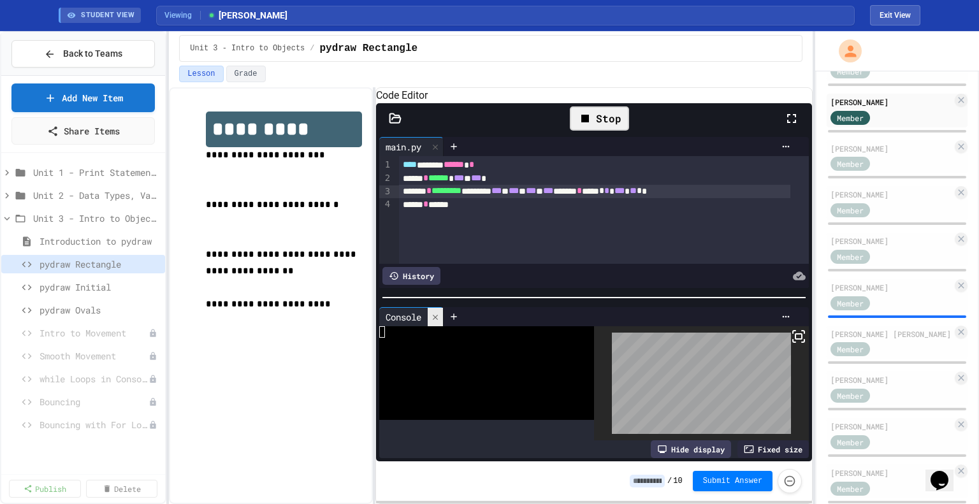
click at [437, 318] on icon at bounding box center [435, 317] width 9 height 9
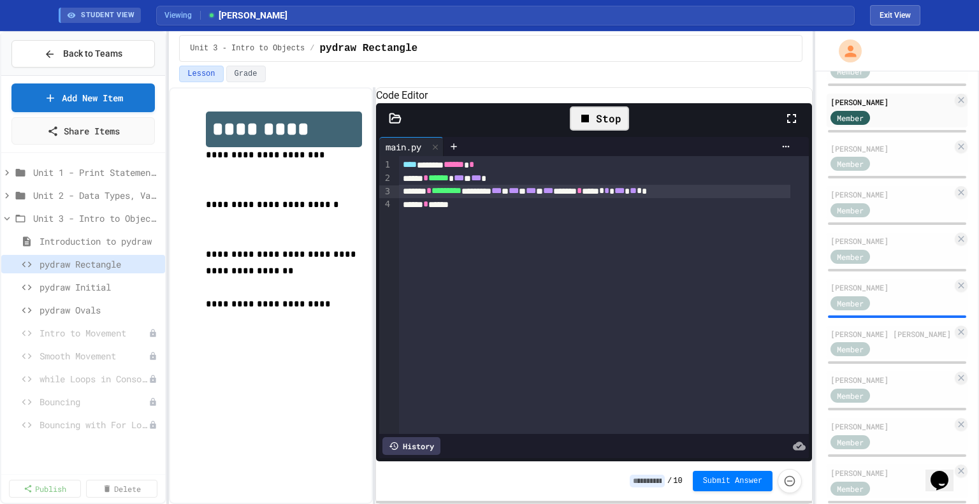
click at [596, 123] on div "Stop" at bounding box center [599, 118] width 59 height 24
click at [110, 267] on span "pydraw Rectangle" at bounding box center [94, 264] width 108 height 13
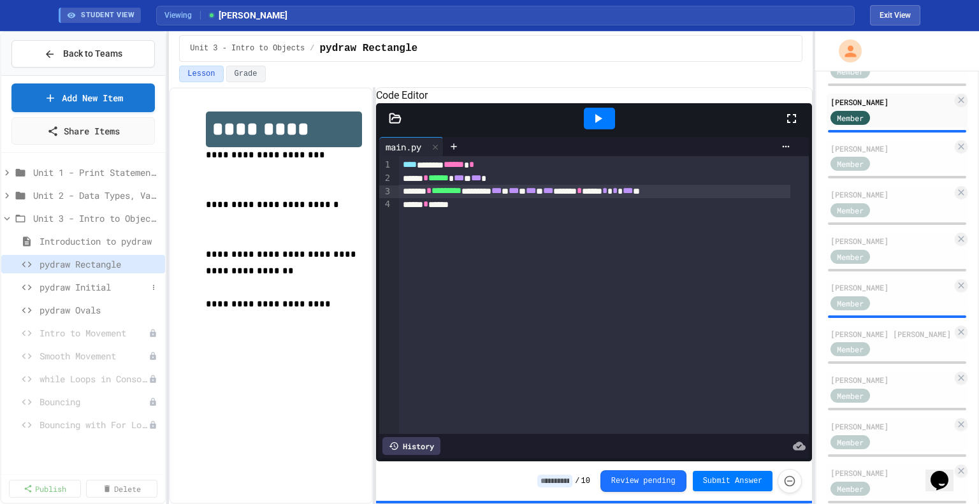
click at [106, 290] on span "pydraw Initial" at bounding box center [94, 287] width 108 height 13
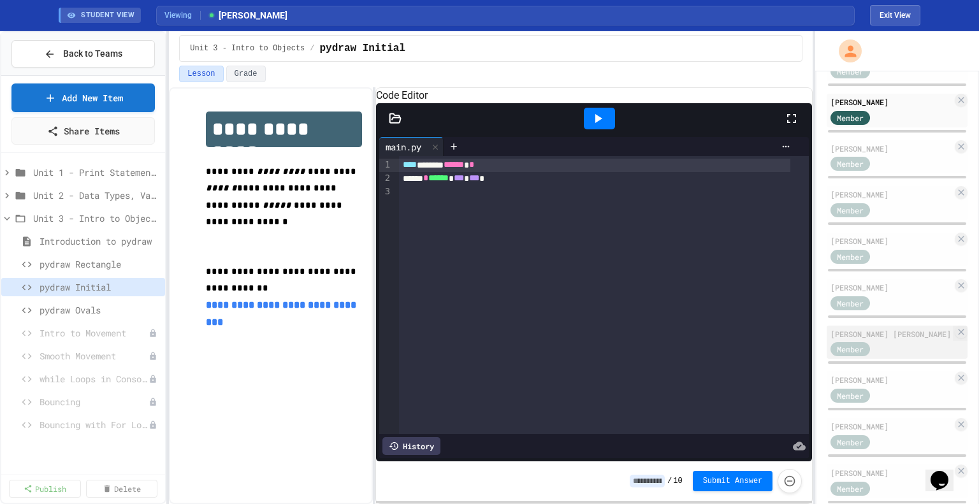
scroll to position [836, 0]
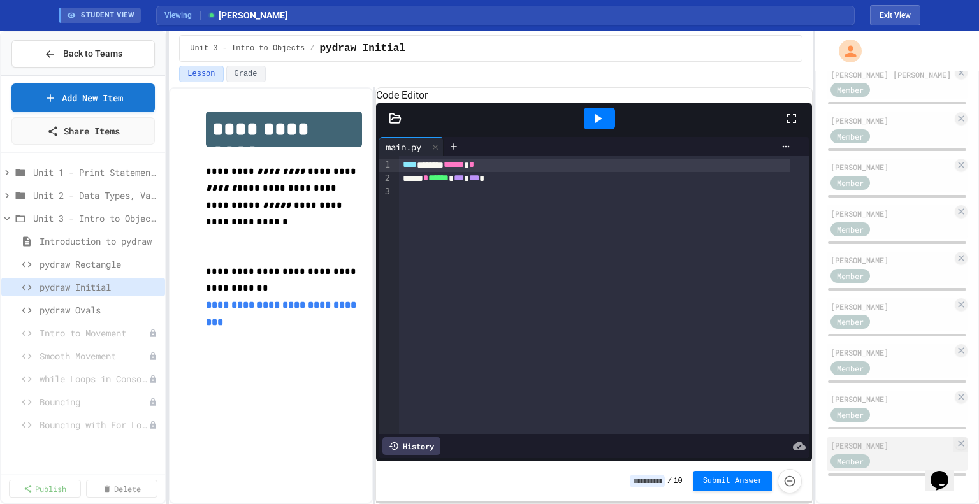
click at [877, 440] on div "[PERSON_NAME]" at bounding box center [892, 445] width 122 height 11
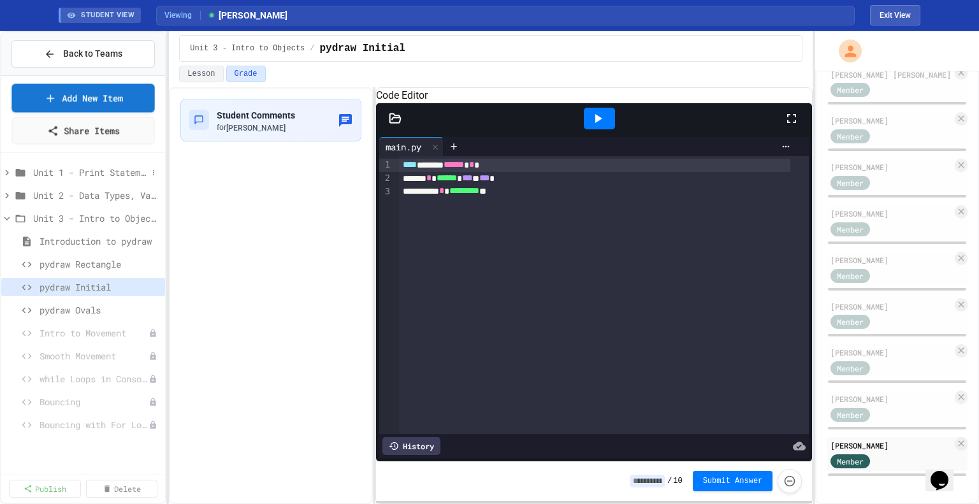
click at [82, 166] on span "Unit 1 - Print Statements" at bounding box center [90, 172] width 114 height 13
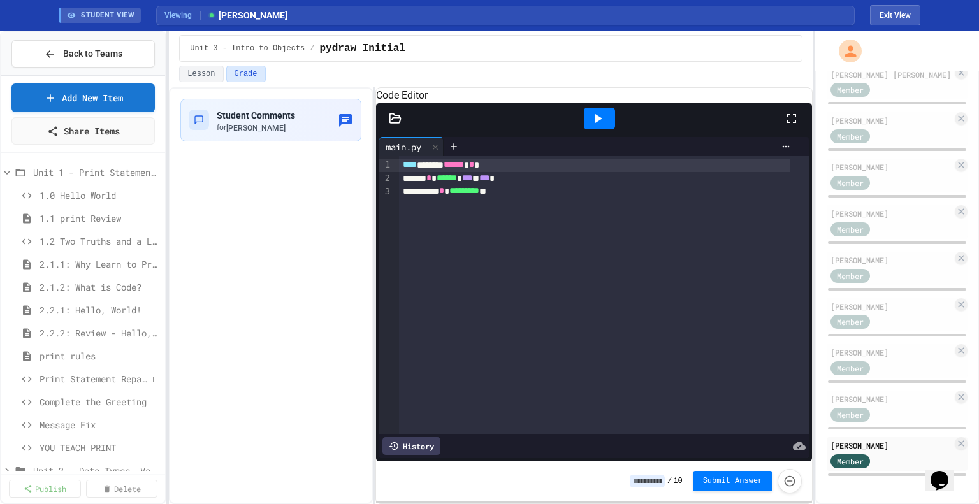
click at [80, 372] on span "Print Statement Repair" at bounding box center [94, 378] width 108 height 13
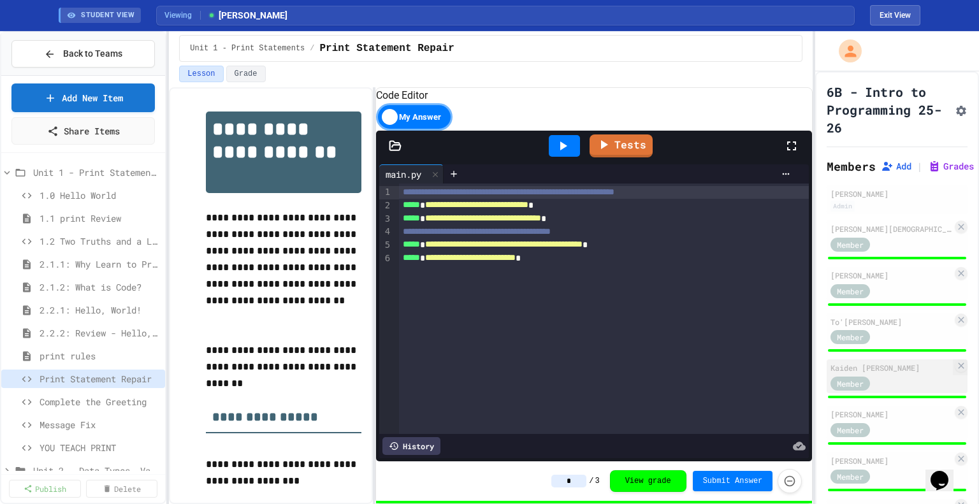
scroll to position [109, 0]
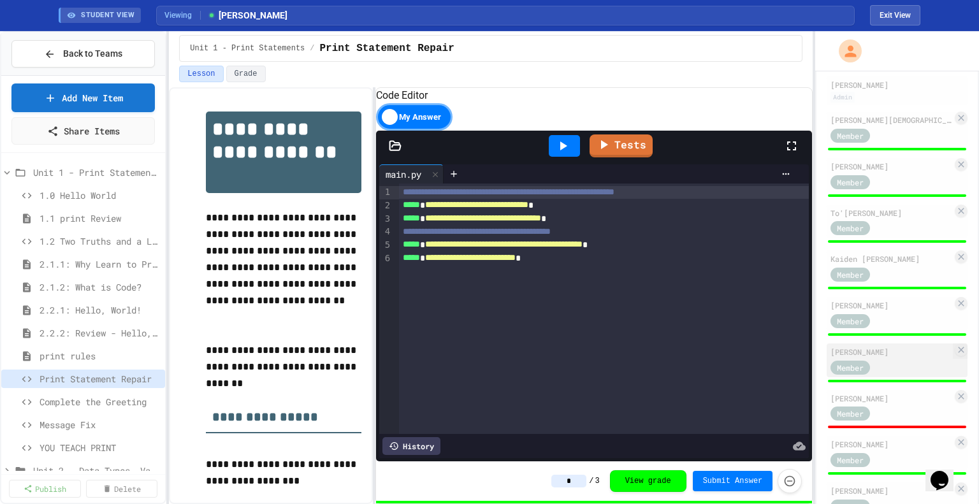
click at [890, 375] on div "Member" at bounding box center [863, 367] width 64 height 16
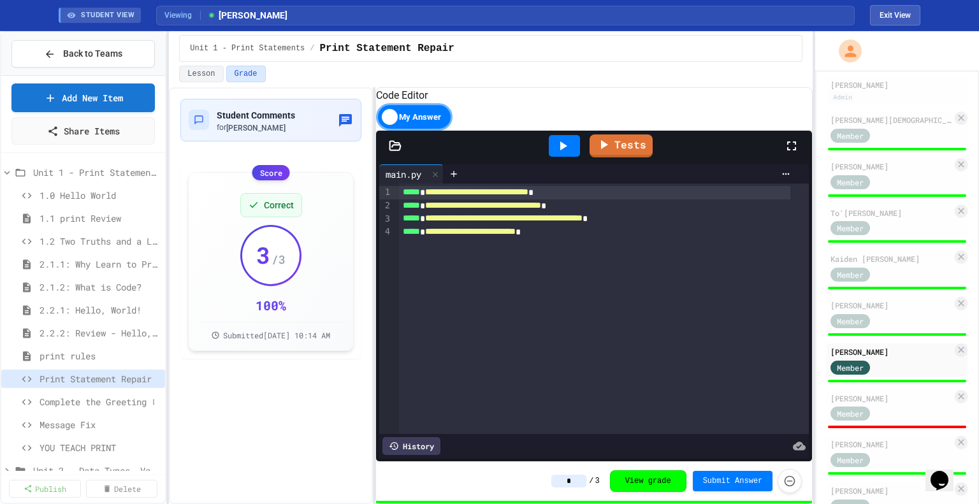
click at [60, 402] on span "Complete the Greeting" at bounding box center [94, 401] width 108 height 13
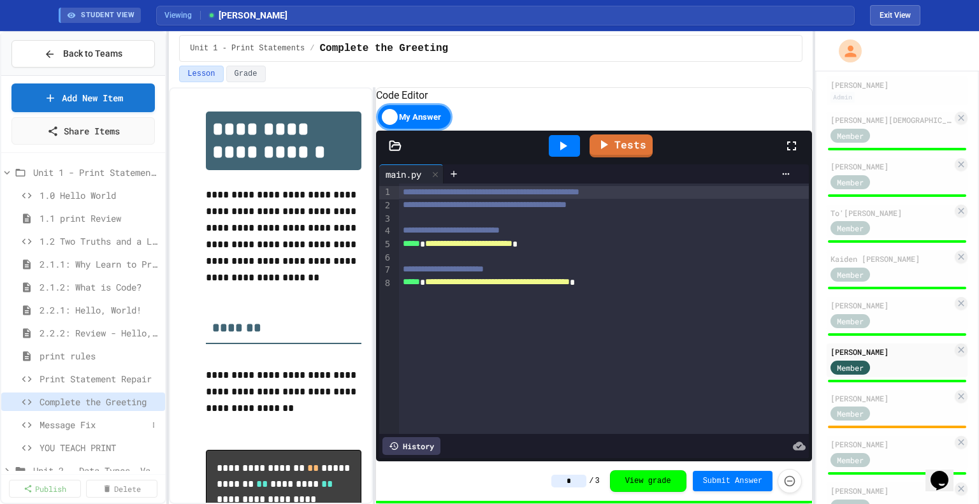
click at [68, 420] on span "Message Fix" at bounding box center [94, 424] width 108 height 13
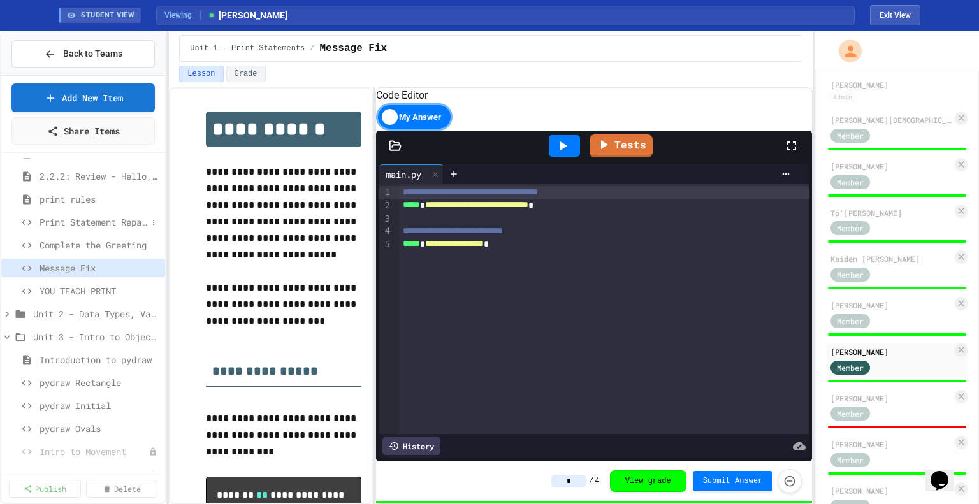
scroll to position [156, 0]
click at [89, 291] on span "YOU TEACH PRINT" at bounding box center [94, 292] width 108 height 13
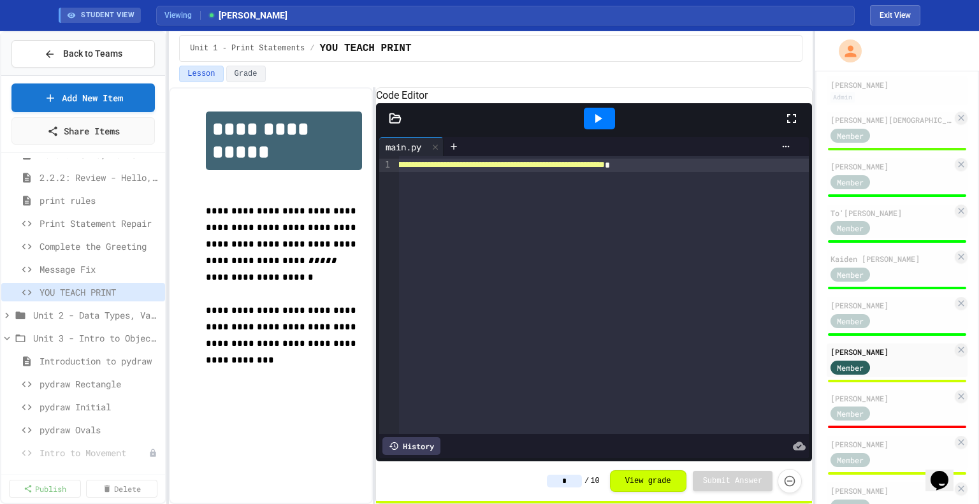
scroll to position [0, 197]
click at [605, 169] on span "**********" at bounding box center [426, 164] width 358 height 9
click at [673, 172] on div "**********" at bounding box center [515, 165] width 589 height 13
click at [52, 309] on span "Unit 2 - Data Types, Variables, [DEMOGRAPHIC_DATA]" at bounding box center [90, 315] width 114 height 13
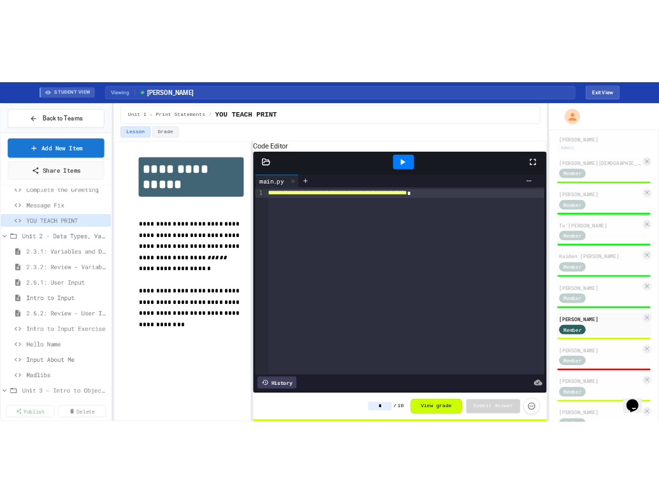
scroll to position [242, 0]
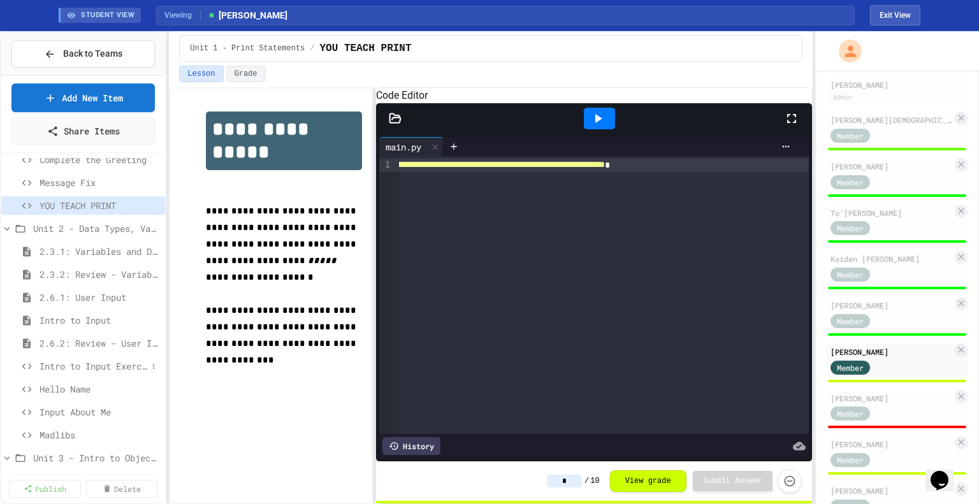
click at [97, 363] on span "Intro to Input Exercise" at bounding box center [94, 366] width 108 height 13
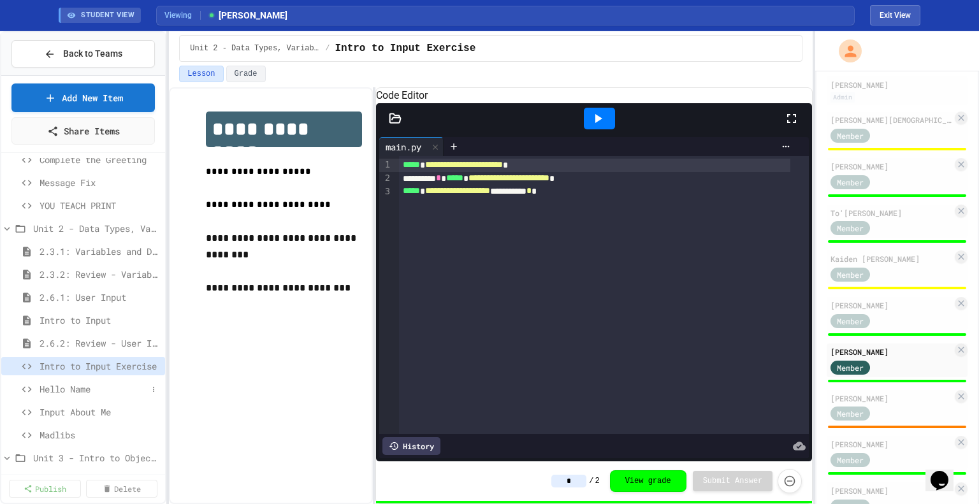
click at [89, 386] on span "Hello Name" at bounding box center [94, 389] width 108 height 13
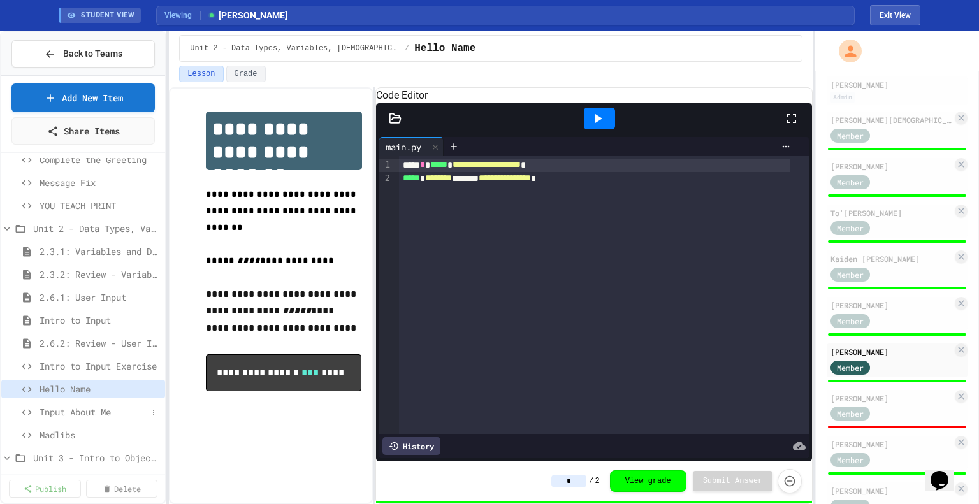
click at [61, 410] on span "Input About Me" at bounding box center [94, 412] width 108 height 13
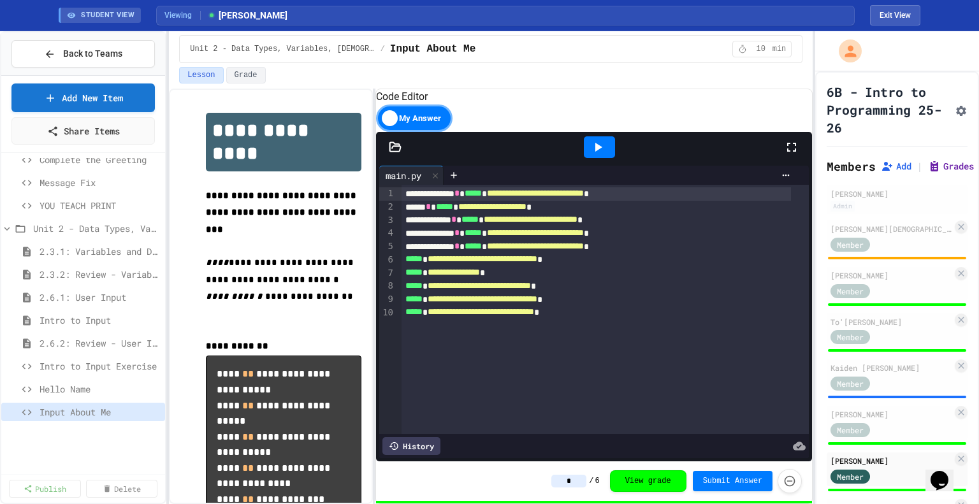
click at [941, 173] on button "Grades" at bounding box center [951, 166] width 46 height 13
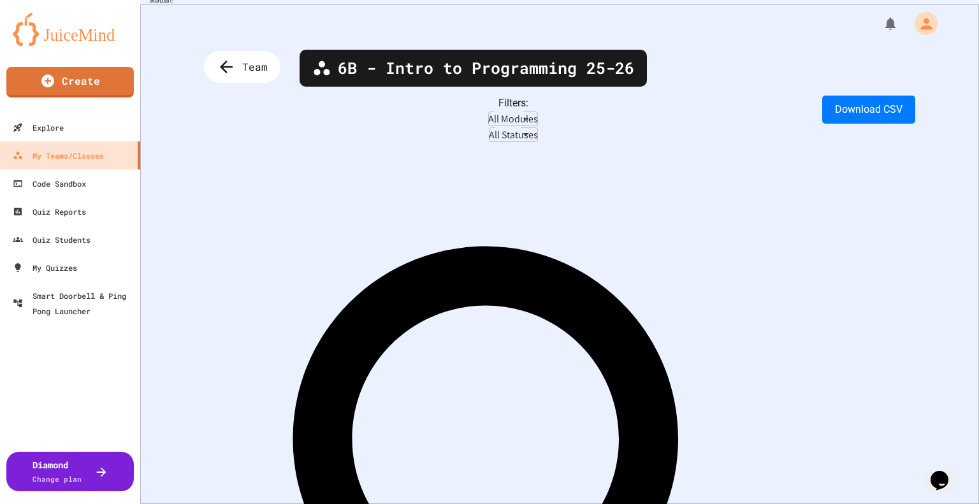
click at [318, 128] on body "**********" at bounding box center [489, 252] width 979 height 504
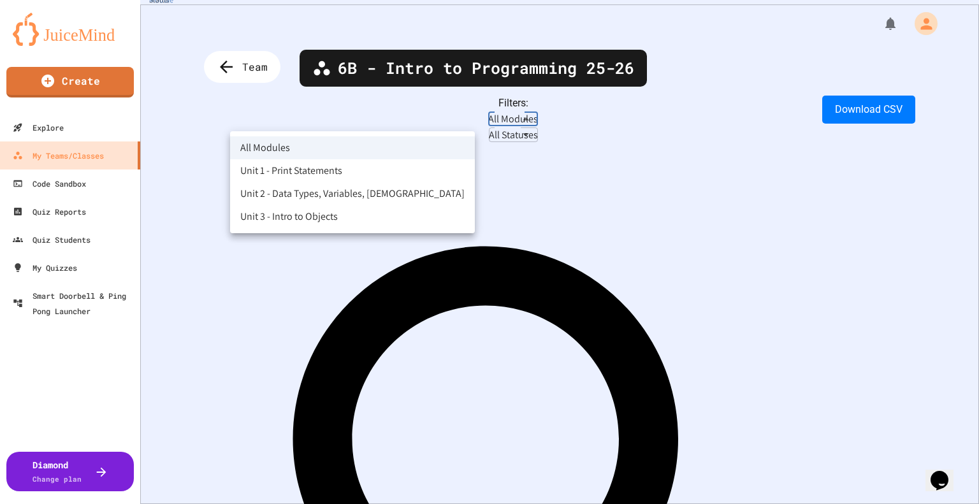
click at [312, 193] on li "Unit 2 - Data Types, Variables, [DEMOGRAPHIC_DATA]" at bounding box center [352, 193] width 245 height 23
type input "**********"
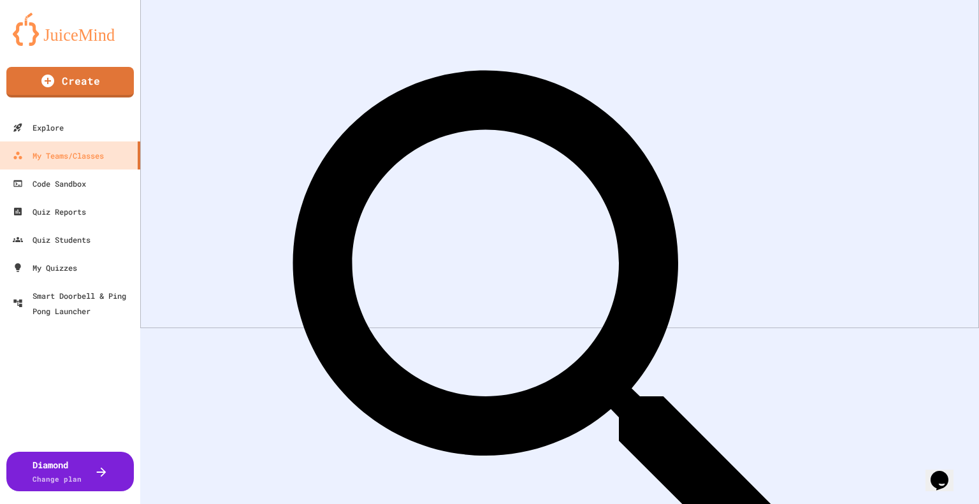
scroll to position [176, 0]
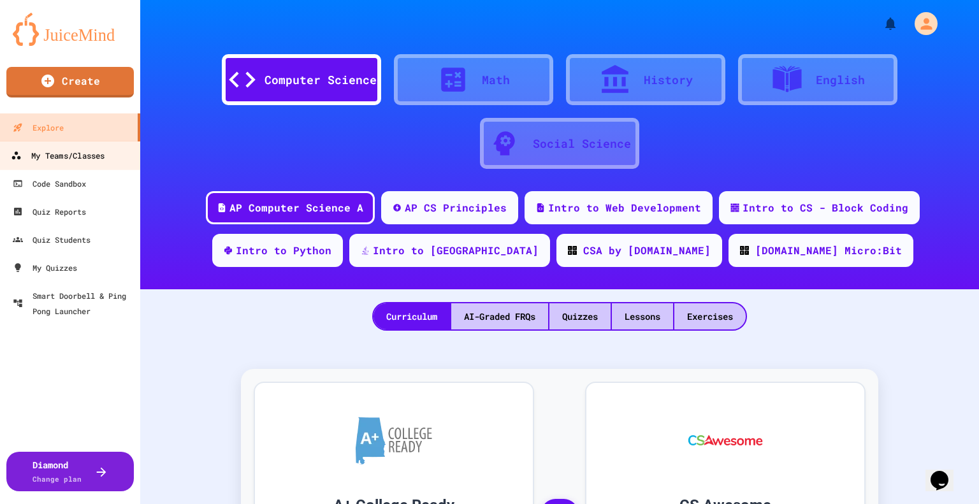
click at [107, 158] on link "My Teams/Classes" at bounding box center [70, 155] width 145 height 29
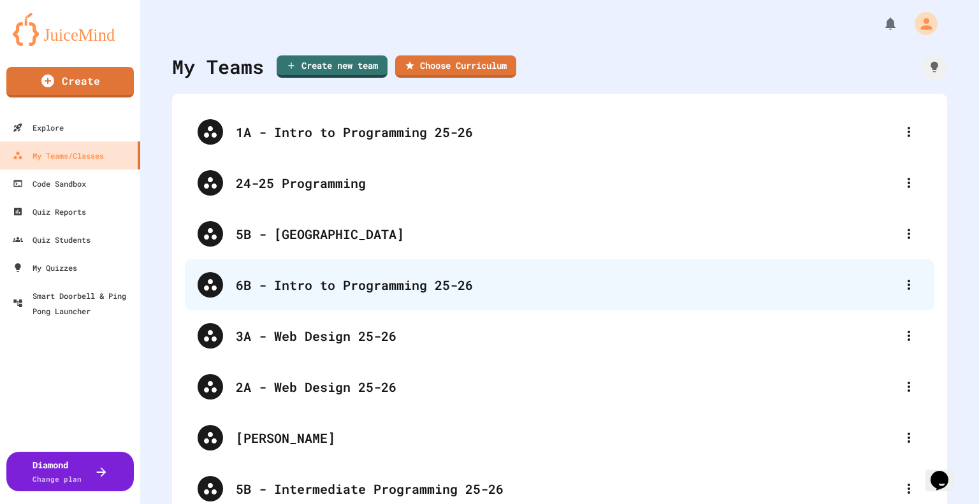
click at [358, 291] on div "6B - Intro to Programming 25-26" at bounding box center [566, 284] width 661 height 19
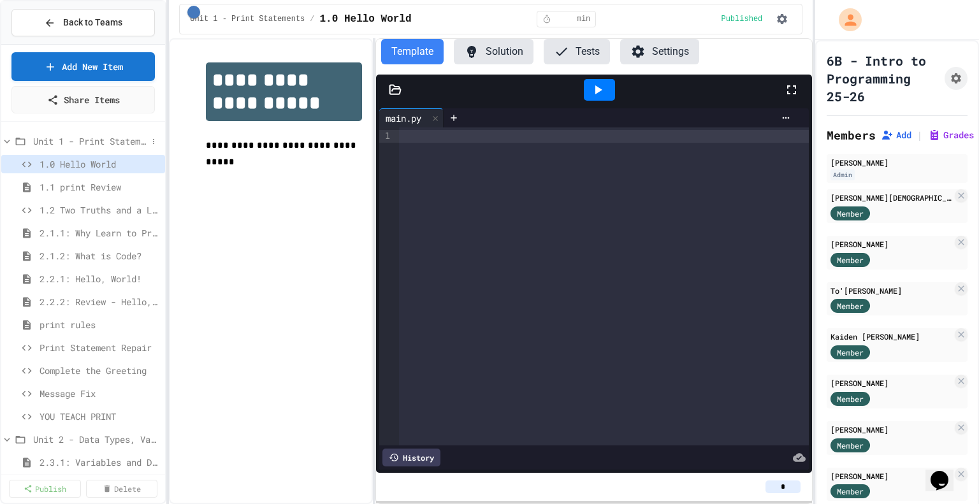
click at [53, 138] on span "Unit 1 - Print Statements" at bounding box center [90, 141] width 114 height 13
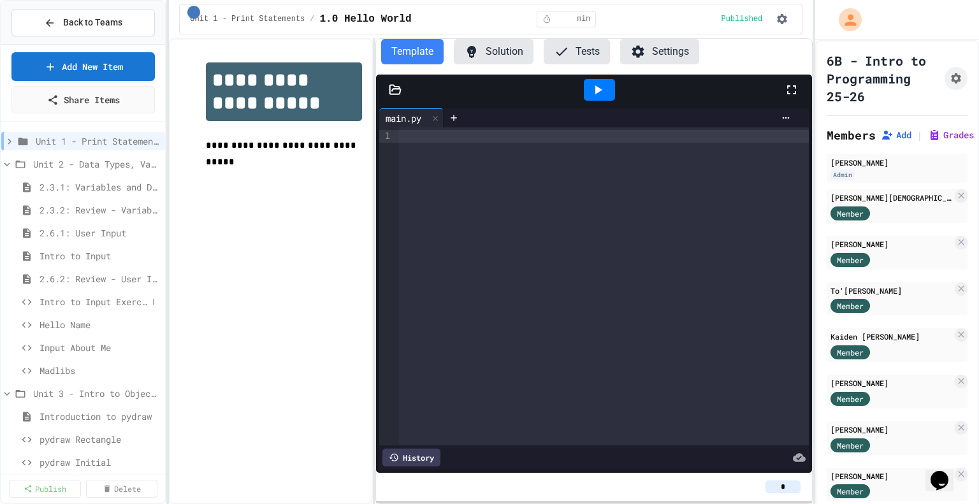
click at [79, 302] on span "Intro to Input Exercise" at bounding box center [94, 301] width 108 height 13
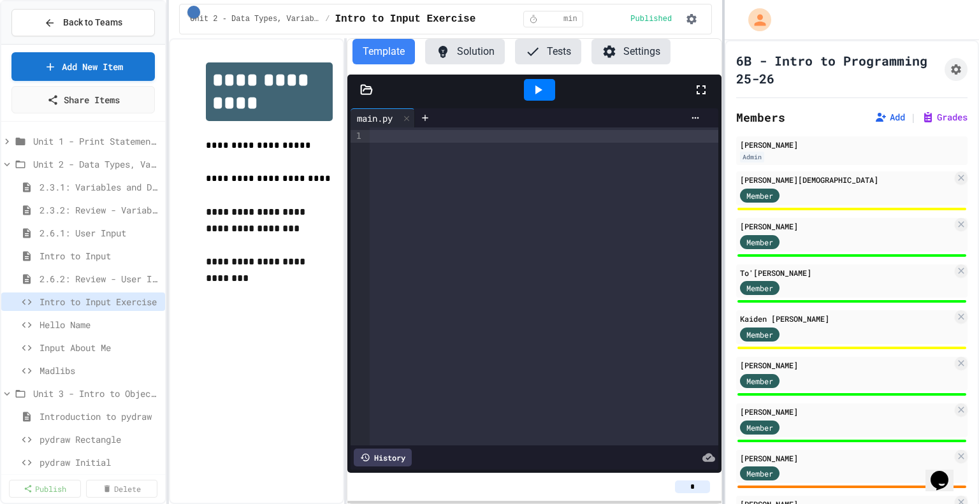
click at [725, 158] on div at bounding box center [723, 252] width 3 height 504
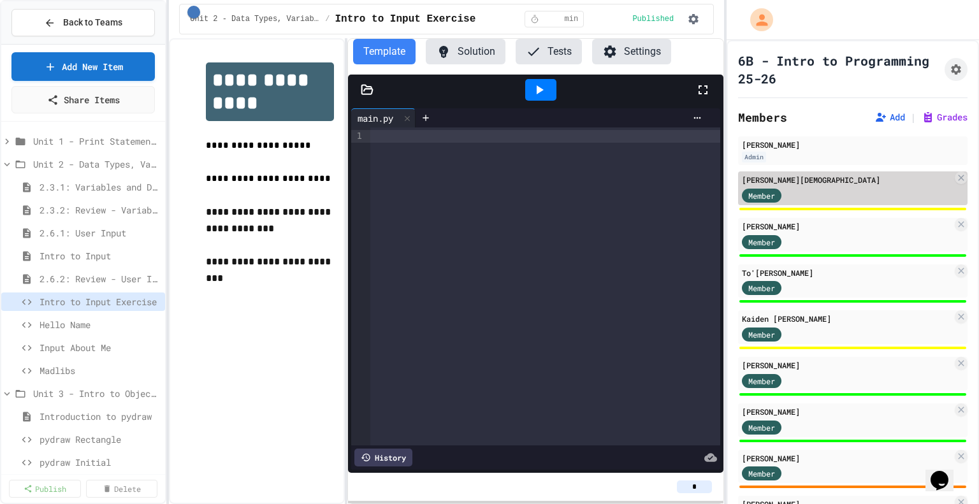
click at [873, 196] on div "Member" at bounding box center [847, 195] width 210 height 16
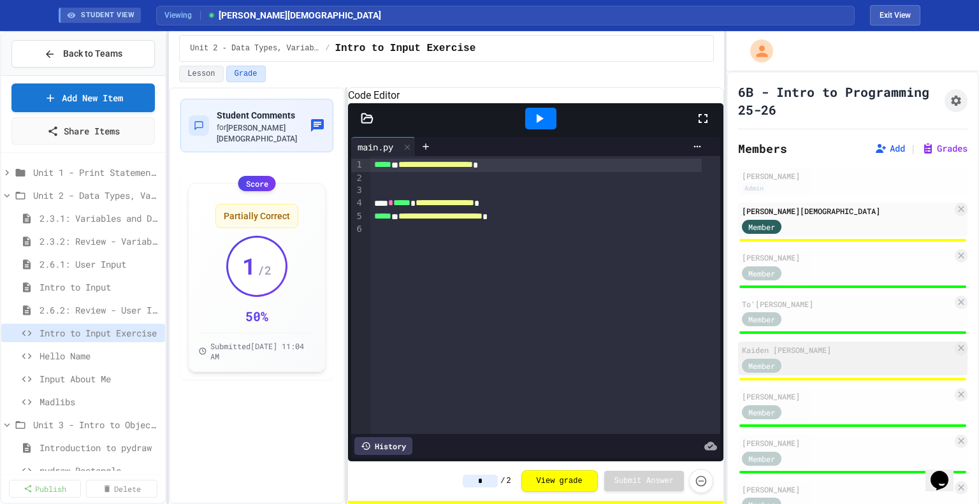
click at [815, 356] on div "[PERSON_NAME] Member" at bounding box center [853, 359] width 230 height 34
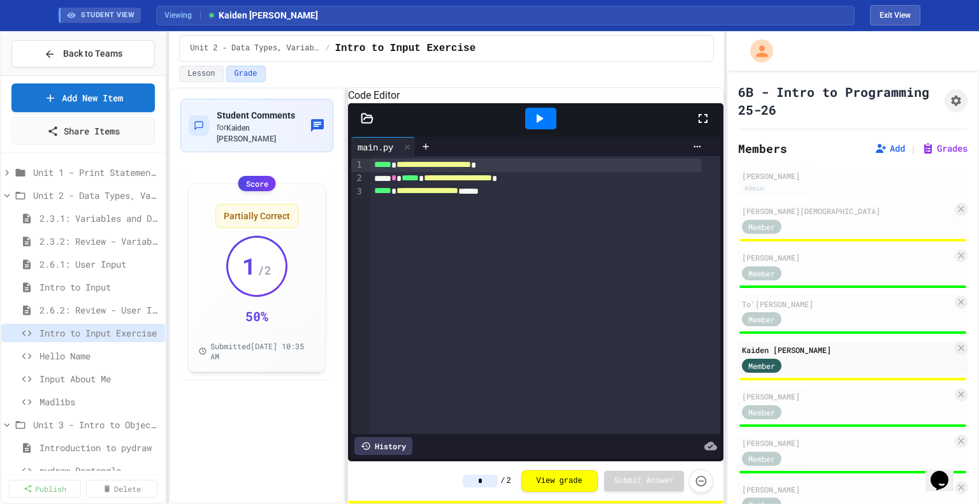
click at [492, 480] on input "*" at bounding box center [480, 481] width 35 height 13
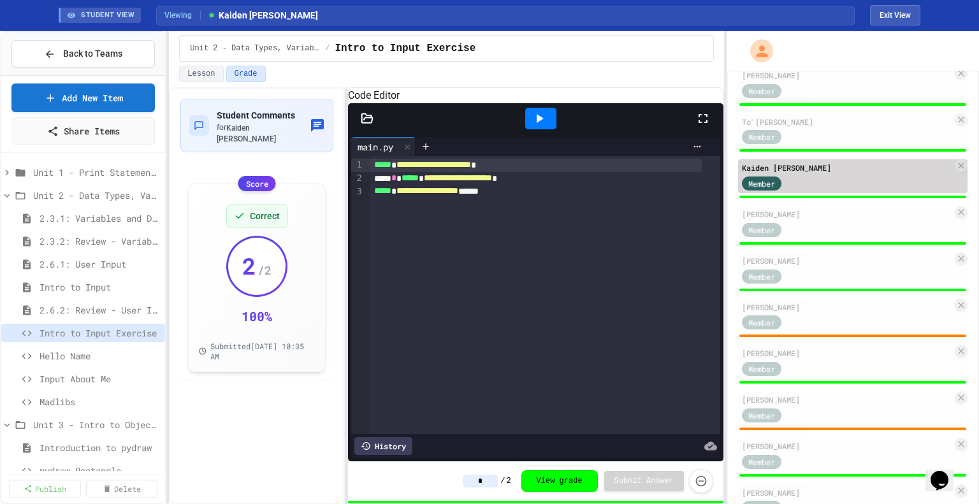
scroll to position [183, 0]
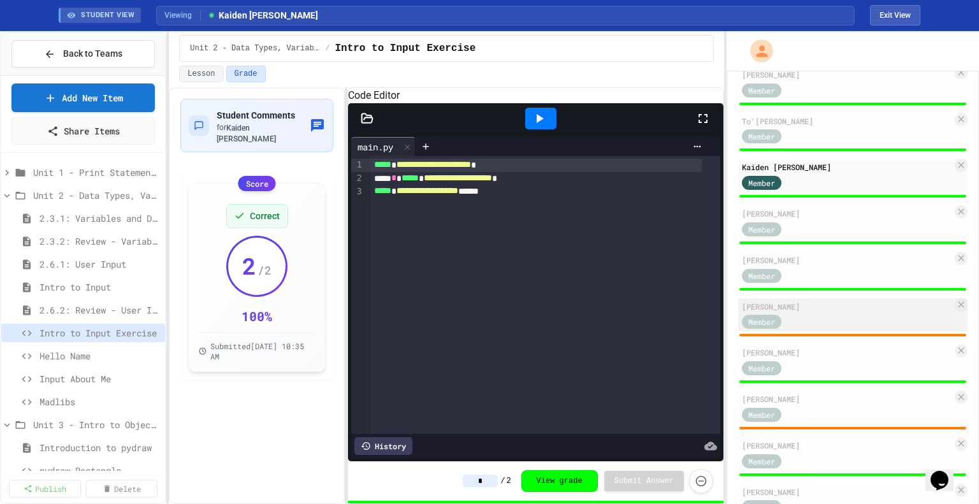
click at [823, 306] on div "[PERSON_NAME]" at bounding box center [847, 306] width 210 height 11
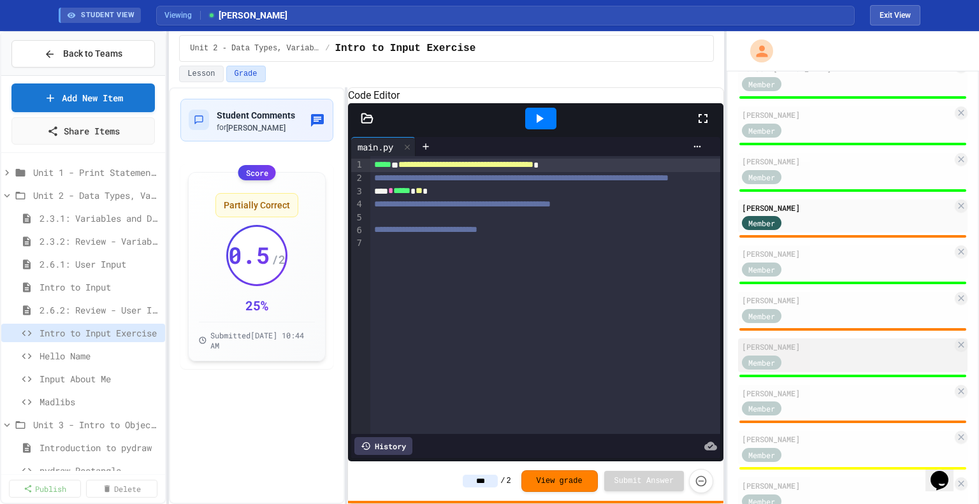
scroll to position [282, 0]
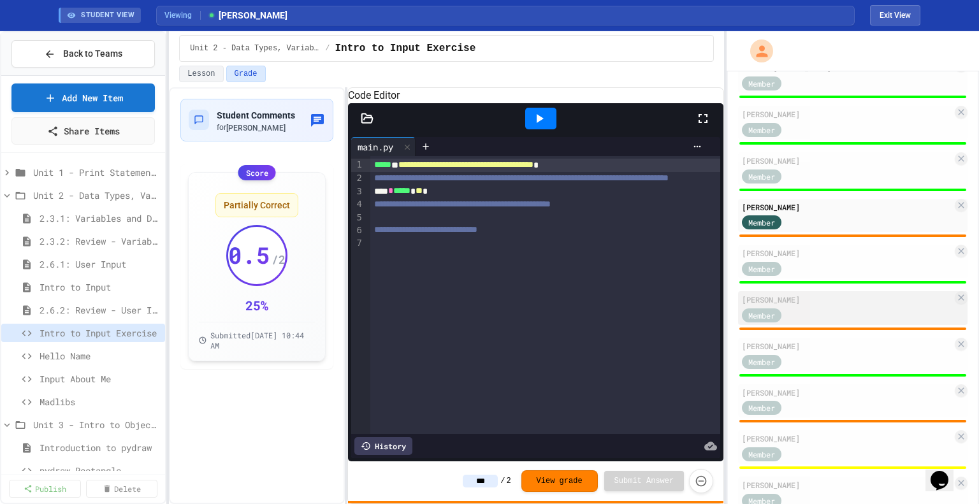
click at [832, 311] on div "Member" at bounding box center [847, 315] width 210 height 16
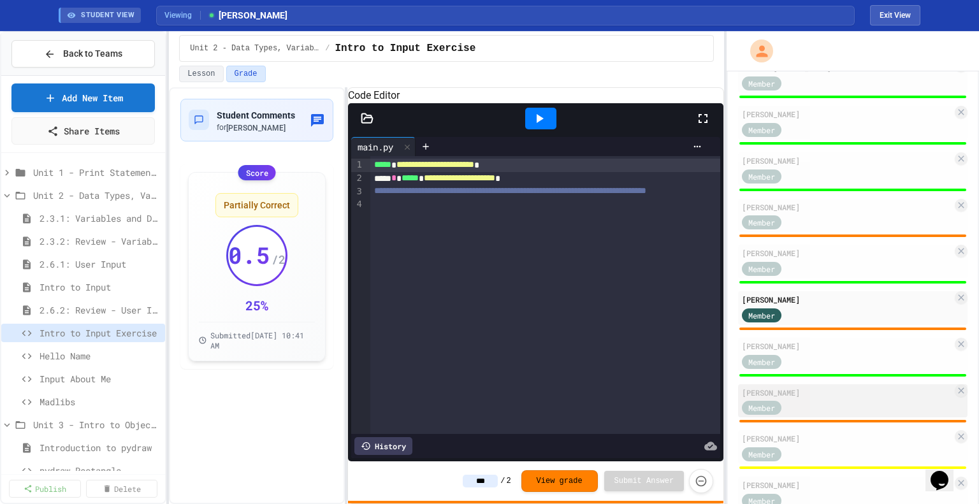
click at [807, 392] on div "[PERSON_NAME]" at bounding box center [847, 392] width 210 height 11
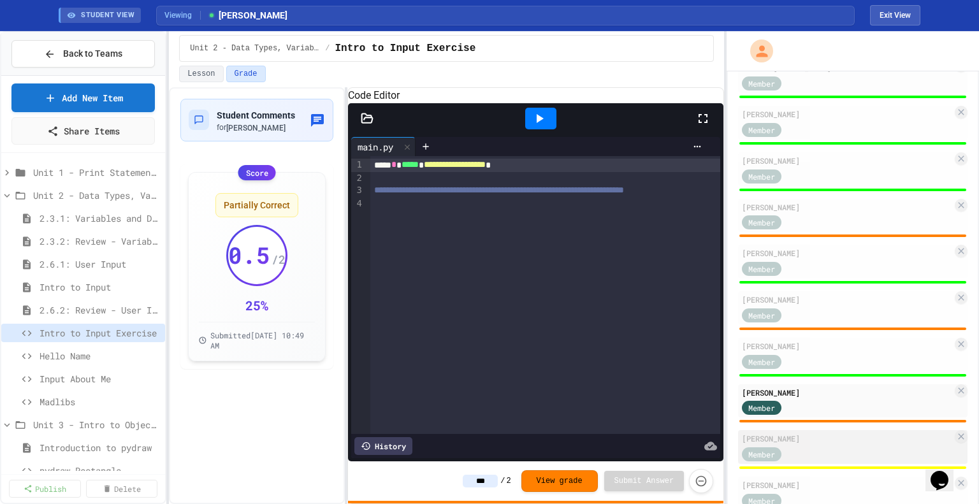
click at [812, 444] on div "[PERSON_NAME]" at bounding box center [847, 438] width 210 height 11
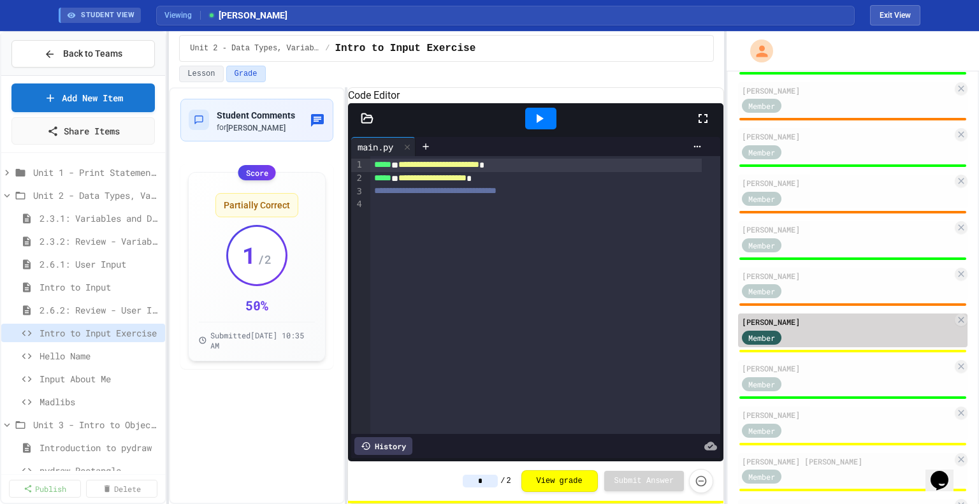
scroll to position [400, 0]
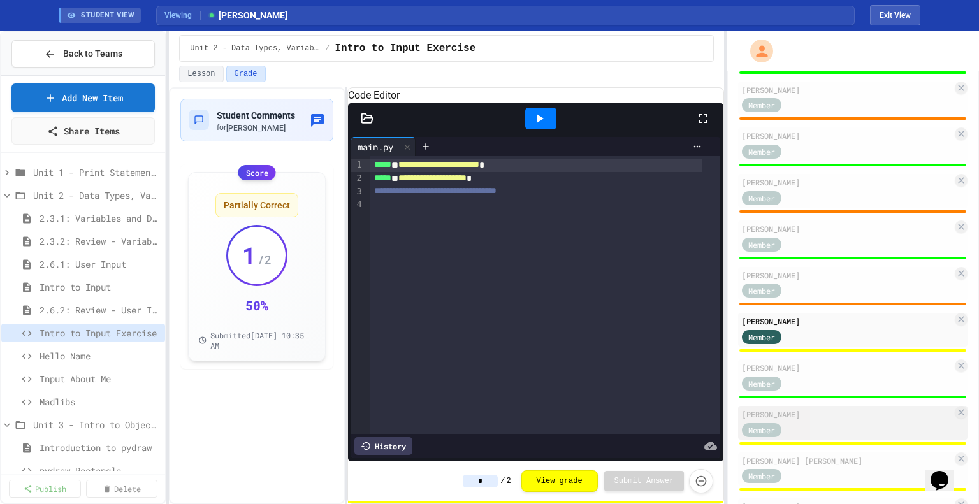
click at [812, 425] on div "Member" at bounding box center [847, 430] width 210 height 16
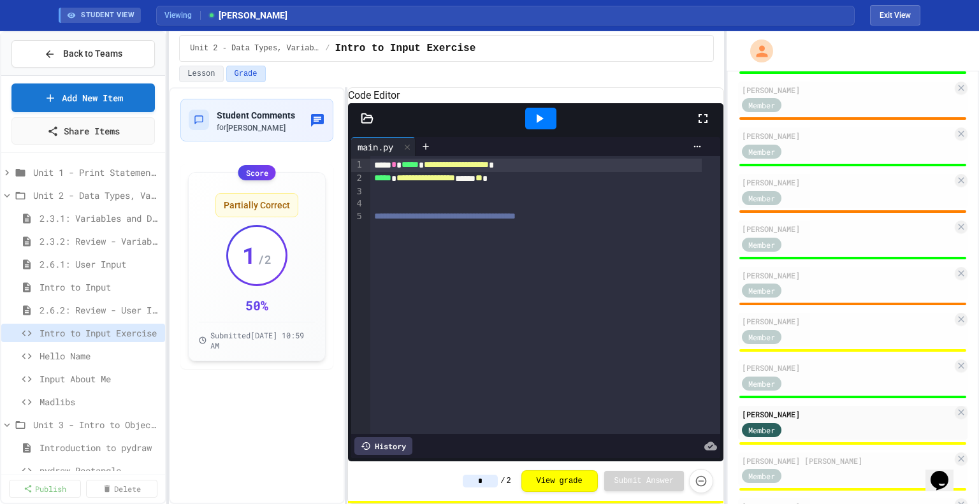
click at [494, 480] on input "*" at bounding box center [480, 481] width 35 height 13
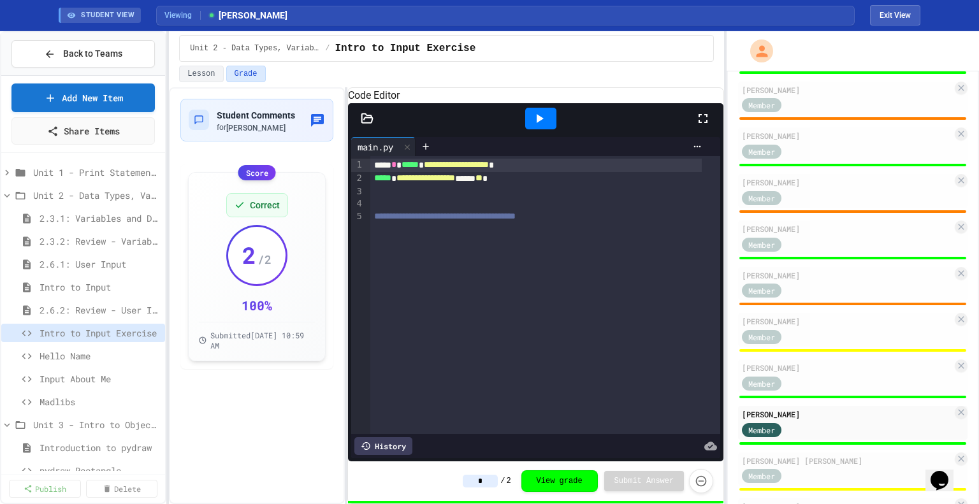
click at [490, 481] on input "*" at bounding box center [480, 481] width 35 height 13
type input "*"
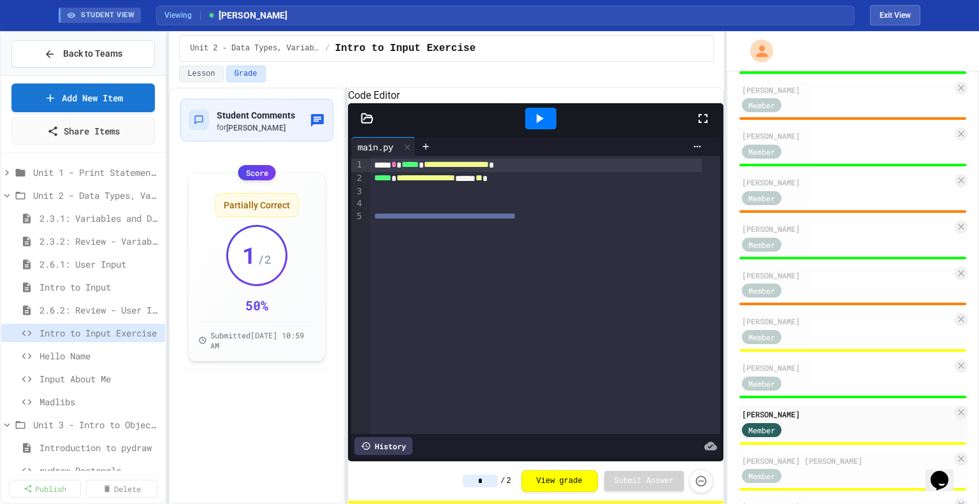
click at [802, 454] on div "[PERSON_NAME] Admin [PERSON_NAME] Member [PERSON_NAME] Member [PERSON_NAME] Mem…" at bounding box center [853, 316] width 230 height 1096
click at [801, 461] on div "[PERSON_NAME] [PERSON_NAME]" at bounding box center [847, 460] width 210 height 11
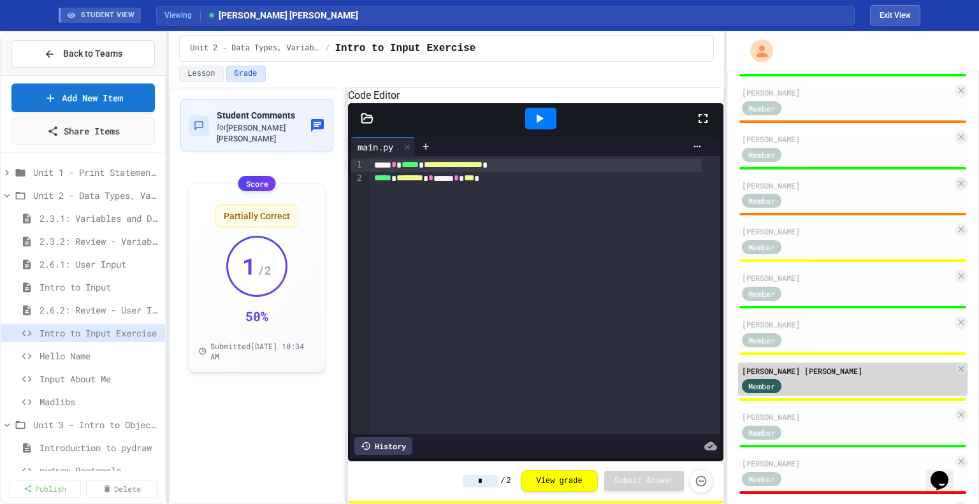
scroll to position [491, 0]
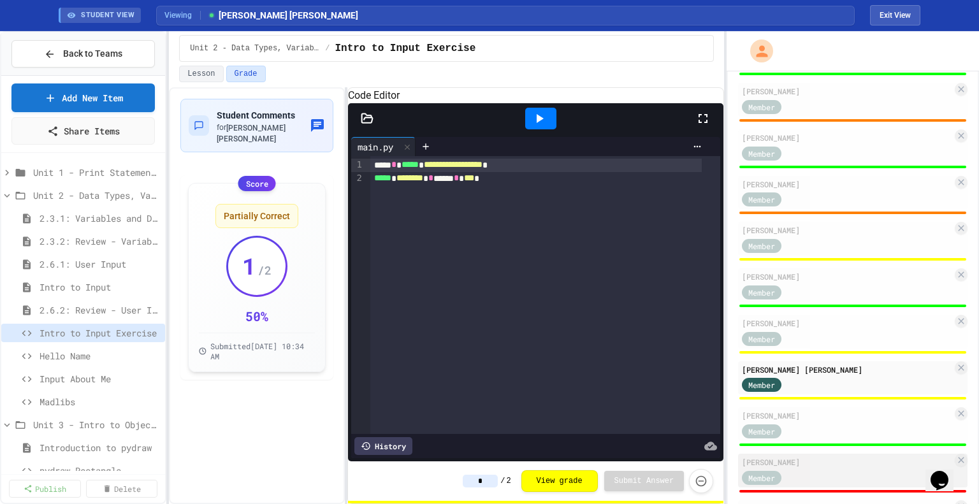
click at [809, 468] on div "[PERSON_NAME]" at bounding box center [847, 462] width 210 height 11
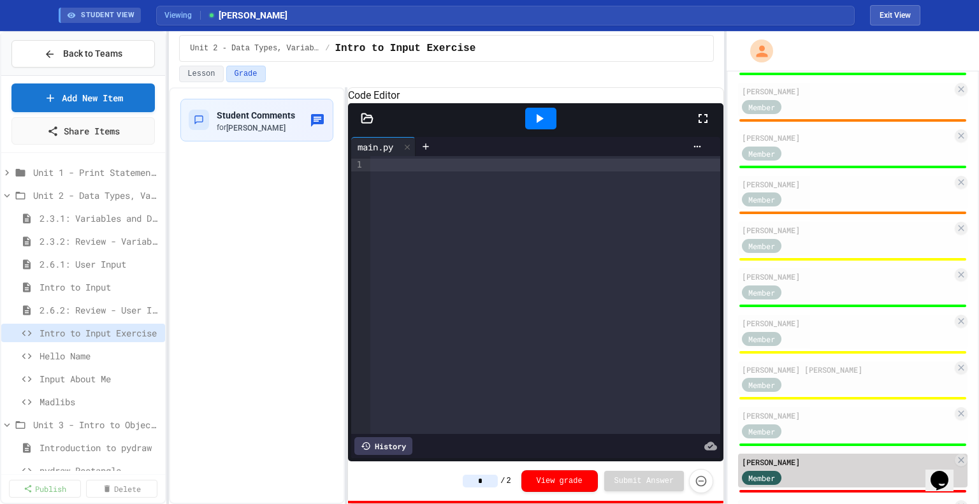
scroll to position [620, 0]
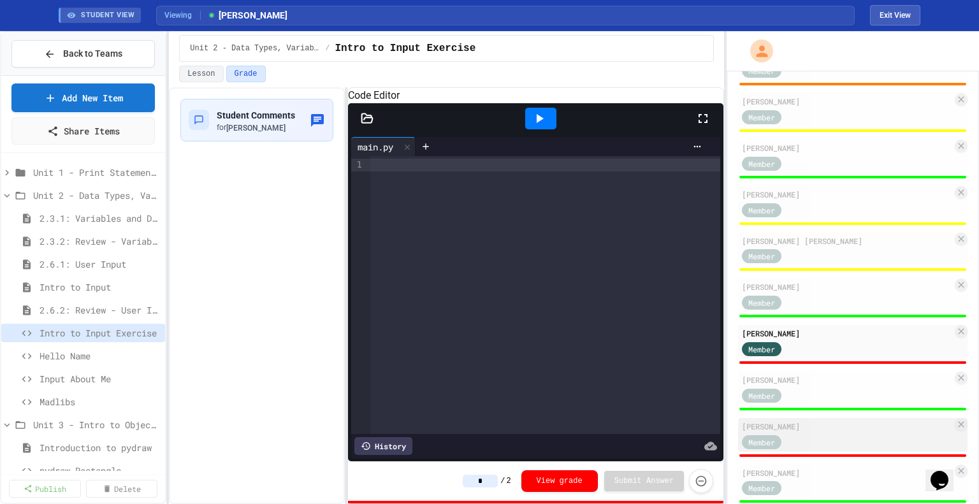
click at [812, 429] on div "[PERSON_NAME]" at bounding box center [847, 426] width 210 height 11
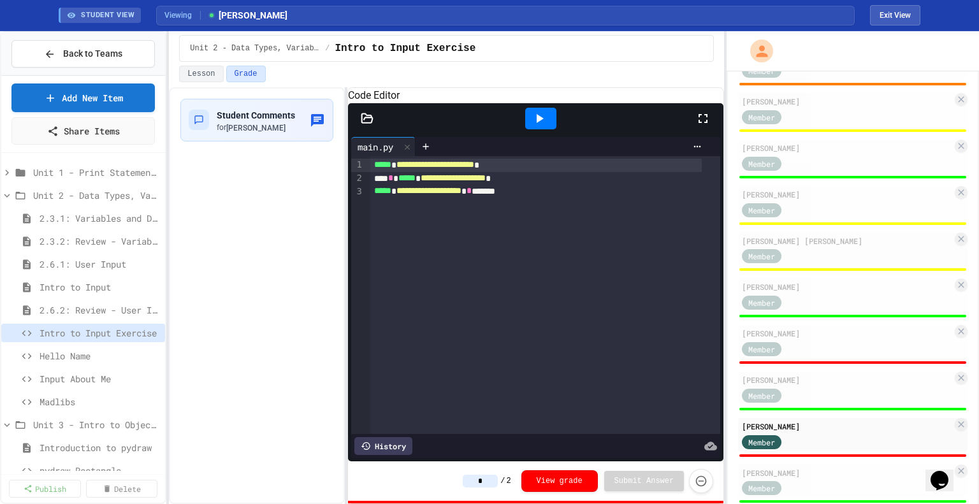
click at [496, 483] on input "*" at bounding box center [480, 481] width 35 height 13
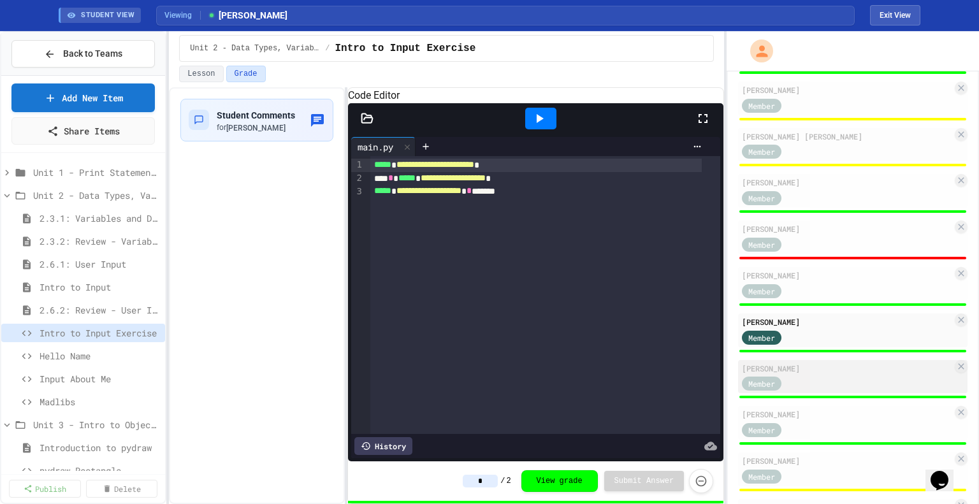
scroll to position [791, 0]
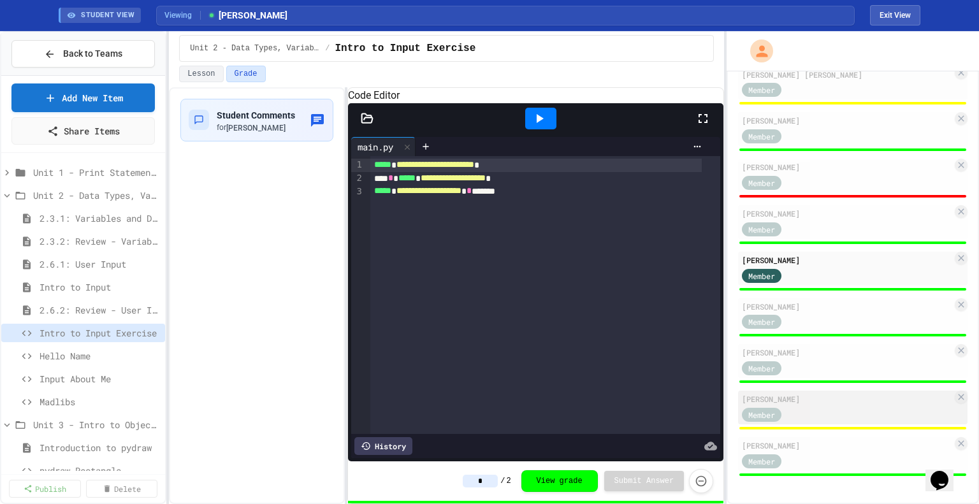
click at [850, 407] on div "Member" at bounding box center [847, 414] width 210 height 16
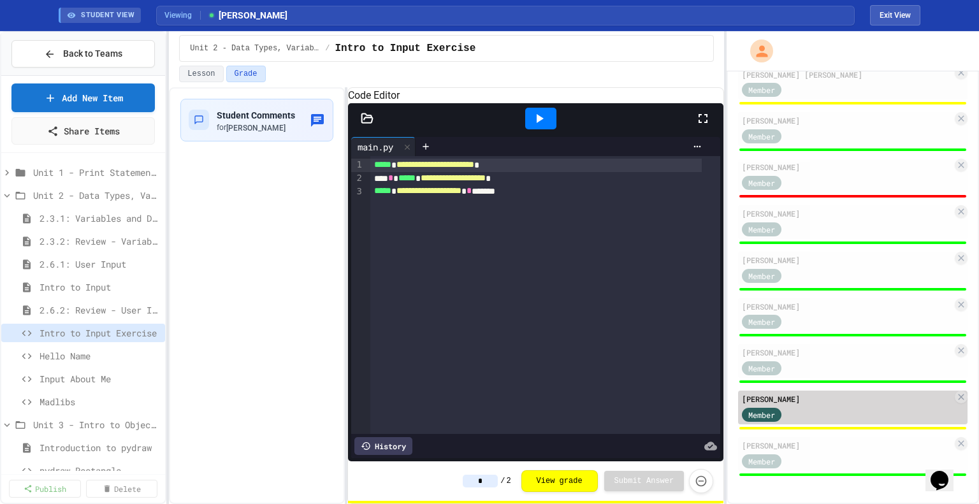
type input "*"
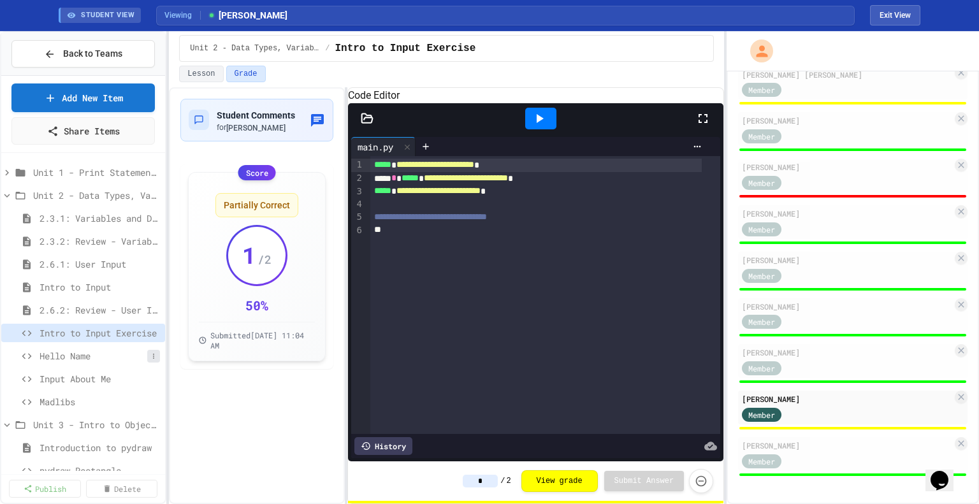
click at [147, 350] on button at bounding box center [153, 356] width 13 height 13
click at [87, 356] on div at bounding box center [489, 252] width 979 height 504
click at [87, 356] on span "Hello Name" at bounding box center [100, 355] width 121 height 13
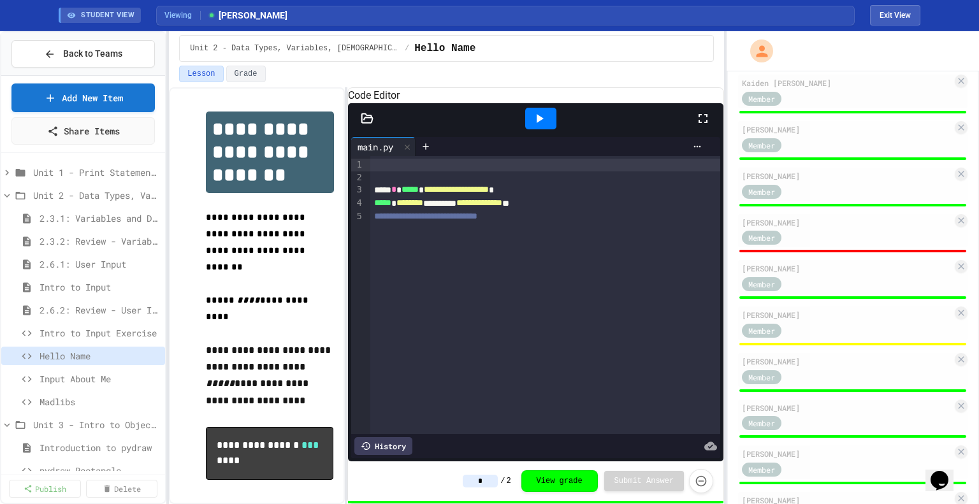
scroll to position [267, 0]
click at [842, 319] on div "[PERSON_NAME]" at bounding box center [847, 315] width 210 height 11
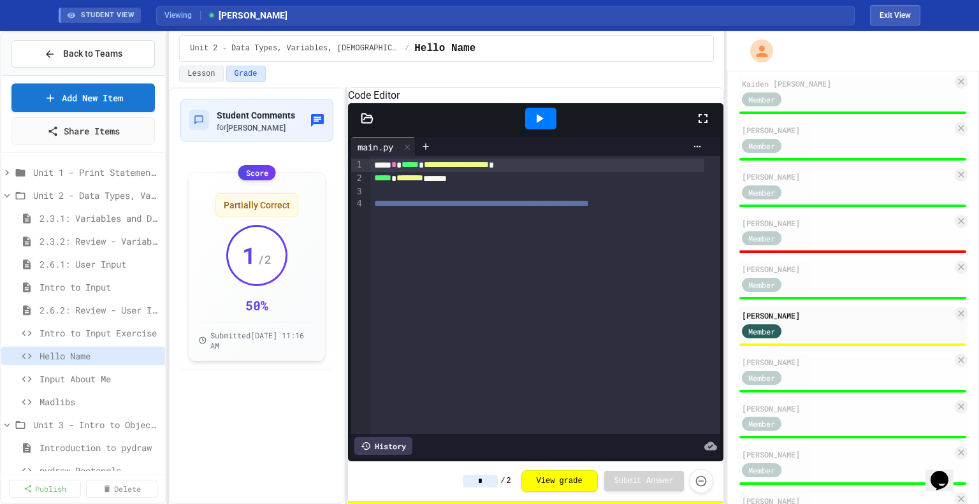
click at [494, 476] on input "*" at bounding box center [480, 481] width 35 height 13
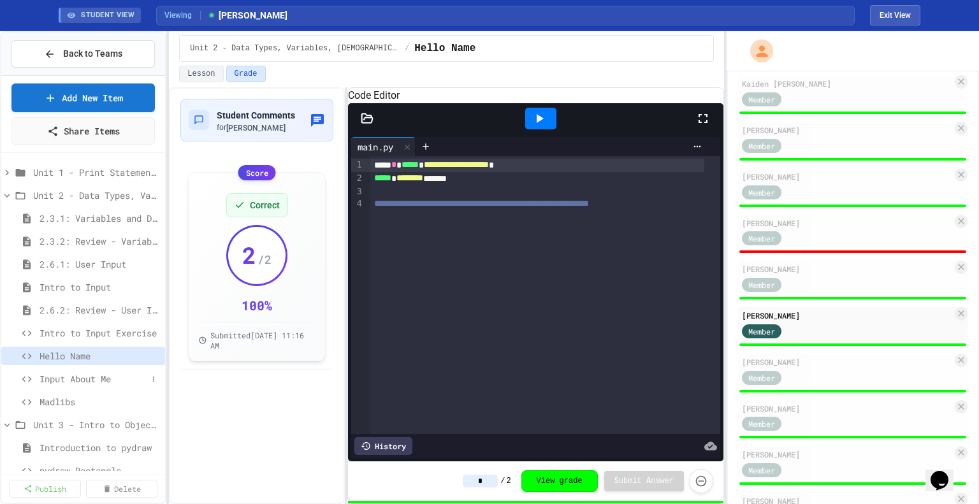
type input "*"
click at [50, 376] on span "Input About Me" at bounding box center [94, 378] width 108 height 13
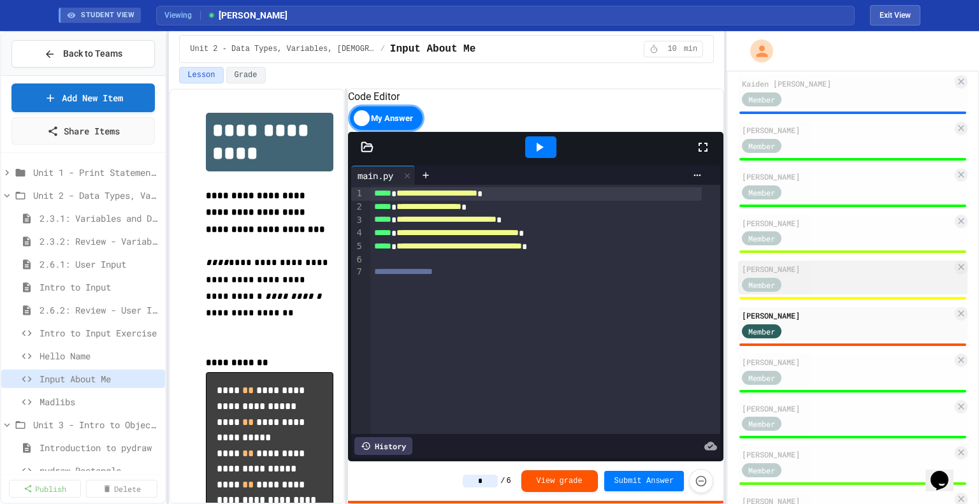
click at [815, 275] on div "[PERSON_NAME]" at bounding box center [847, 268] width 210 height 11
type input "*"
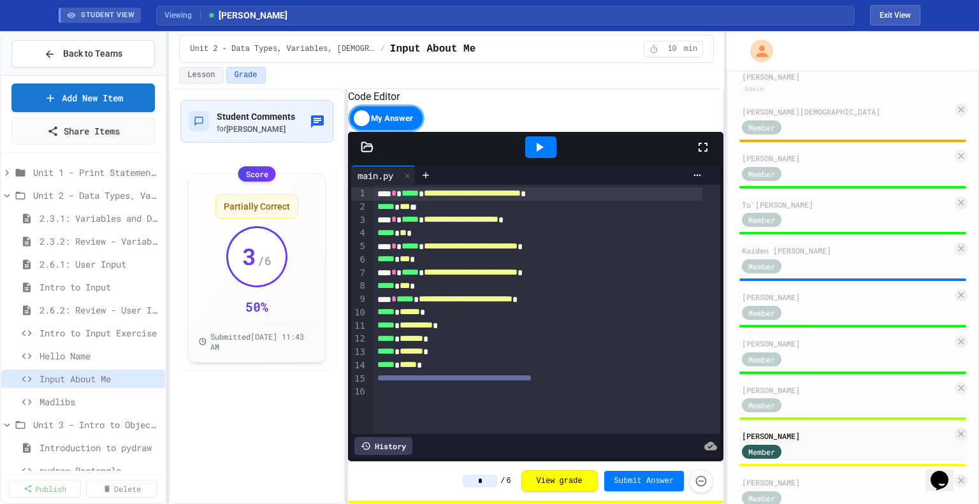
scroll to position [101, 0]
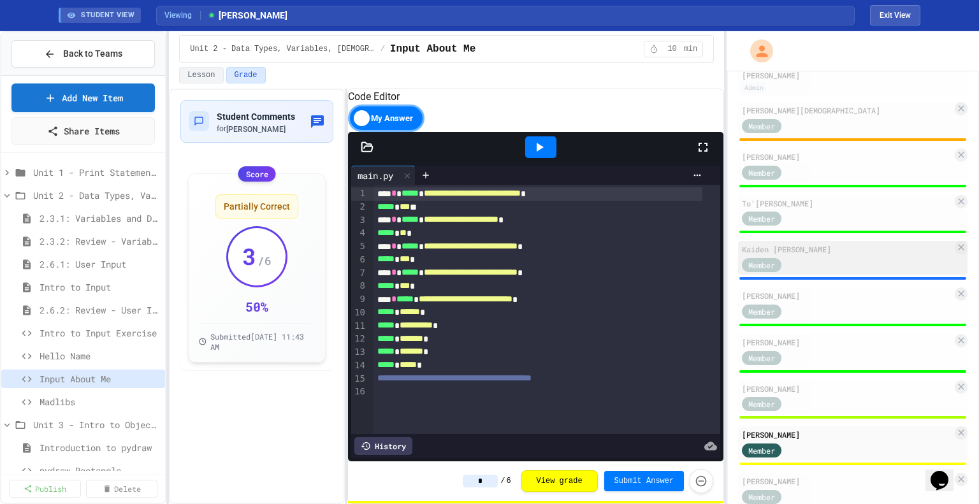
click at [813, 261] on div "Member" at bounding box center [847, 264] width 210 height 16
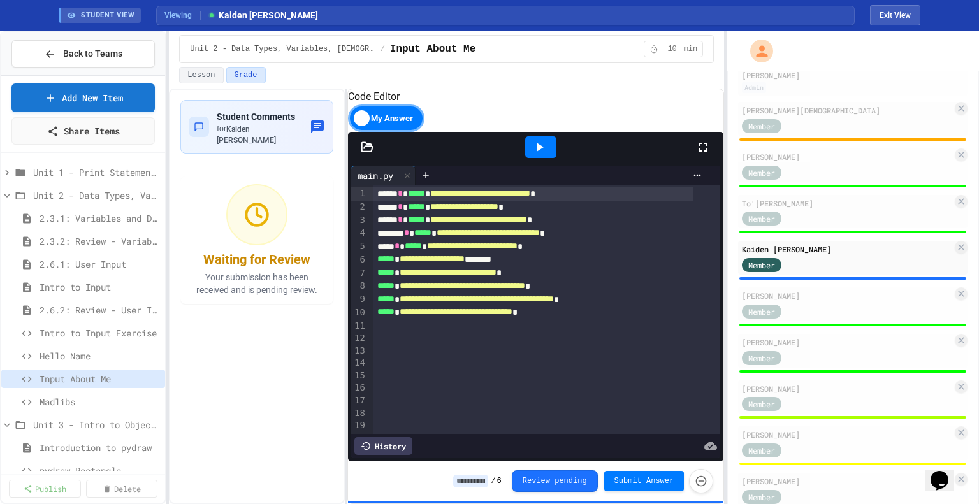
click at [471, 480] on input at bounding box center [470, 481] width 35 height 13
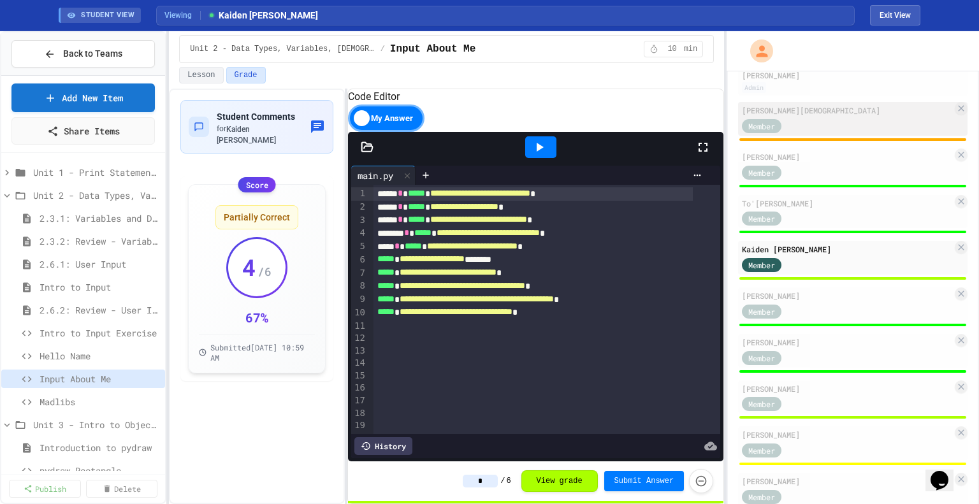
click at [824, 110] on div "[PERSON_NAME][DEMOGRAPHIC_DATA]" at bounding box center [847, 110] width 210 height 11
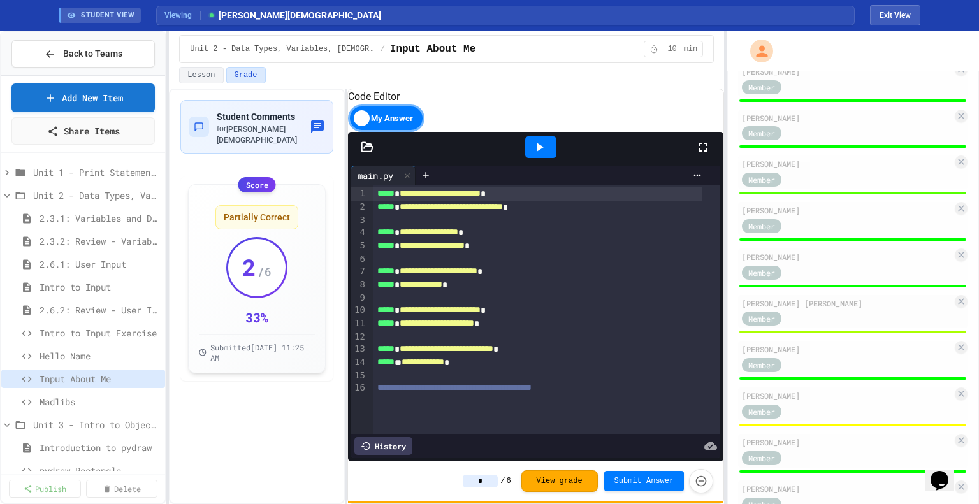
scroll to position [791, 0]
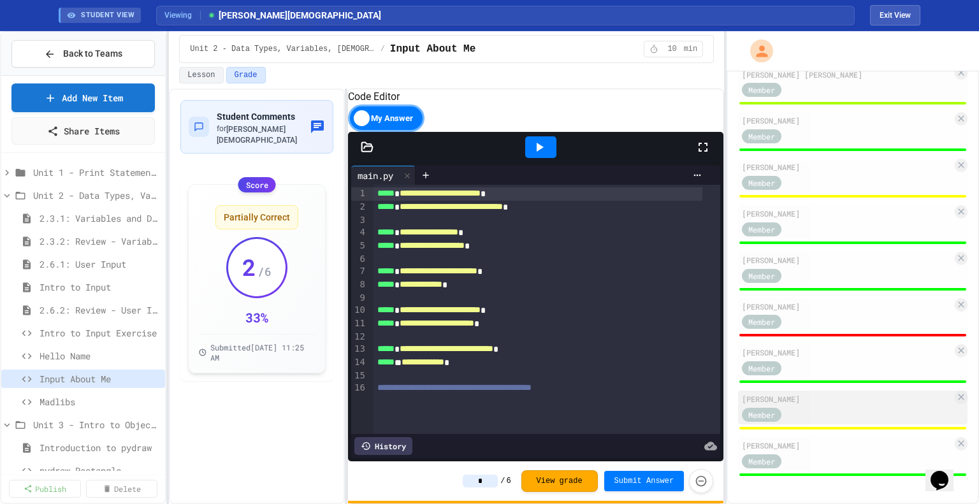
click at [805, 403] on div "[PERSON_NAME]" at bounding box center [847, 398] width 210 height 11
type input "*"
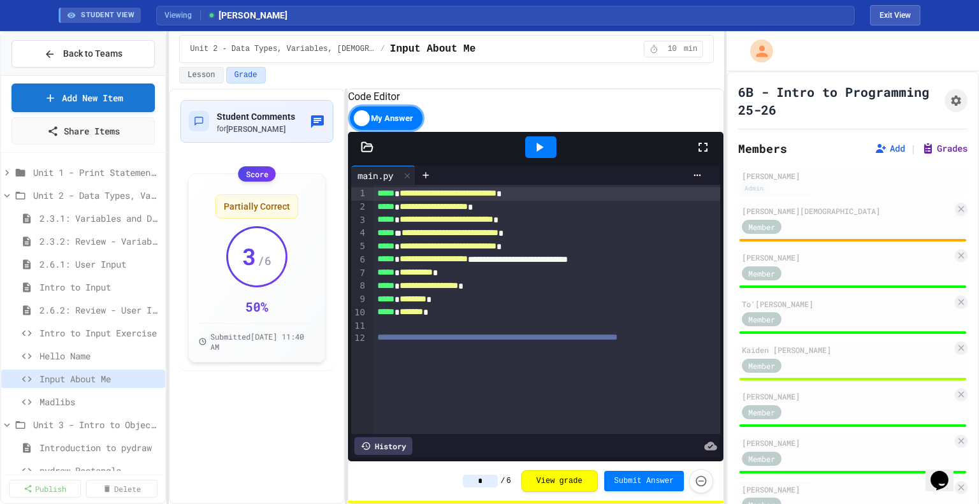
click at [928, 146] on button "Grades" at bounding box center [945, 148] width 46 height 13
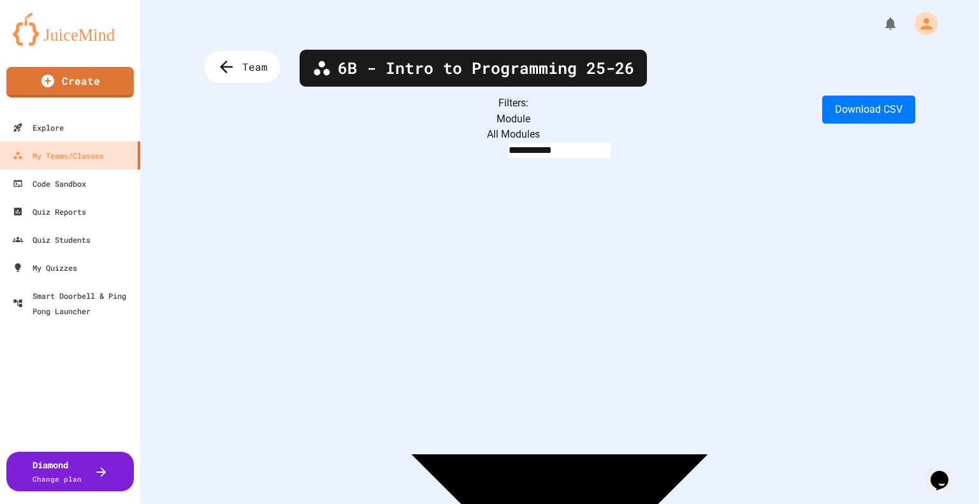
click at [365, 122] on body "**********" at bounding box center [489, 252] width 979 height 504
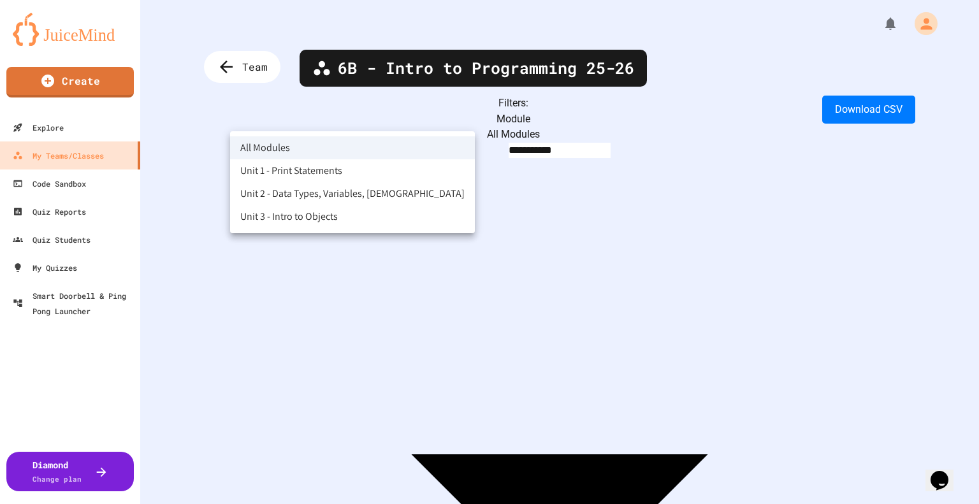
click at [347, 195] on li "Unit 2 - Data Types, Variables, [DEMOGRAPHIC_DATA]" at bounding box center [352, 193] width 245 height 23
type input "**********"
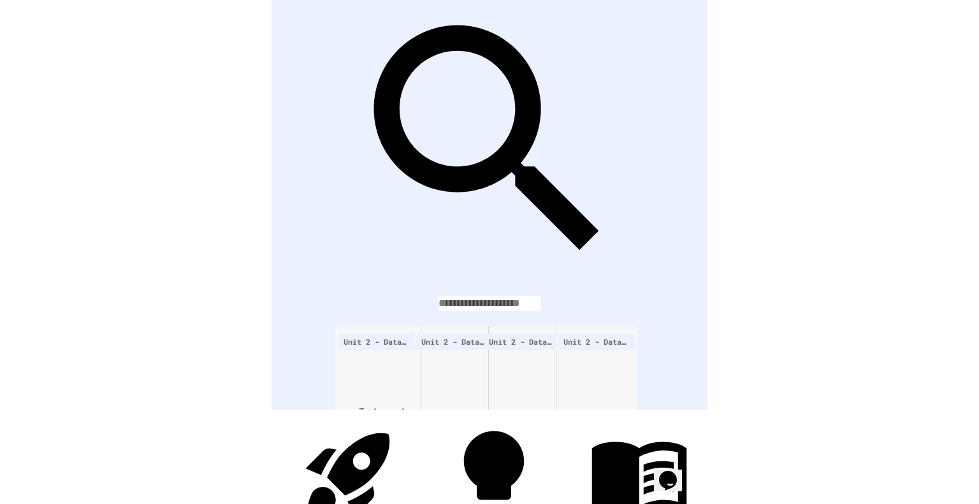
scroll to position [0, 291]
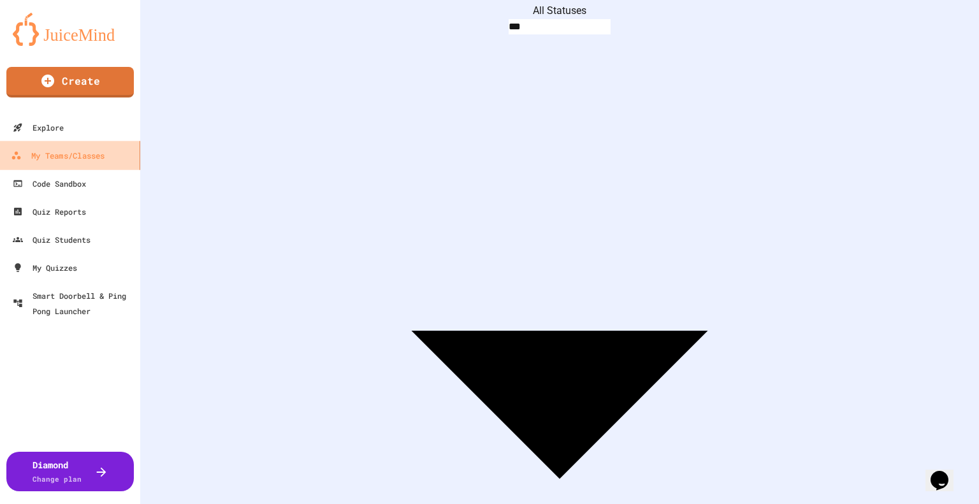
click at [53, 155] on div "My Teams/Classes" at bounding box center [58, 156] width 94 height 16
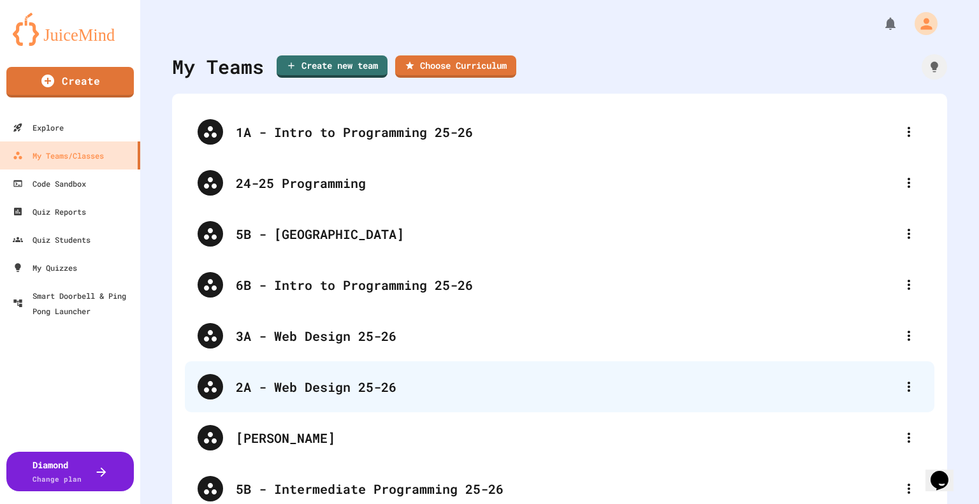
click at [279, 370] on div "2A - Web Design 25-26" at bounding box center [560, 387] width 750 height 51
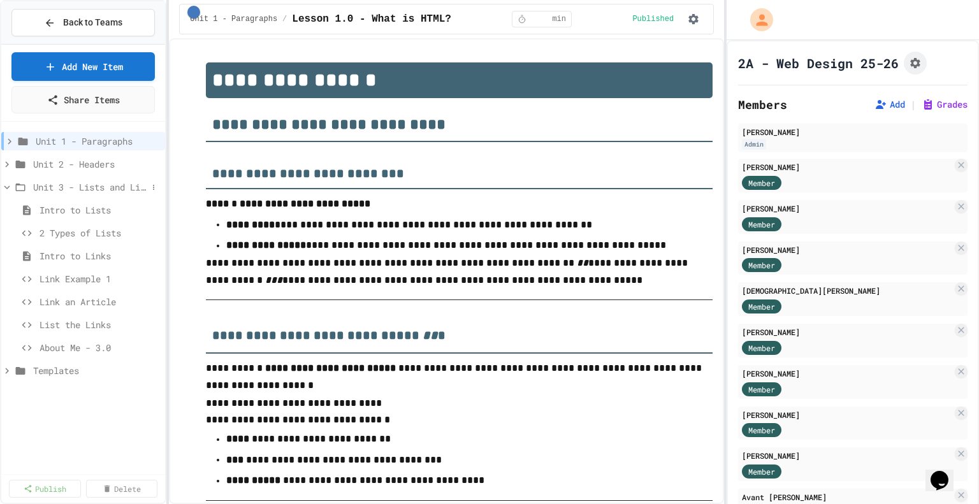
click at [57, 185] on span "Unit 3 - Lists and Links" at bounding box center [90, 186] width 114 height 13
click at [59, 165] on span "Unit 2 - Headers" at bounding box center [90, 164] width 114 height 13
click at [89, 209] on span "Exercise 2.0 - Header Practice" at bounding box center [94, 209] width 108 height 13
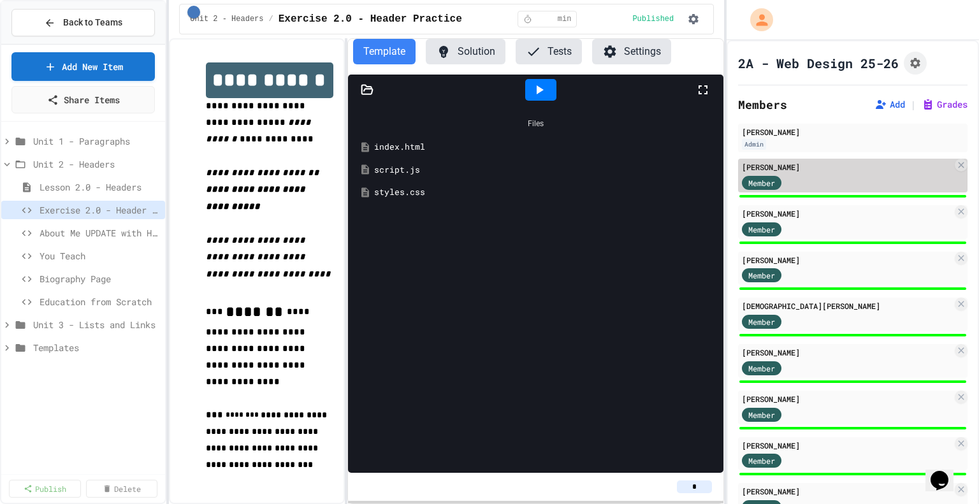
click at [851, 174] on div "Member" at bounding box center [847, 182] width 210 height 16
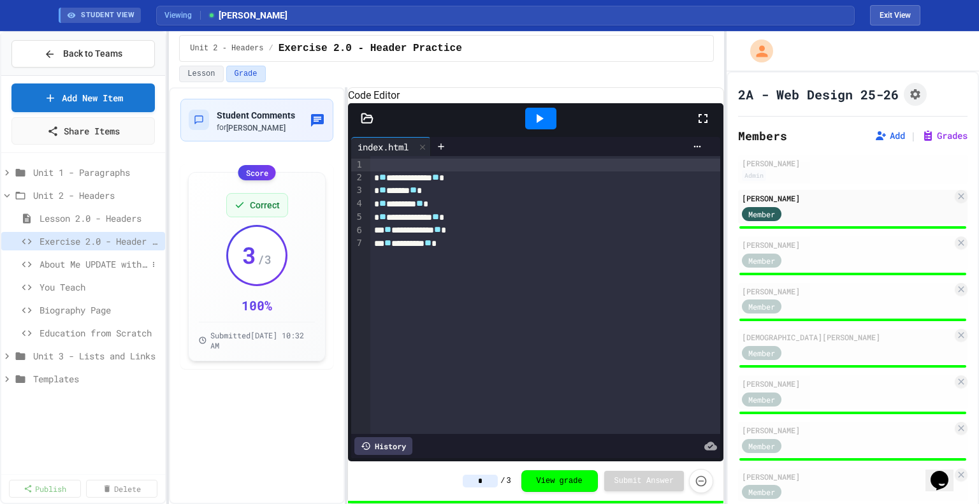
click at [92, 264] on span "About Me UPDATE with Headers" at bounding box center [94, 264] width 108 height 13
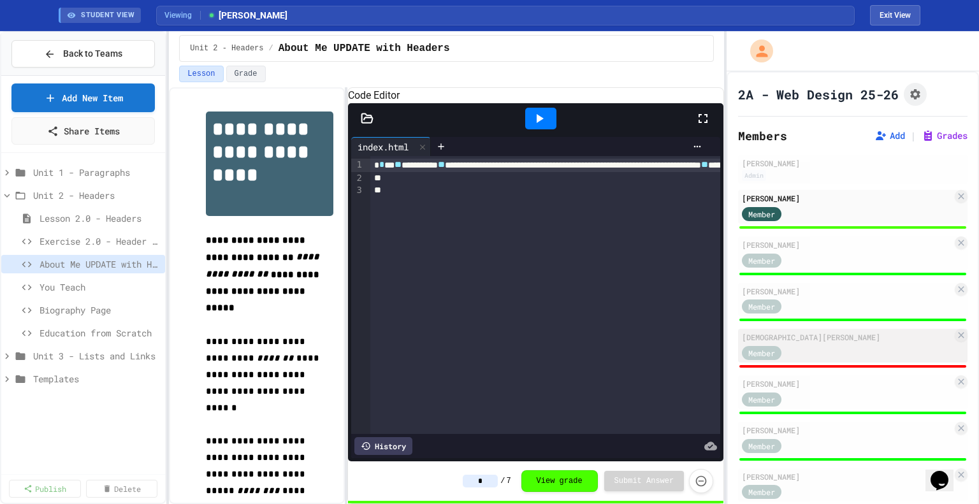
click at [810, 342] on div "[DEMOGRAPHIC_DATA][PERSON_NAME]" at bounding box center [847, 337] width 210 height 11
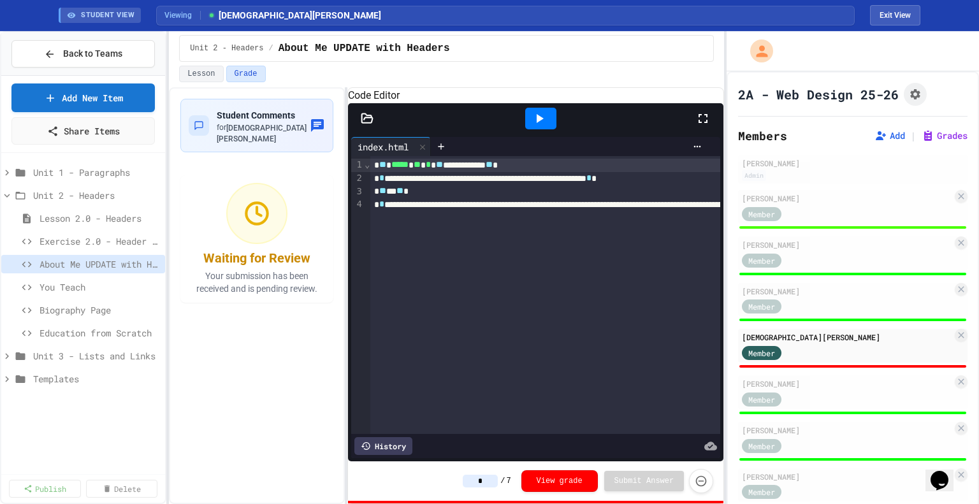
click at [492, 479] on input "*" at bounding box center [480, 481] width 35 height 13
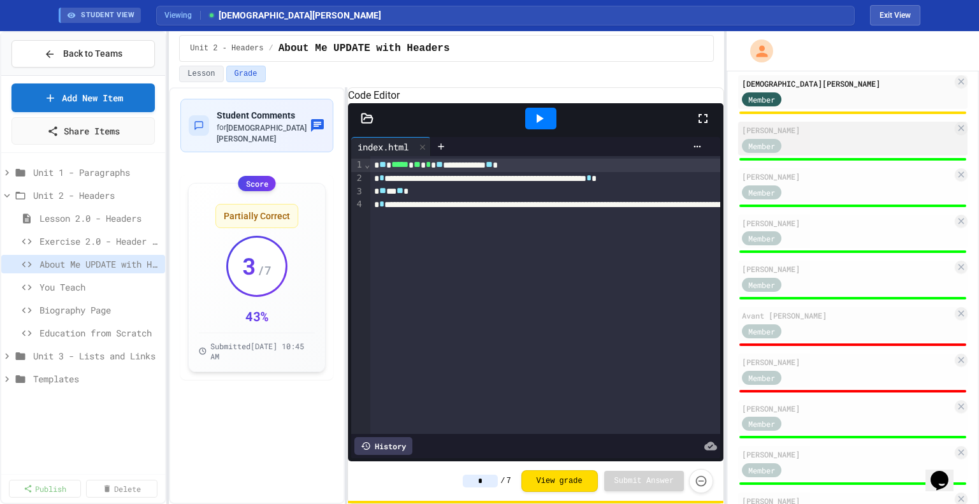
scroll to position [253, 0]
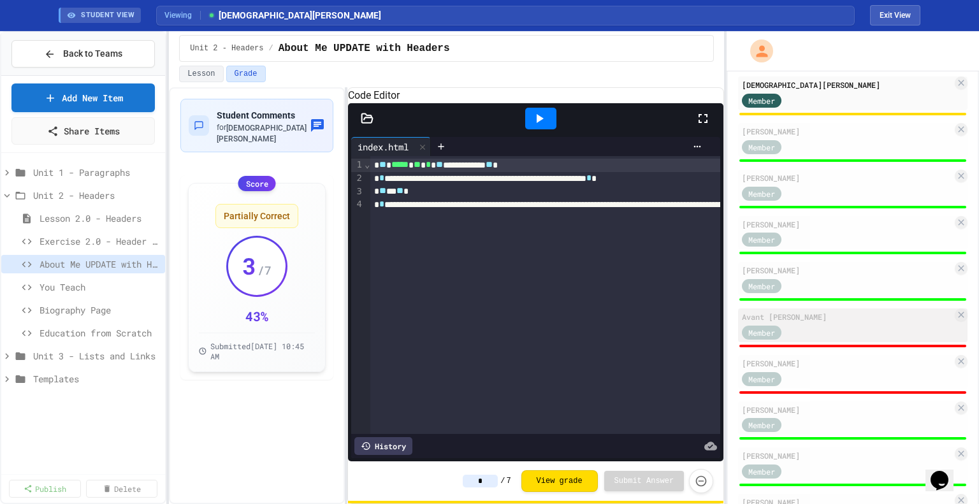
click at [791, 324] on div "Avant [PERSON_NAME] Member" at bounding box center [853, 326] width 230 height 34
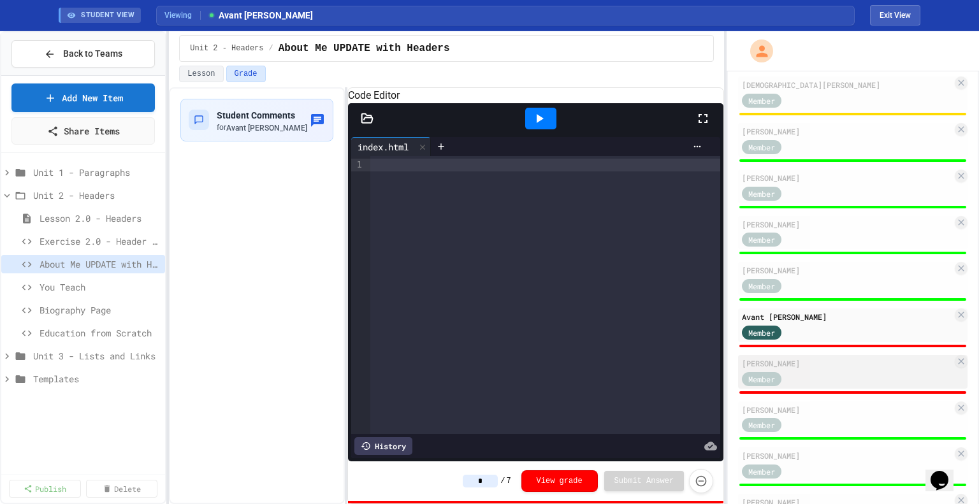
click at [796, 367] on div "[PERSON_NAME]" at bounding box center [847, 363] width 210 height 11
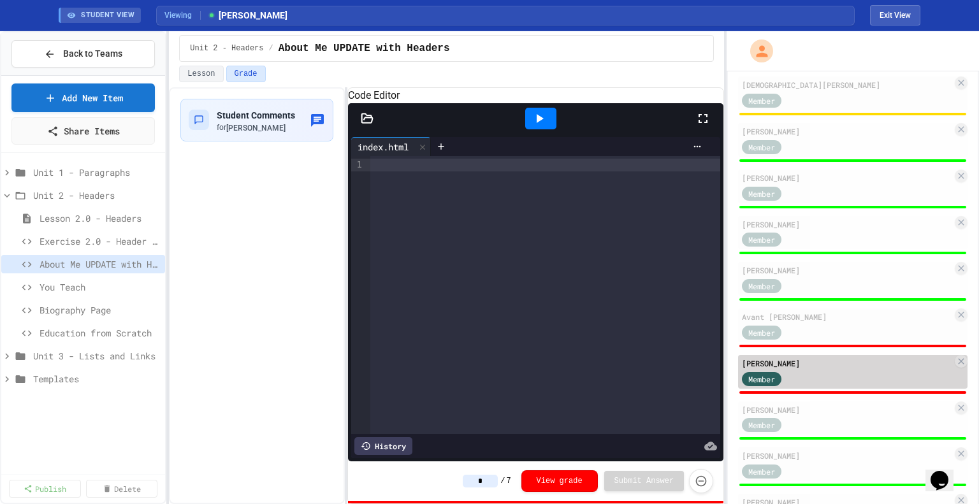
scroll to position [658, 0]
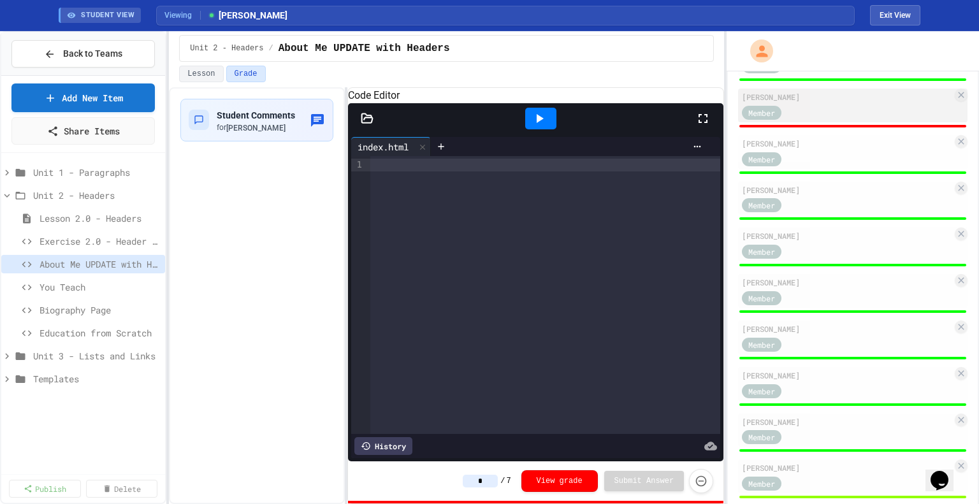
click at [788, 99] on div "[PERSON_NAME]" at bounding box center [847, 96] width 210 height 11
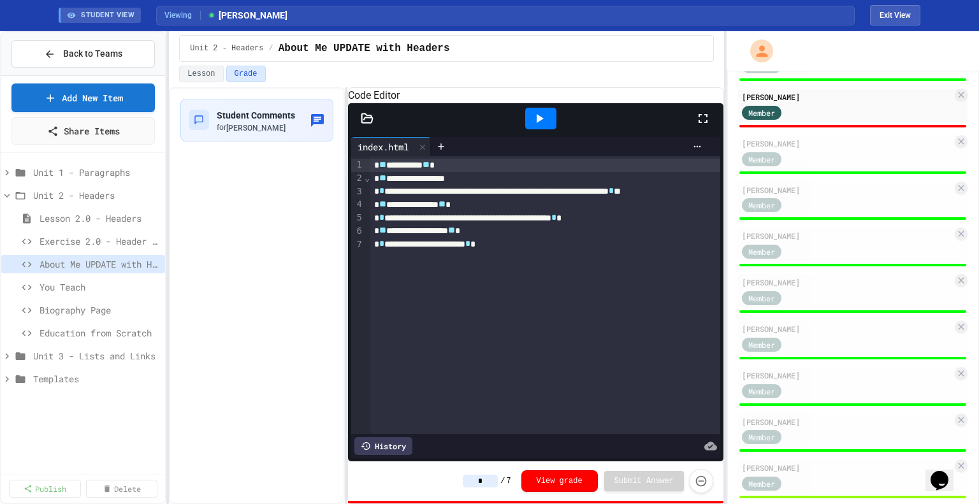
click at [494, 478] on input "*" at bounding box center [480, 481] width 35 height 13
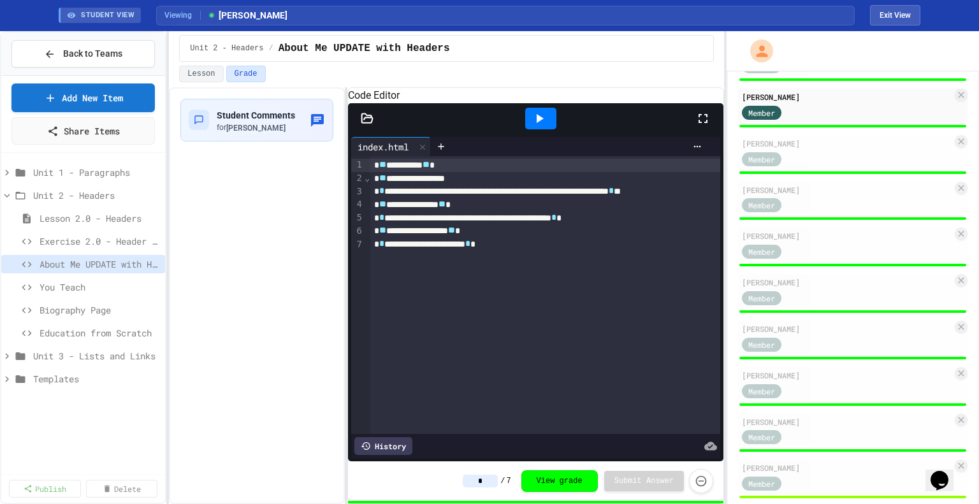
scroll to position [684, 0]
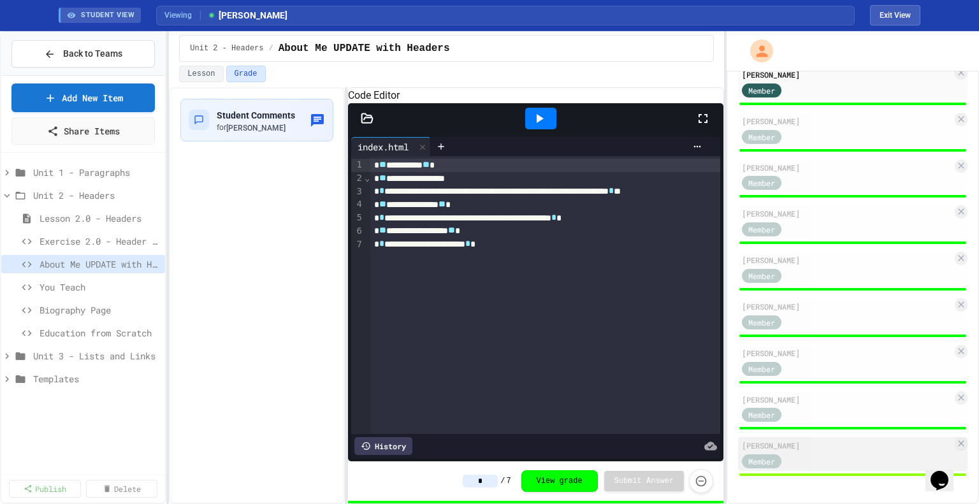
click at [811, 446] on div "[PERSON_NAME]" at bounding box center [847, 445] width 210 height 11
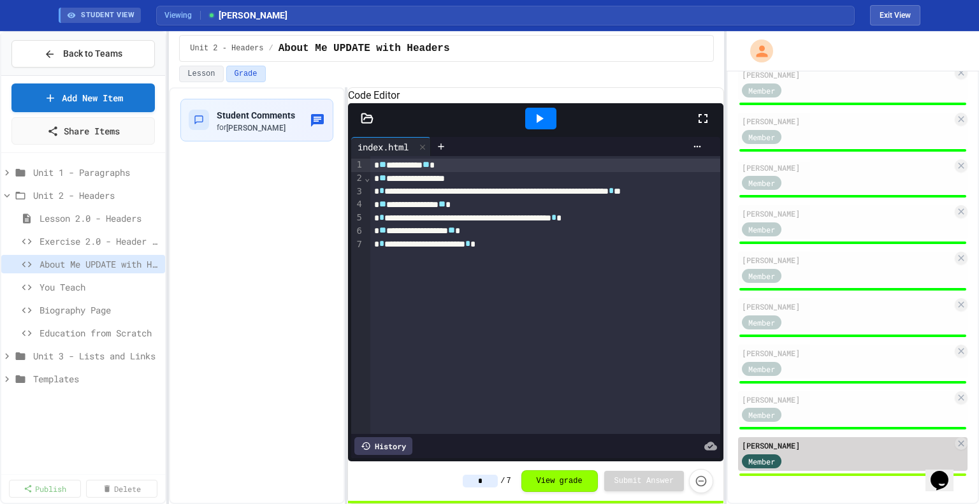
type input "*"
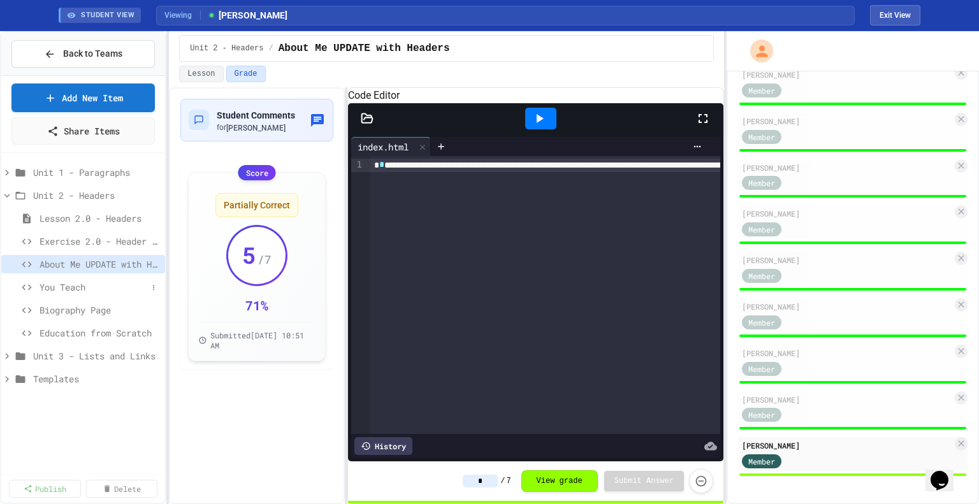
click at [61, 288] on span "You Teach" at bounding box center [94, 287] width 108 height 13
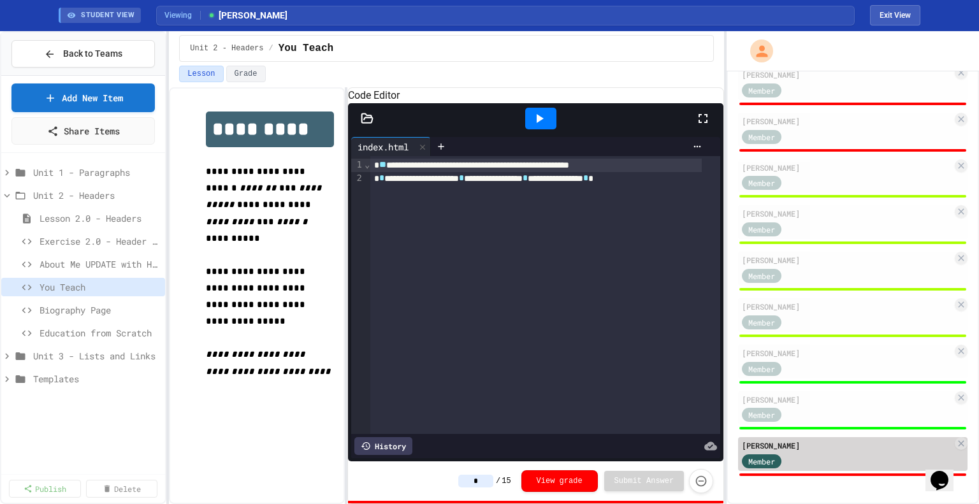
click at [823, 458] on div "Member" at bounding box center [847, 461] width 210 height 16
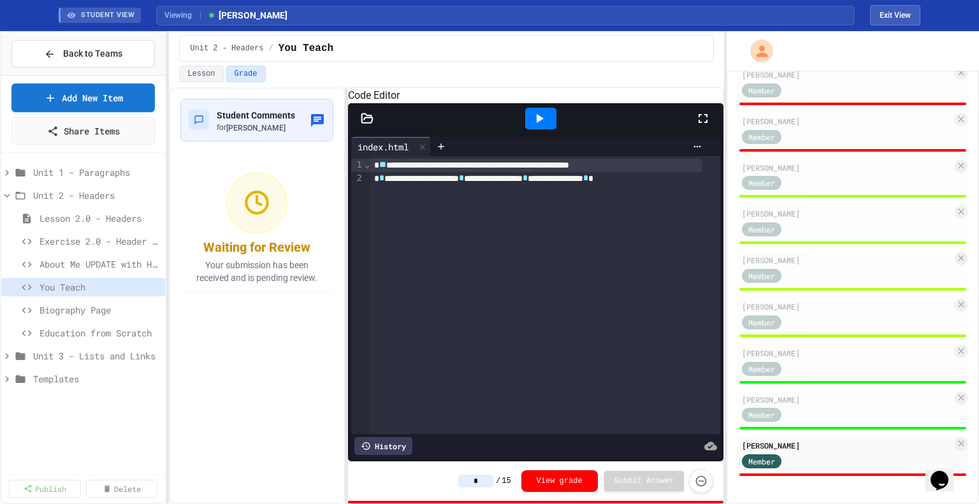
click at [492, 481] on input "*" at bounding box center [475, 481] width 35 height 13
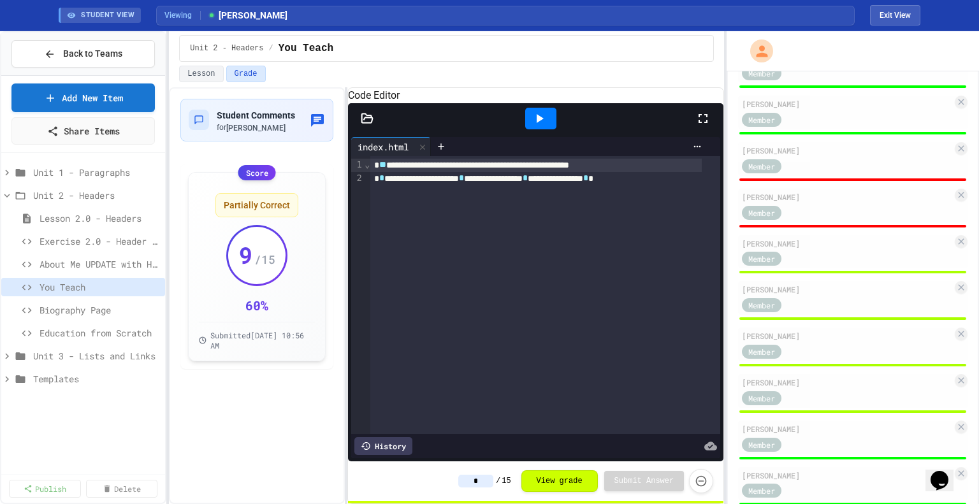
scroll to position [606, 0]
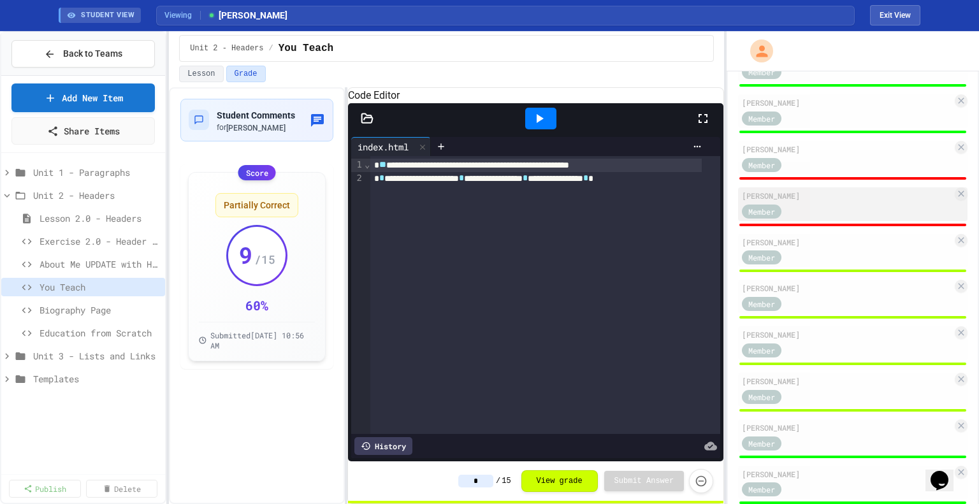
click at [823, 201] on div "[PERSON_NAME]" at bounding box center [847, 195] width 210 height 11
type input "*"
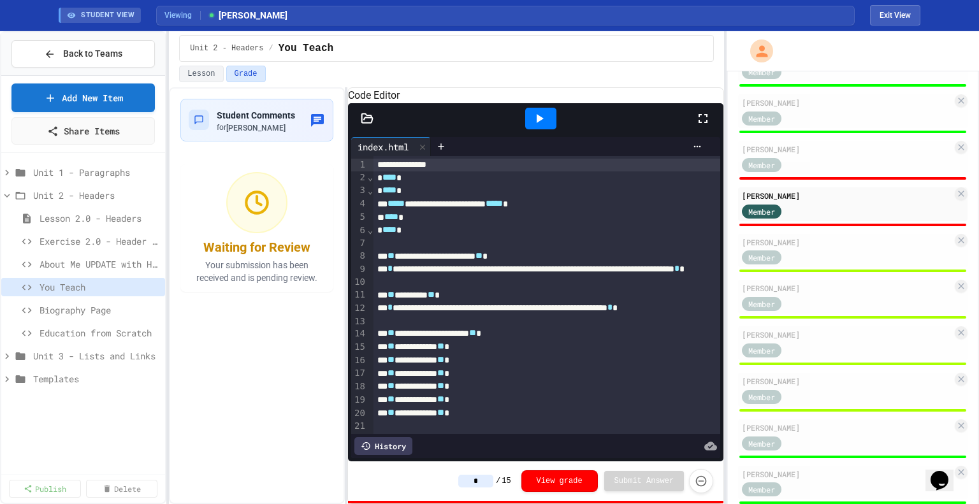
click at [486, 485] on input "*" at bounding box center [475, 481] width 35 height 13
click at [402, 438] on div "History" at bounding box center [384, 446] width 58 height 18
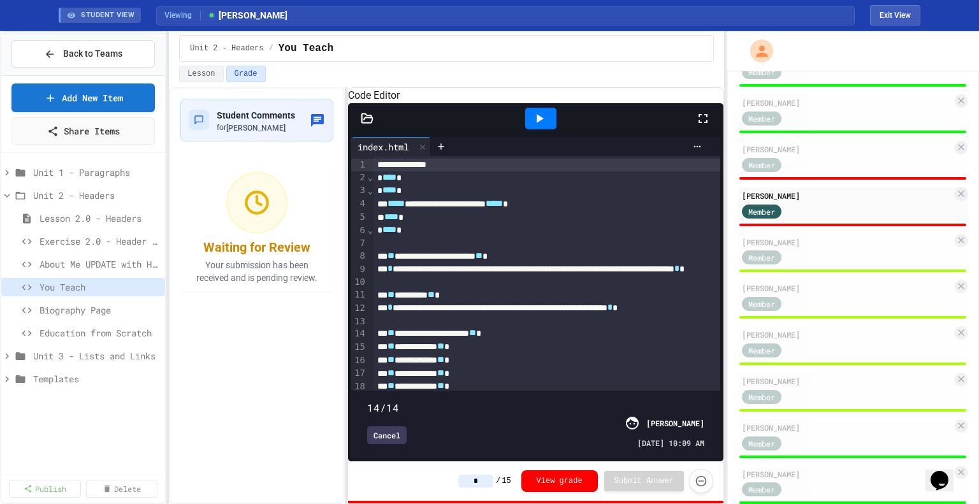
click at [367, 401] on span at bounding box center [367, 401] width 0 height 0
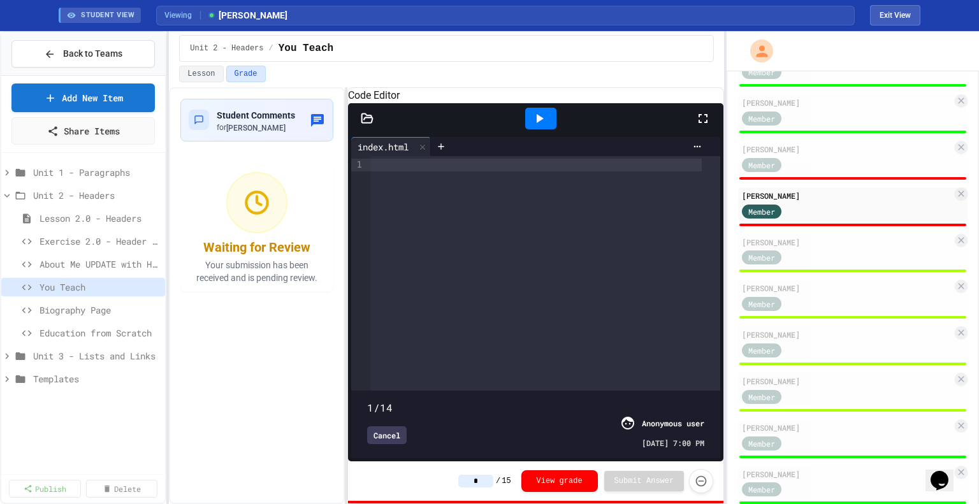
type input "*"
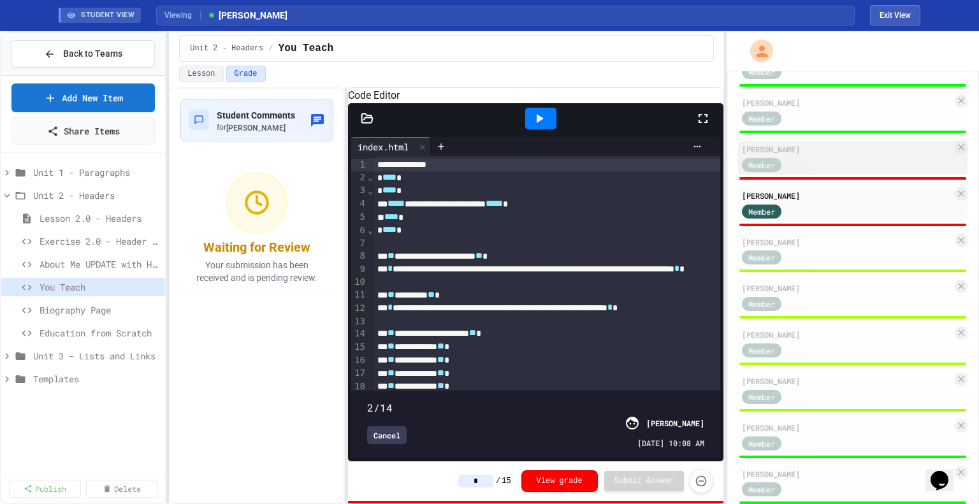
click at [826, 163] on div "Member" at bounding box center [847, 164] width 210 height 16
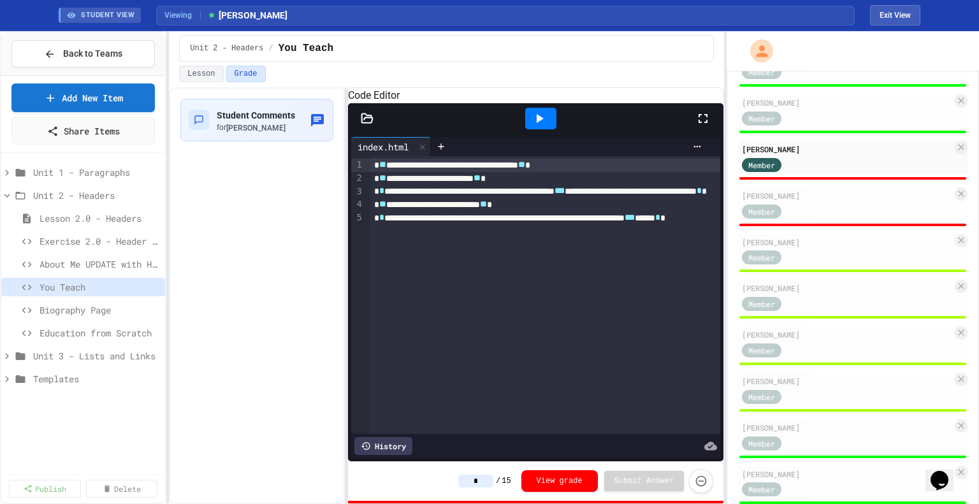
click at [481, 482] on input "*" at bounding box center [475, 481] width 35 height 13
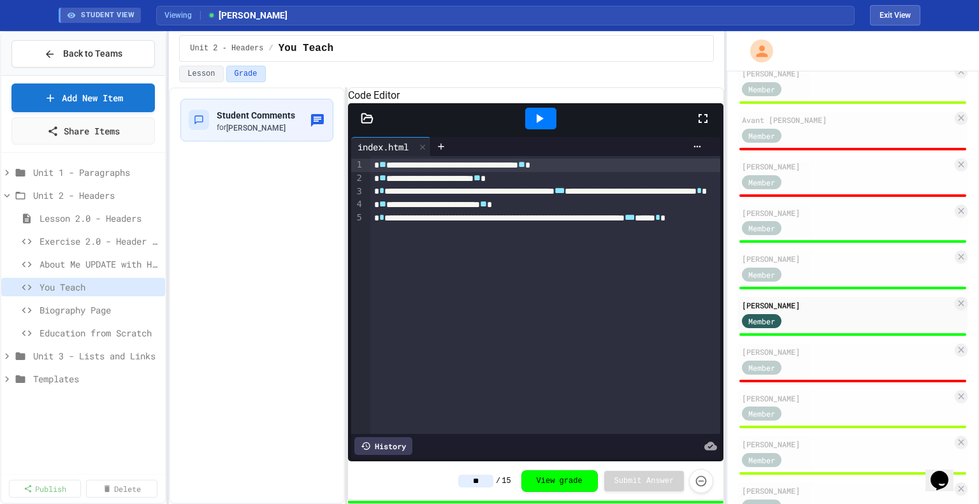
scroll to position [453, 0]
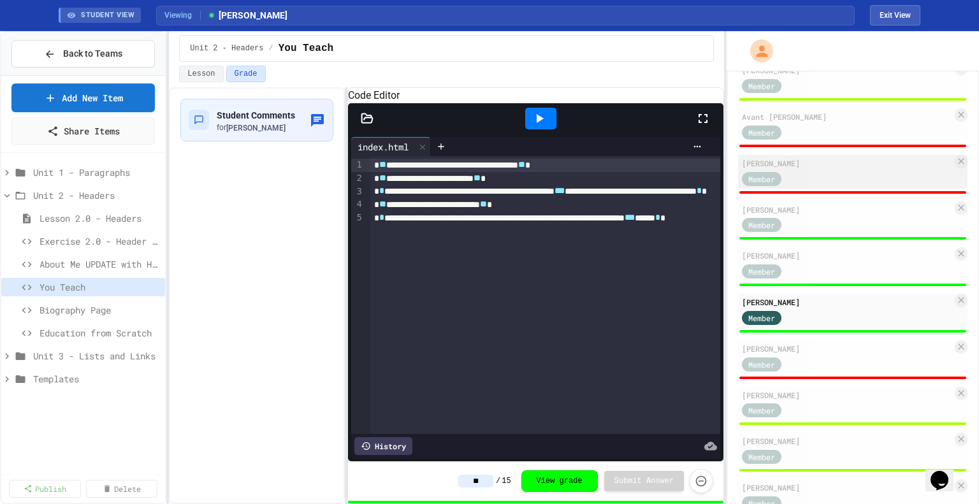
click at [842, 178] on div "Member" at bounding box center [847, 178] width 210 height 16
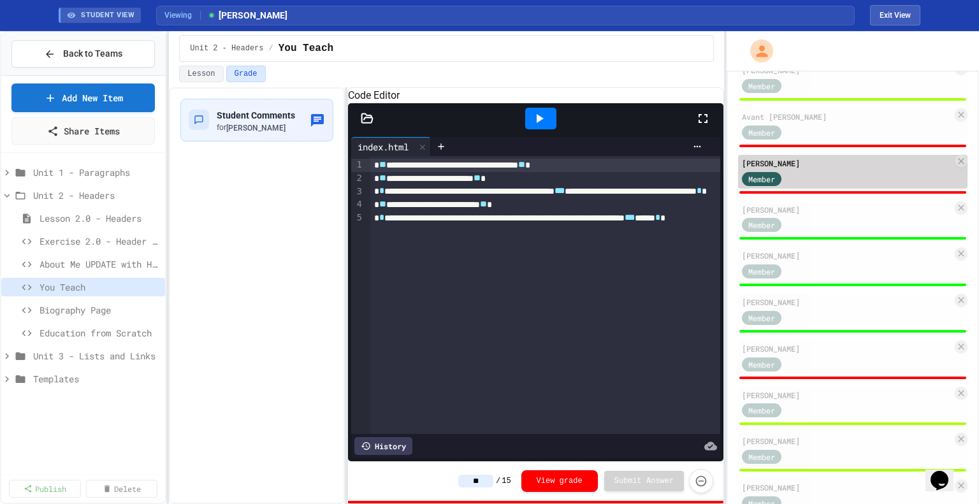
type input "*"
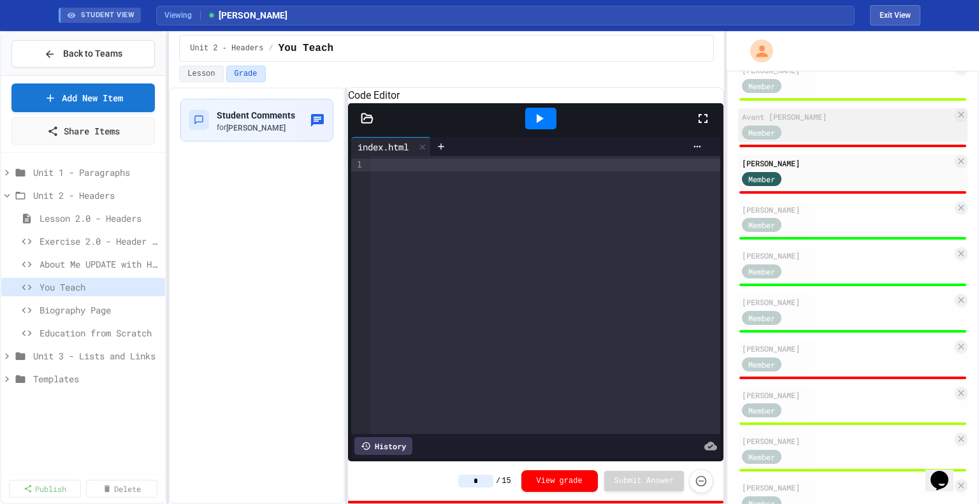
click at [816, 121] on div "Avant [PERSON_NAME]" at bounding box center [847, 116] width 210 height 11
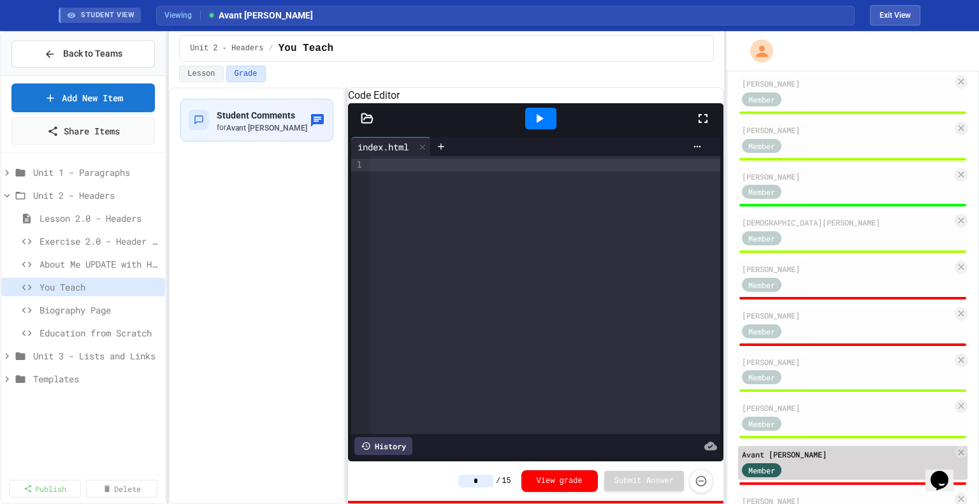
scroll to position [108, 0]
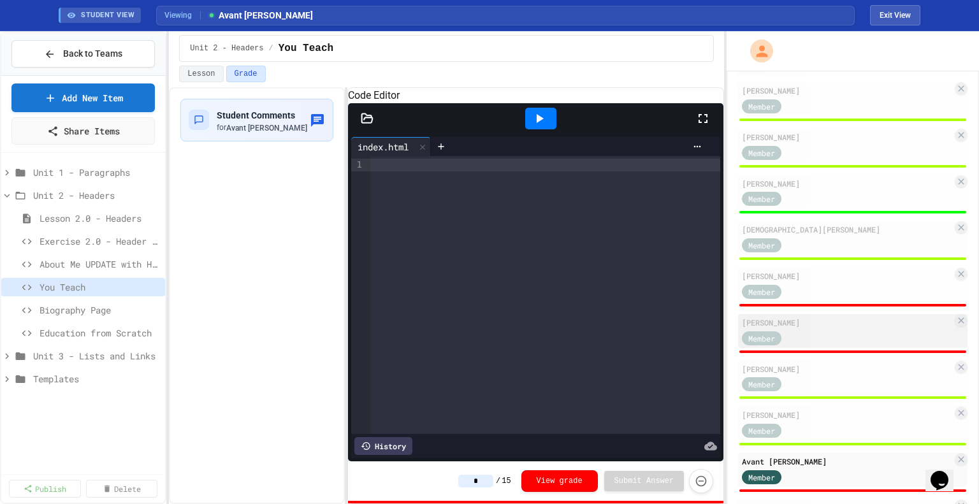
click at [816, 337] on div "Member" at bounding box center [847, 338] width 210 height 16
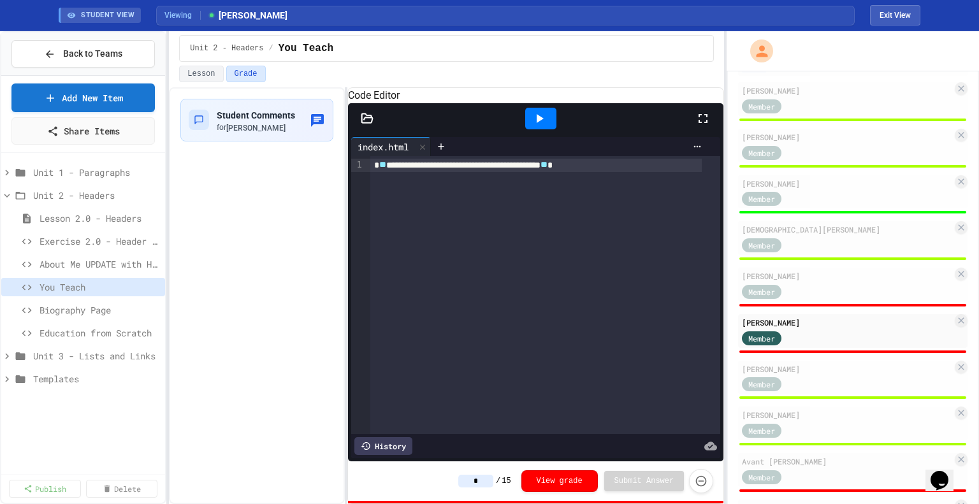
click at [494, 479] on input "*" at bounding box center [475, 481] width 35 height 13
click at [803, 283] on div "Member" at bounding box center [774, 291] width 64 height 16
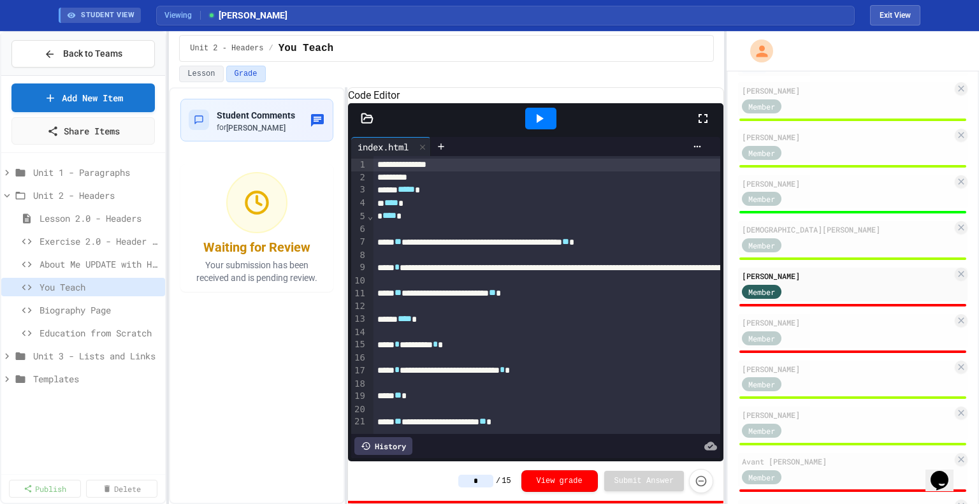
click at [403, 437] on div "History" at bounding box center [384, 446] width 58 height 18
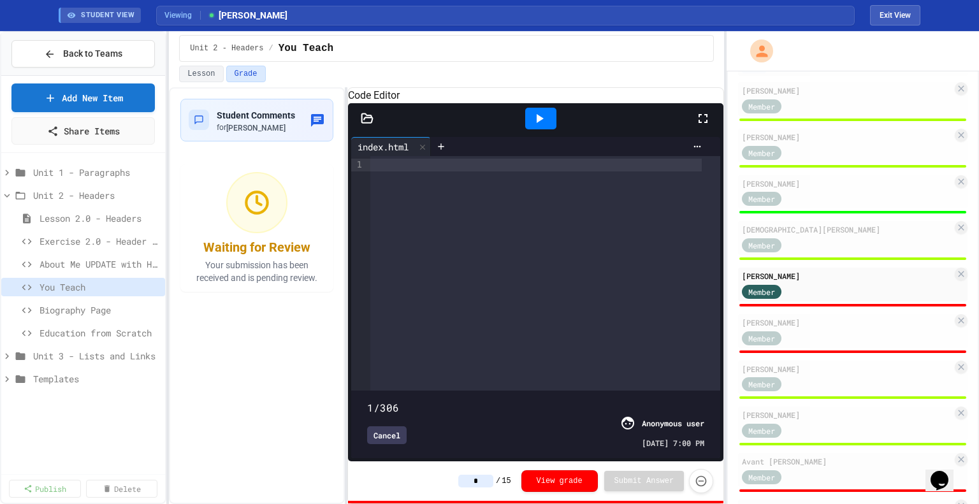
drag, startPoint x: 694, startPoint y: 382, endPoint x: 357, endPoint y: 383, distance: 336.7
click at [367, 401] on span at bounding box center [367, 401] width 0 height 0
type input "*"
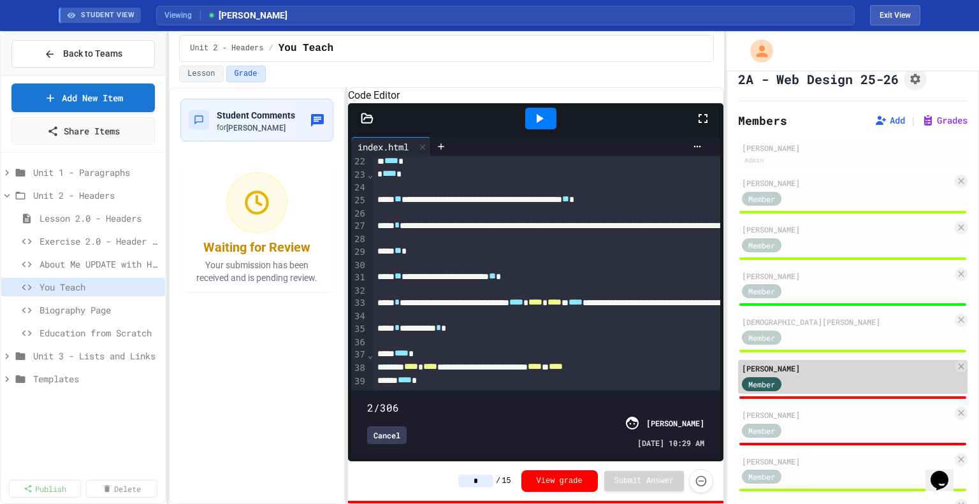
scroll to position [6, 0]
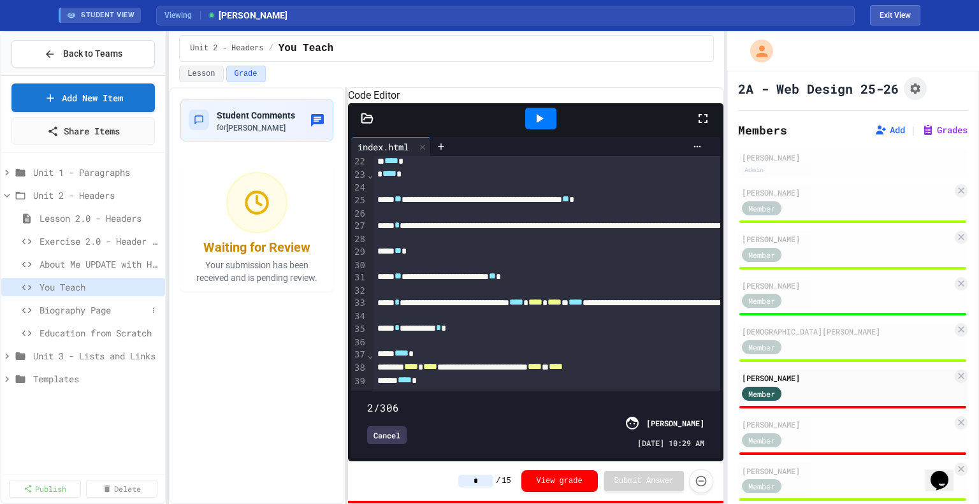
click at [55, 307] on span "Biography Page" at bounding box center [94, 310] width 108 height 13
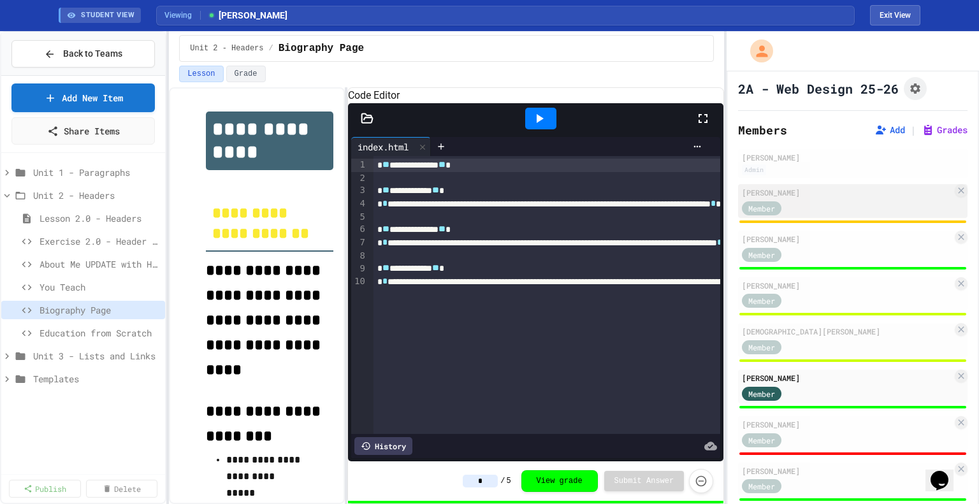
click at [835, 203] on div "Member" at bounding box center [847, 208] width 210 height 16
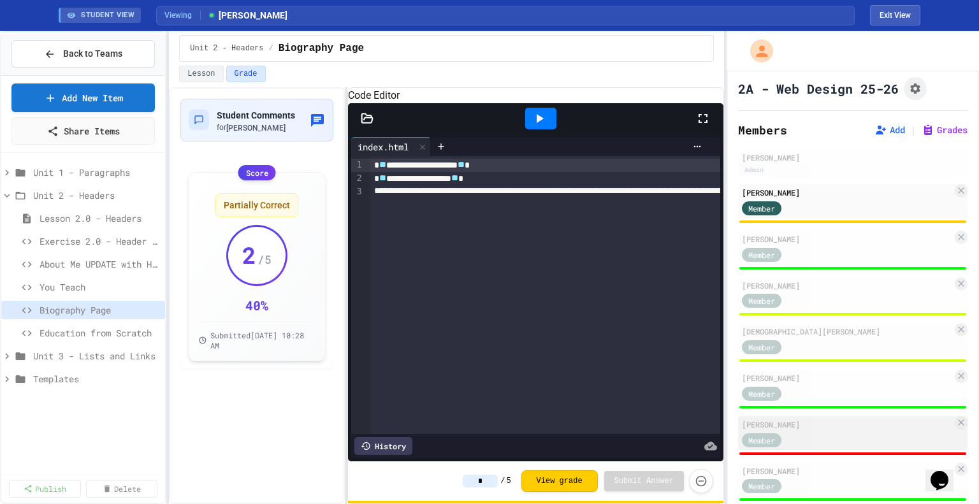
click at [826, 436] on div "Member" at bounding box center [847, 440] width 210 height 16
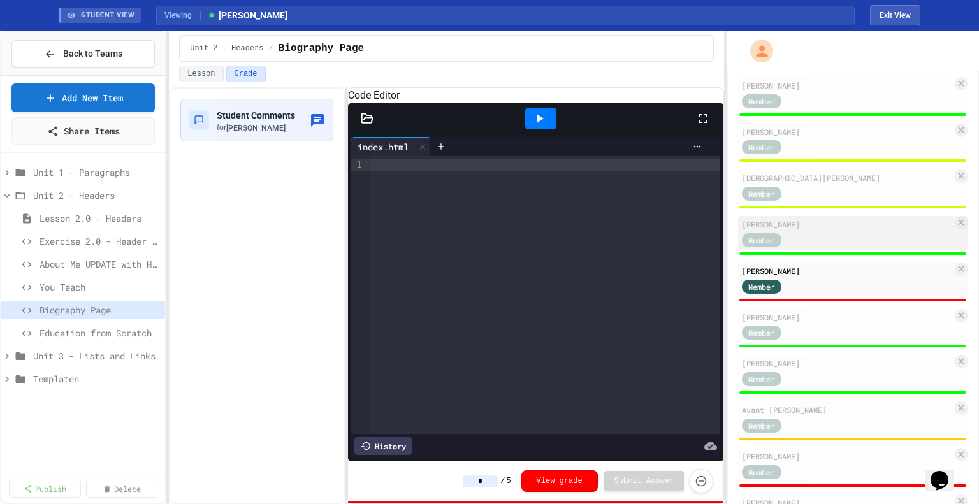
scroll to position [156, 0]
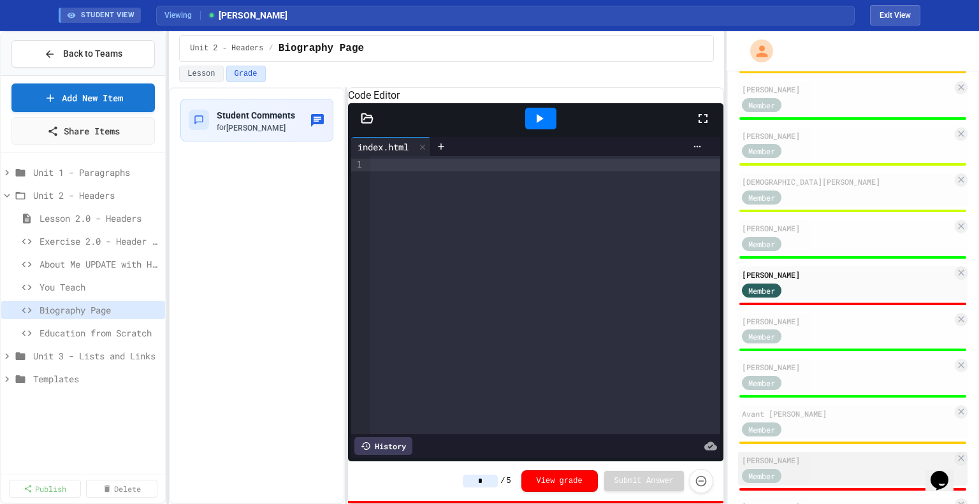
click at [814, 466] on div "[PERSON_NAME]" at bounding box center [847, 460] width 210 height 11
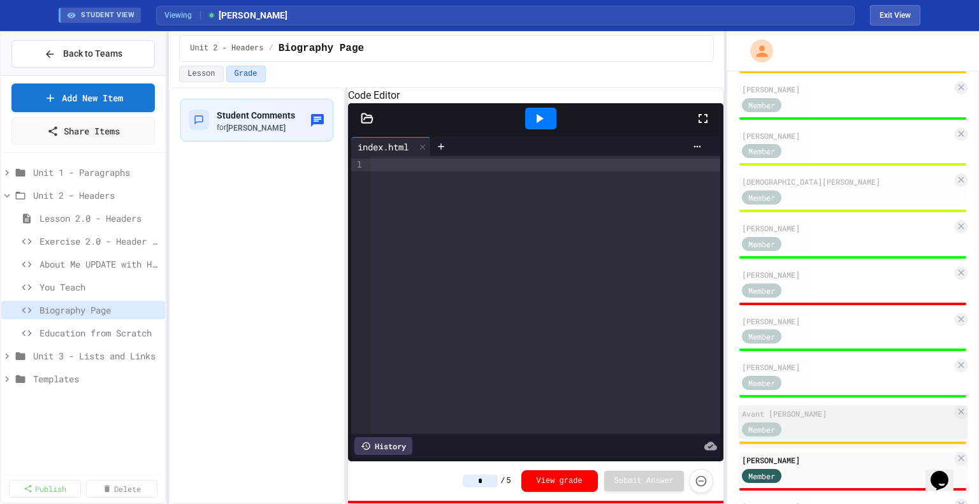
click at [819, 427] on div "Member" at bounding box center [847, 429] width 210 height 16
type input "*"
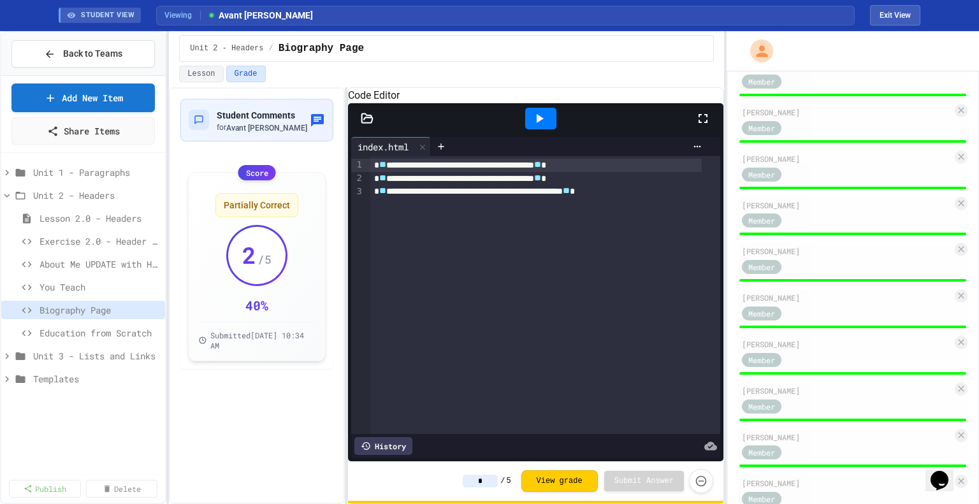
scroll to position [684, 0]
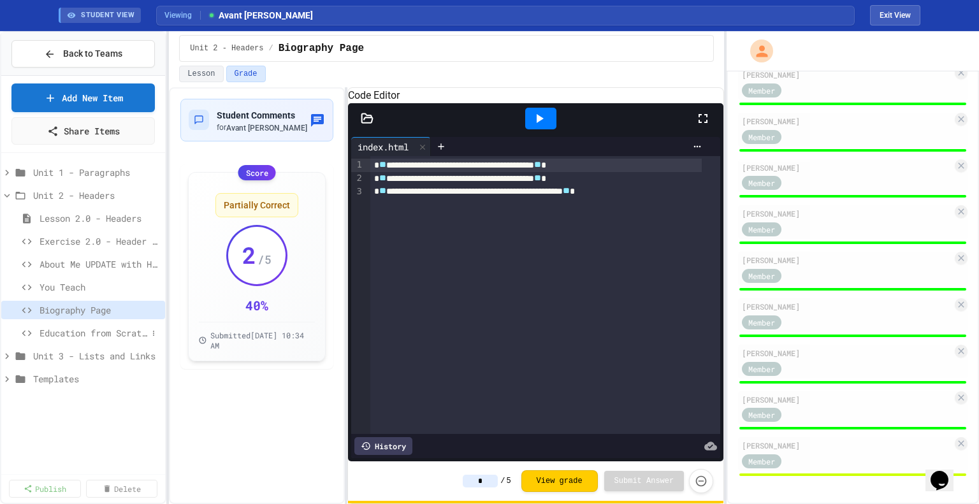
click at [99, 330] on span "Education from Scratch" at bounding box center [94, 332] width 108 height 13
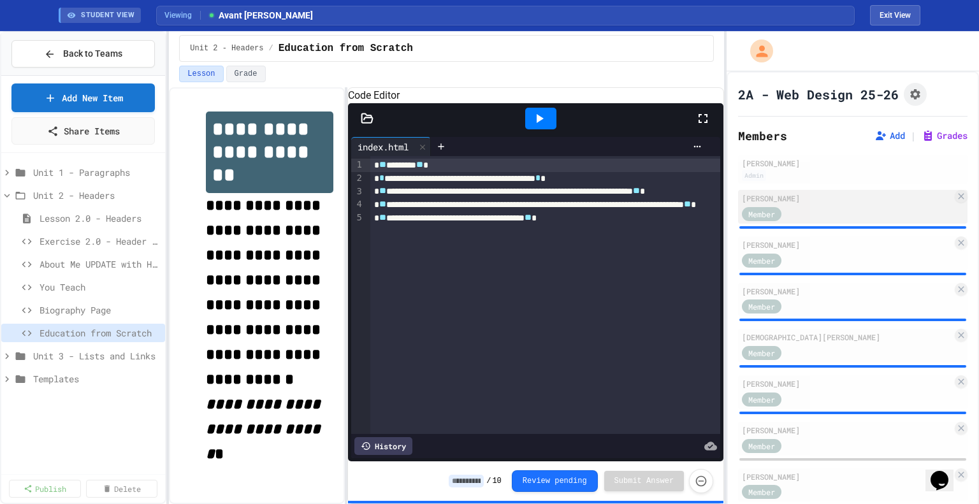
click at [828, 205] on div "Member" at bounding box center [847, 213] width 210 height 16
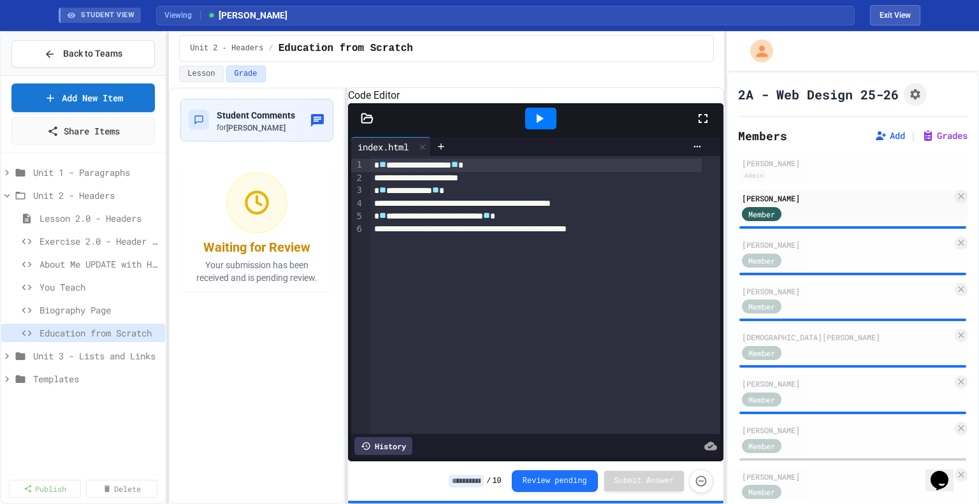
click at [481, 480] on input at bounding box center [466, 481] width 35 height 13
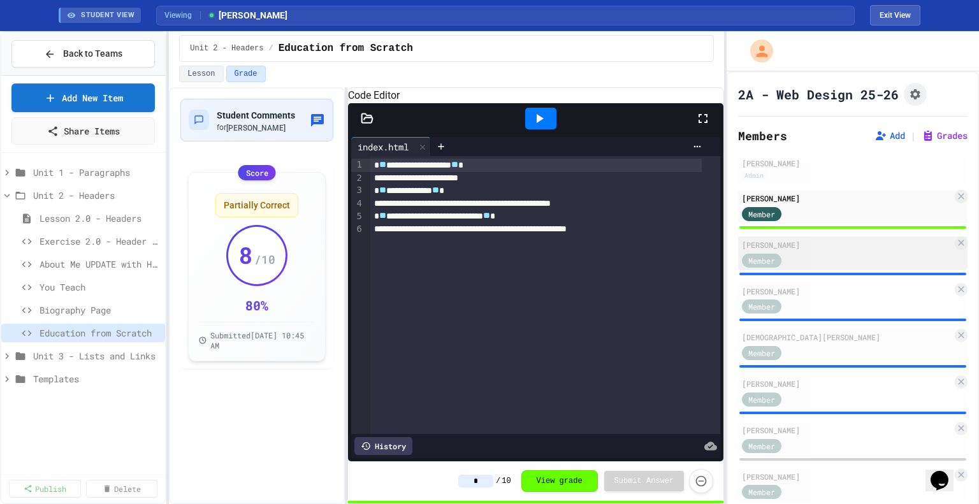
type input "*"
click at [807, 249] on div "[PERSON_NAME]" at bounding box center [847, 244] width 210 height 11
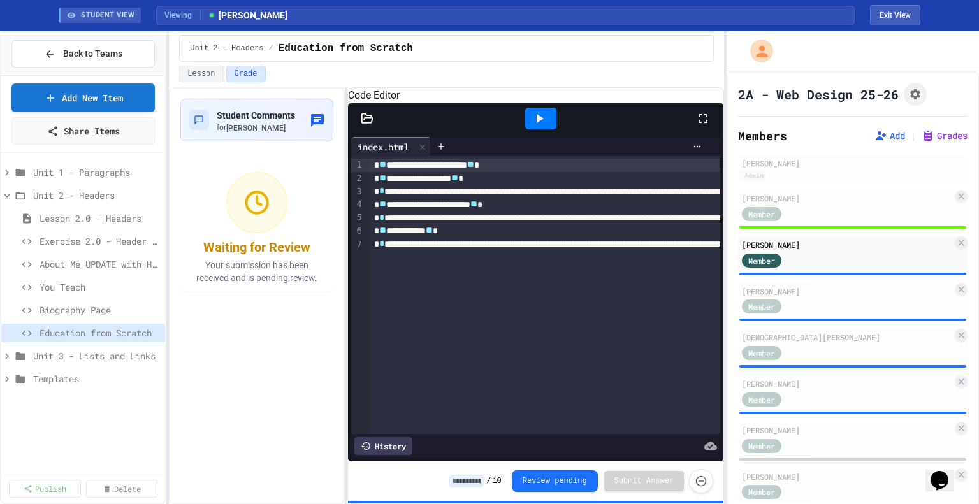
click at [466, 479] on input at bounding box center [466, 481] width 35 height 13
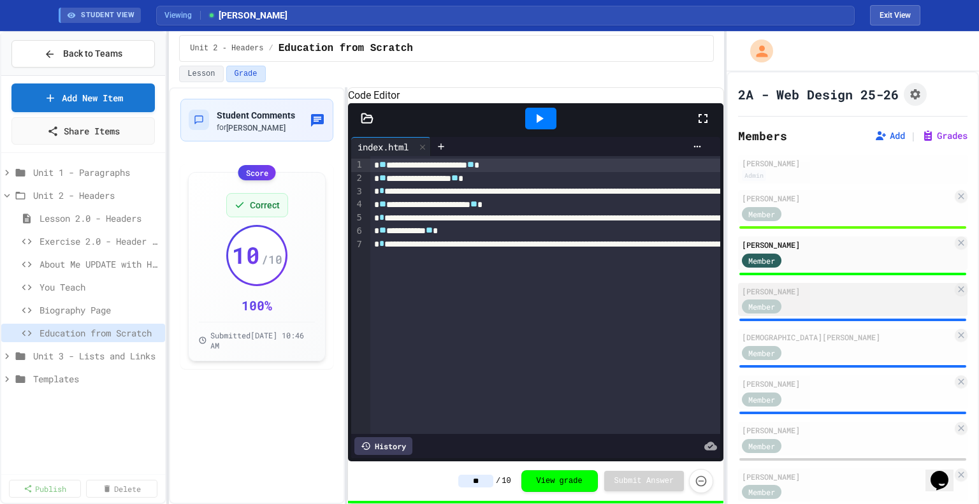
type input "**"
click at [842, 300] on div "Member" at bounding box center [847, 306] width 210 height 16
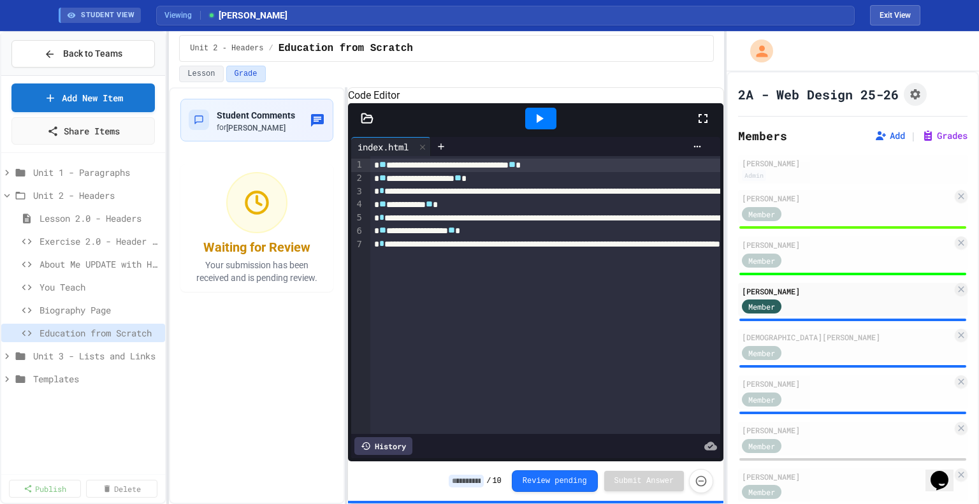
click at [480, 477] on input at bounding box center [466, 481] width 35 height 13
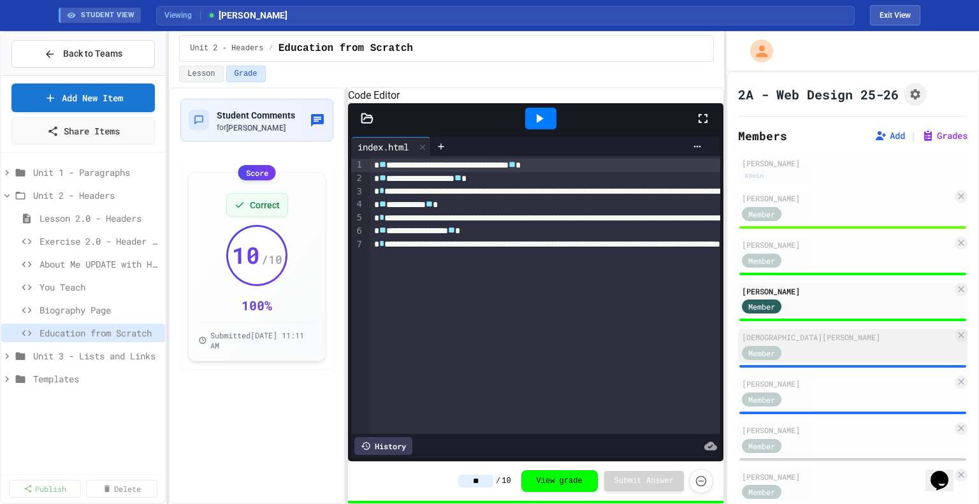
type input "**"
click at [844, 336] on div "[DEMOGRAPHIC_DATA][PERSON_NAME]" at bounding box center [847, 337] width 210 height 11
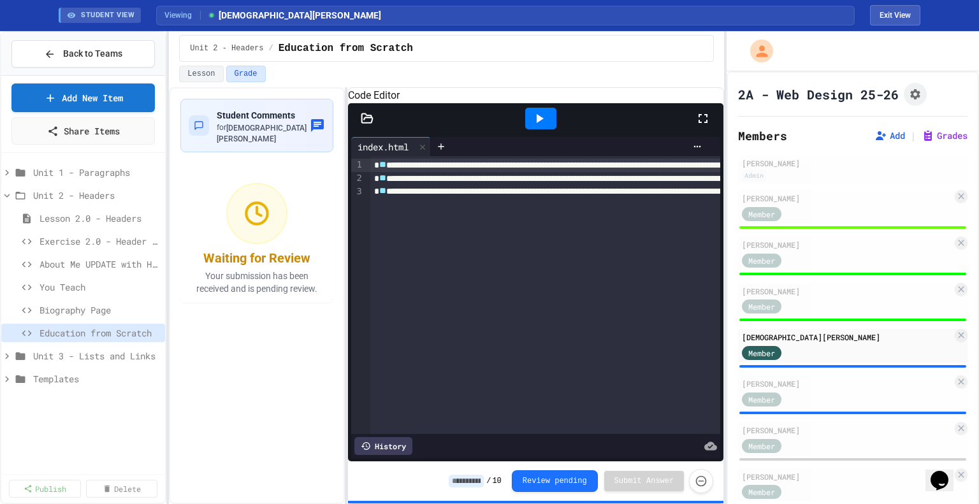
click at [475, 487] on input at bounding box center [466, 481] width 35 height 13
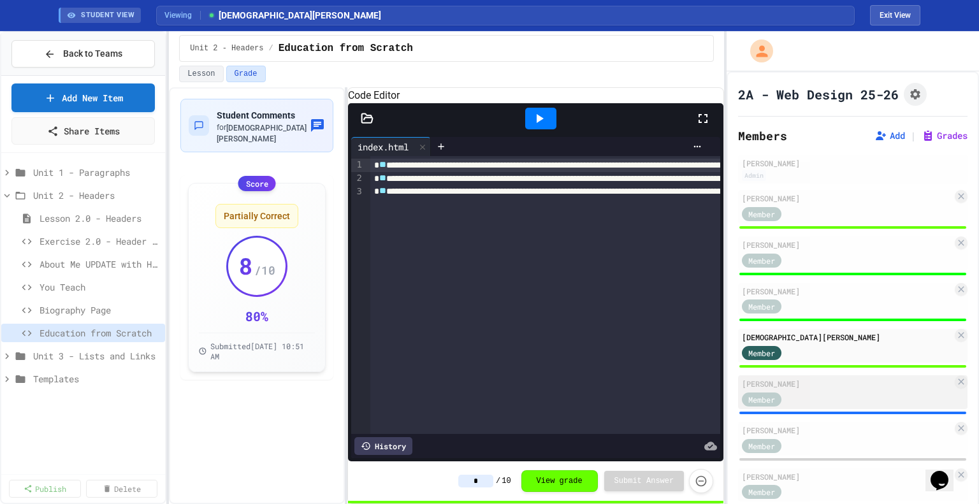
type input "*"
click at [837, 392] on div "Member" at bounding box center [847, 399] width 210 height 16
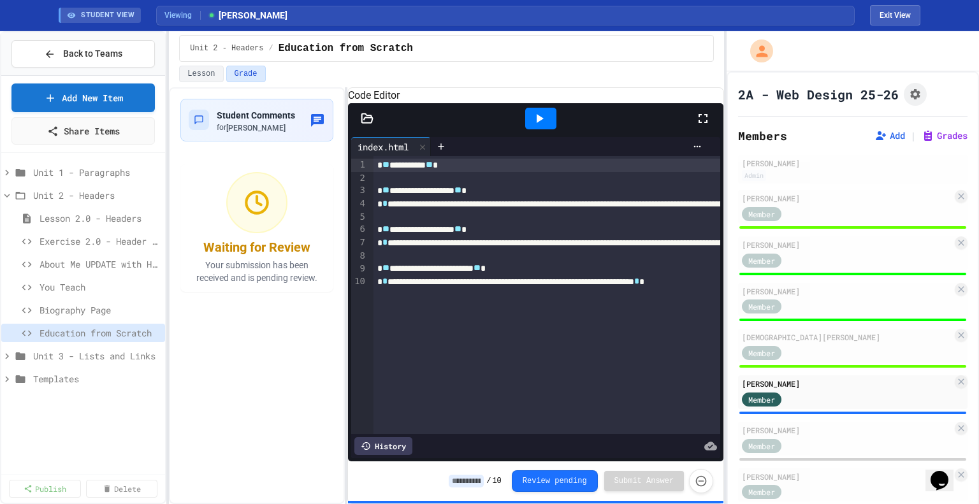
click at [473, 485] on input at bounding box center [466, 481] width 35 height 13
click at [382, 437] on div "History" at bounding box center [384, 446] width 58 height 18
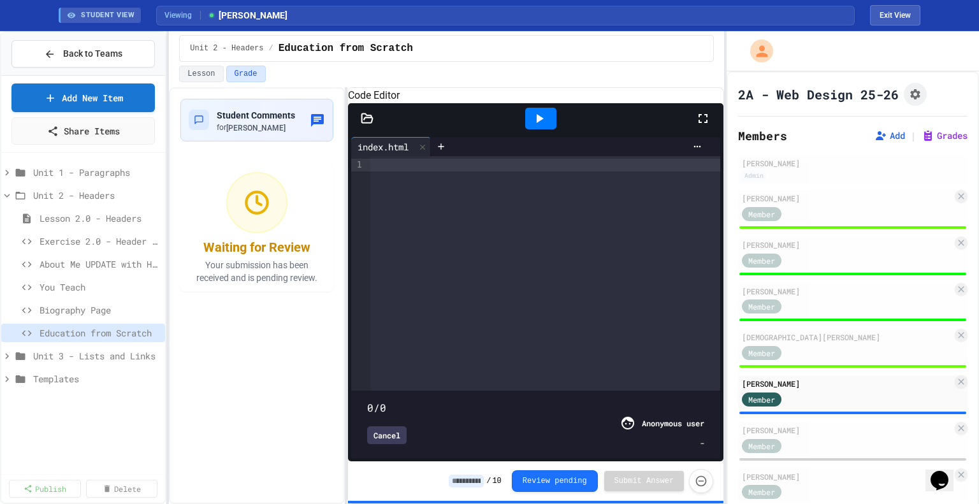
type input "***"
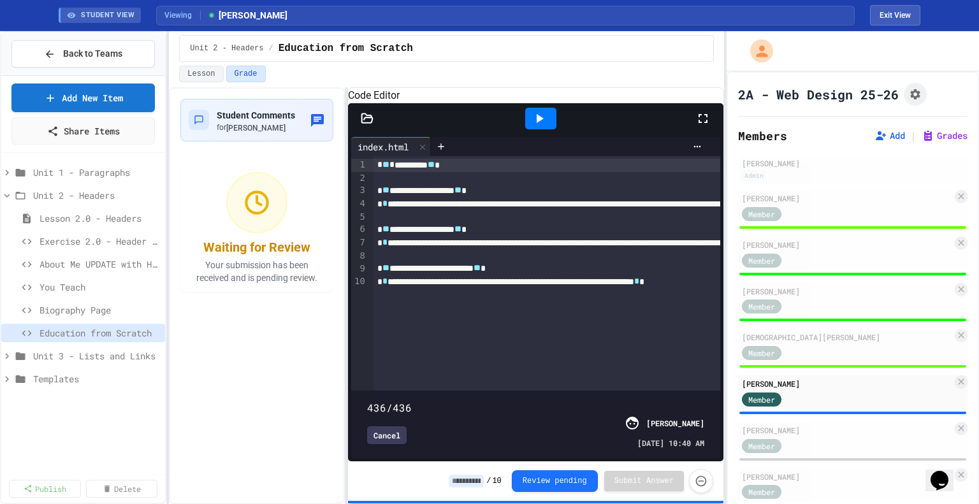
click at [384, 433] on div "Cancel" at bounding box center [387, 436] width 40 height 18
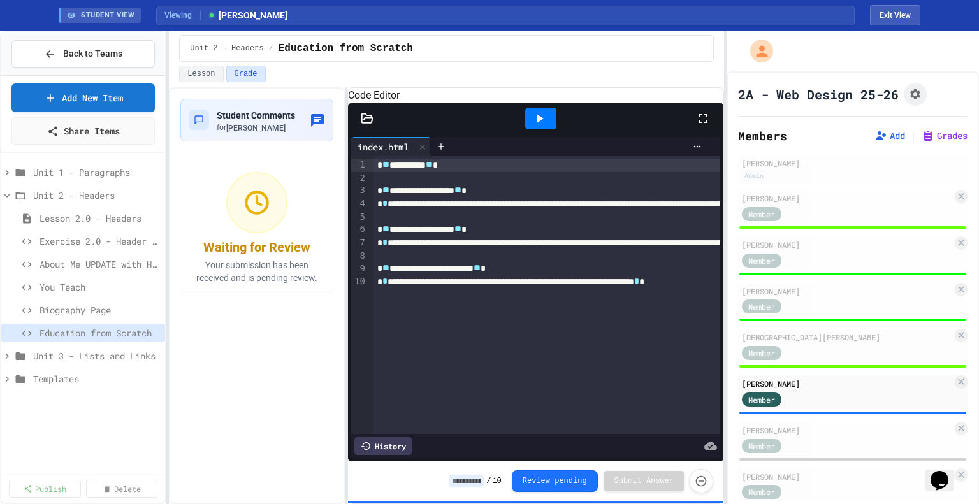
click at [471, 485] on input at bounding box center [466, 481] width 35 height 13
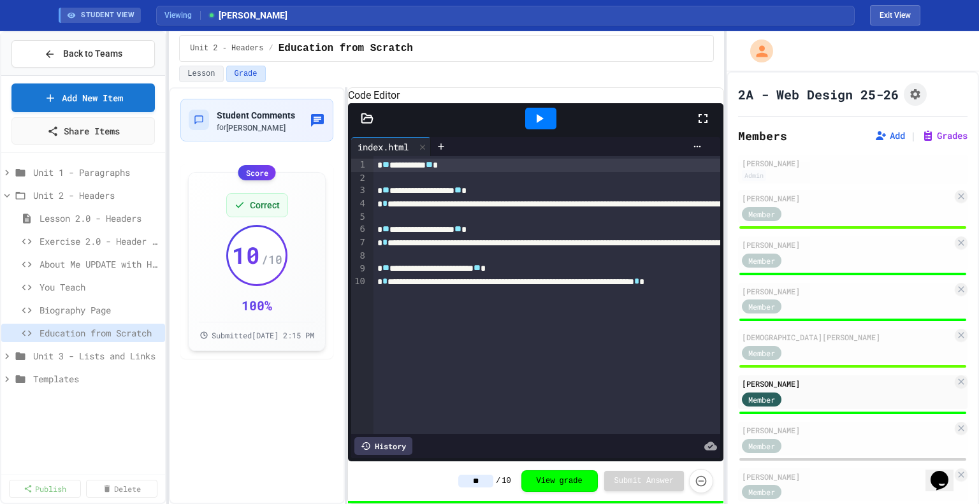
scroll to position [26, 0]
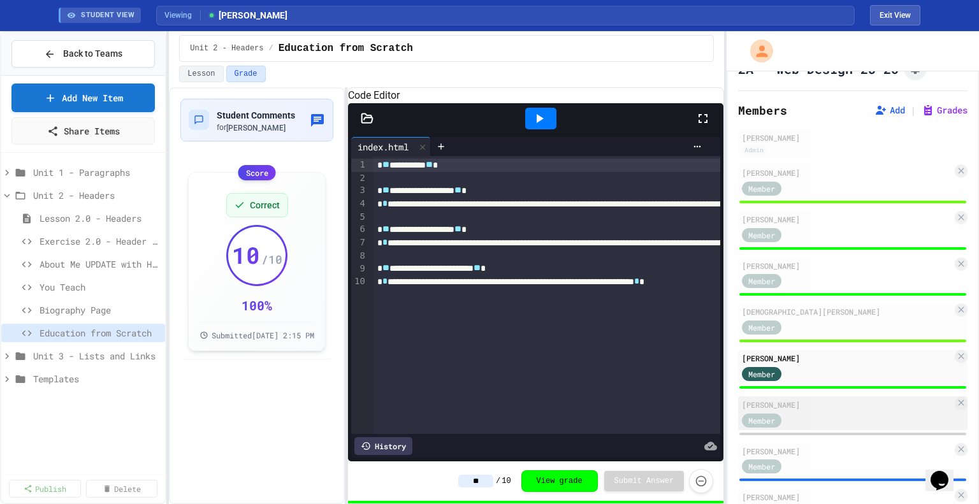
type input "**"
click at [843, 413] on div "Member" at bounding box center [847, 420] width 210 height 16
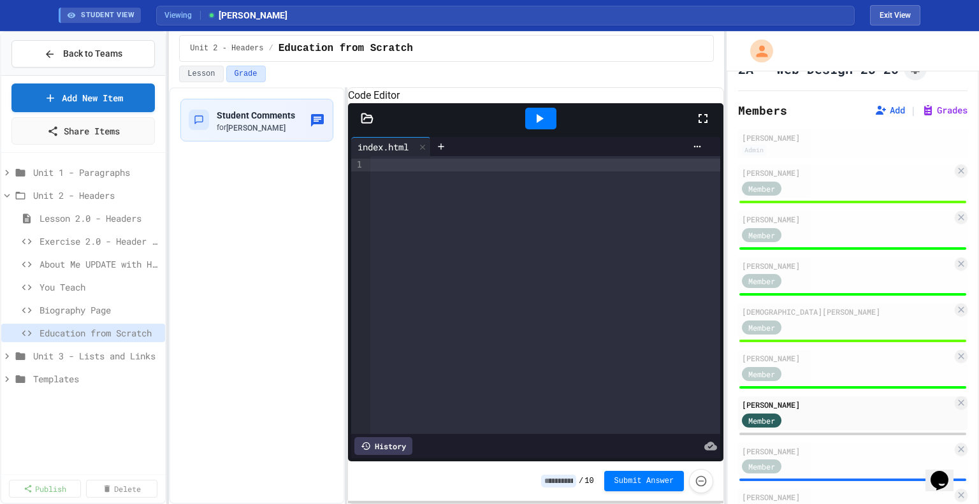
click at [569, 479] on input at bounding box center [558, 481] width 35 height 13
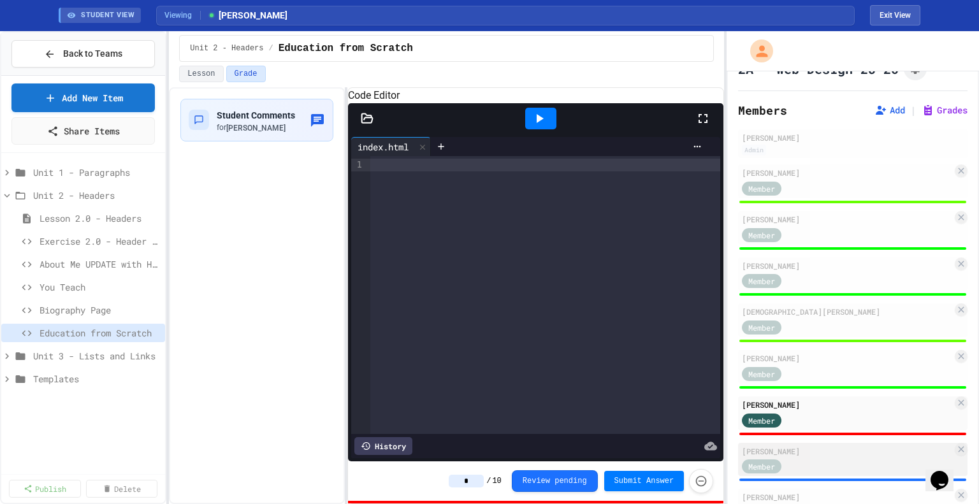
type input "*"
click at [809, 451] on div "[PERSON_NAME]" at bounding box center [847, 451] width 210 height 11
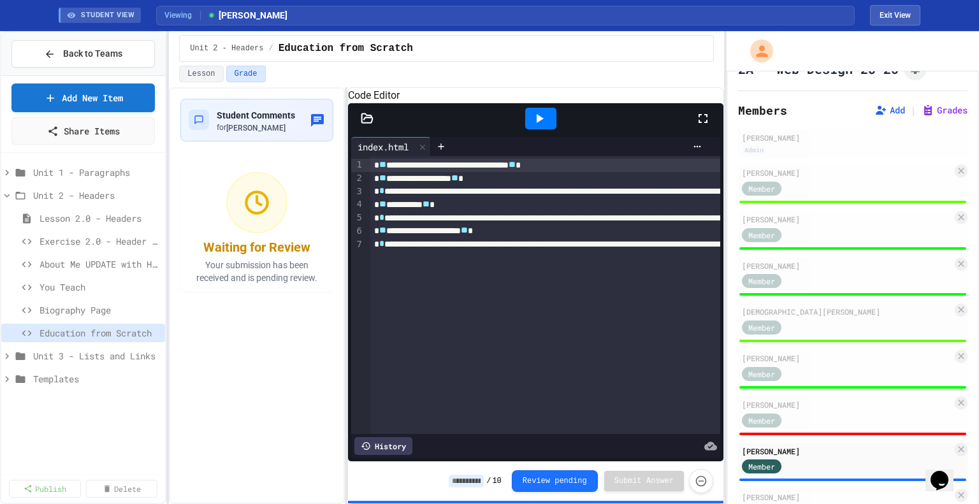
click at [484, 476] on input at bounding box center [466, 481] width 35 height 13
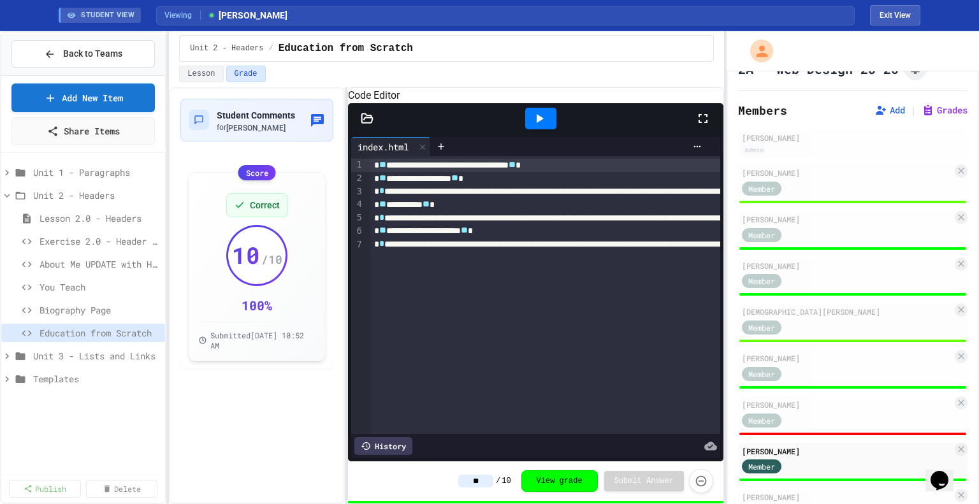
type input "**"
click at [401, 444] on div "History" at bounding box center [384, 446] width 58 height 18
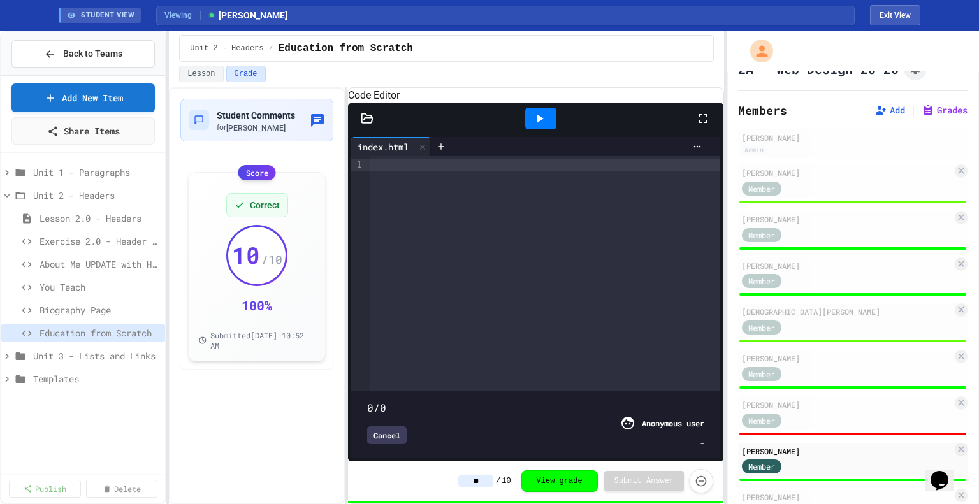
type input "***"
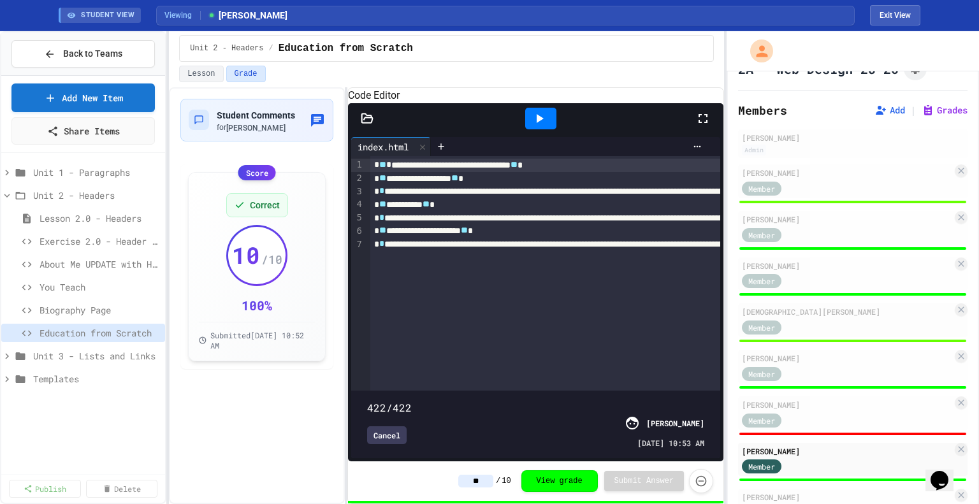
click at [400, 432] on div "Cancel" at bounding box center [387, 436] width 40 height 18
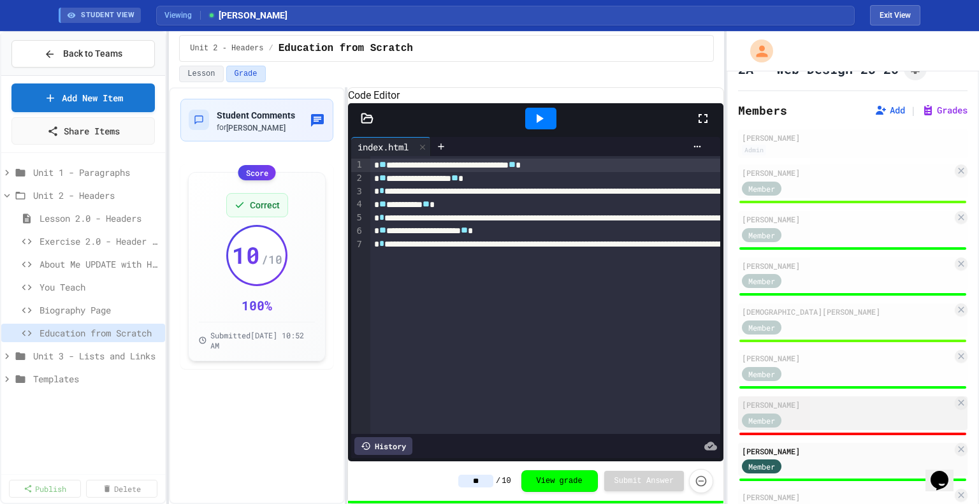
scroll to position [106, 0]
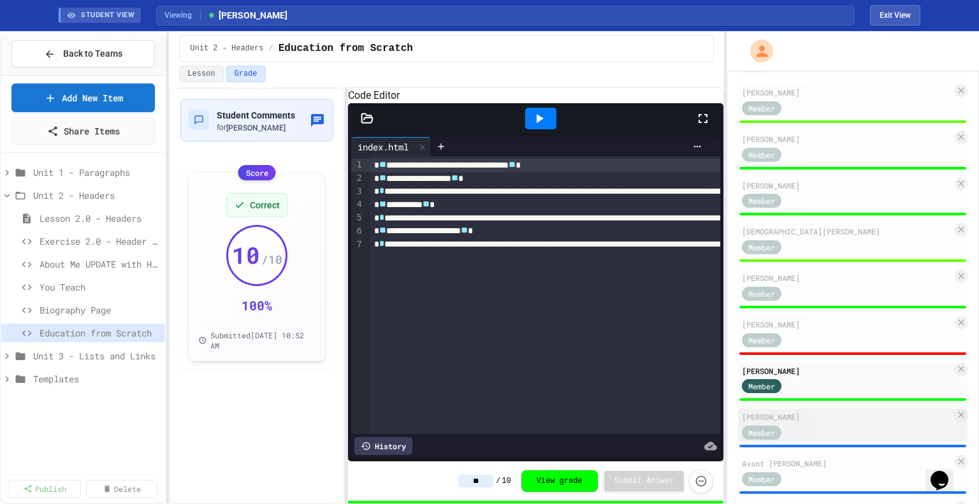
click at [847, 425] on div "Member" at bounding box center [847, 432] width 210 height 16
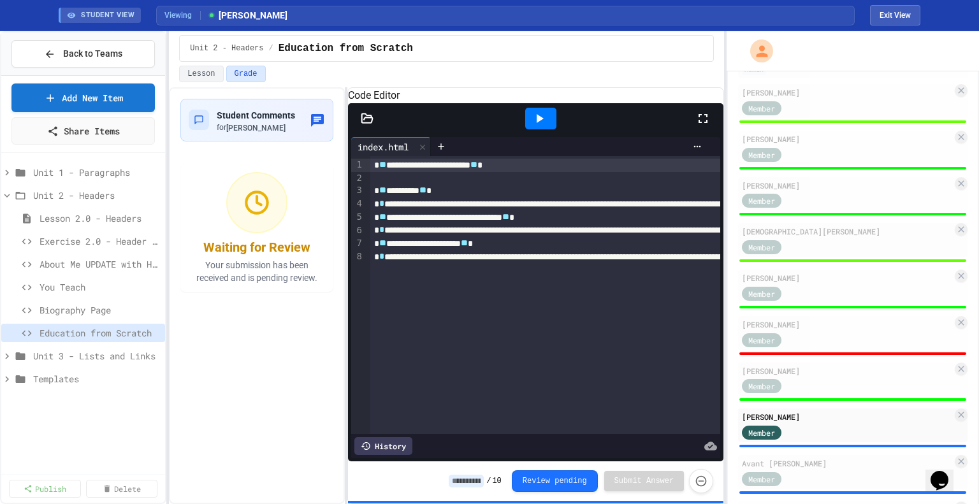
click at [480, 485] on input at bounding box center [466, 481] width 35 height 13
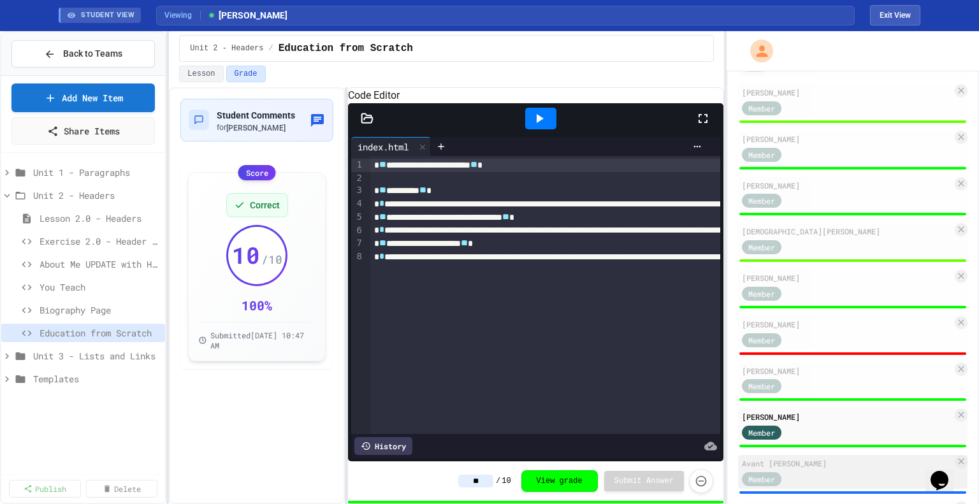
type input "**"
click at [814, 474] on div "Member" at bounding box center [847, 479] width 210 height 16
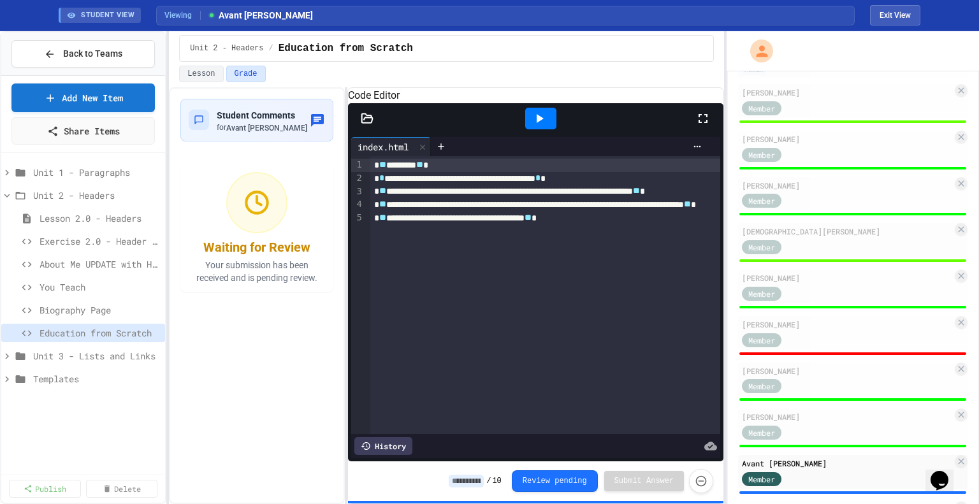
click at [484, 478] on input at bounding box center [466, 481] width 35 height 13
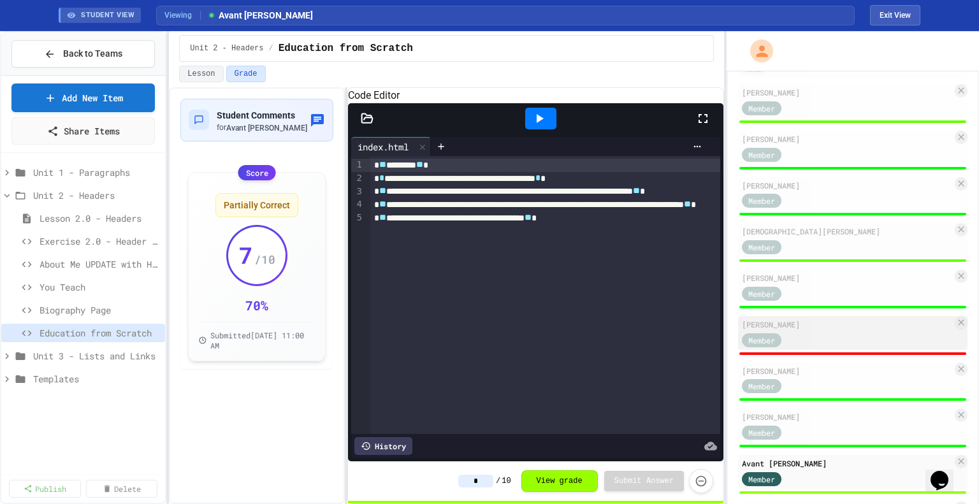
scroll to position [310, 0]
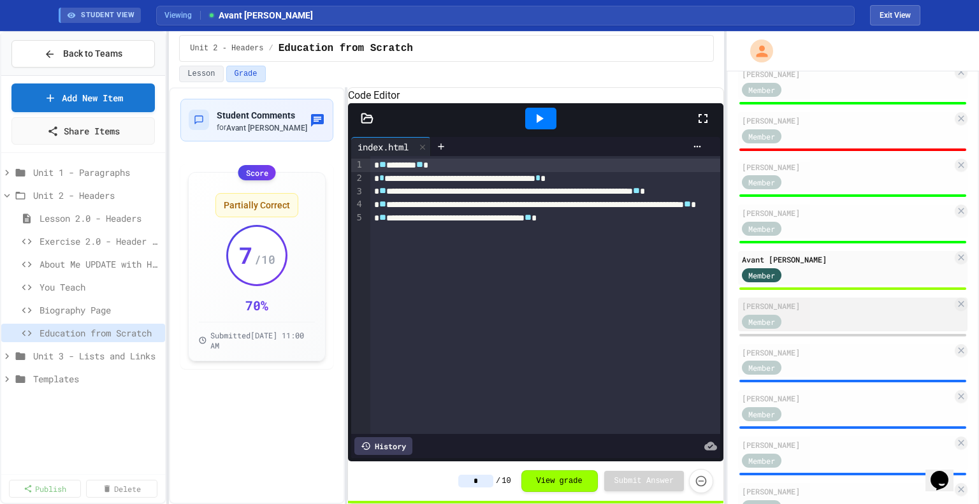
type input "*"
click at [823, 319] on div "Member" at bounding box center [847, 321] width 210 height 16
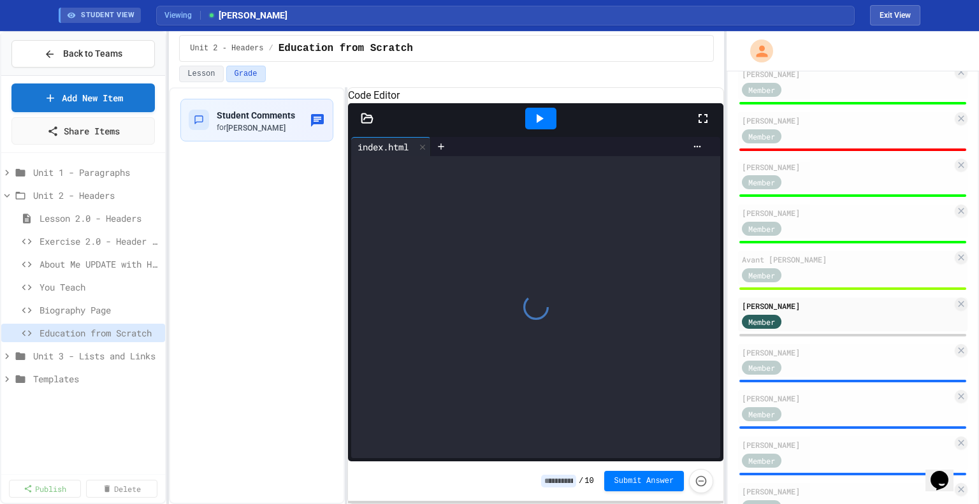
click at [571, 483] on input at bounding box center [558, 481] width 35 height 13
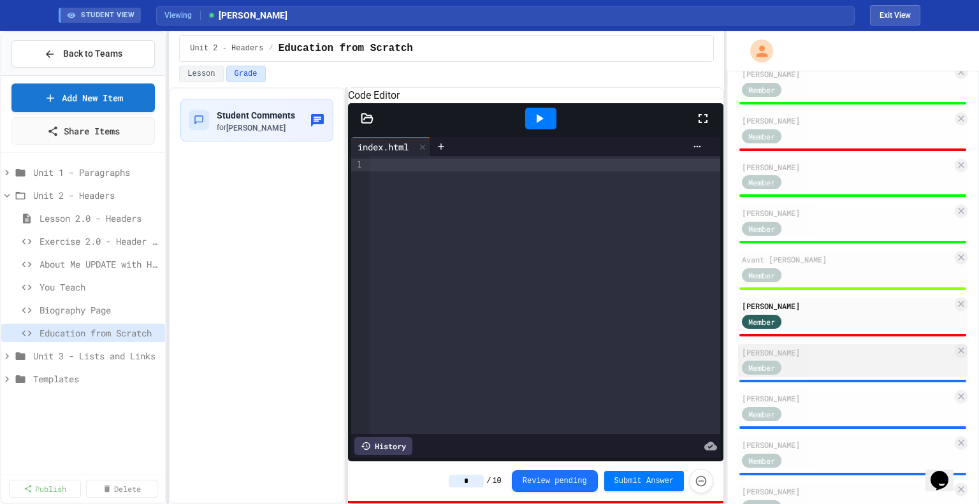
type input "*"
click at [811, 356] on div "[PERSON_NAME]" at bounding box center [847, 352] width 210 height 11
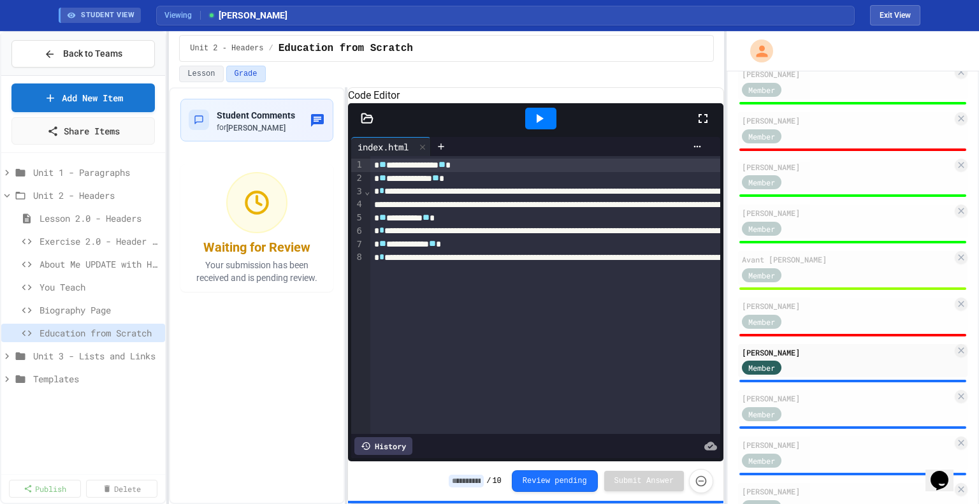
click at [475, 477] on input at bounding box center [466, 481] width 35 height 13
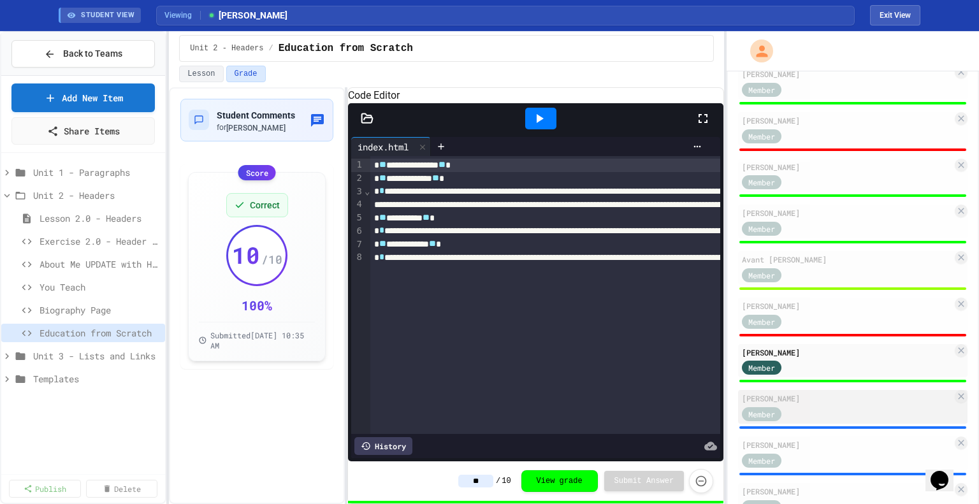
type input "**"
click at [793, 404] on div "[PERSON_NAME]" at bounding box center [847, 398] width 210 height 11
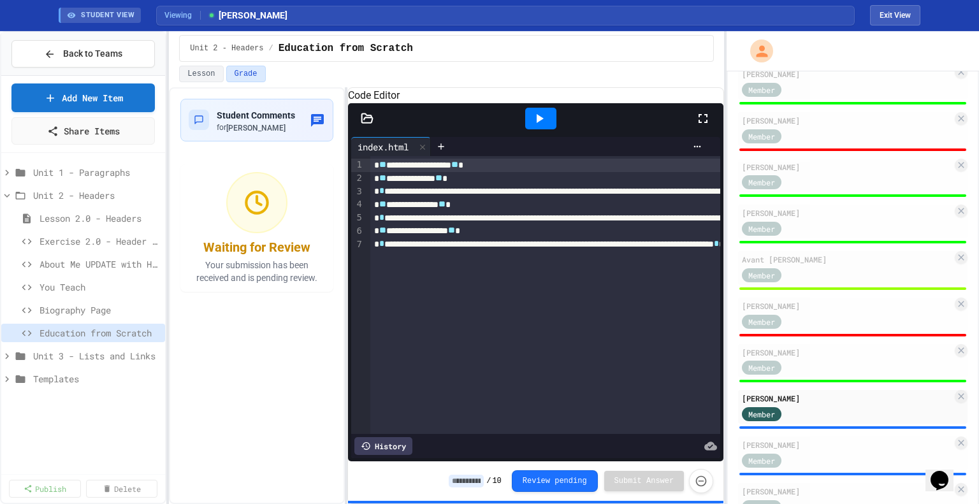
click at [484, 483] on input at bounding box center [466, 481] width 35 height 13
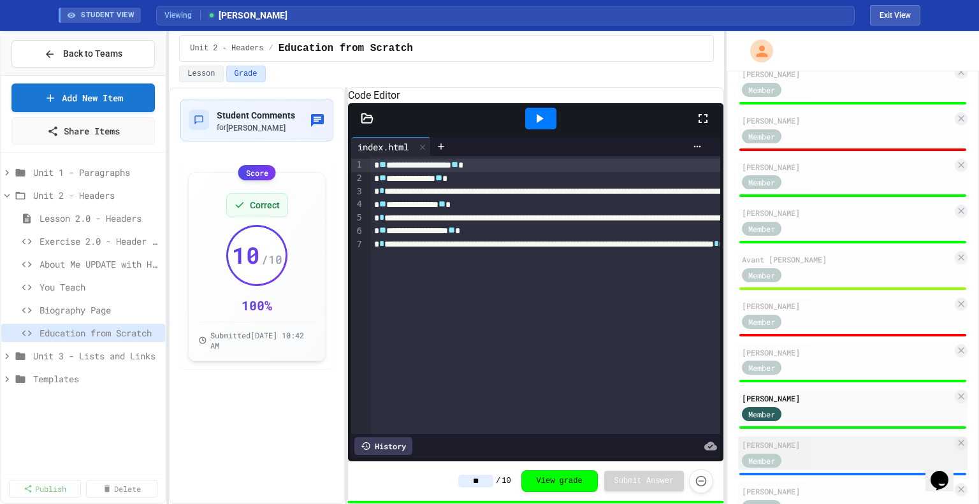
type input "**"
click at [830, 448] on div "[PERSON_NAME]" at bounding box center [847, 444] width 210 height 11
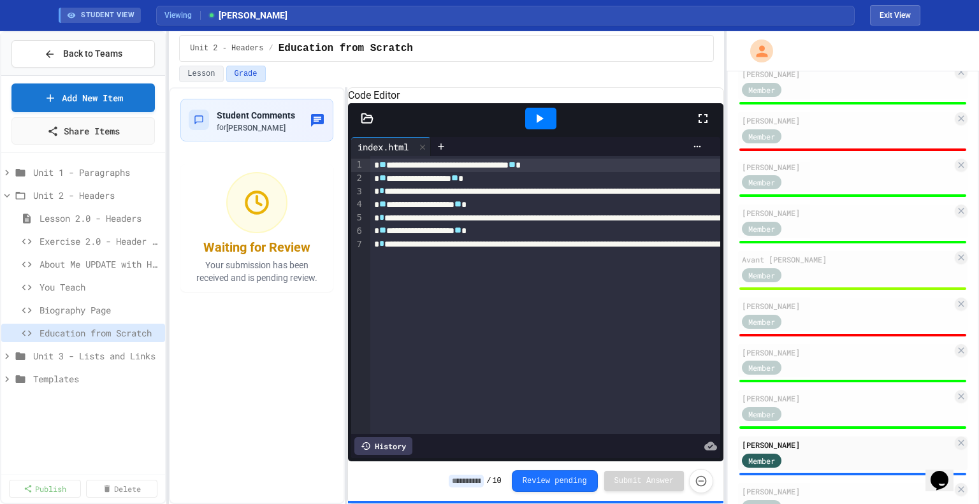
click at [480, 482] on input at bounding box center [466, 481] width 35 height 13
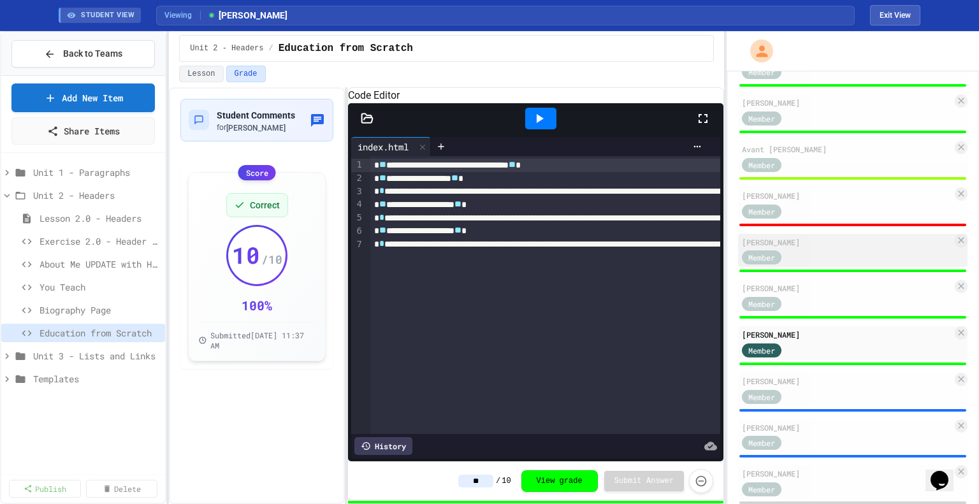
scroll to position [420, 0]
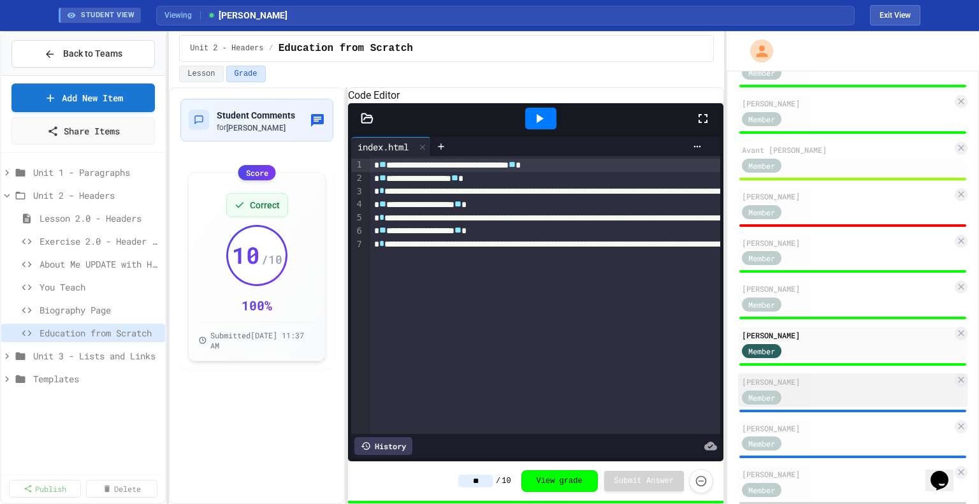
type input "**"
click at [834, 388] on div "[PERSON_NAME]" at bounding box center [847, 381] width 210 height 11
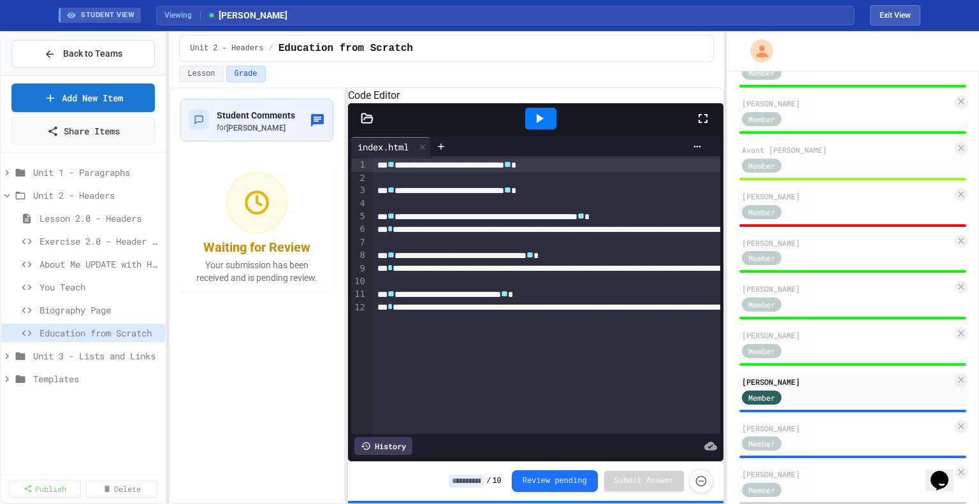
click at [395, 438] on div "History" at bounding box center [384, 446] width 58 height 18
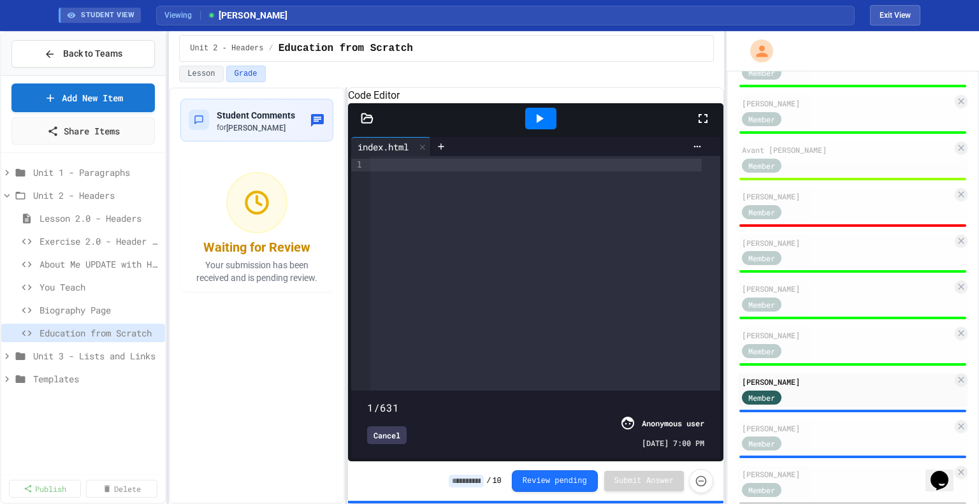
drag, startPoint x: 698, startPoint y: 378, endPoint x: 354, endPoint y: 363, distance: 344.7
click at [354, 391] on div "1/631 Cancel Anonymous user [DATE] 7:00 PM" at bounding box center [535, 425] width 369 height 68
type input "*"
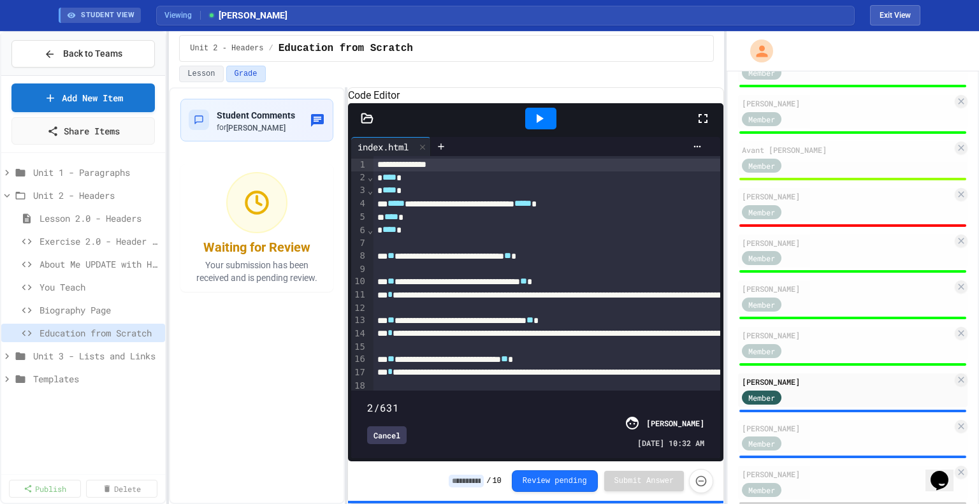
click at [482, 476] on input at bounding box center [466, 481] width 35 height 13
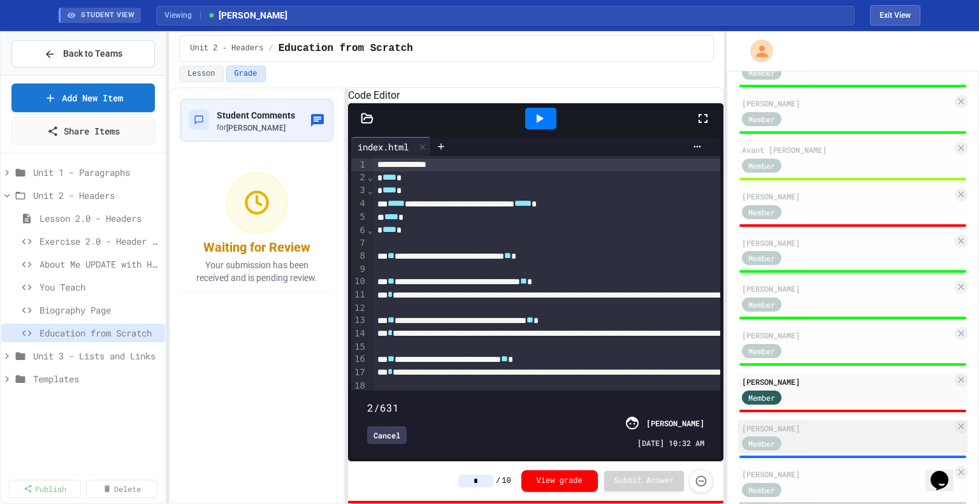
type input "*"
click at [798, 429] on div "[PERSON_NAME]" at bounding box center [847, 428] width 210 height 11
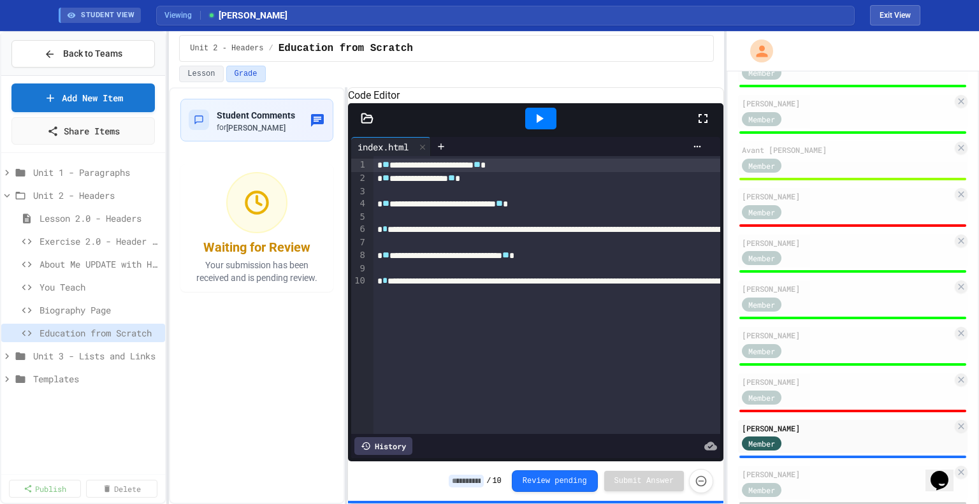
click at [484, 478] on input at bounding box center [466, 481] width 35 height 13
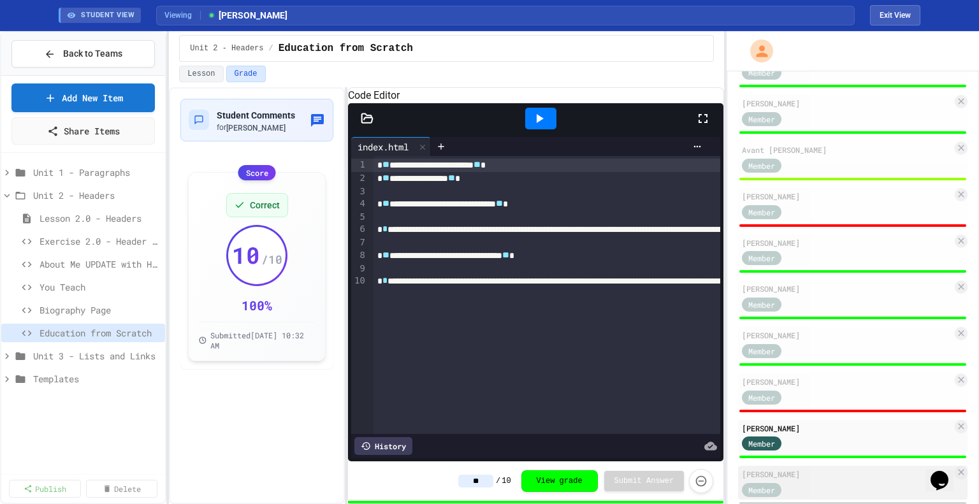
type input "**"
click at [817, 473] on div "[PERSON_NAME]" at bounding box center [847, 474] width 210 height 11
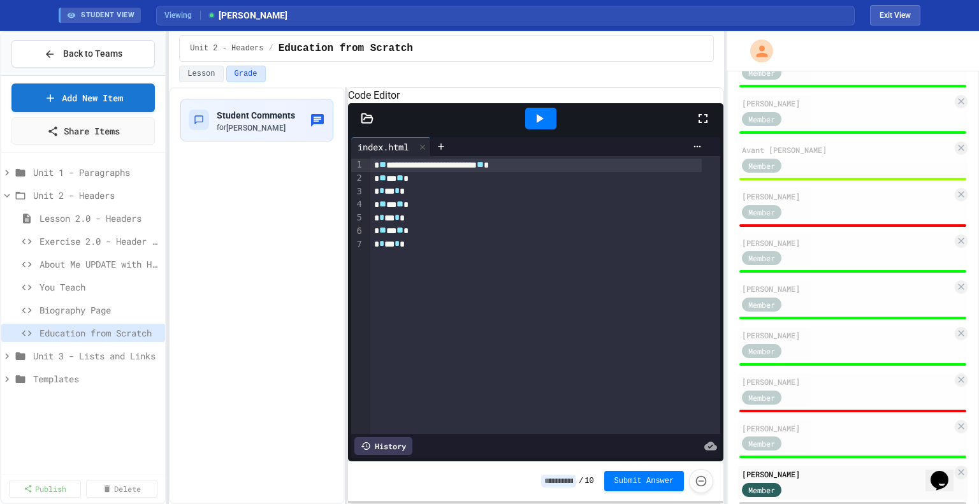
click at [556, 481] on input at bounding box center [558, 481] width 35 height 13
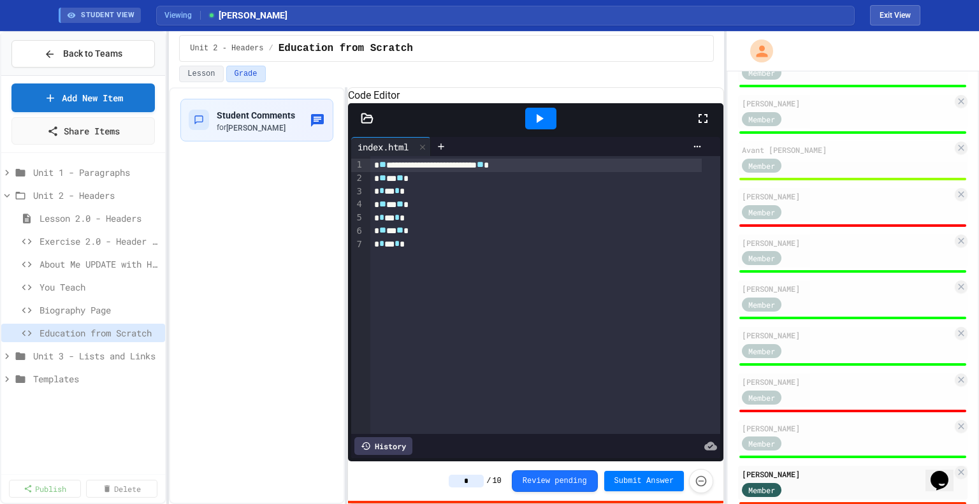
scroll to position [542, 0]
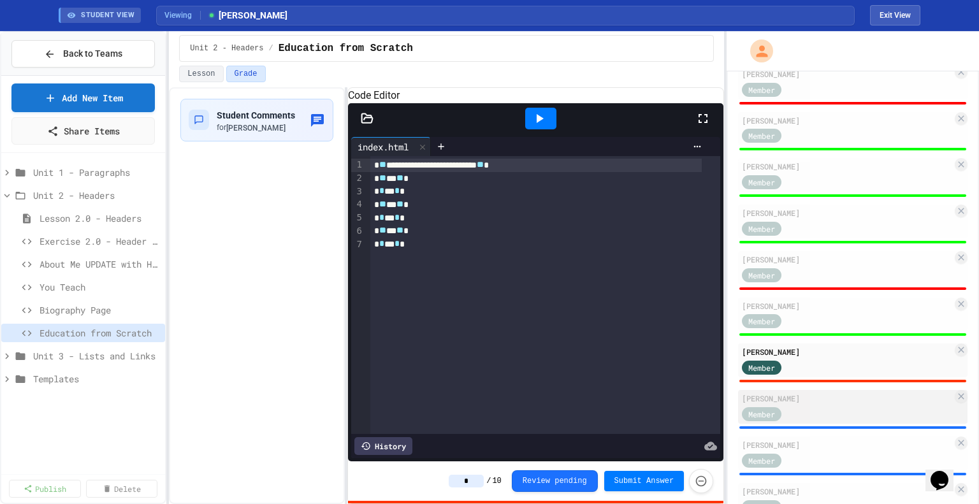
type input "*"
click at [798, 404] on div "[PERSON_NAME]" at bounding box center [847, 398] width 210 height 11
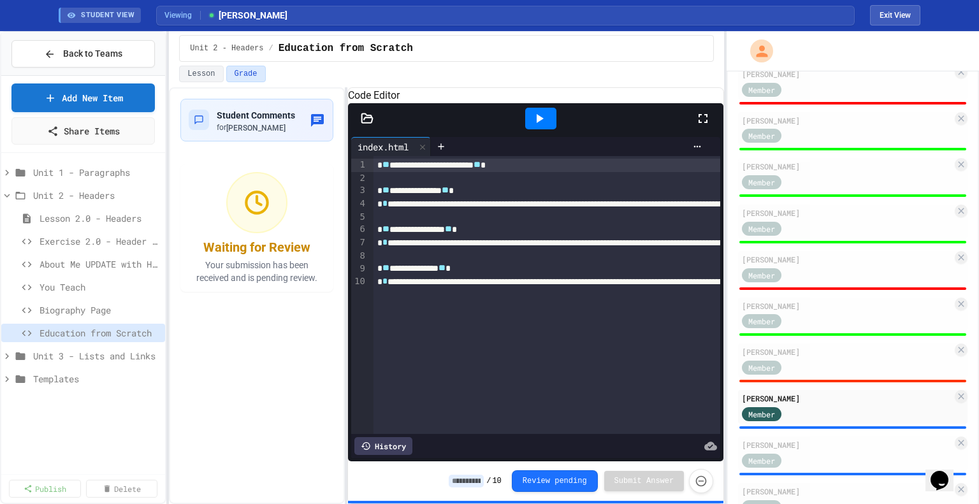
click at [482, 481] on input at bounding box center [466, 481] width 35 height 13
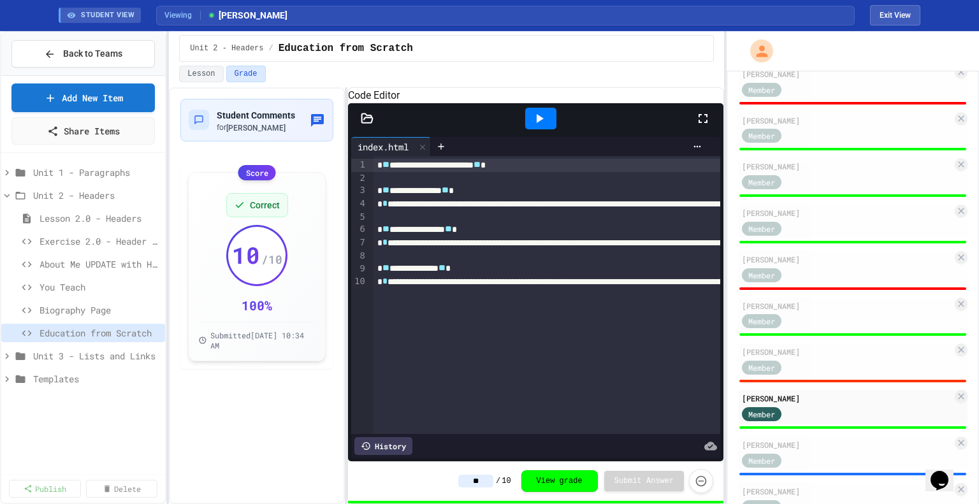
type input "**"
click at [394, 437] on div "History" at bounding box center [384, 446] width 58 height 18
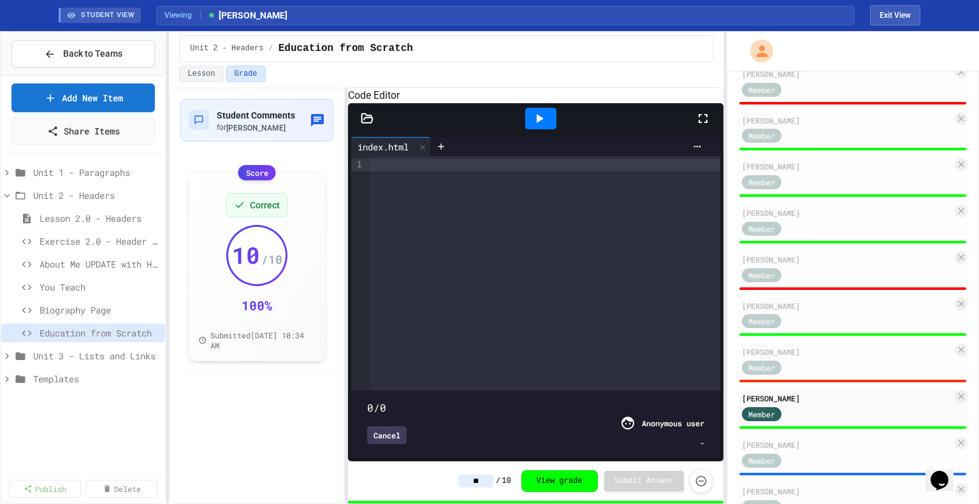
type input "***"
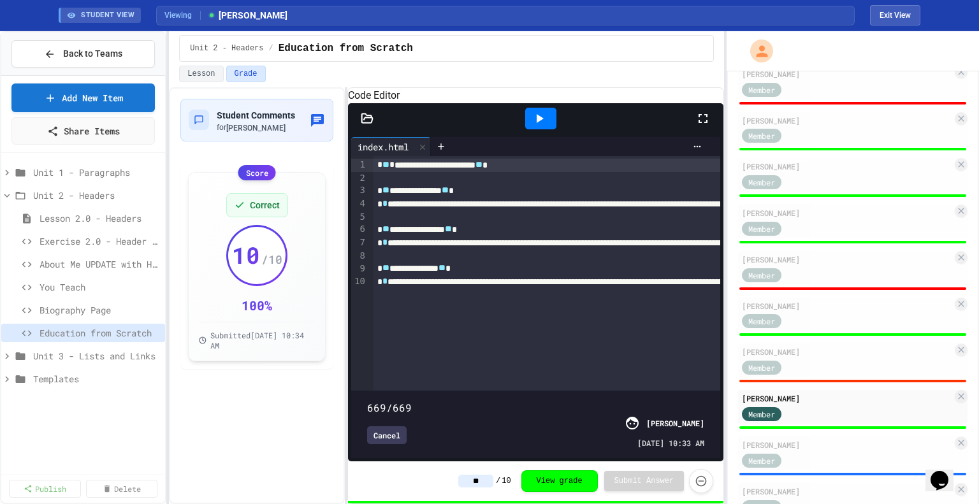
click at [394, 428] on div "Cancel" at bounding box center [387, 436] width 40 height 18
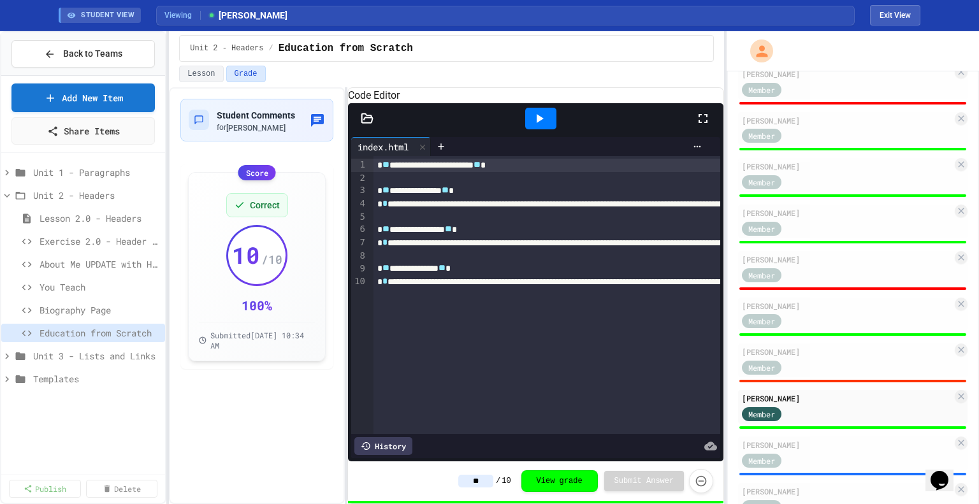
scroll to position [630, 0]
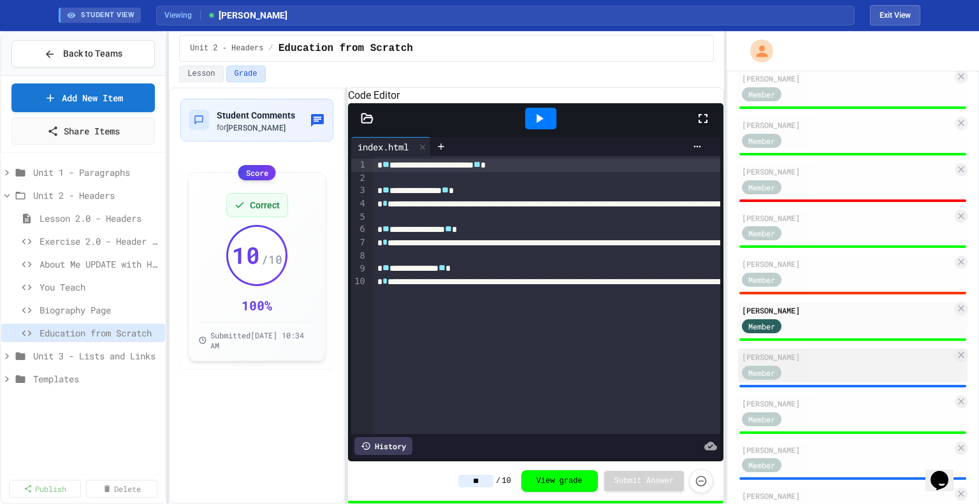
click at [818, 356] on div "[PERSON_NAME]" at bounding box center [847, 356] width 210 height 11
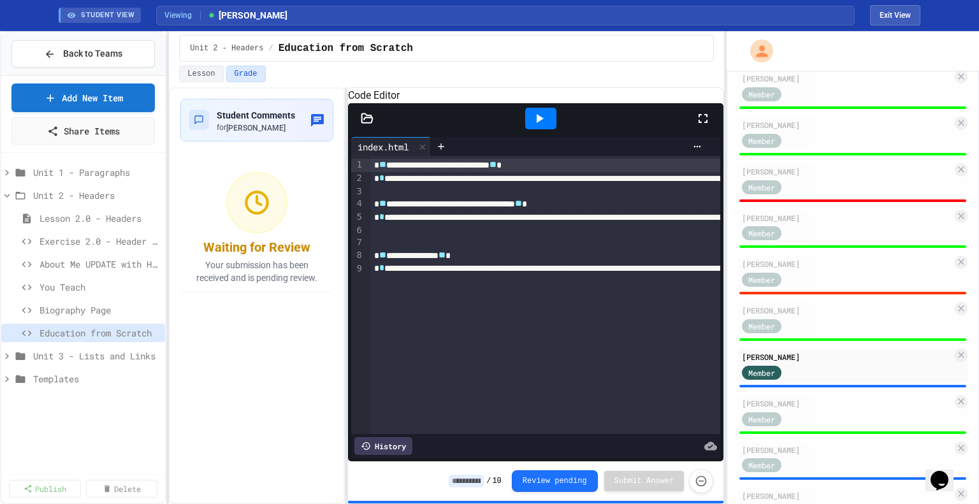
click at [481, 478] on input at bounding box center [466, 481] width 35 height 13
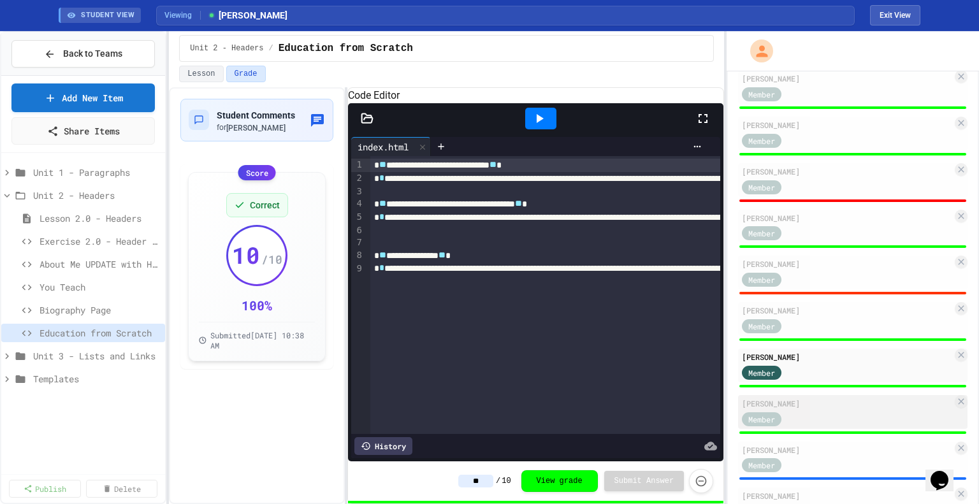
scroll to position [684, 0]
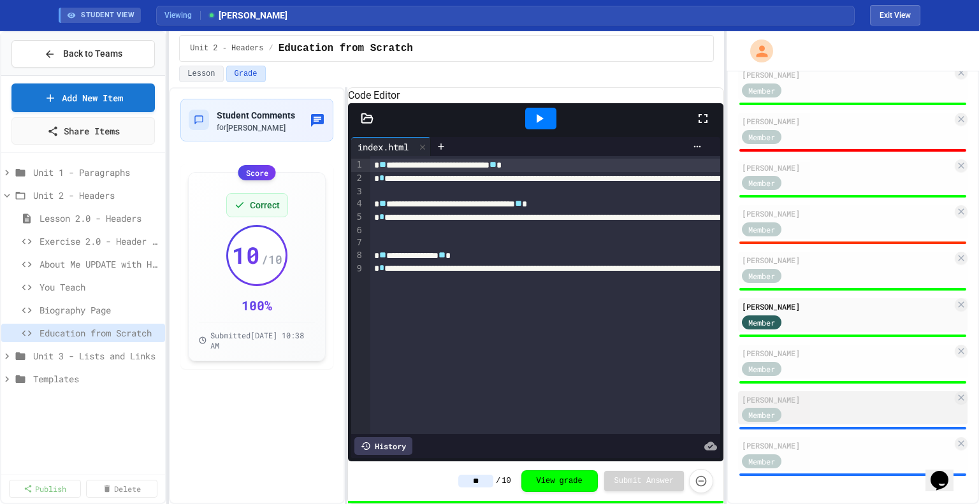
type input "**"
click at [821, 409] on div "Member" at bounding box center [847, 415] width 210 height 16
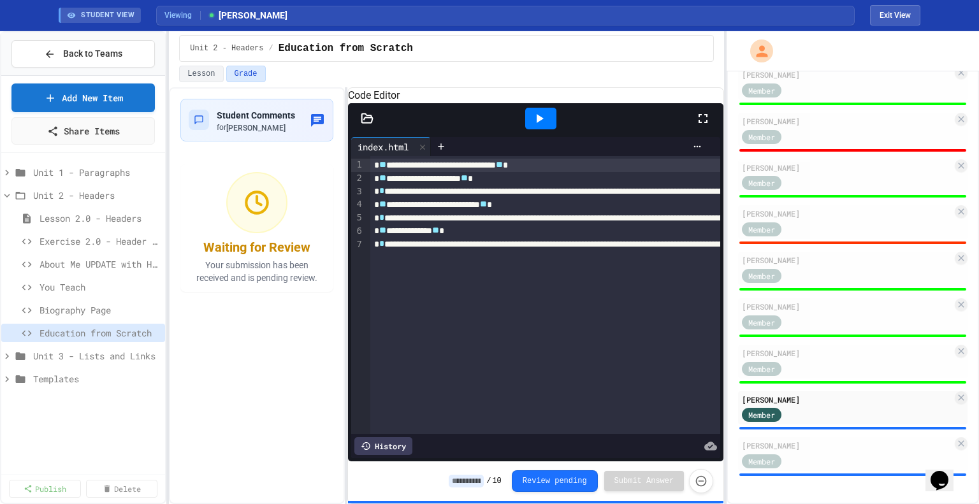
click at [481, 485] on input at bounding box center [466, 481] width 35 height 13
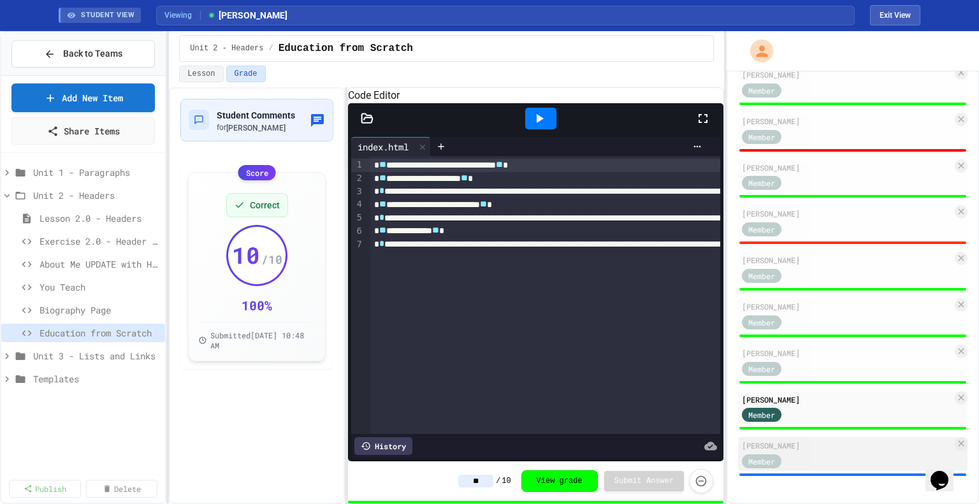
type input "**"
click at [803, 453] on div "Member" at bounding box center [774, 461] width 64 height 16
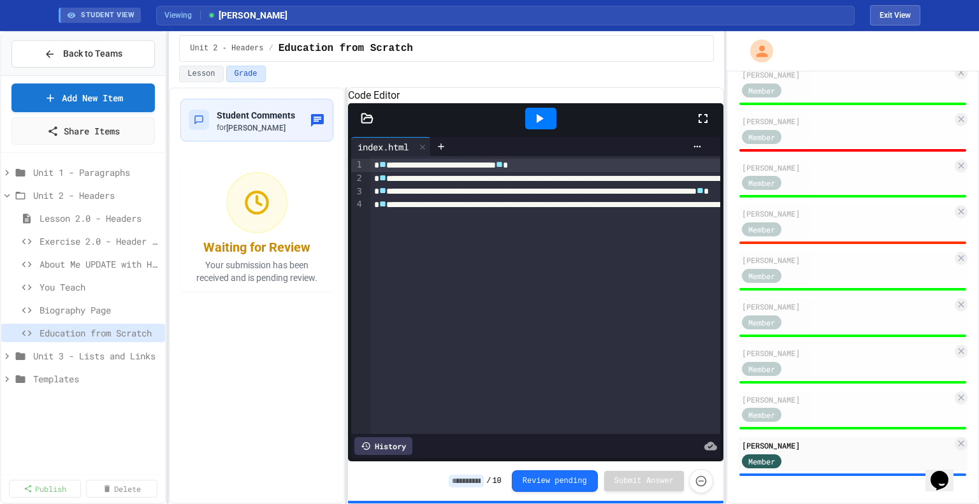
click at [483, 480] on input at bounding box center [466, 481] width 35 height 13
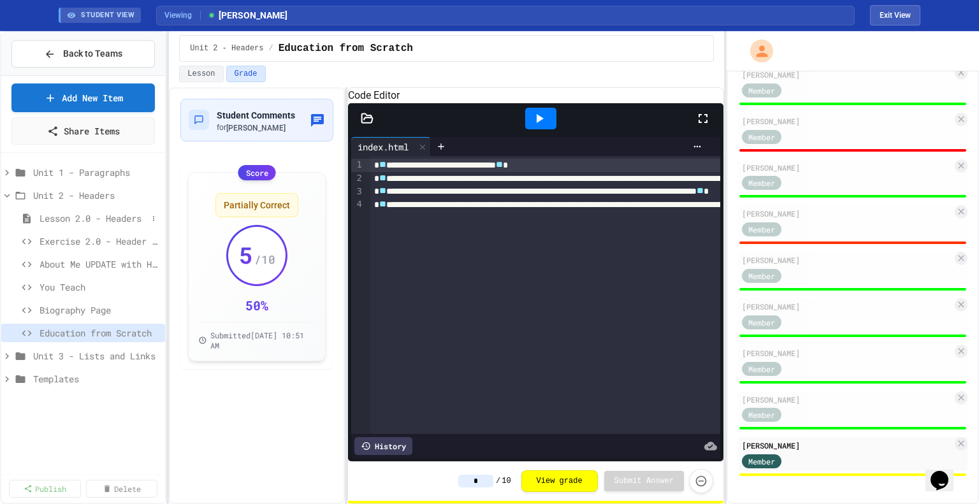
type input "*"
click at [114, 214] on span "Lesson 2.0 - Headers" at bounding box center [94, 218] width 108 height 13
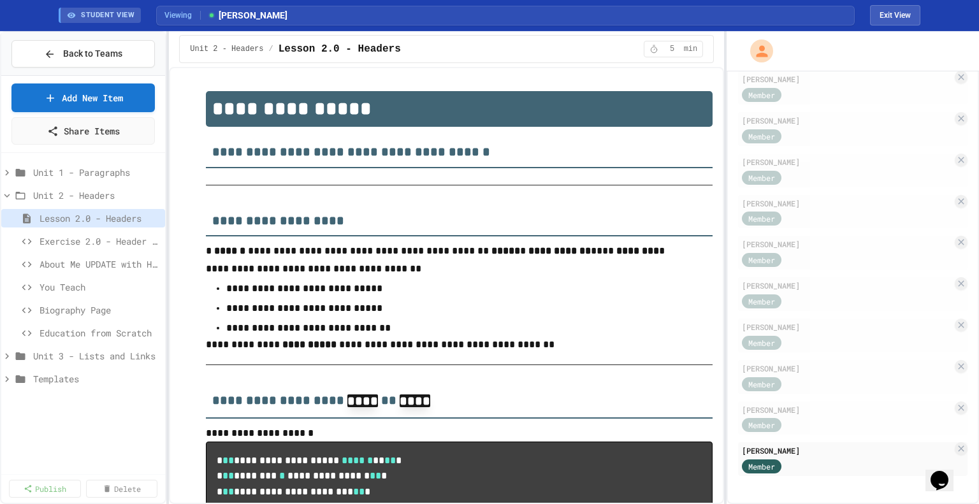
scroll to position [577, 0]
click at [900, 15] on button "Exit View" at bounding box center [895, 15] width 50 height 20
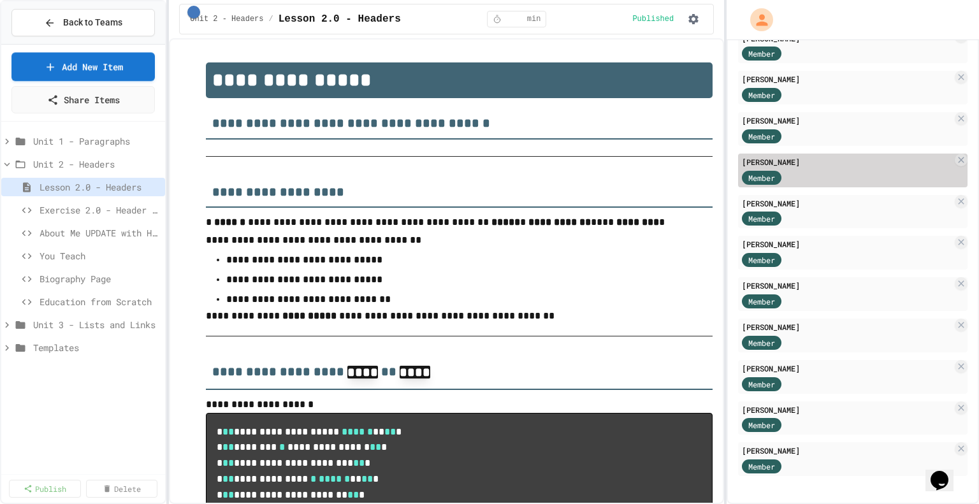
scroll to position [0, 0]
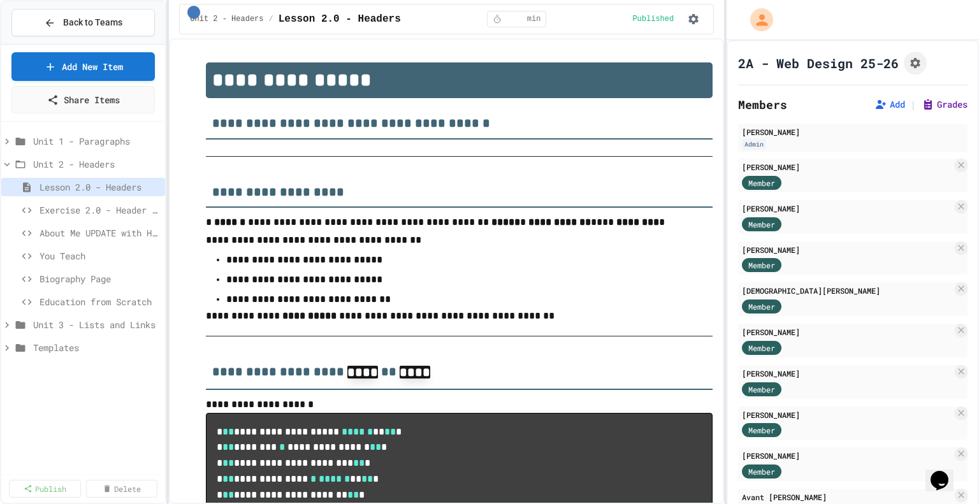
click at [922, 106] on button "Grades" at bounding box center [945, 104] width 46 height 13
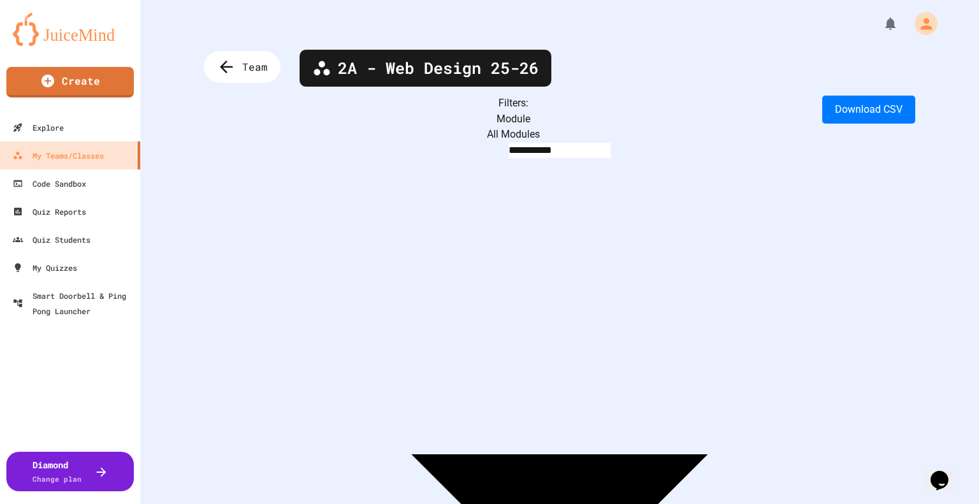
click at [263, 117] on body "**********" at bounding box center [489, 252] width 979 height 504
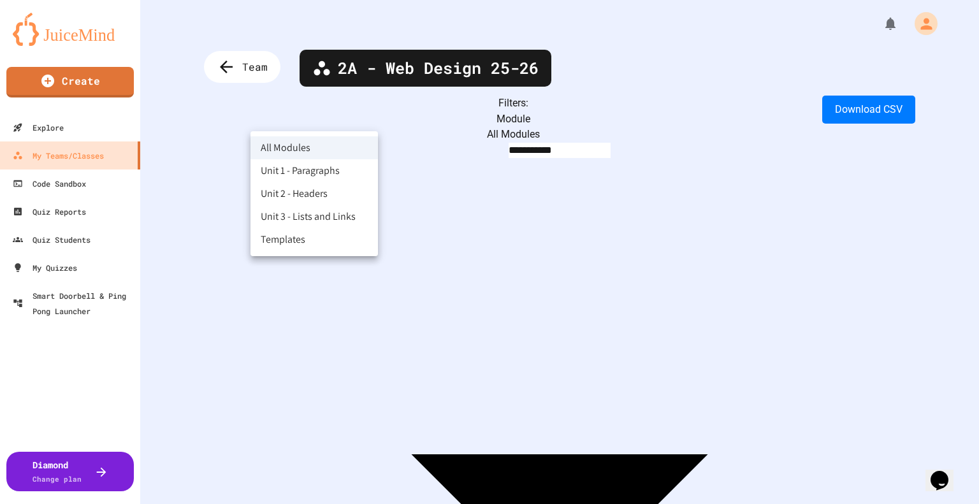
click at [293, 195] on li "Unit 2 - Headers" at bounding box center [315, 193] width 128 height 23
type input "**********"
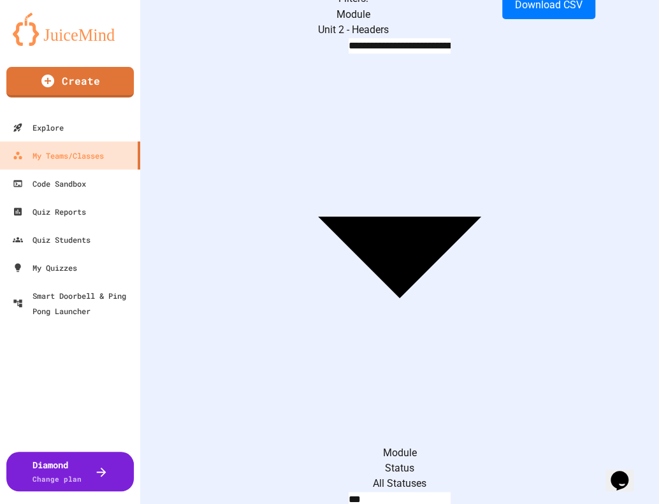
scroll to position [0, 453]
click at [73, 158] on div "My Teams/Classes" at bounding box center [58, 156] width 94 height 16
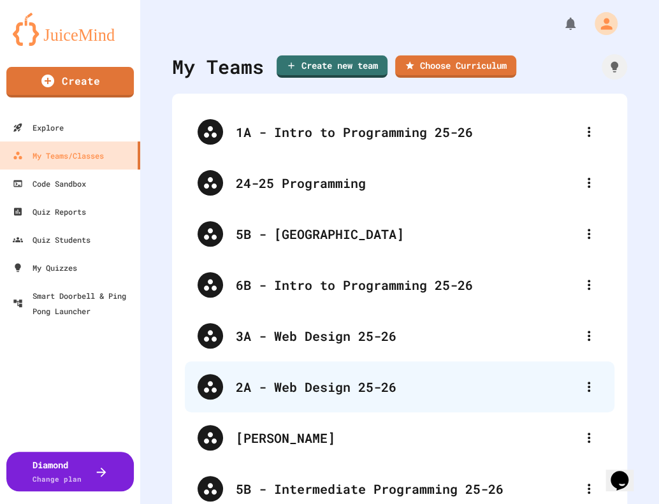
click at [275, 378] on div "2A - Web Design 25-26" at bounding box center [406, 387] width 341 height 19
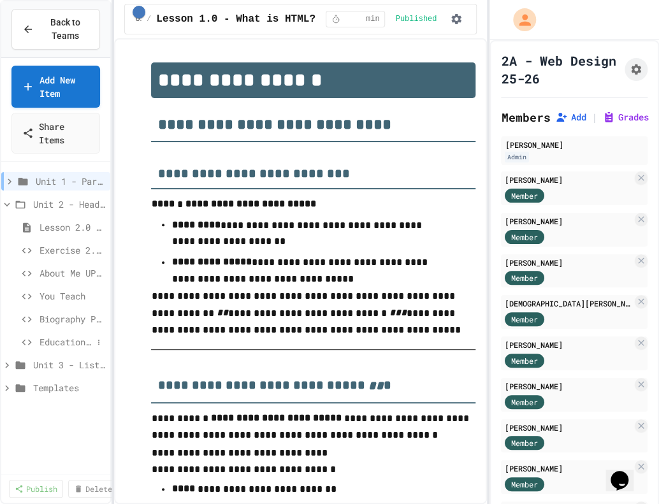
click at [62, 335] on span "Education from Scratch" at bounding box center [66, 341] width 53 height 13
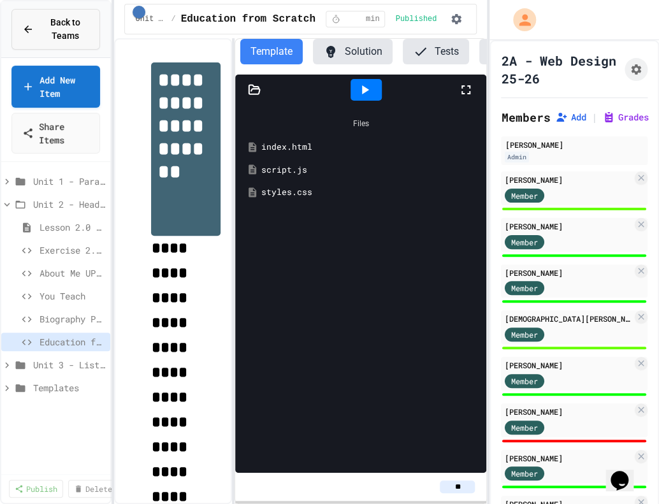
click at [66, 28] on span "Back to Teams" at bounding box center [65, 29] width 48 height 27
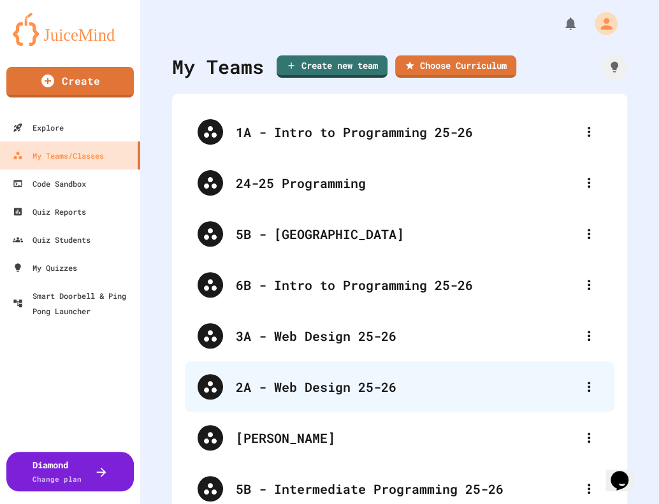
click at [261, 368] on div "2A - Web Design 25-26" at bounding box center [400, 387] width 430 height 51
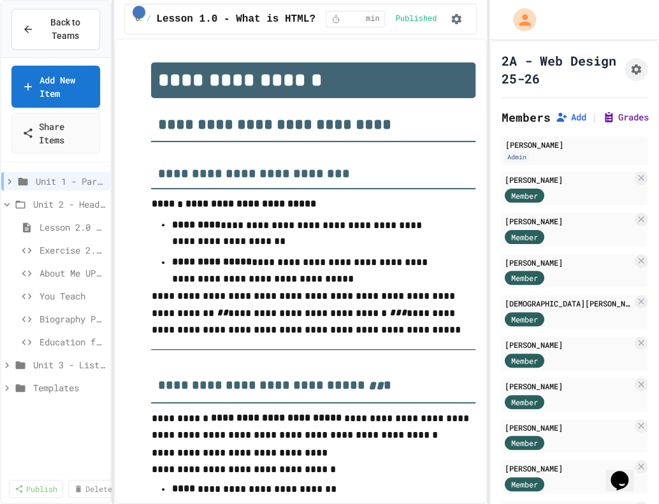
click at [617, 119] on button "Grades" at bounding box center [626, 117] width 46 height 13
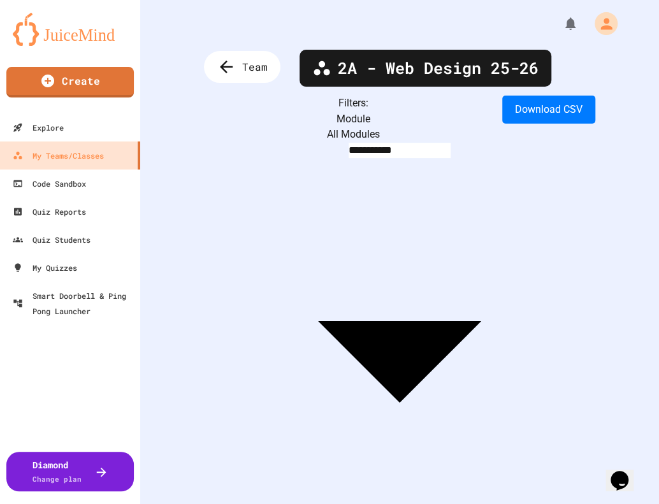
click at [288, 117] on body "**********" at bounding box center [329, 252] width 659 height 504
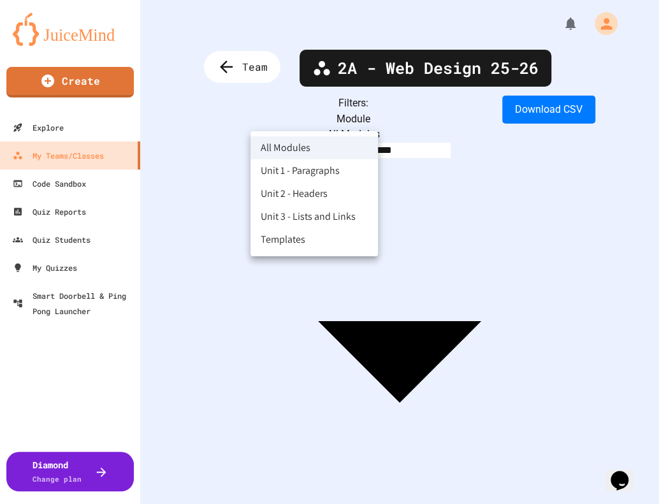
click at [288, 195] on li "Unit 2 - Headers" at bounding box center [315, 193] width 128 height 23
type input "**********"
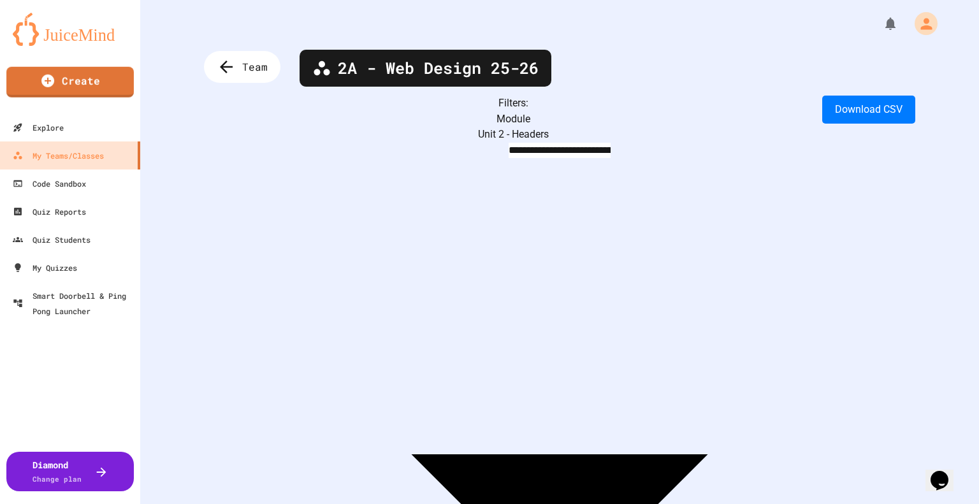
click at [210, 70] on div "Team" at bounding box center [242, 67] width 77 height 32
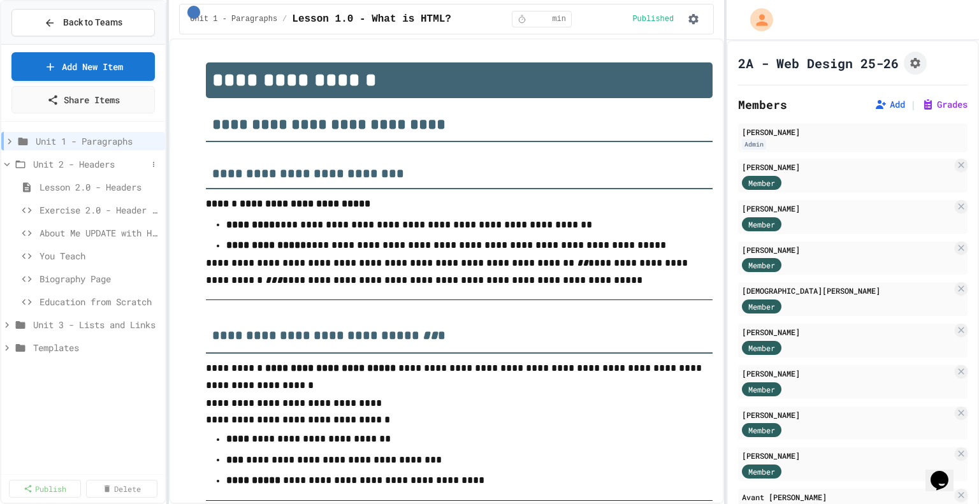
click at [74, 166] on span "Unit 2 - Headers" at bounding box center [90, 164] width 114 height 13
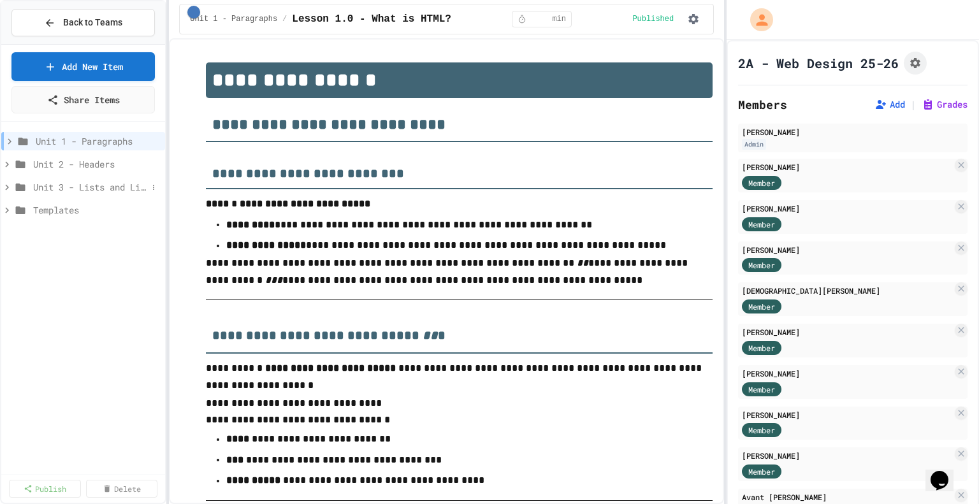
click at [73, 191] on span "Unit 3 - Lists and Links" at bounding box center [90, 186] width 114 height 13
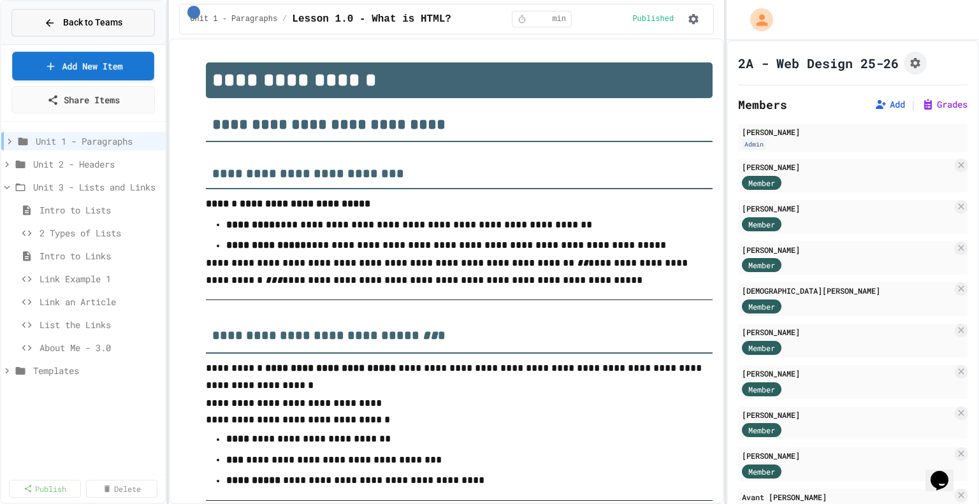
click at [87, 27] on span "Back to Teams" at bounding box center [92, 22] width 59 height 13
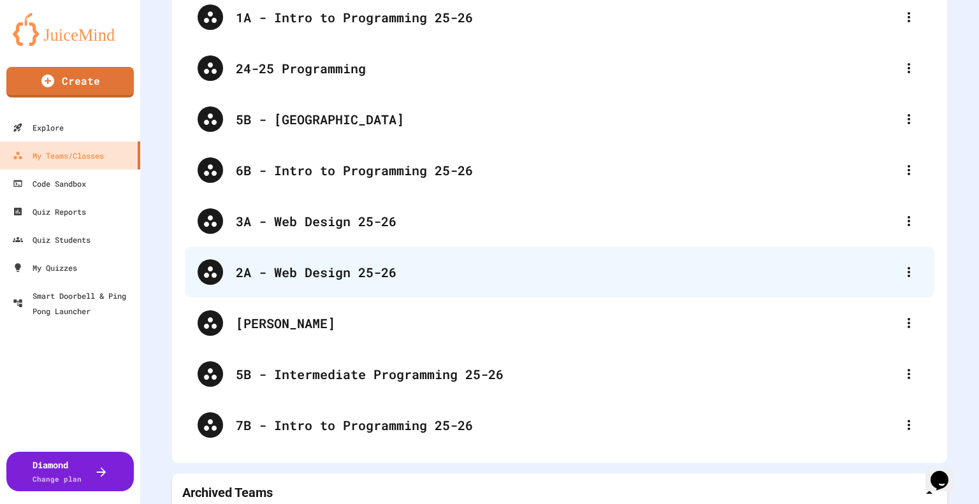
scroll to position [115, 0]
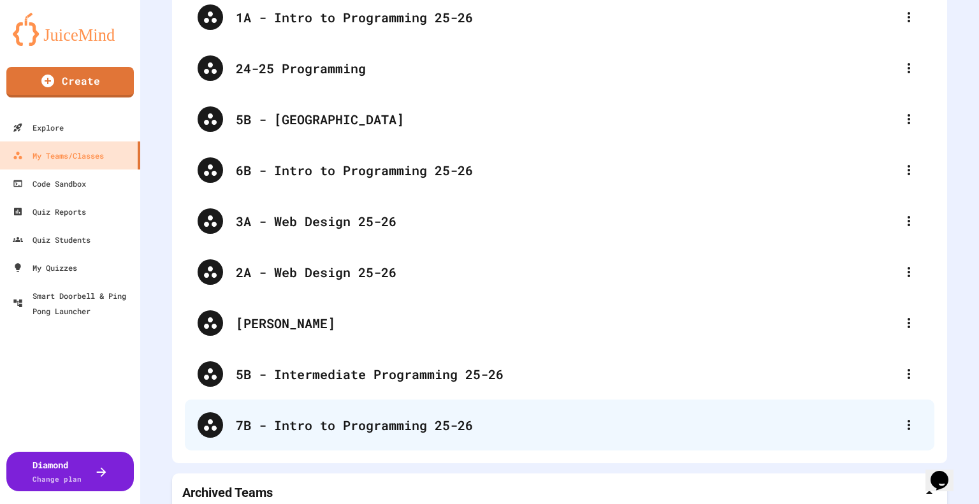
click at [316, 427] on div "7B - Intro to Programming 25-26" at bounding box center [566, 425] width 661 height 19
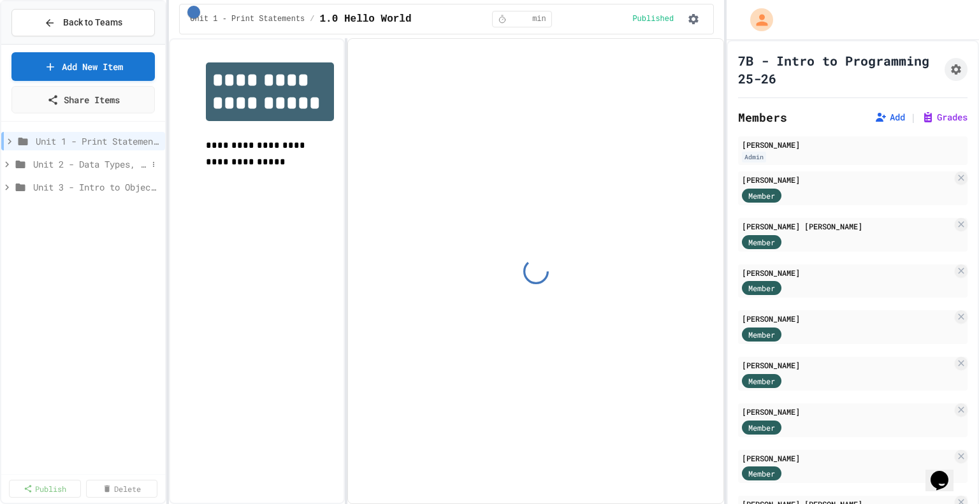
click at [84, 165] on span "Unit 2 - Data Types, Variables, [DEMOGRAPHIC_DATA]" at bounding box center [90, 164] width 114 height 13
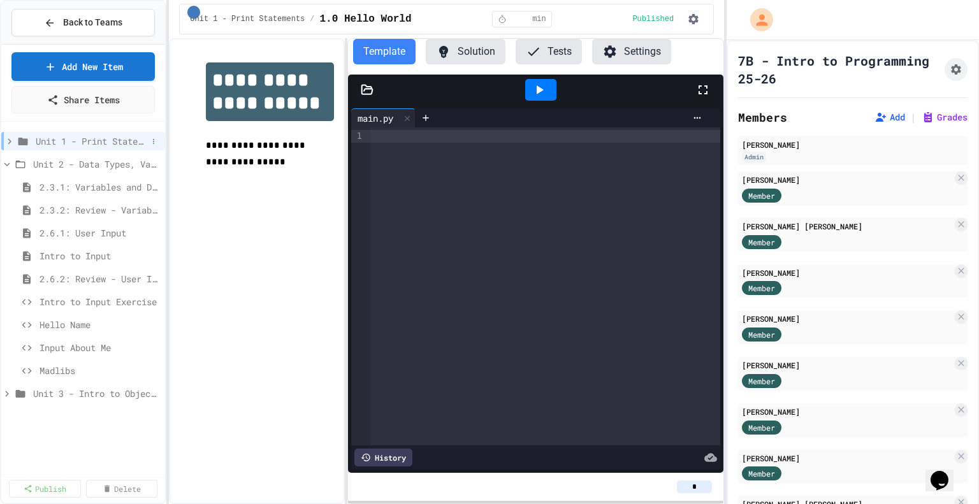
click at [71, 141] on span "Unit 1 - Print Statements" at bounding box center [92, 141] width 112 height 13
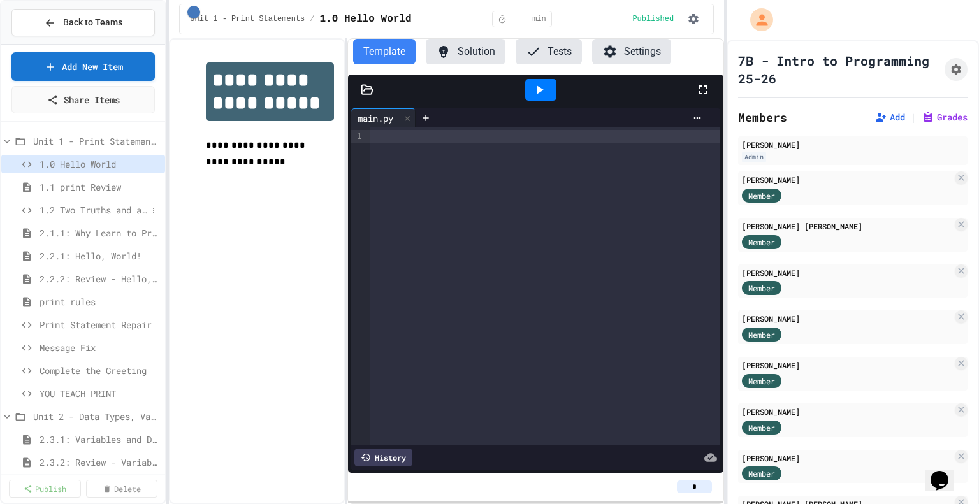
click at [90, 209] on span "1.2 Two Truths and a Lie" at bounding box center [94, 209] width 108 height 13
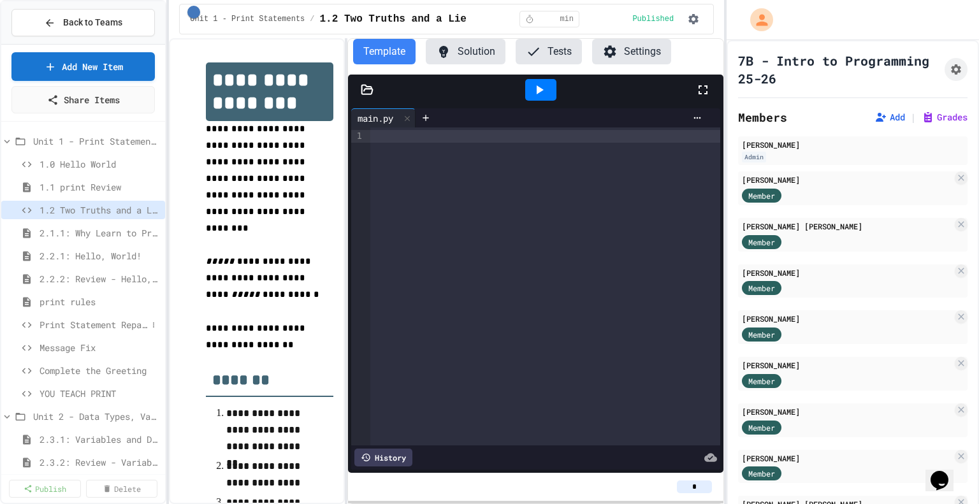
click at [84, 321] on span "Print Statement Repair" at bounding box center [94, 324] width 108 height 13
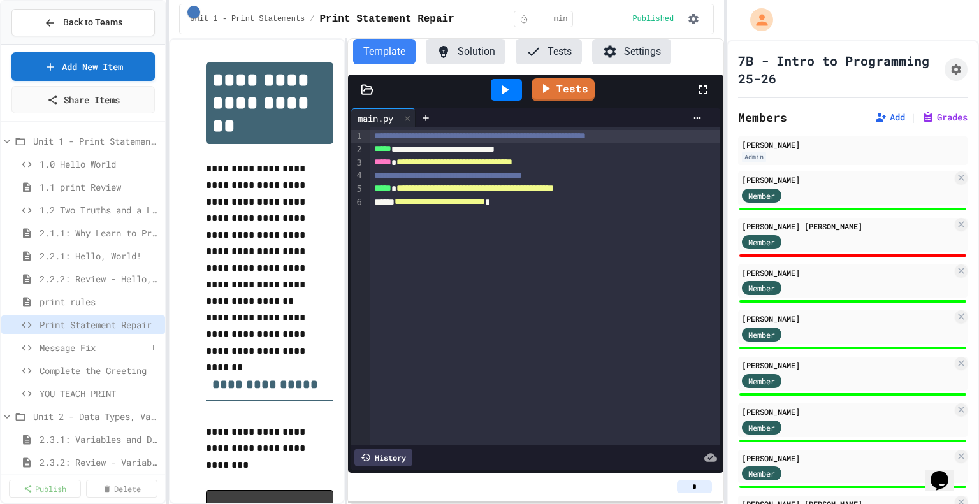
click at [87, 351] on span "Message Fix" at bounding box center [94, 347] width 108 height 13
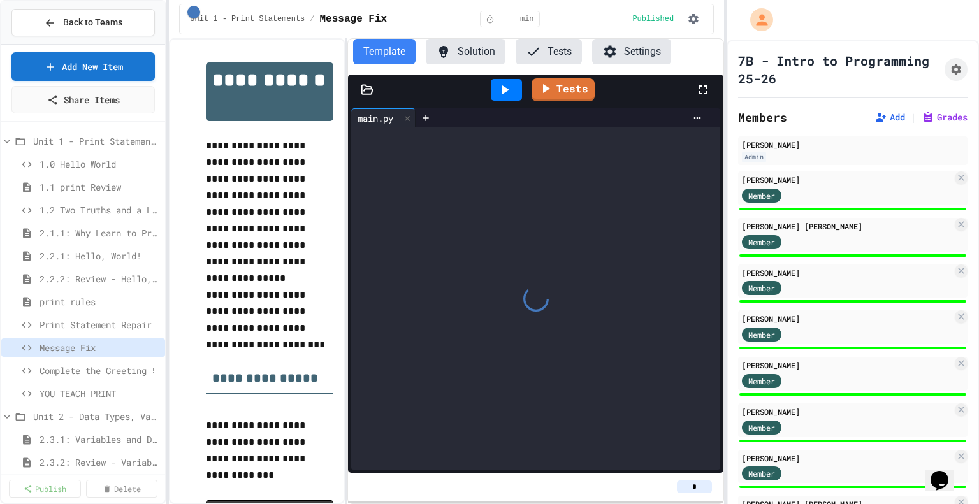
click at [85, 367] on span "Complete the Greeting" at bounding box center [94, 370] width 108 height 13
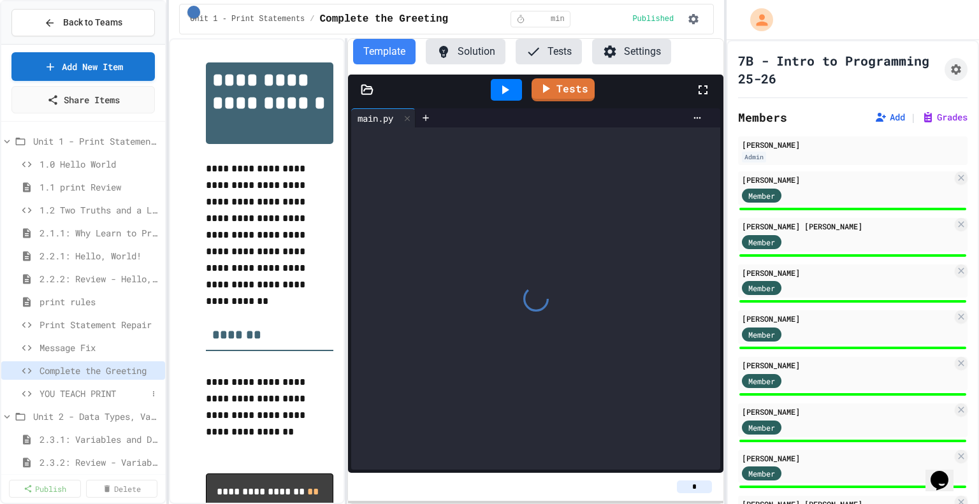
click at [88, 390] on span "YOU TEACH PRINT" at bounding box center [94, 393] width 108 height 13
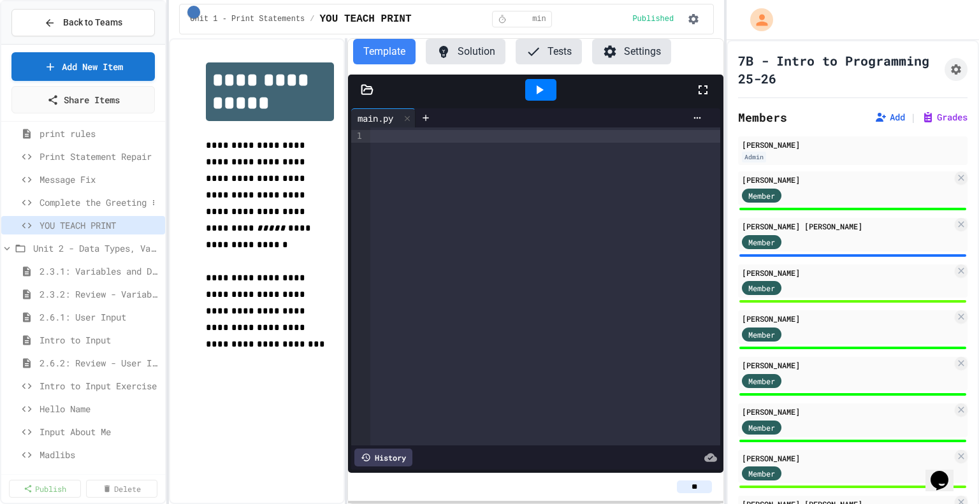
scroll to position [172, 0]
click at [82, 379] on span "Intro to Input Exercise" at bounding box center [94, 382] width 108 height 13
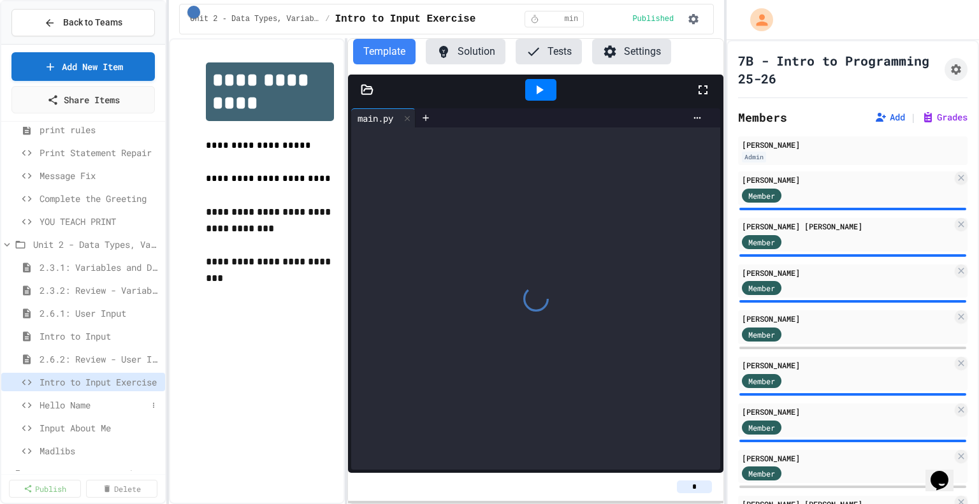
click at [80, 402] on span "Hello Name" at bounding box center [94, 405] width 108 height 13
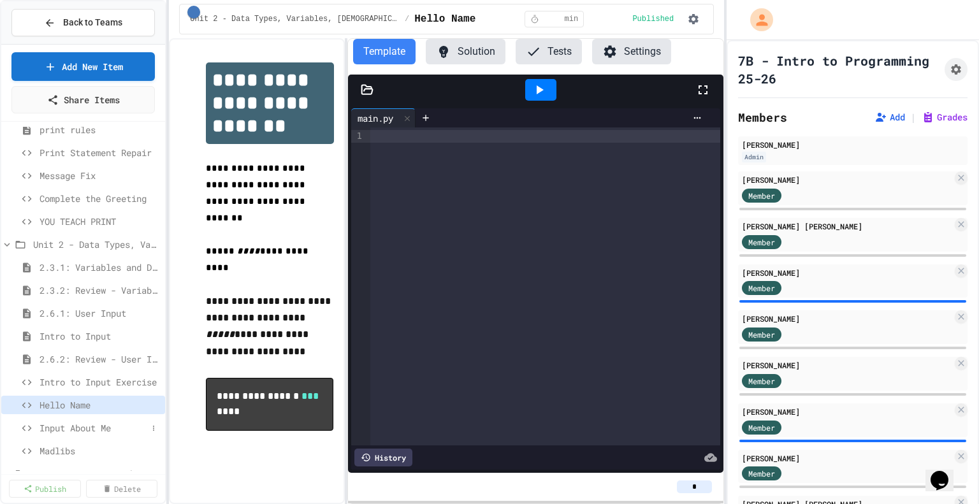
click at [81, 423] on span "Input About Me" at bounding box center [94, 428] width 108 height 13
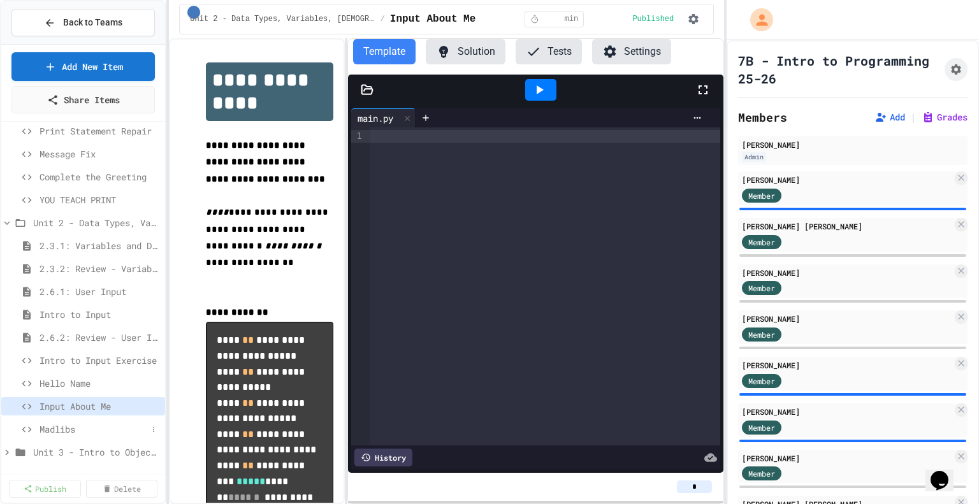
click at [74, 428] on span "Madlibs" at bounding box center [94, 429] width 108 height 13
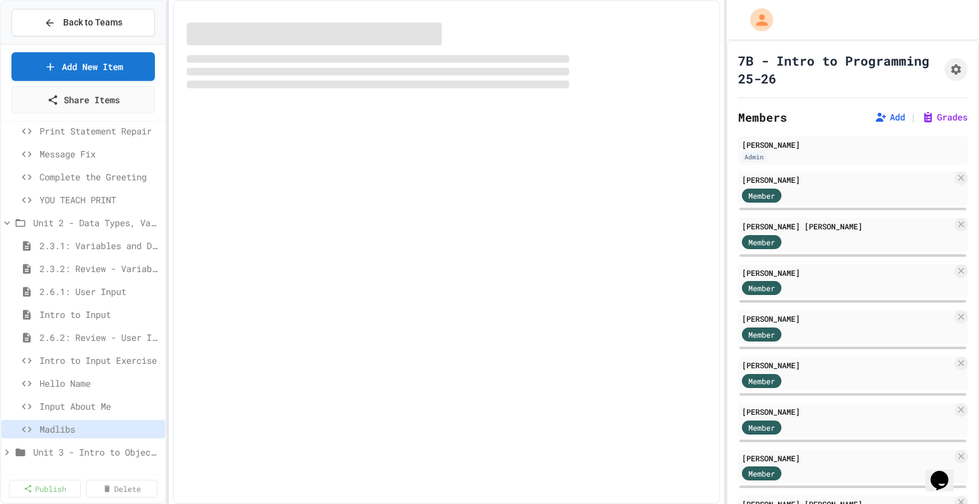
scroll to position [184, 0]
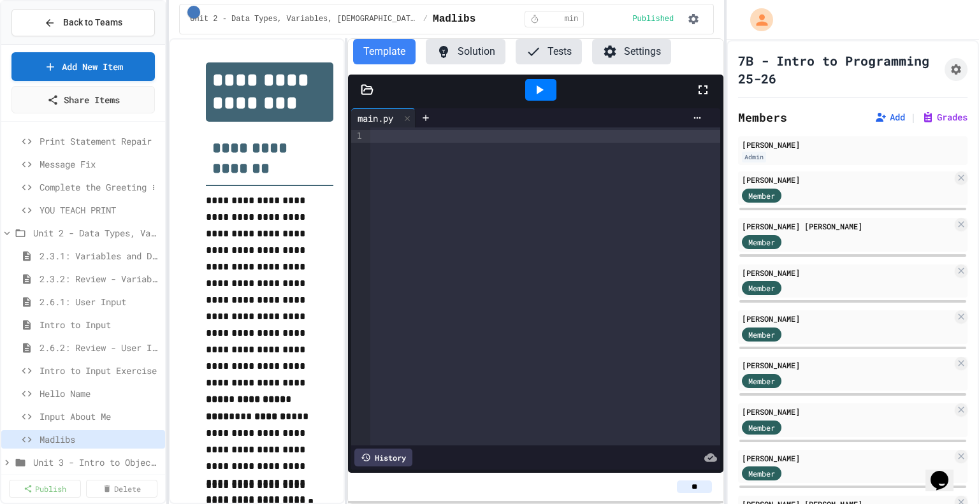
click at [74, 193] on span "Complete the Greeting" at bounding box center [94, 186] width 108 height 13
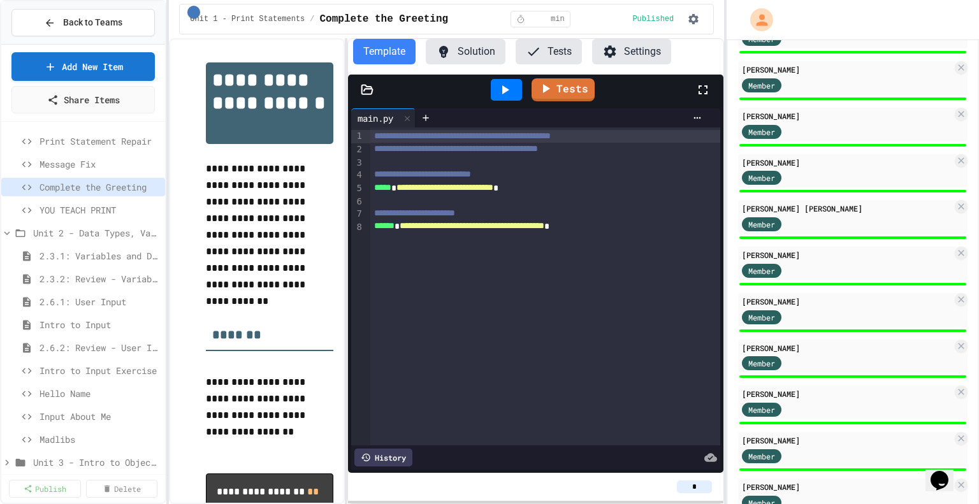
scroll to position [356, 0]
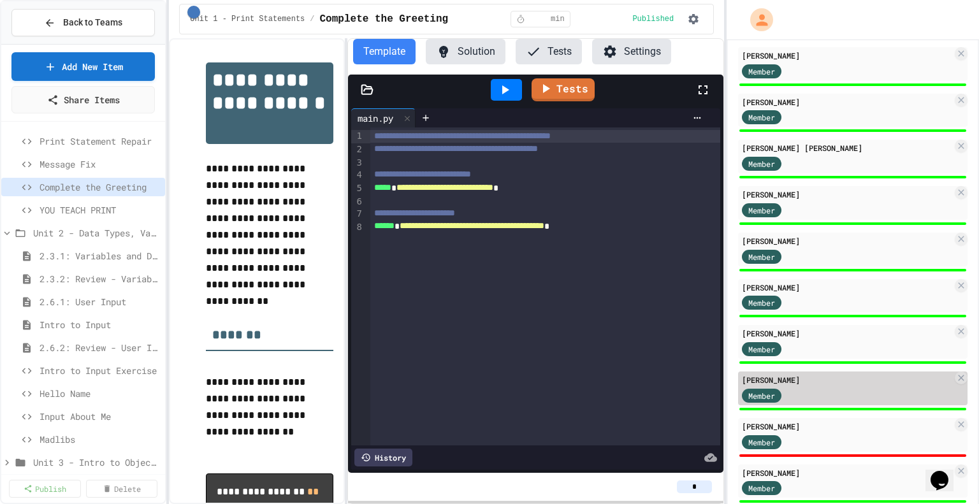
click at [840, 379] on div "[PERSON_NAME]" at bounding box center [847, 379] width 210 height 11
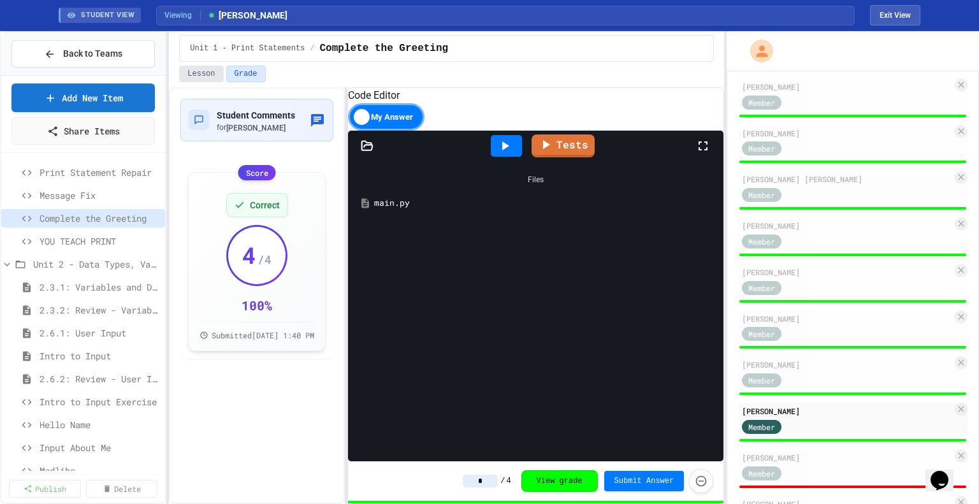
click at [196, 73] on button "Lesson" at bounding box center [201, 74] width 44 height 17
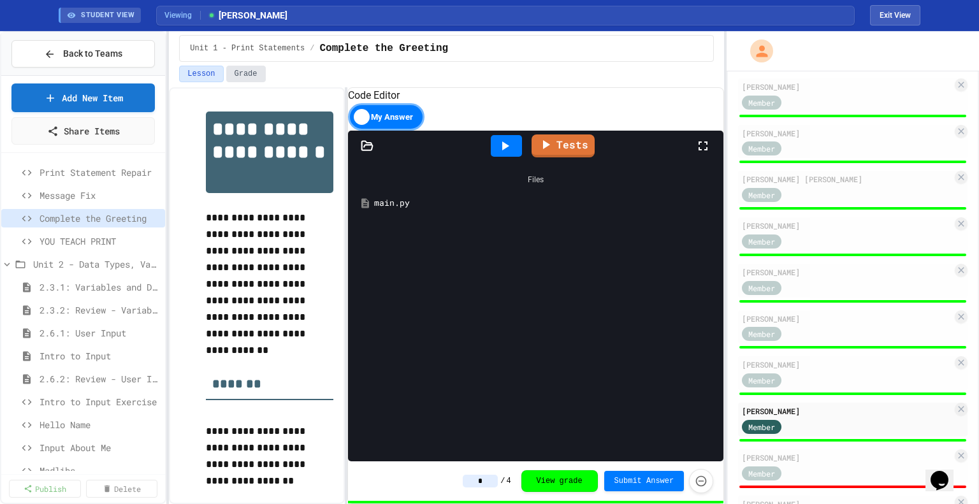
click at [249, 71] on button "Grade" at bounding box center [246, 74] width 40 height 17
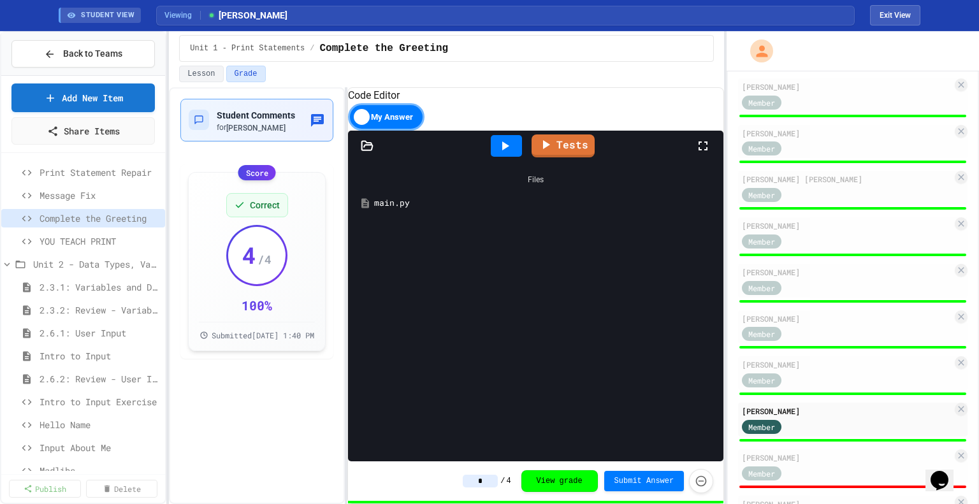
click at [263, 110] on span "Student Comments" at bounding box center [256, 115] width 78 height 10
click at [886, 21] on button "Exit View" at bounding box center [895, 15] width 50 height 20
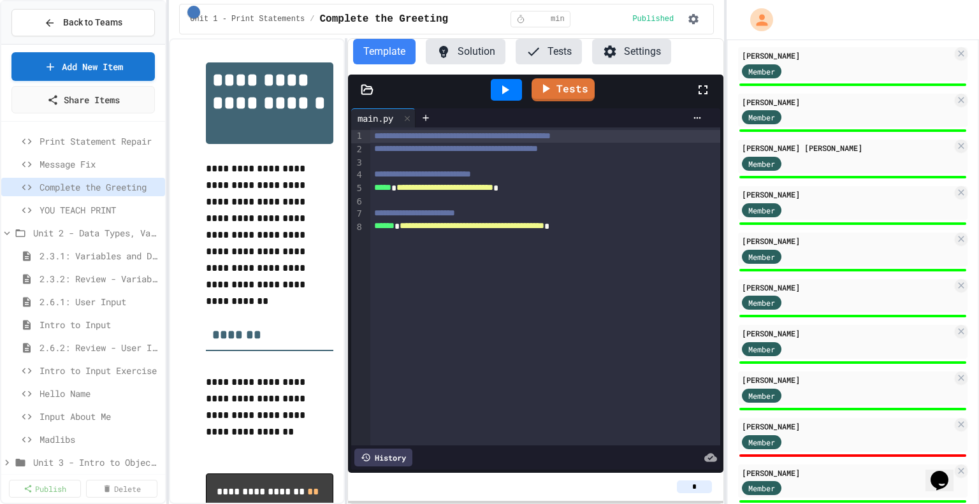
click at [102, 215] on span "YOU TEACH PRINT" at bounding box center [100, 209] width 121 height 13
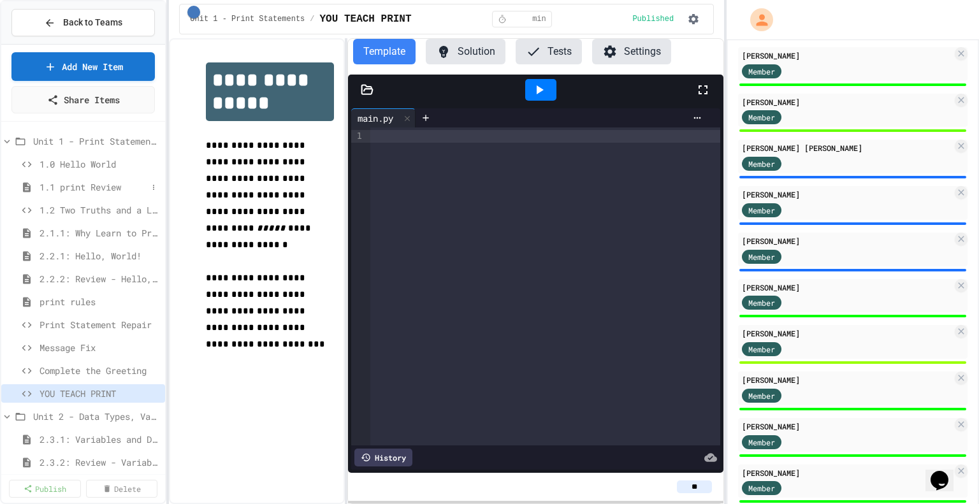
click at [73, 186] on span "1.1 print Review" at bounding box center [94, 186] width 108 height 13
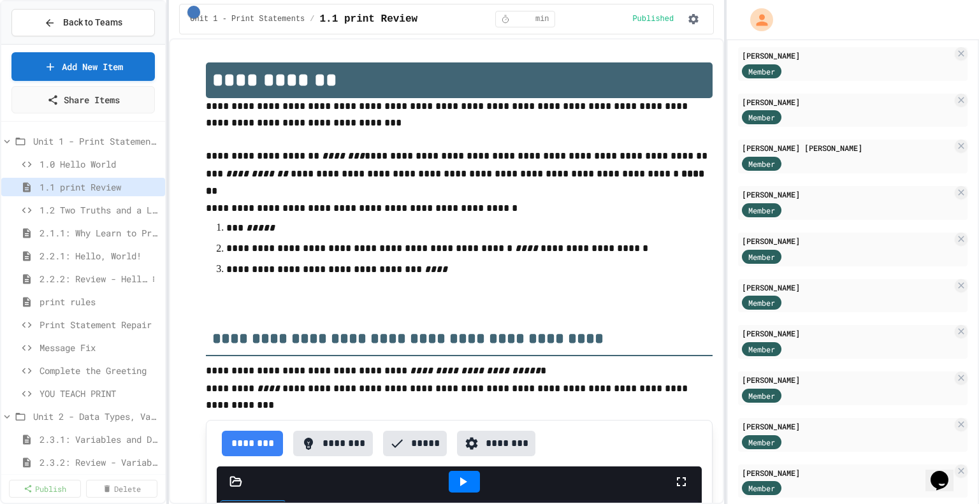
click at [91, 275] on span "2.2.2: Review - Hello, World!" at bounding box center [94, 278] width 108 height 13
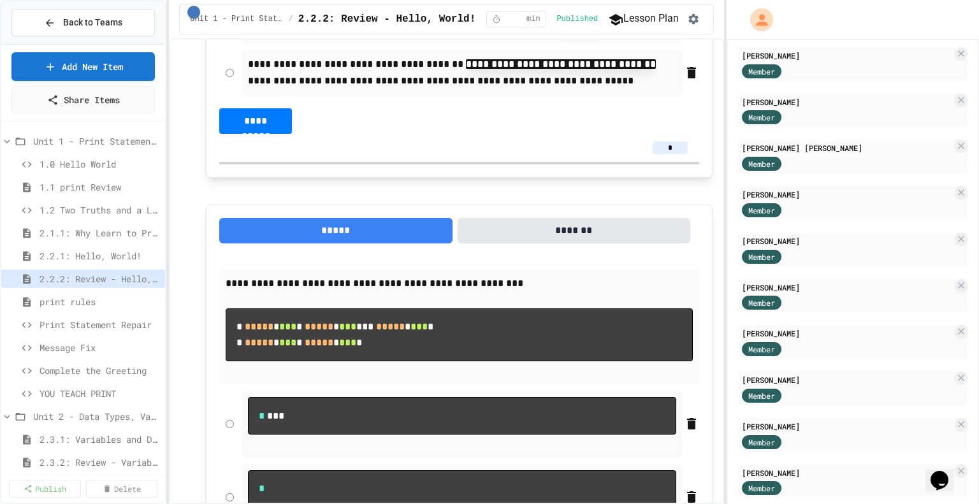
scroll to position [1392, 0]
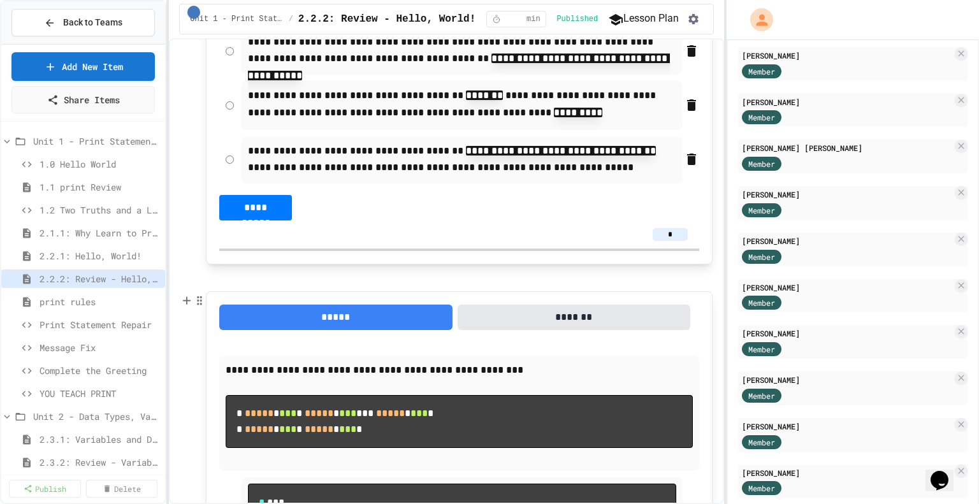
click at [87, 323] on span "Print Statement Repair" at bounding box center [100, 324] width 121 height 13
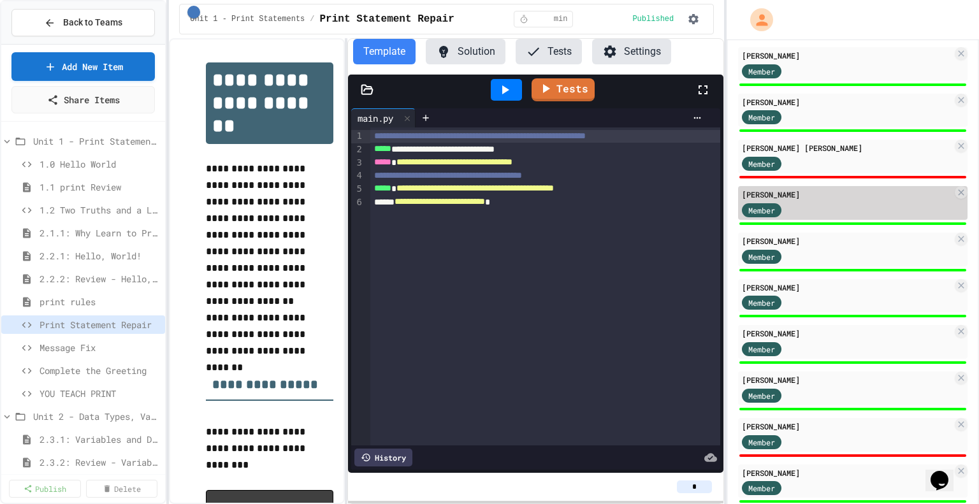
click at [834, 191] on div "[PERSON_NAME]" at bounding box center [847, 194] width 210 height 11
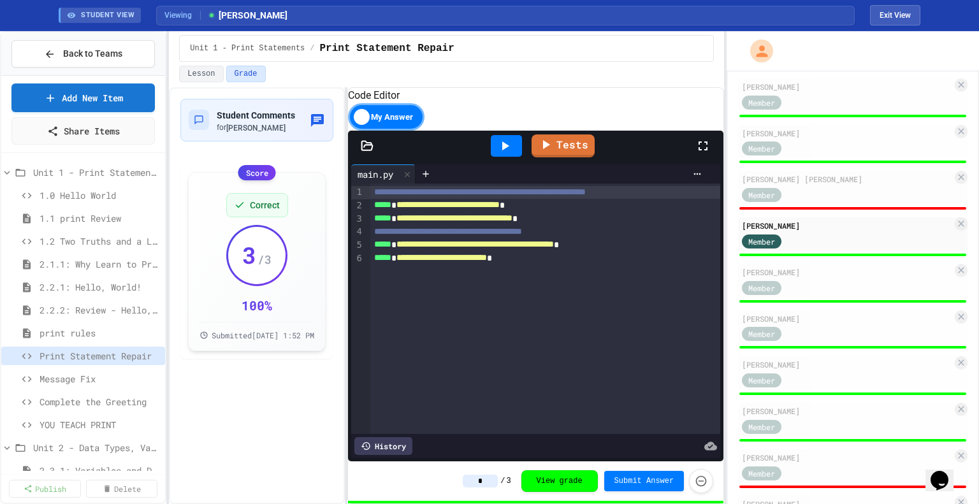
click at [569, 212] on div "**********" at bounding box center [536, 205] width 332 height 13
click at [594, 226] on div "**********" at bounding box center [536, 218] width 332 height 13
click at [663, 252] on div "**********" at bounding box center [536, 244] width 332 height 13
click at [587, 265] on div "**********" at bounding box center [536, 258] width 332 height 13
click at [574, 212] on div "**********" at bounding box center [536, 205] width 332 height 13
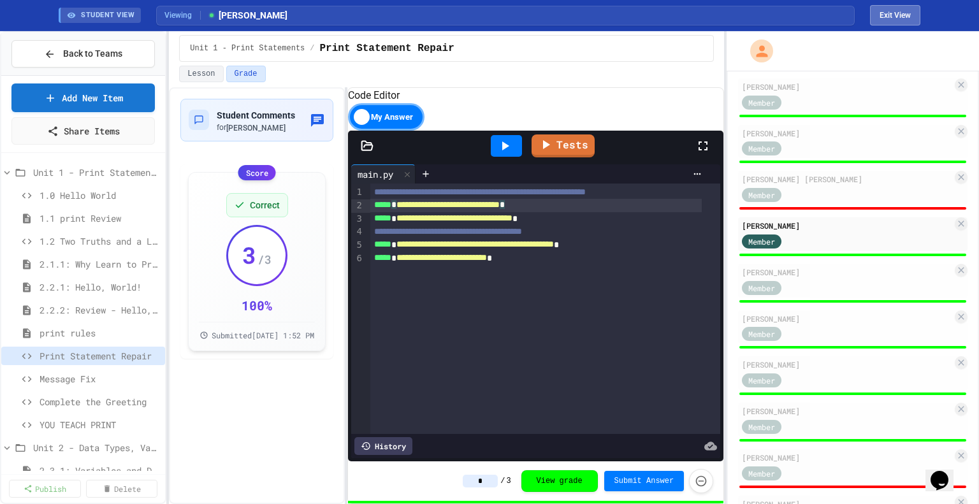
click at [907, 20] on button "Exit View" at bounding box center [895, 15] width 50 height 20
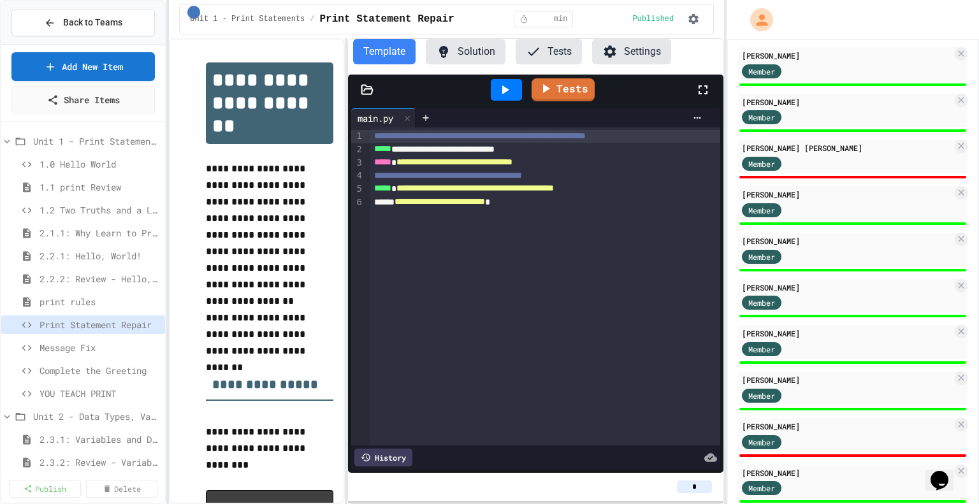
click at [59, 344] on span "Message Fix" at bounding box center [100, 347] width 121 height 13
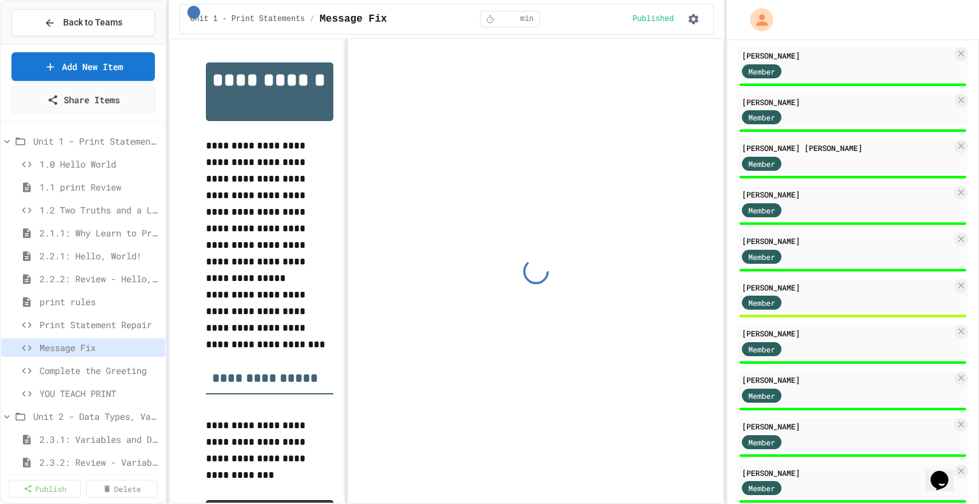
click at [71, 318] on span "Print Statement Repair" at bounding box center [100, 324] width 121 height 13
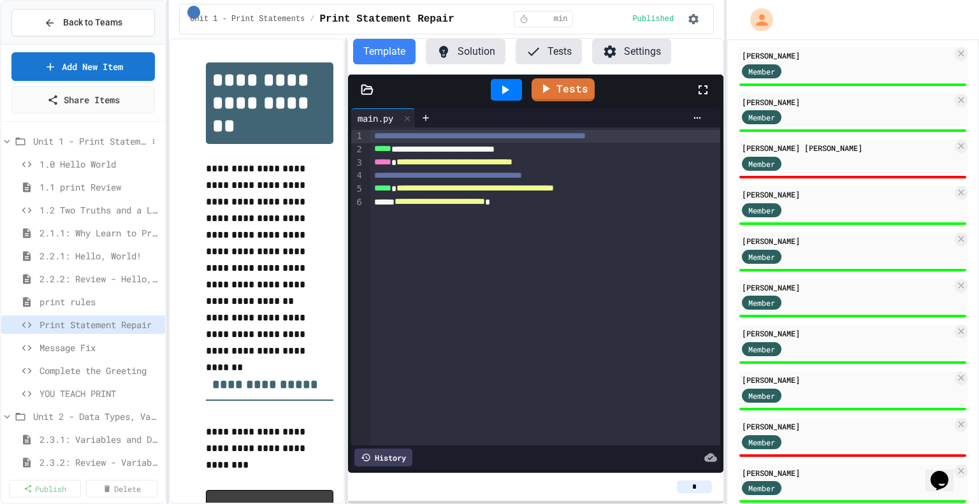
click at [52, 142] on span "Unit 1 - Print Statements" at bounding box center [90, 141] width 114 height 13
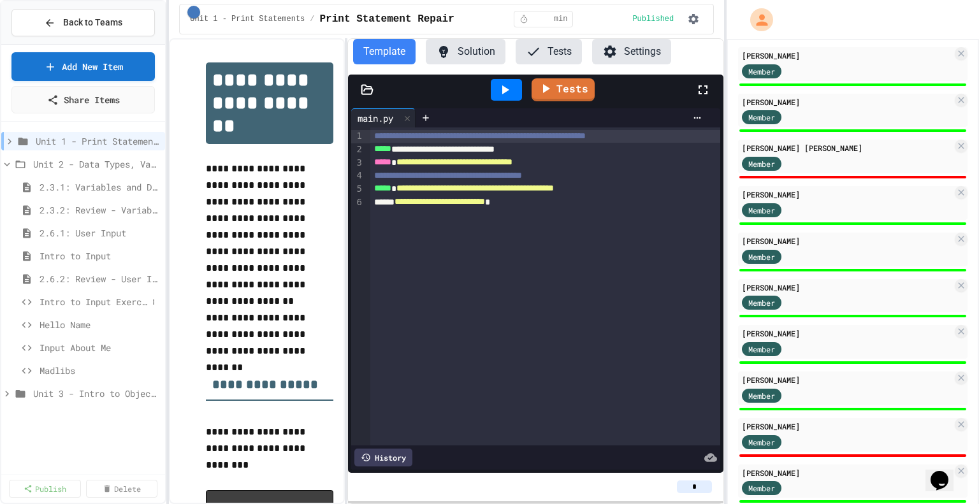
click at [82, 307] on span "Intro to Input Exercise" at bounding box center [94, 301] width 108 height 13
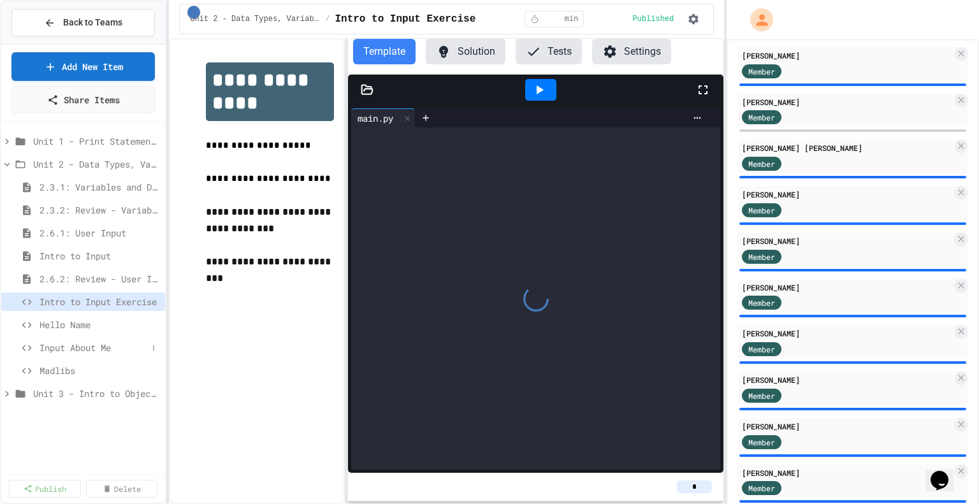
click at [84, 348] on span "Input About Me" at bounding box center [94, 347] width 108 height 13
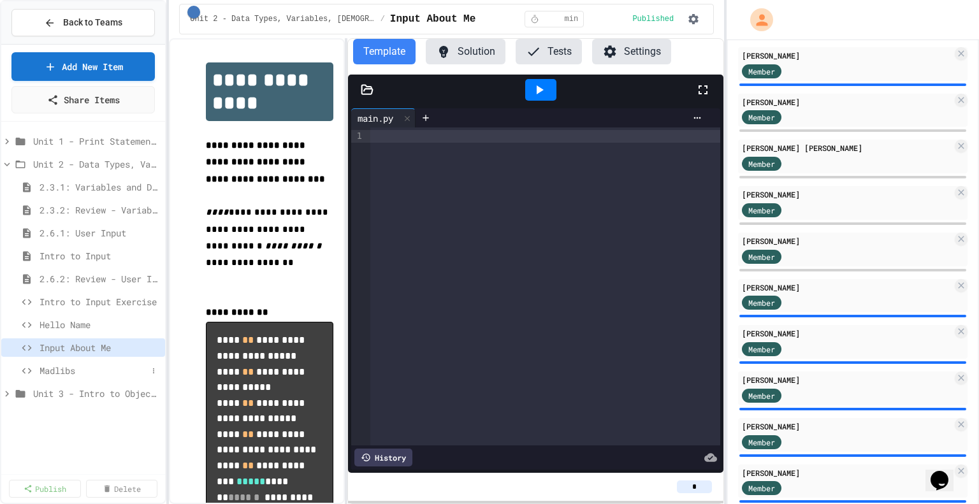
click at [73, 371] on span "Madlibs" at bounding box center [94, 370] width 108 height 13
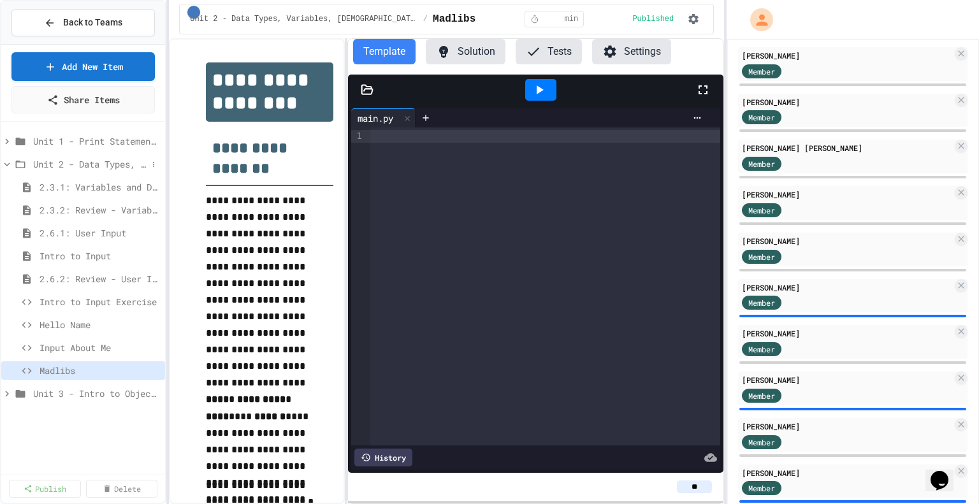
click at [54, 161] on span "Unit 2 - Data Types, Variables, [DEMOGRAPHIC_DATA]" at bounding box center [90, 164] width 114 height 13
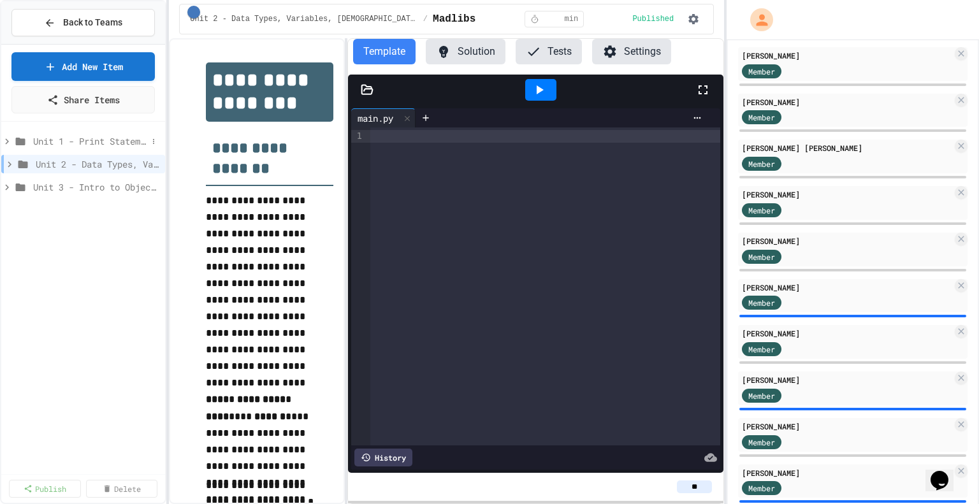
click at [28, 142] on div "Unit 1 - Print Statements" at bounding box center [83, 141] width 164 height 18
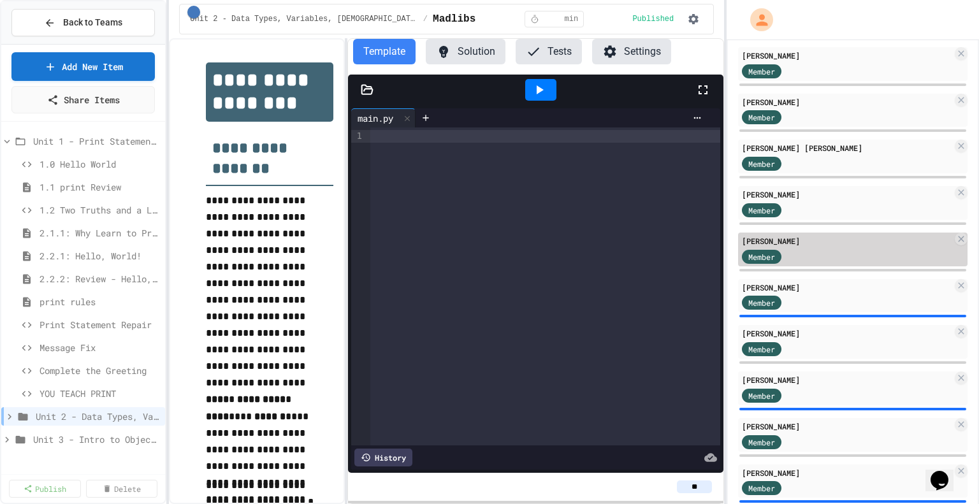
scroll to position [806, 0]
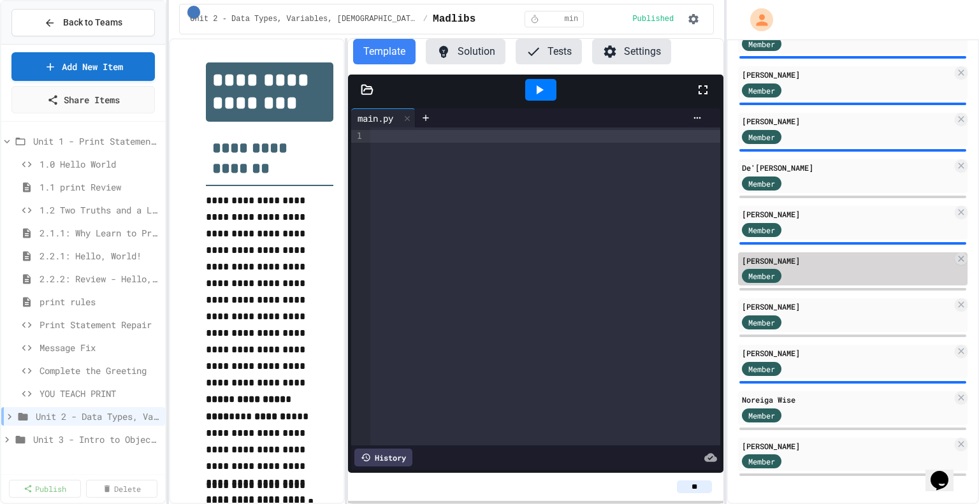
click at [815, 268] on div "Member" at bounding box center [847, 276] width 210 height 16
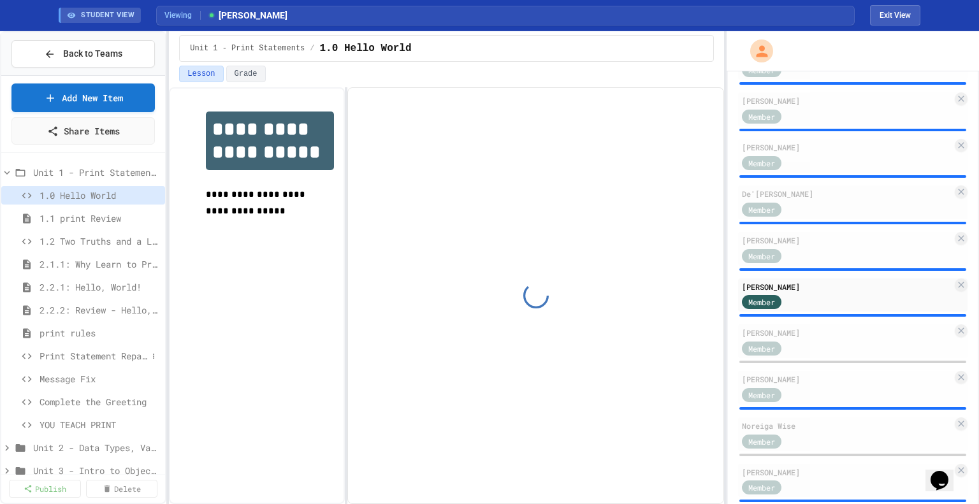
click at [82, 355] on span "Print Statement Repair" at bounding box center [94, 355] width 108 height 13
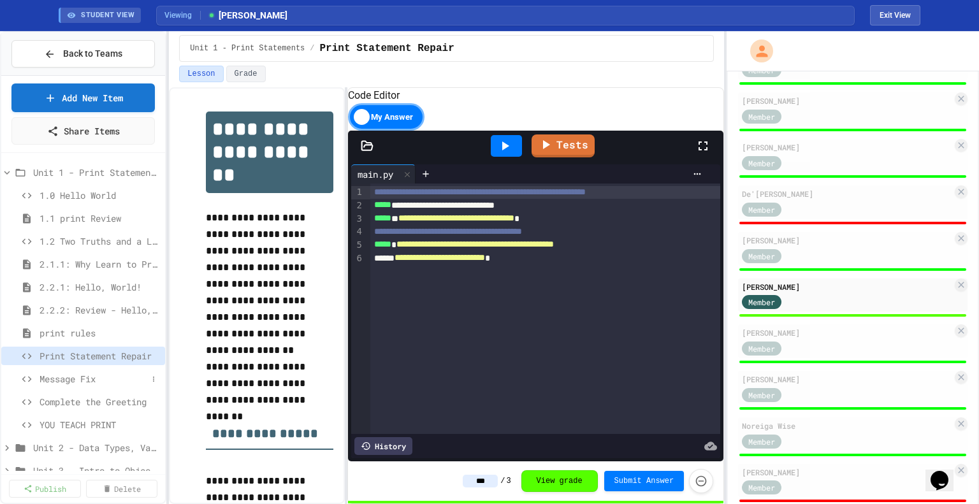
click at [91, 377] on span "Message Fix" at bounding box center [94, 378] width 108 height 13
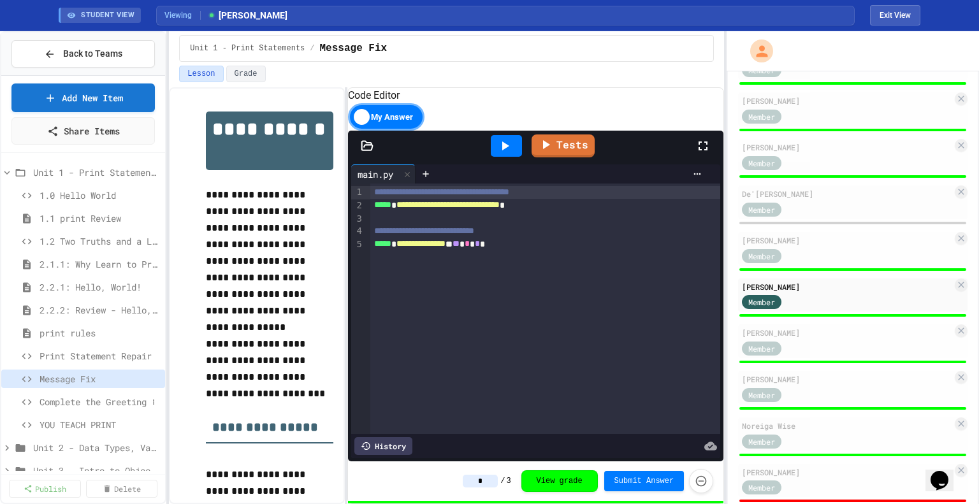
click at [119, 398] on span "Complete the Greeting" at bounding box center [94, 401] width 108 height 13
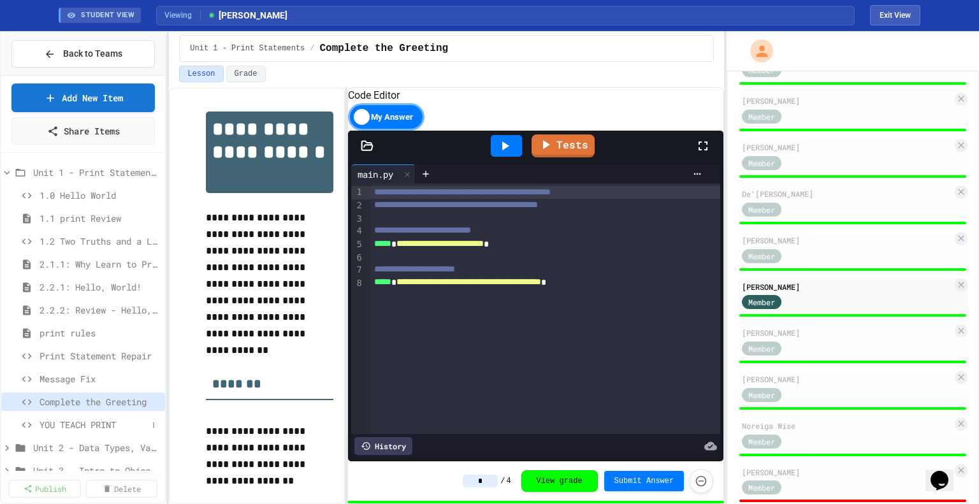
click at [117, 416] on div "YOU TEACH PRINT" at bounding box center [83, 425] width 164 height 18
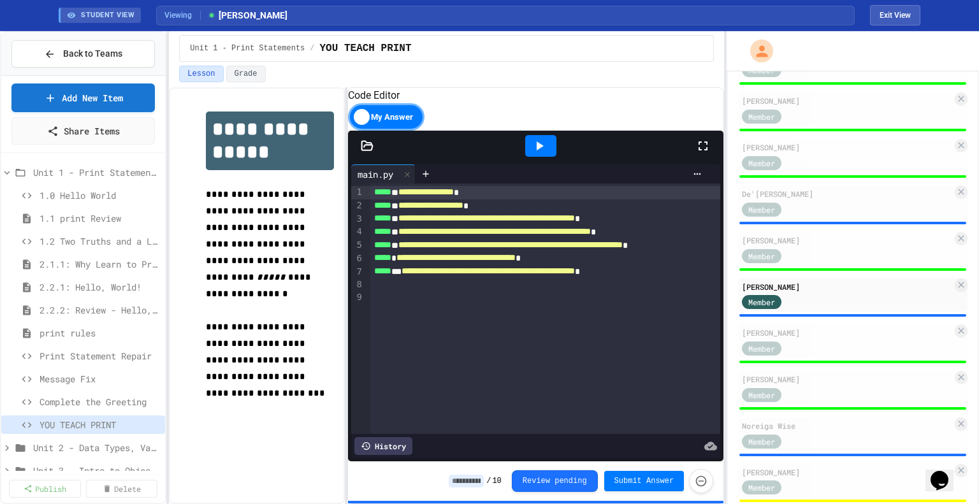
click at [484, 478] on input at bounding box center [466, 481] width 35 height 13
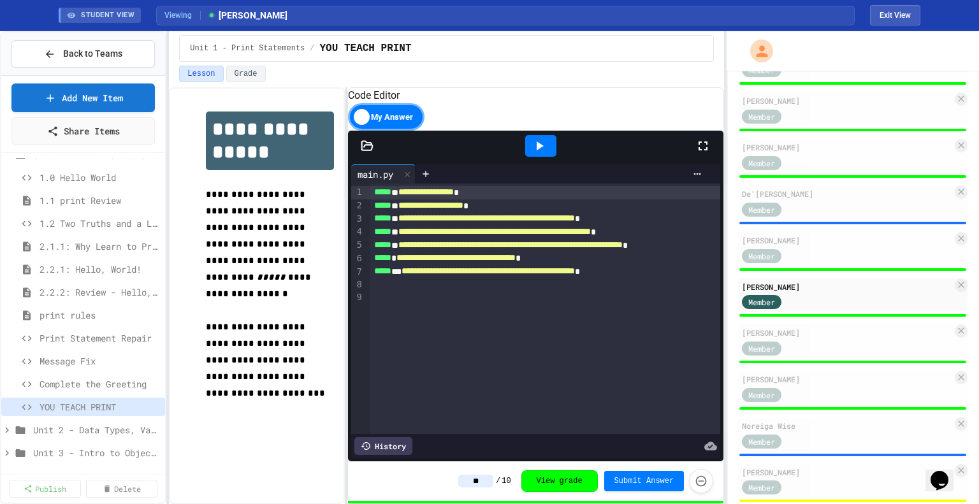
scroll to position [18, 0]
type input "**"
click at [80, 425] on span "Unit 2 - Data Types, Variables, [DEMOGRAPHIC_DATA]" at bounding box center [90, 429] width 114 height 13
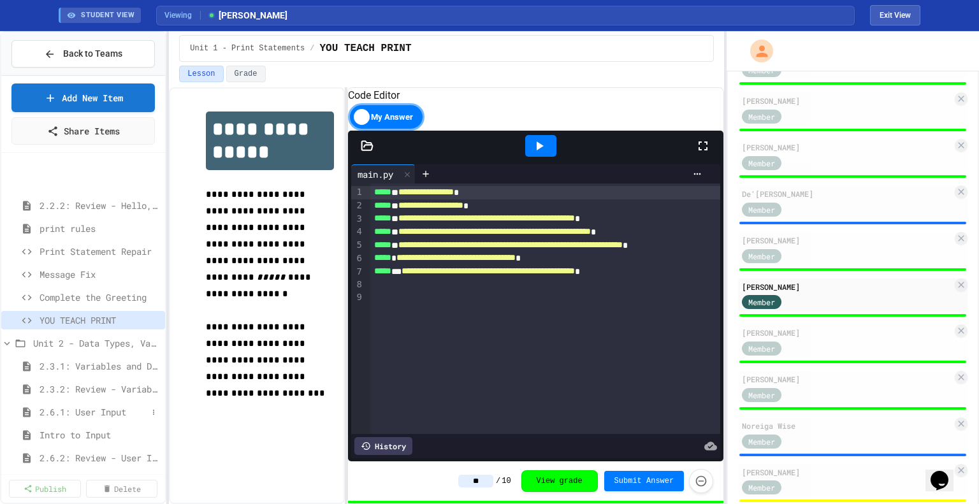
scroll to position [173, 0]
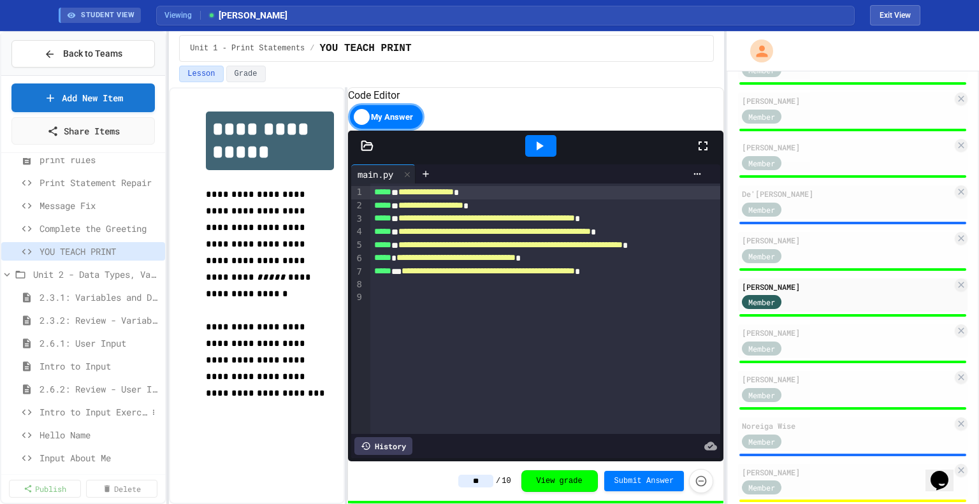
click at [89, 413] on span "Intro to Input Exercise" at bounding box center [94, 412] width 108 height 13
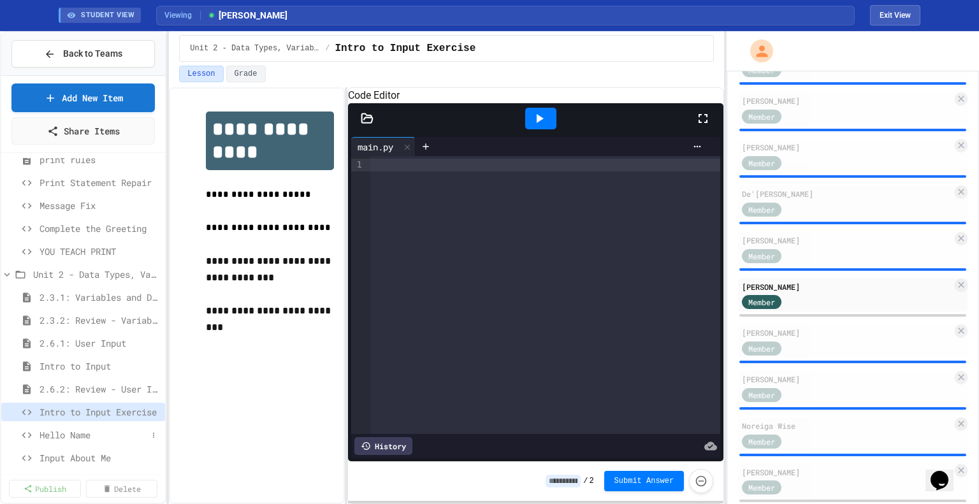
click at [91, 430] on span "Hello Name" at bounding box center [94, 435] width 108 height 13
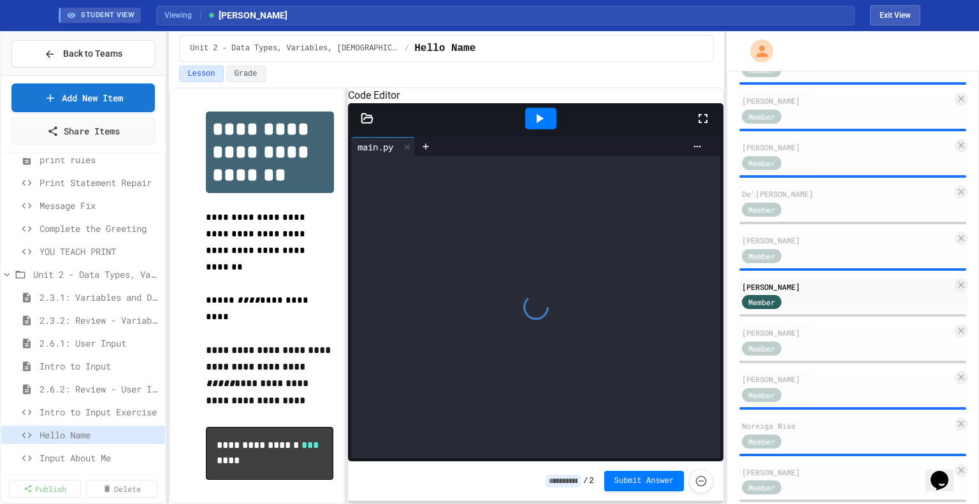
click at [88, 456] on span "Input About Me" at bounding box center [100, 457] width 121 height 13
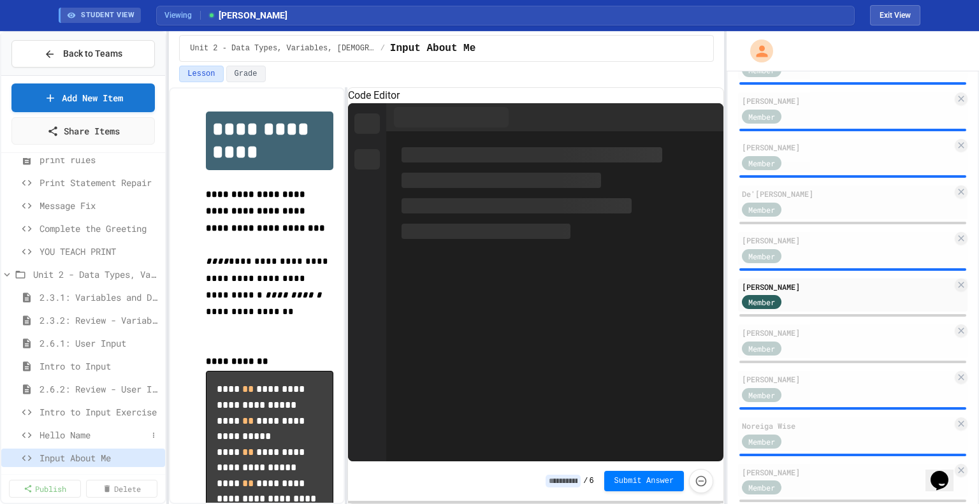
click at [85, 436] on span "Hello Name" at bounding box center [94, 435] width 108 height 13
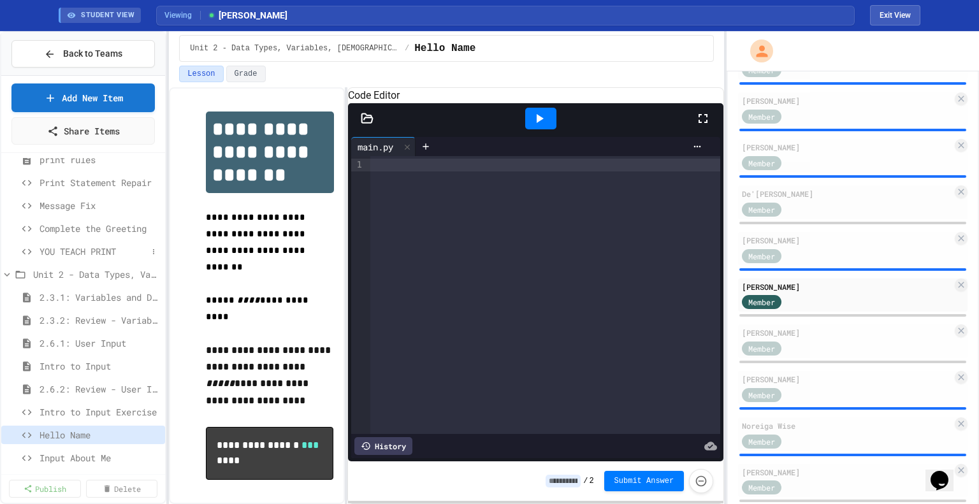
click at [87, 254] on span "YOU TEACH PRINT" at bounding box center [94, 251] width 108 height 13
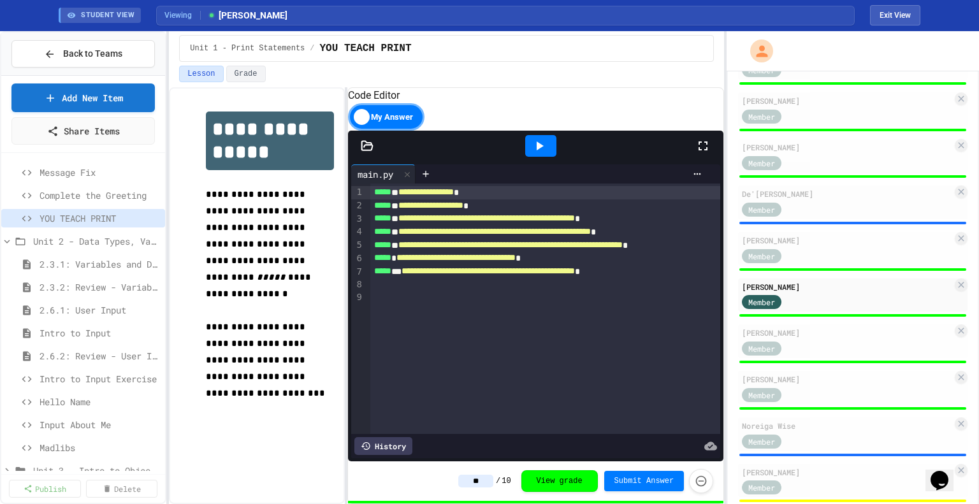
scroll to position [224, 0]
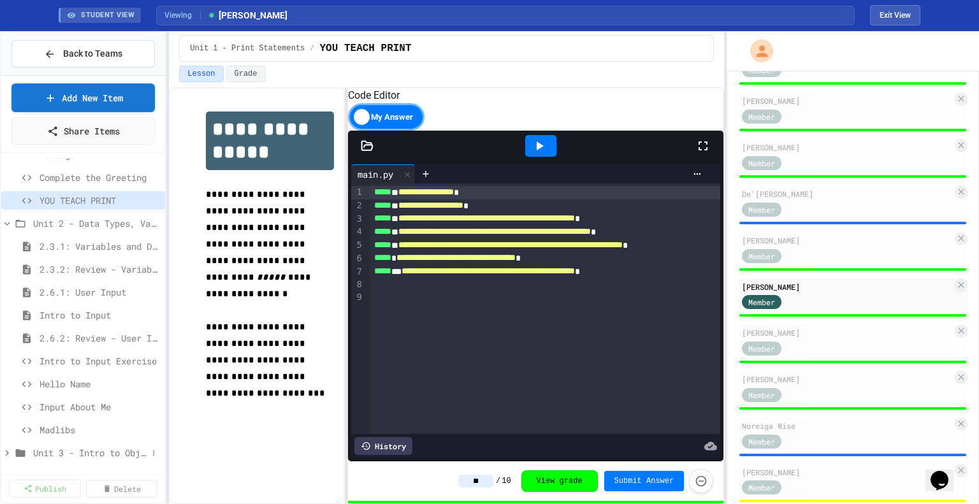
click at [69, 453] on span "Unit 3 - Intro to Objects" at bounding box center [90, 452] width 114 height 13
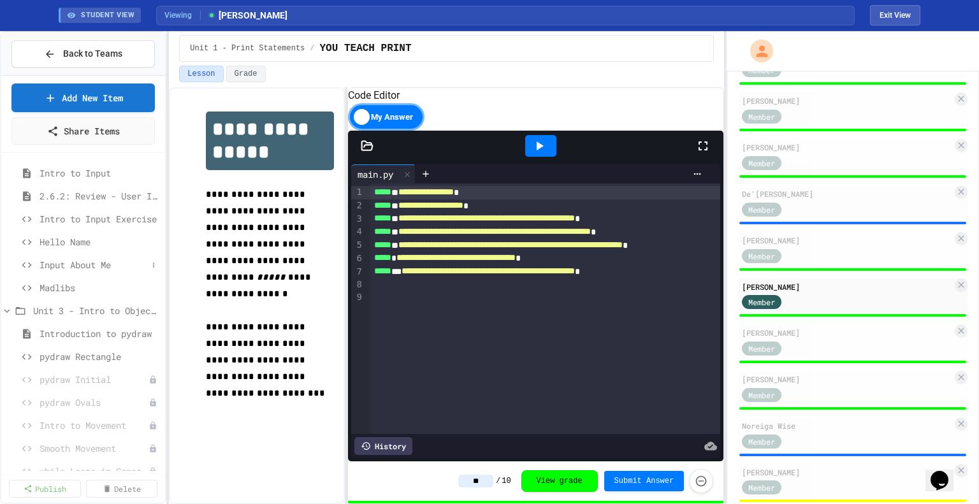
scroll to position [367, 0]
click at [150, 378] on icon at bounding box center [154, 380] width 8 height 8
click at [132, 422] on button "Publish" at bounding box center [110, 424] width 80 height 23
click at [150, 400] on icon at bounding box center [154, 403] width 8 height 8
click at [120, 451] on button "Publish" at bounding box center [110, 447] width 80 height 23
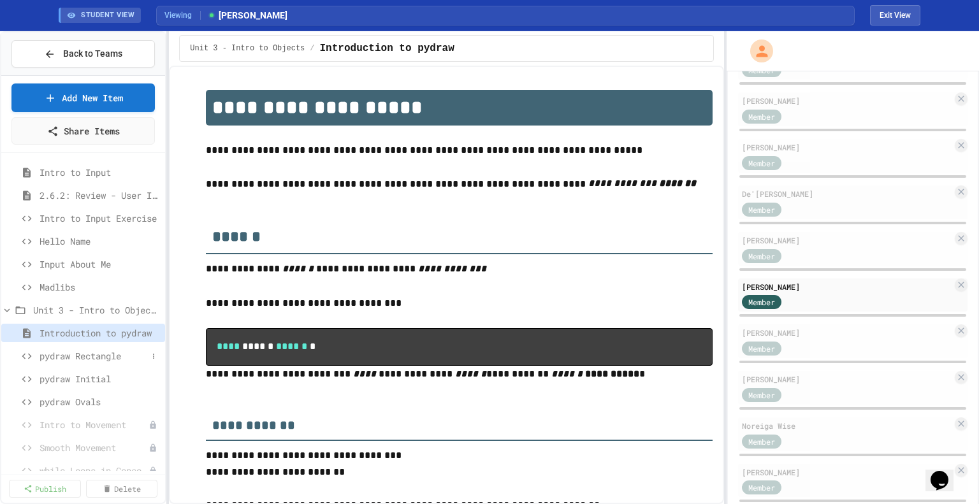
click at [100, 353] on span "pydraw Rectangle" at bounding box center [94, 355] width 108 height 13
